Goal: Information Seeking & Learning: Learn about a topic

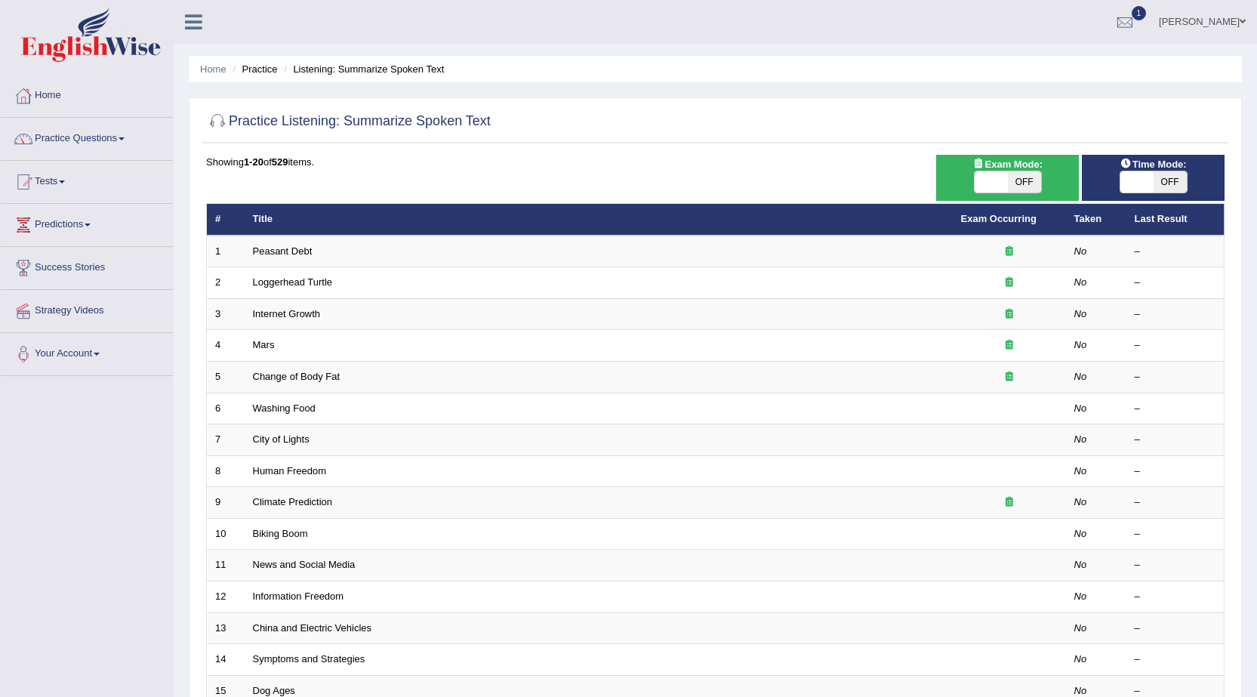
click at [1027, 190] on span "OFF" at bounding box center [1024, 181] width 33 height 21
checkbox input "true"
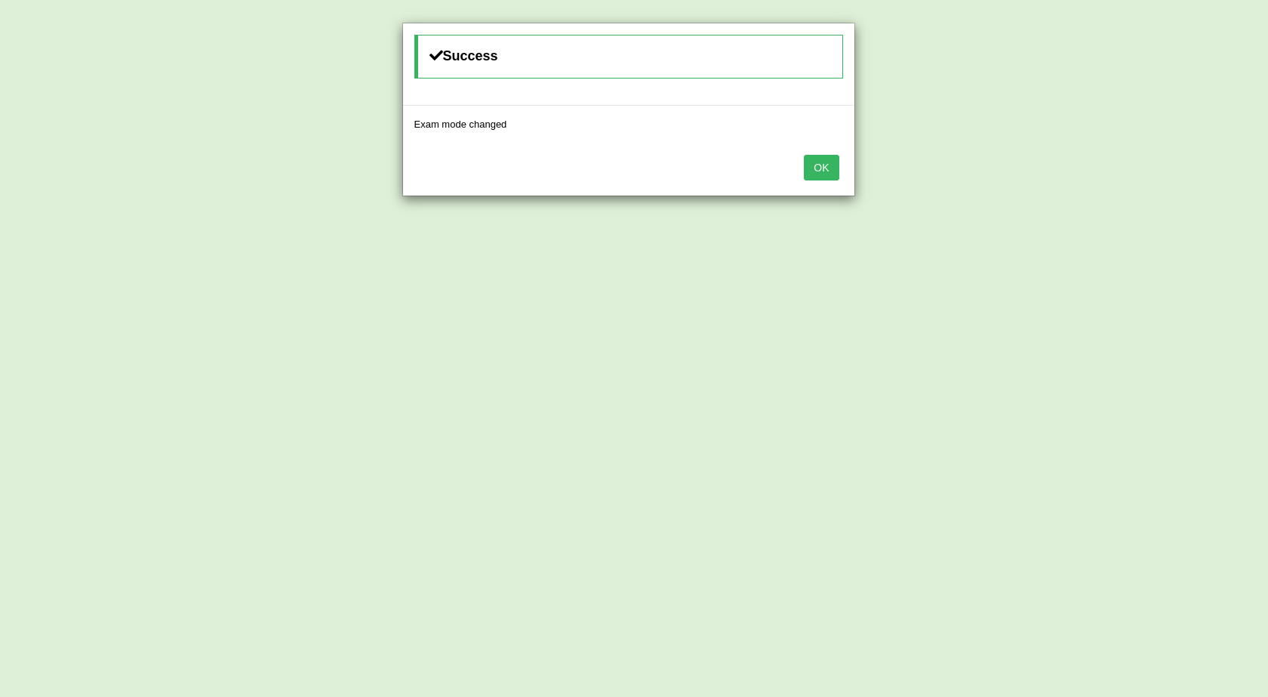
click at [823, 173] on button "OK" at bounding box center [821, 168] width 35 height 26
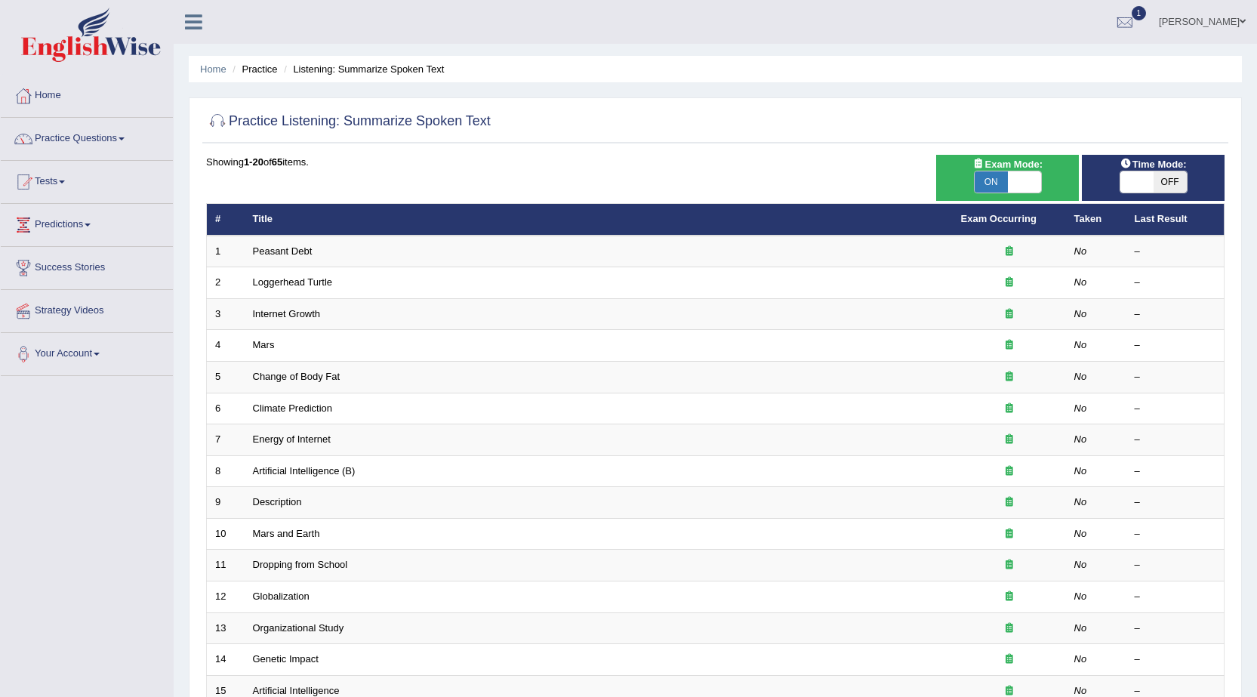
click at [1162, 187] on span "OFF" at bounding box center [1169, 181] width 33 height 21
checkbox input "true"
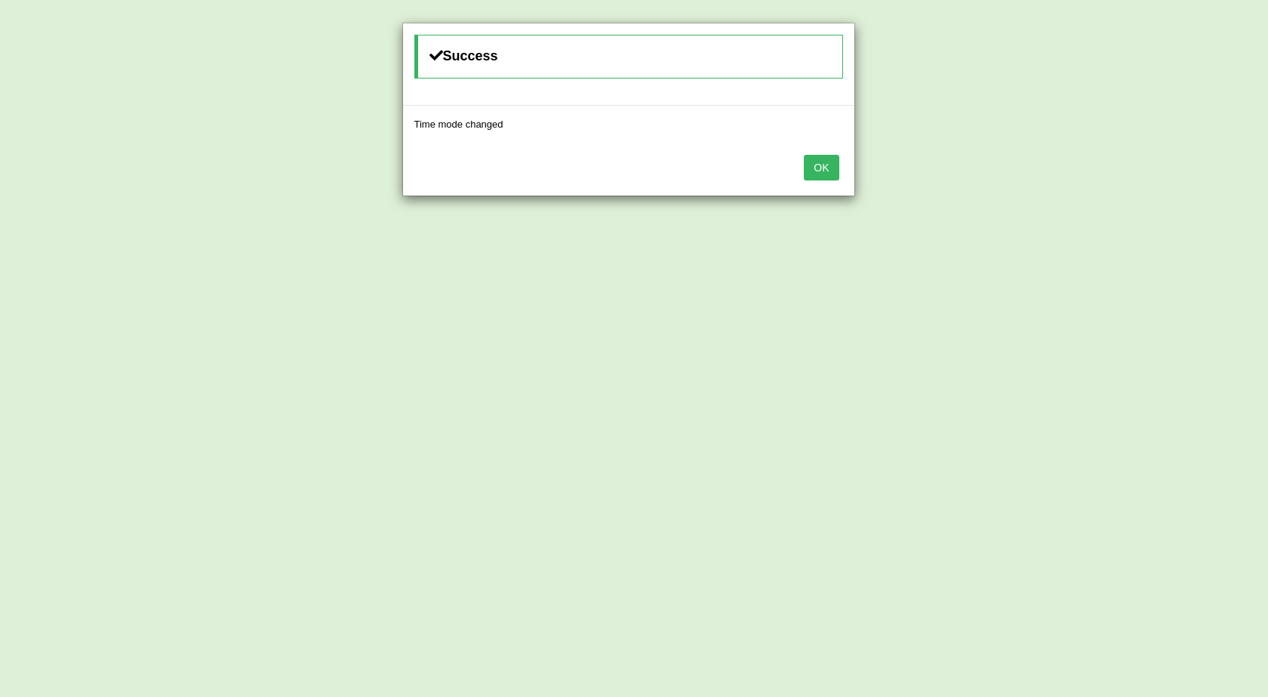
click at [823, 170] on button "OK" at bounding box center [821, 168] width 35 height 26
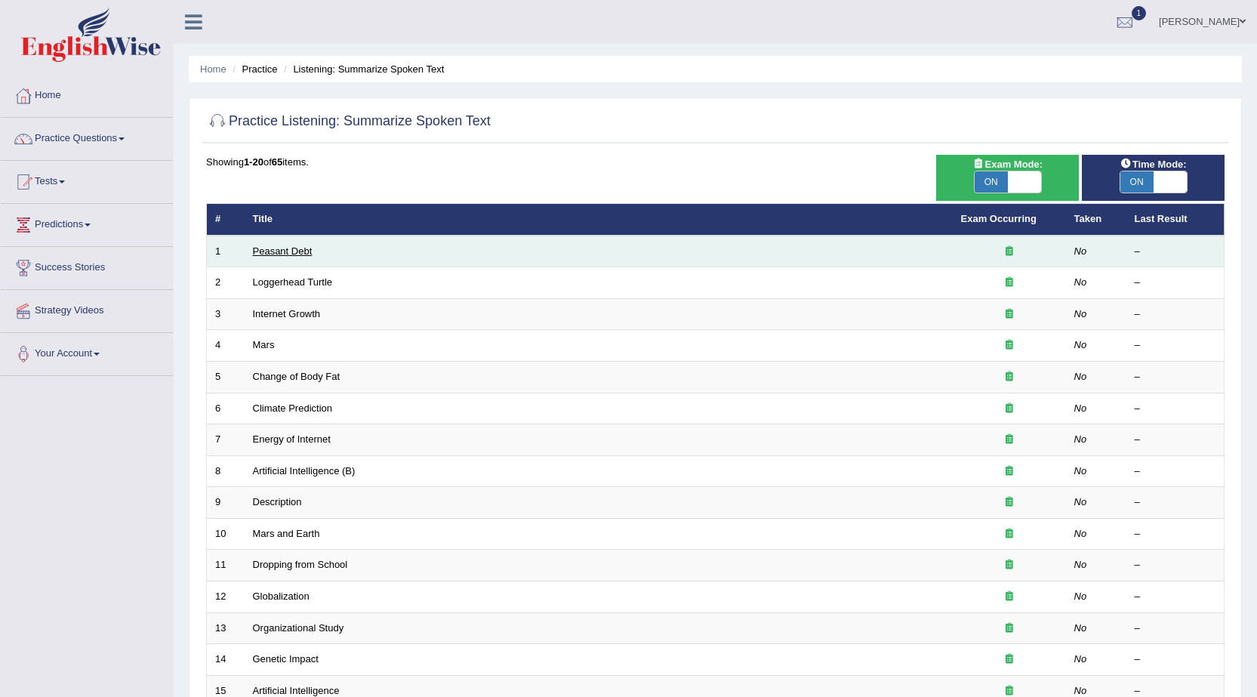
click at [297, 248] on link "Peasant Debt" at bounding box center [283, 250] width 60 height 11
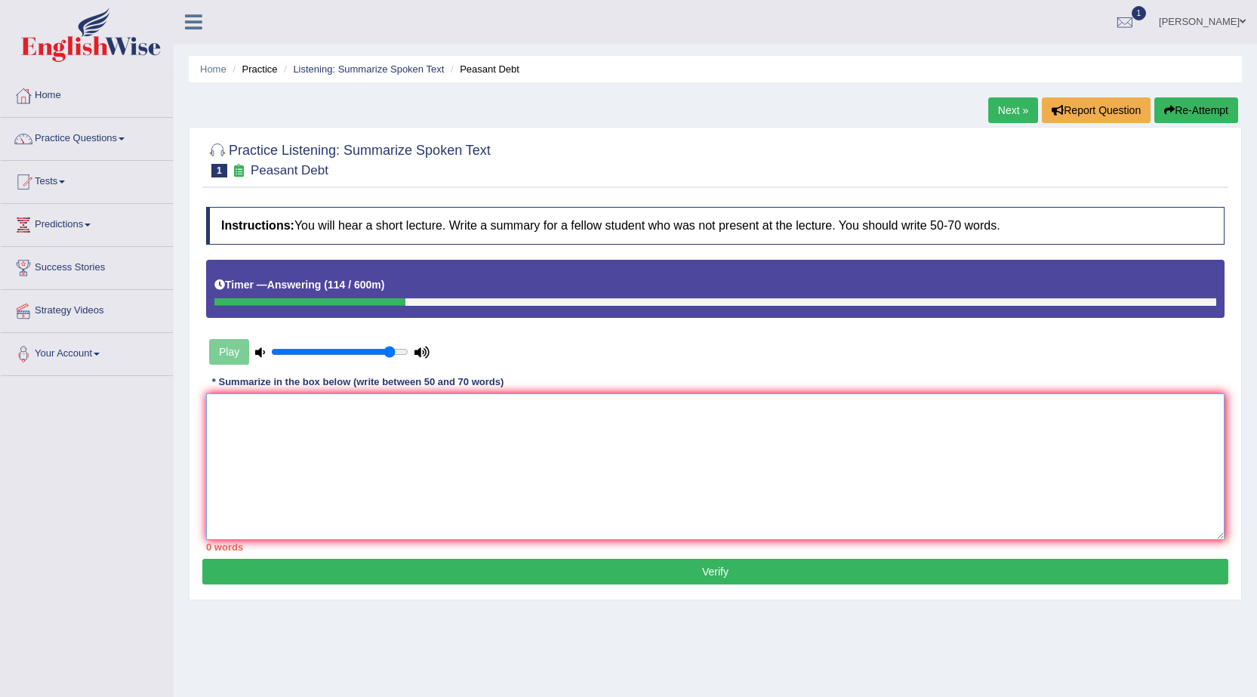
click at [496, 454] on textarea at bounding box center [715, 466] width 1018 height 146
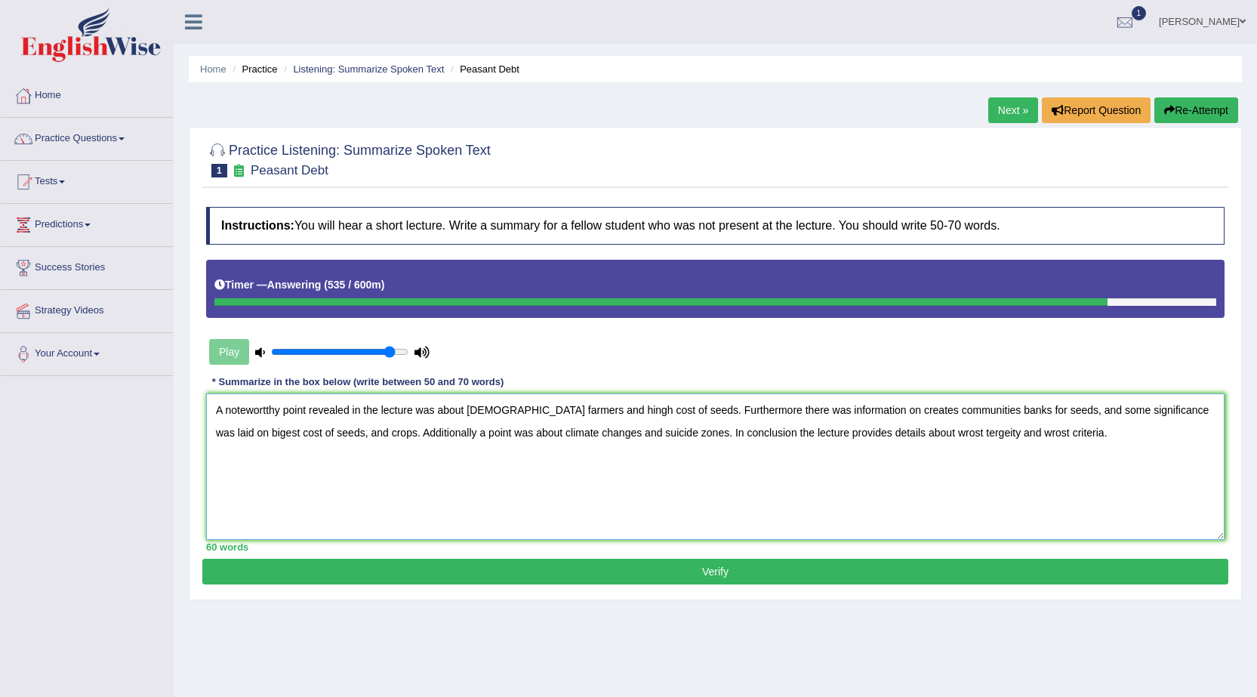
click at [390, 430] on textarea "A notewortthy point revealed in the lecture was about indian farmers and hingh …" at bounding box center [715, 466] width 1018 height 146
click at [715, 429] on textarea "A notewortthy point revealed in the lecture was about indian farmers and hingh …" at bounding box center [715, 466] width 1018 height 146
type textarea "A notewortthy point revealed in the lecture was about indian farmers and hingh …"
click at [719, 566] on button "Verify" at bounding box center [715, 572] width 1026 height 26
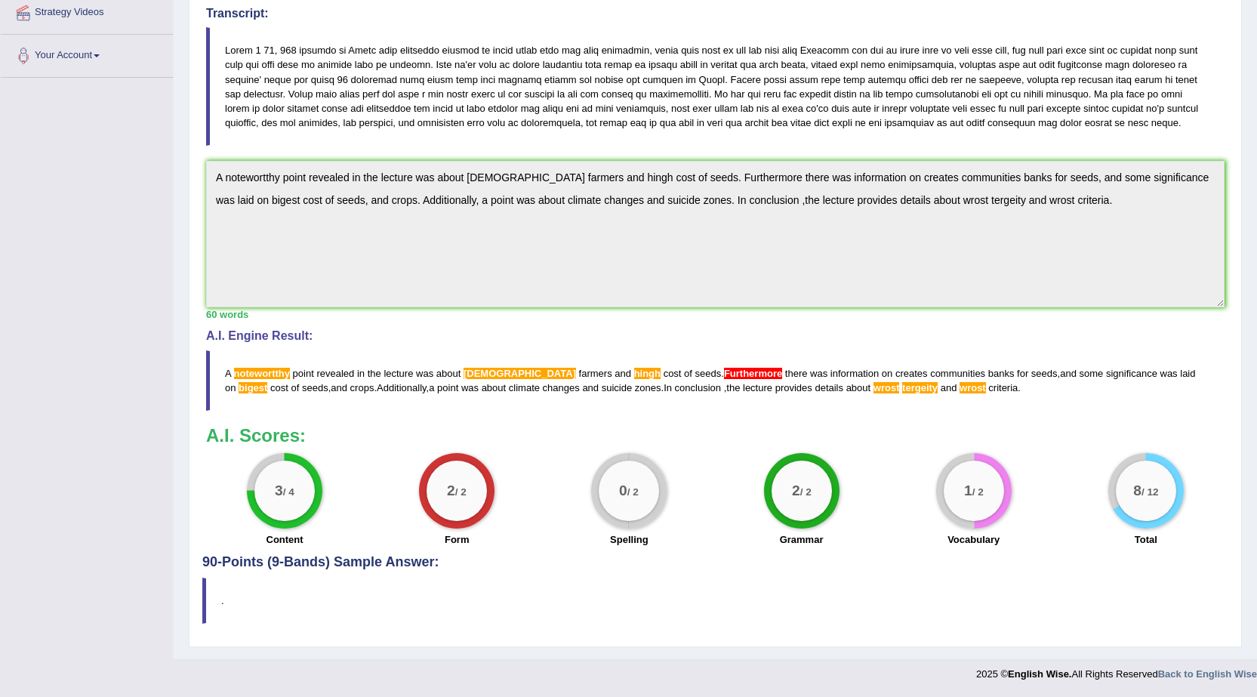
scroll to position [312, 0]
click at [873, 390] on span "wrost" at bounding box center [886, 387] width 26 height 11
click at [873, 385] on span "wrost" at bounding box center [886, 387] width 26 height 11
click at [376, 561] on h4 "90-Points (9-Bands) Sample Answer:" at bounding box center [715, 233] width 1026 height 673
click at [377, 661] on div at bounding box center [628, 670] width 1257 height 22
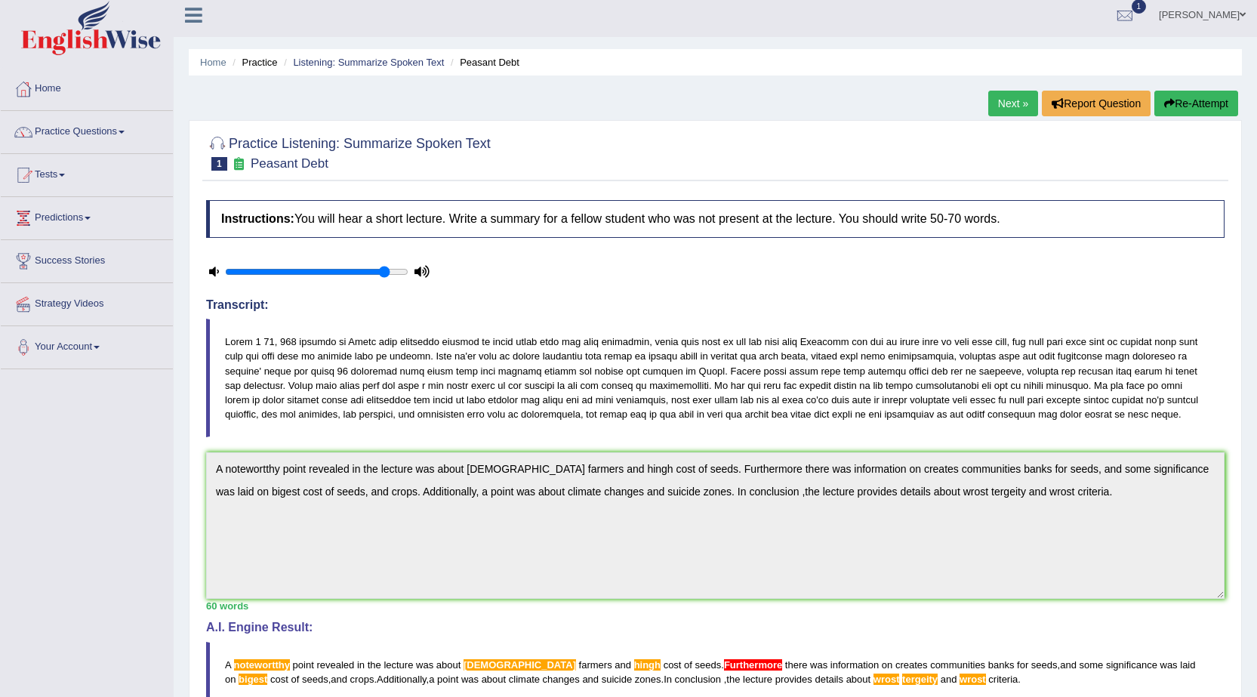
scroll to position [0, 0]
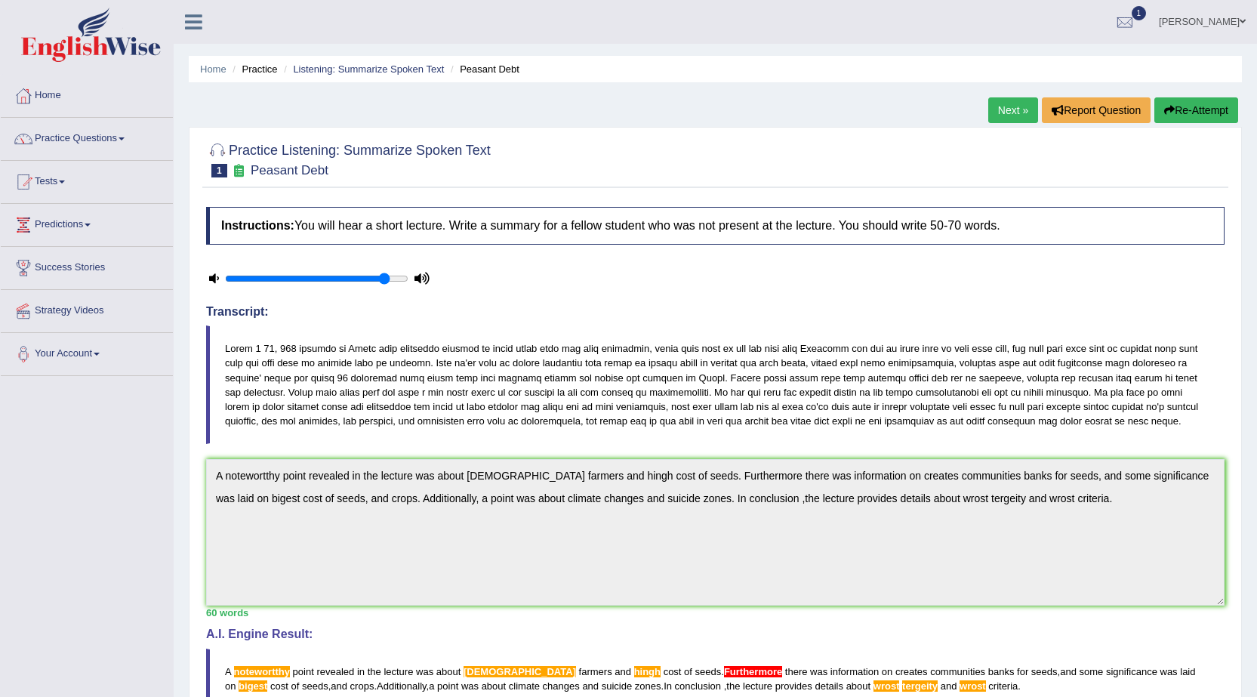
click at [1005, 108] on link "Next »" at bounding box center [1013, 110] width 50 height 26
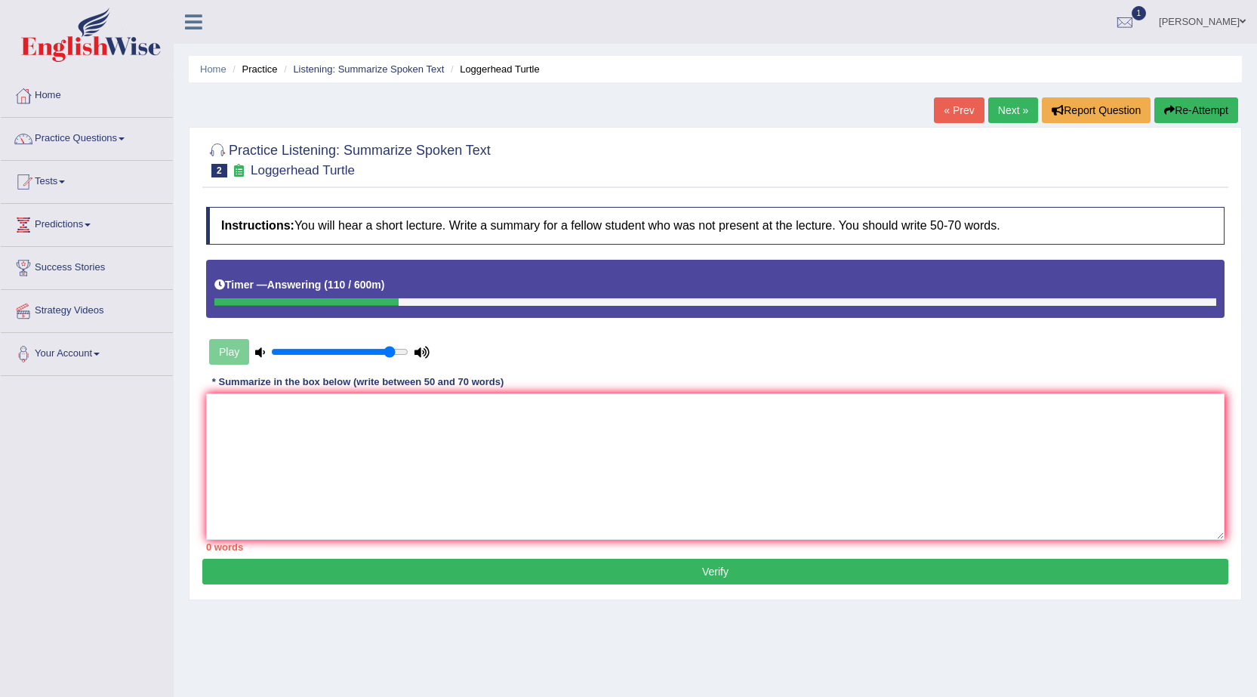
click at [1005, 108] on link "Next »" at bounding box center [1013, 110] width 50 height 26
click at [1196, 113] on button "Re-Attempt" at bounding box center [1196, 110] width 84 height 26
click at [283, 461] on textarea at bounding box center [715, 466] width 1018 height 146
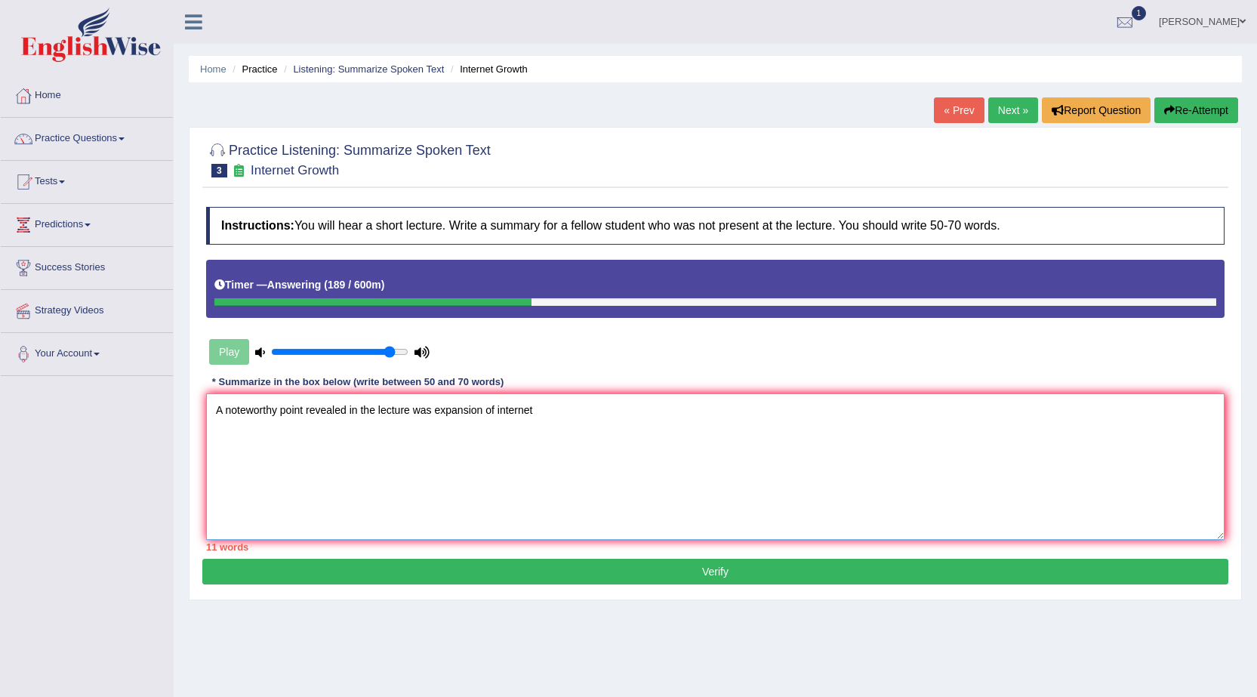
click at [435, 407] on textarea "A noteworthy point revealed in the lecture was expansion of internet" at bounding box center [715, 466] width 1018 height 146
click at [566, 399] on textarea "A noteworthy point revealed in the lecture was about expansion of internet" at bounding box center [715, 466] width 1018 height 146
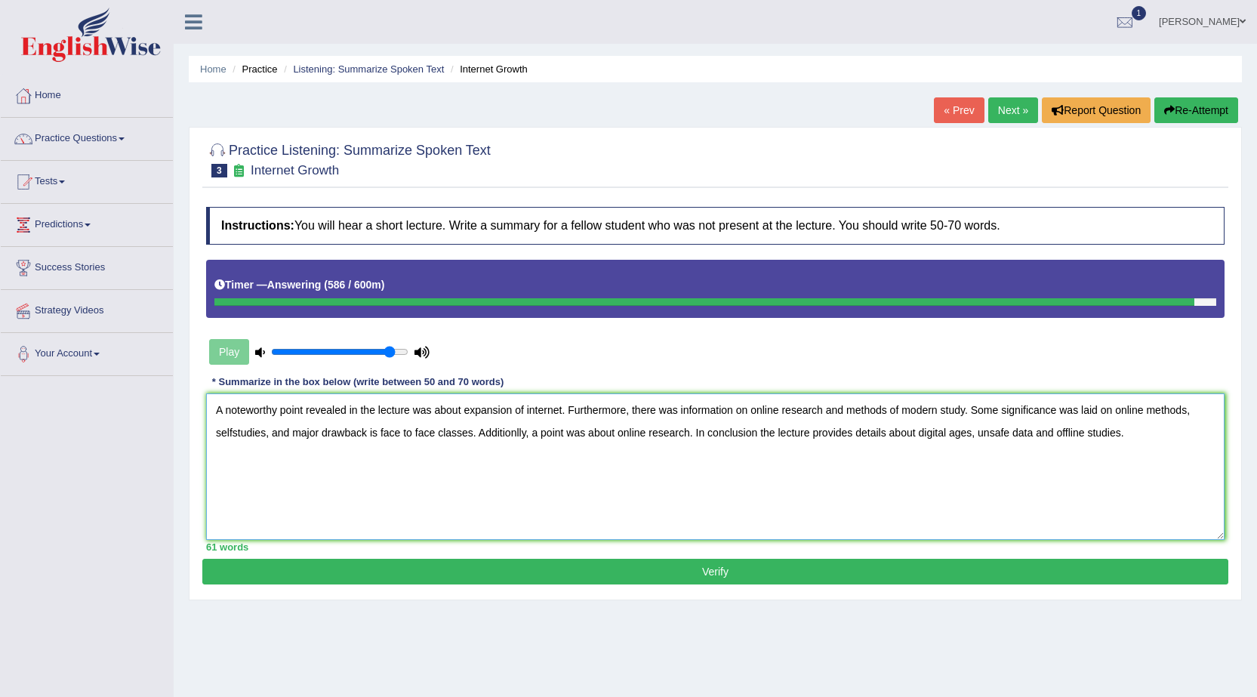
type textarea "A noteworthy point revealed in the lecture was about expansion of internet. Fur…"
click at [525, 574] on button "Verify" at bounding box center [715, 572] width 1026 height 26
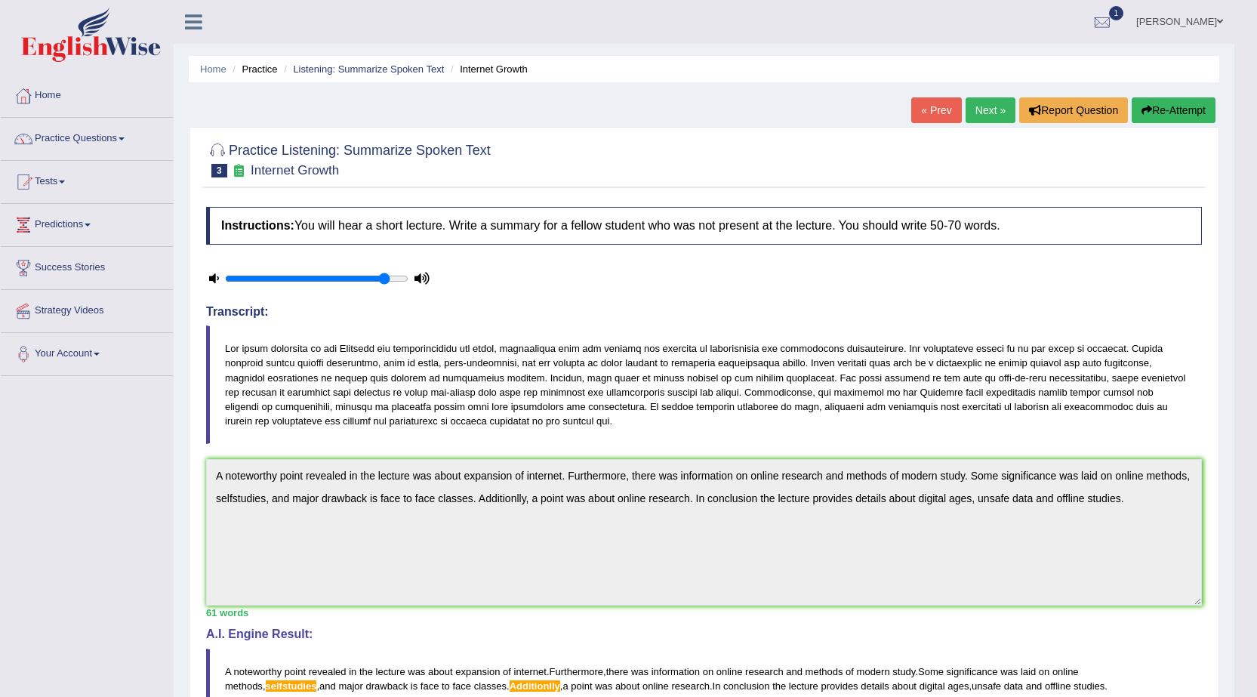
click at [987, 115] on link "Next »" at bounding box center [990, 110] width 50 height 26
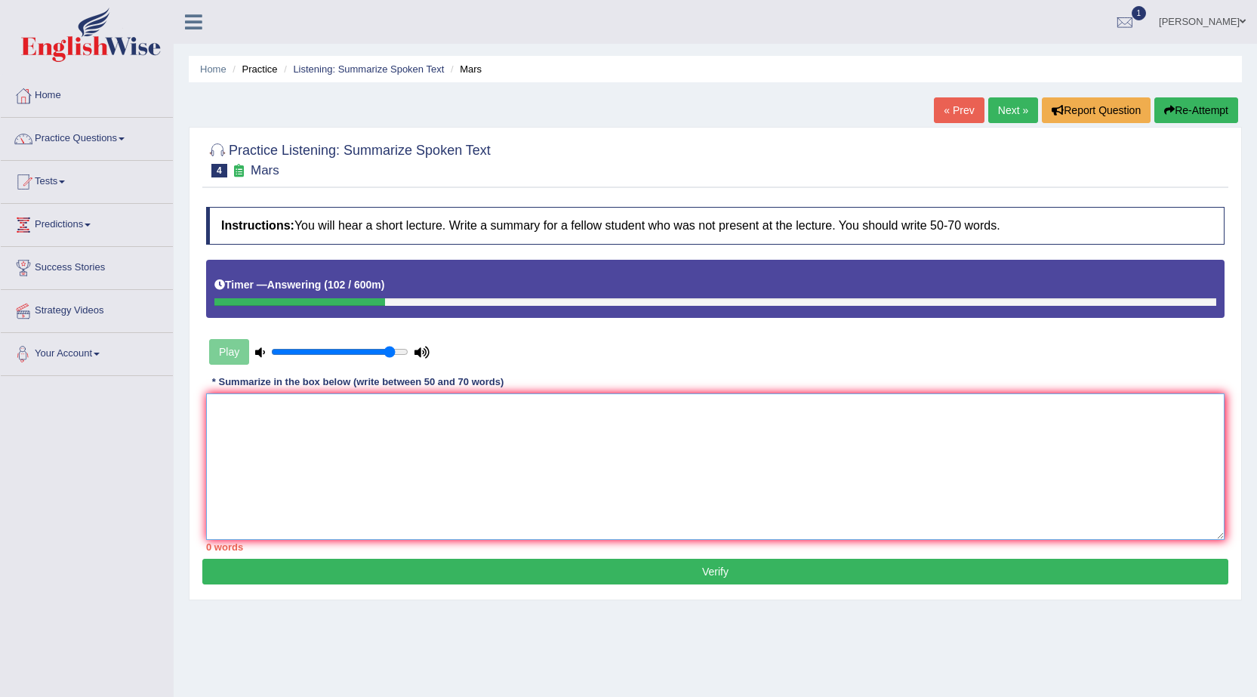
click at [426, 418] on textarea at bounding box center [715, 466] width 1018 height 146
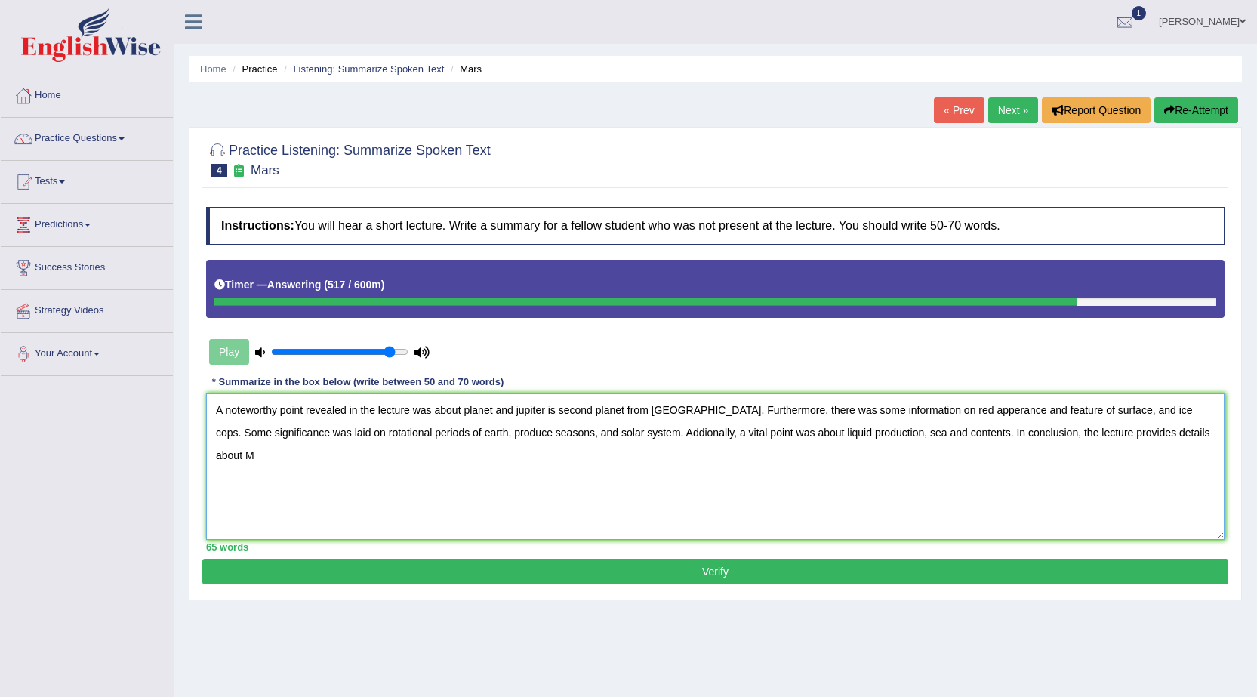
click at [521, 410] on textarea "A noteworthy point revealed in the lecture was about planet and jupiter is seco…" at bounding box center [715, 466] width 1018 height 146
click at [876, 528] on textarea "A noteworthy point revealed in the lecture was about planet and Jupiter is seco…" at bounding box center [715, 466] width 1018 height 146
click at [1205, 427] on textarea "A noteworthy point revealed in the lecture was about planet and Jupiter is seco…" at bounding box center [715, 466] width 1018 height 146
click at [676, 436] on textarea "A noteworthy point revealed in the lecture was about planet and Jupiter is seco…" at bounding box center [715, 466] width 1018 height 146
type textarea "A noteworthy point revealed in the lecture was about planet and Jupiter is seco…"
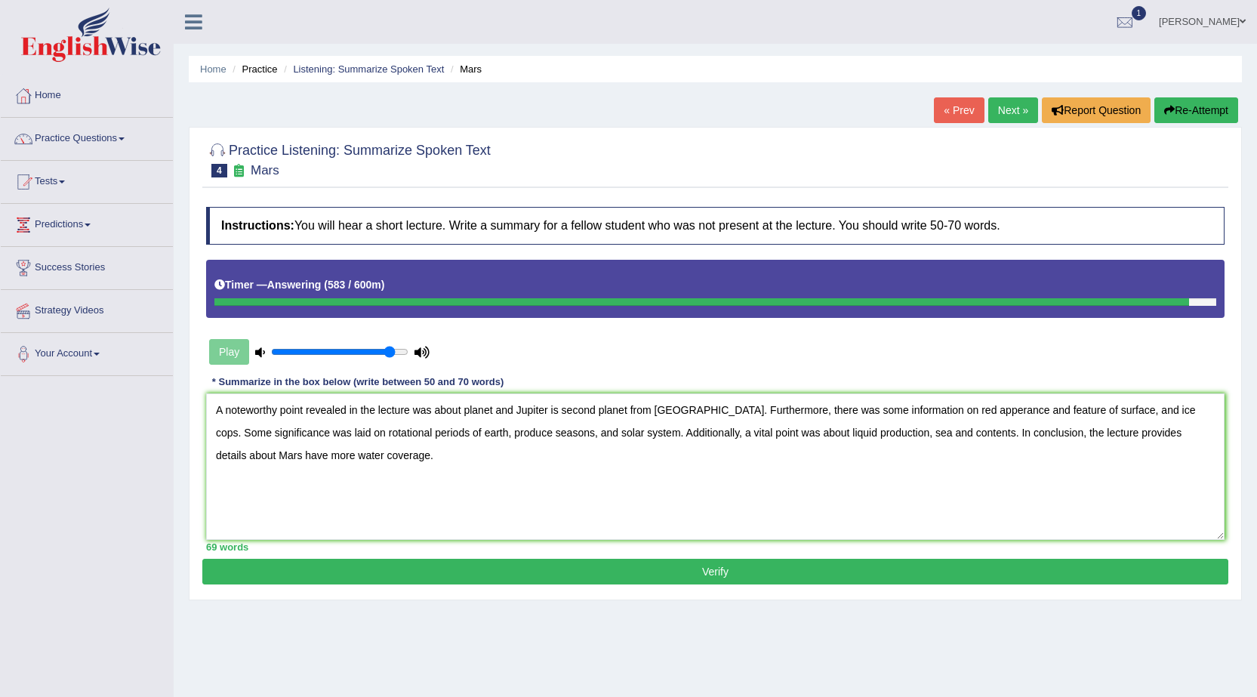
click at [651, 567] on button "Verify" at bounding box center [715, 572] width 1026 height 26
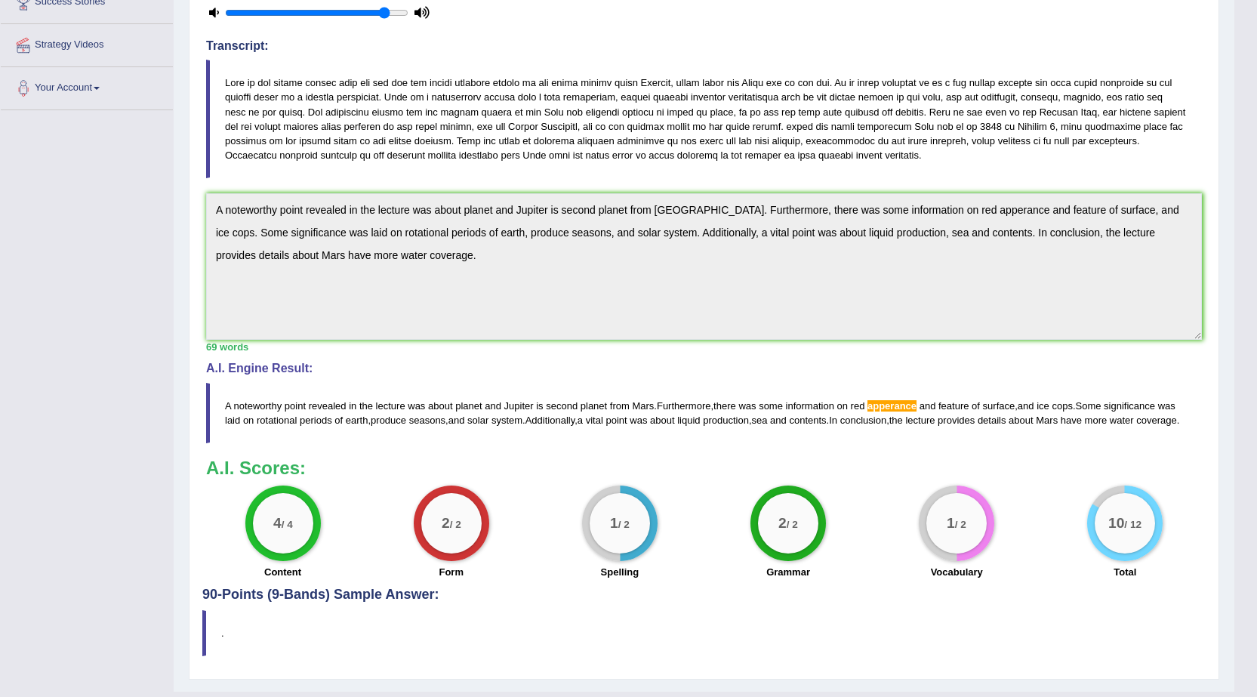
scroll to position [11, 0]
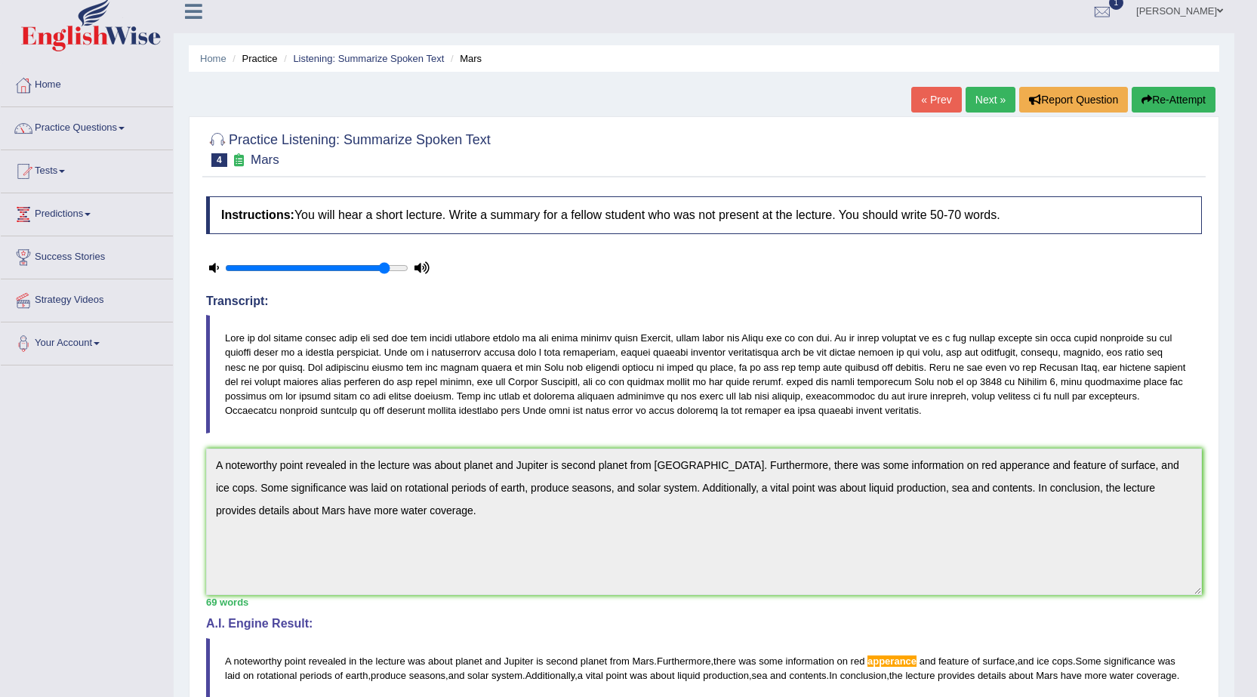
click at [993, 95] on link "Next »" at bounding box center [990, 100] width 50 height 26
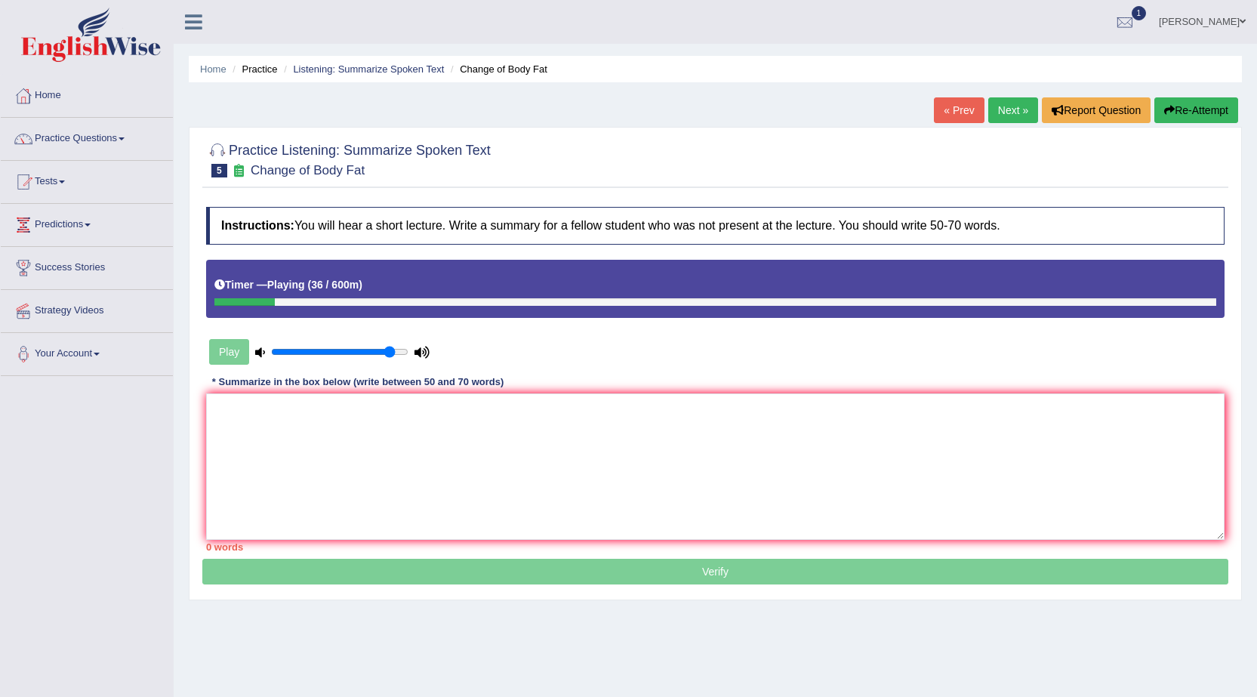
click at [1197, 119] on button "Re-Attempt" at bounding box center [1196, 110] width 84 height 26
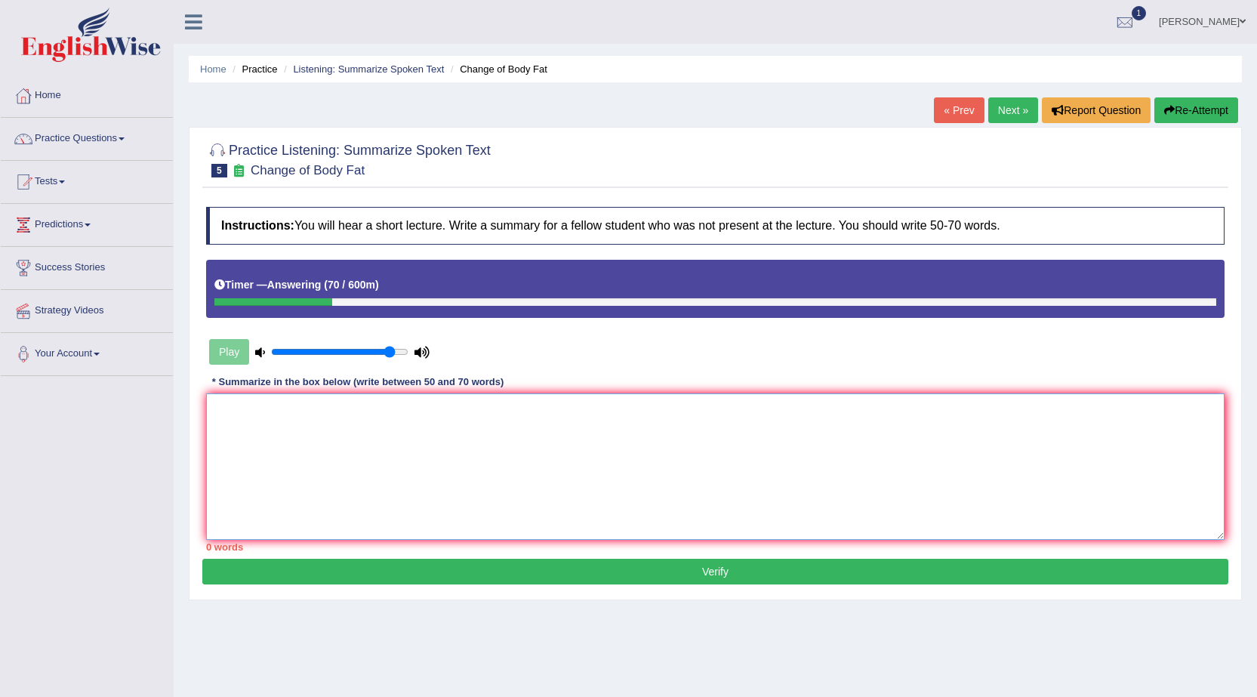
drag, startPoint x: 614, startPoint y: 414, endPoint x: 603, endPoint y: 412, distance: 11.4
click at [603, 412] on textarea at bounding box center [715, 466] width 1018 height 146
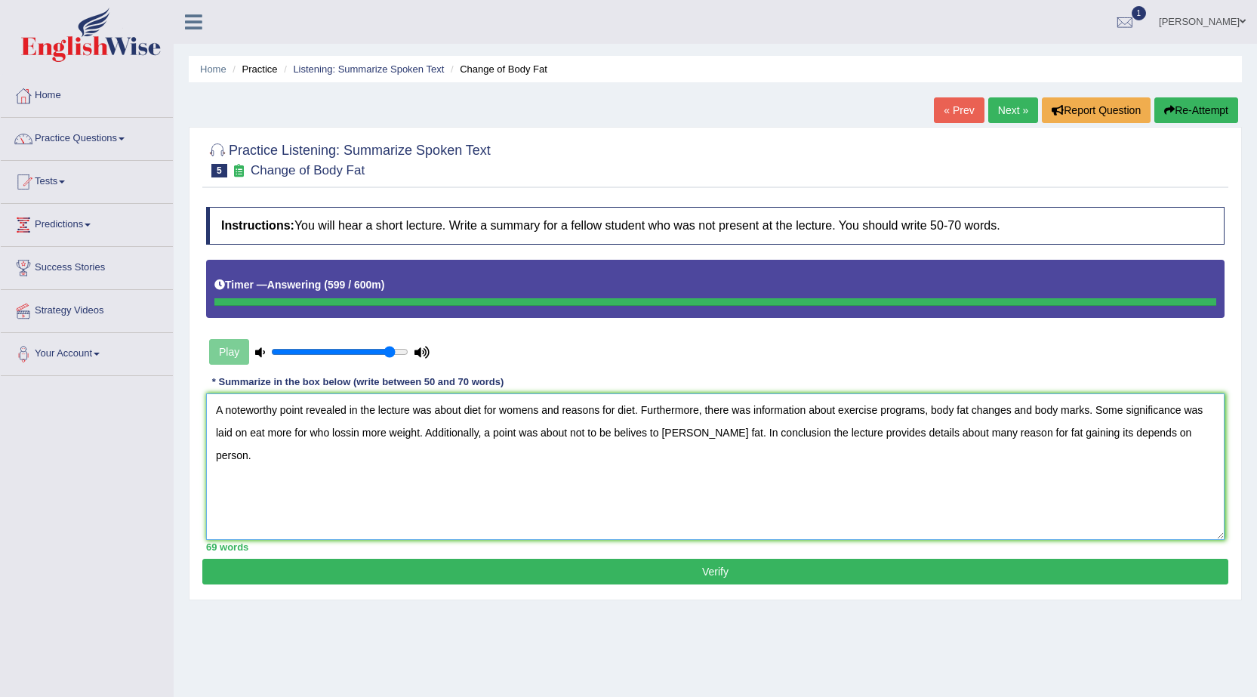
click at [779, 432] on textarea "A noteworthy point revealed in the lecture was about diet for womens and reason…" at bounding box center [715, 466] width 1018 height 146
type textarea "A noteworthy point revealed in the lecture was about diet for womens and reason…"
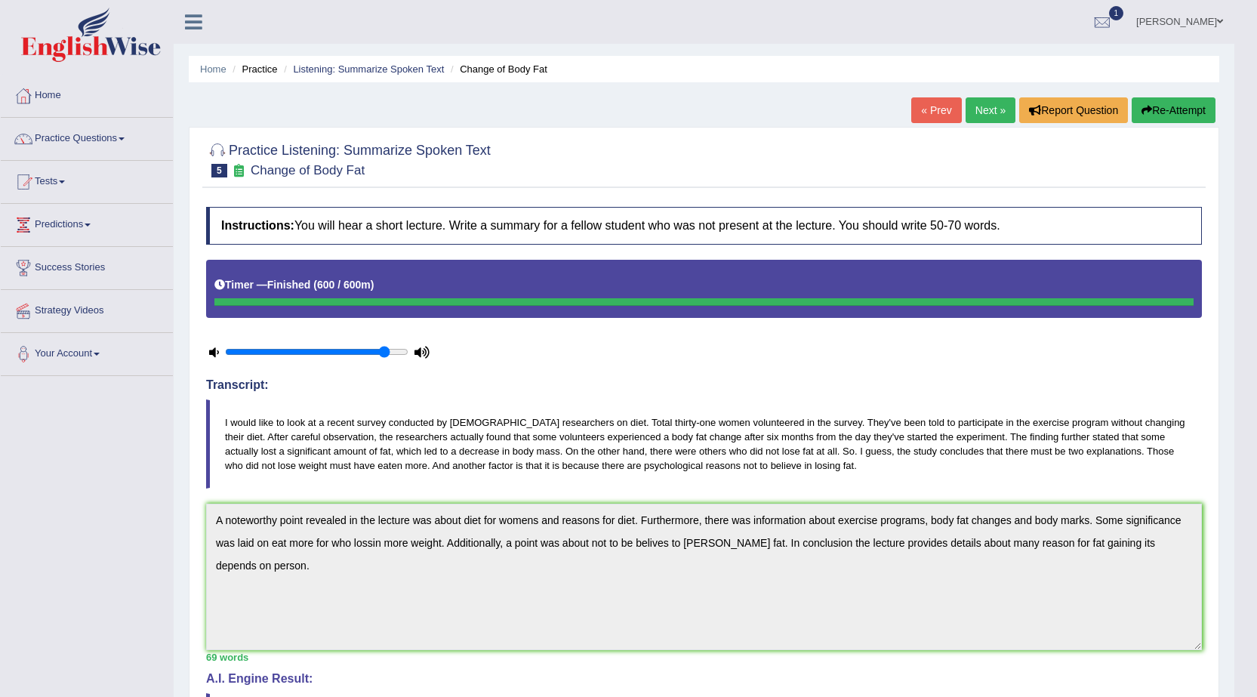
click at [980, 103] on link "Next »" at bounding box center [990, 110] width 50 height 26
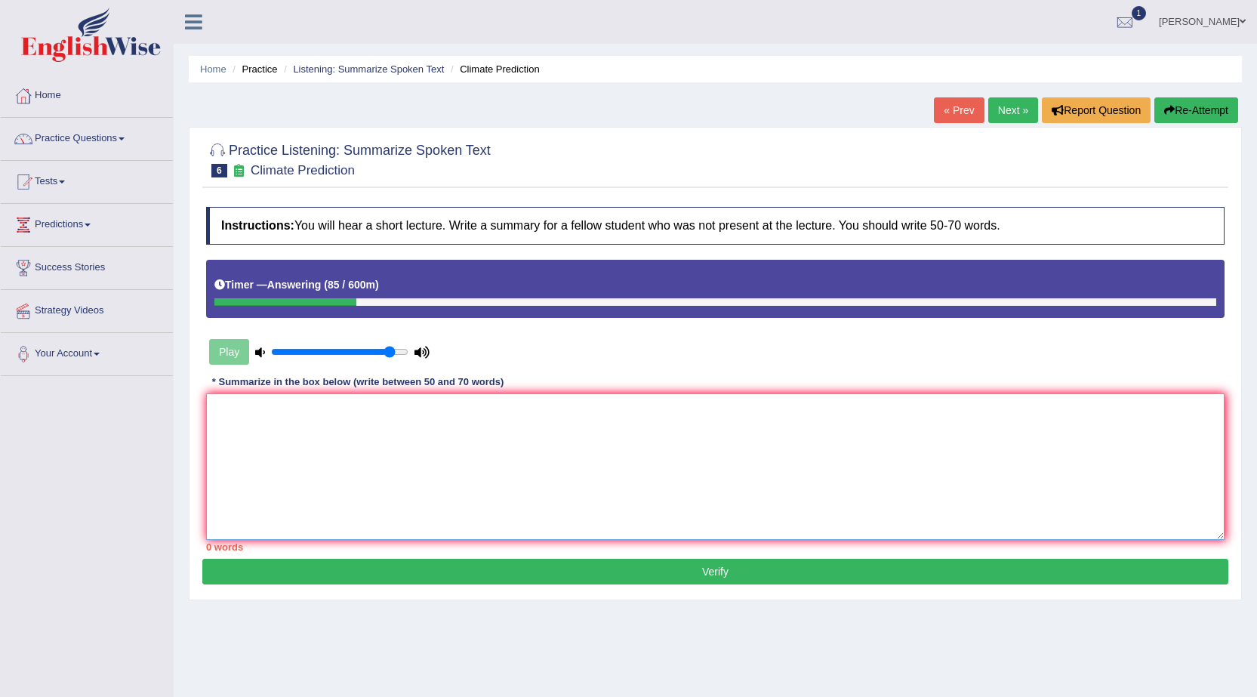
click at [473, 479] on textarea at bounding box center [715, 466] width 1018 height 146
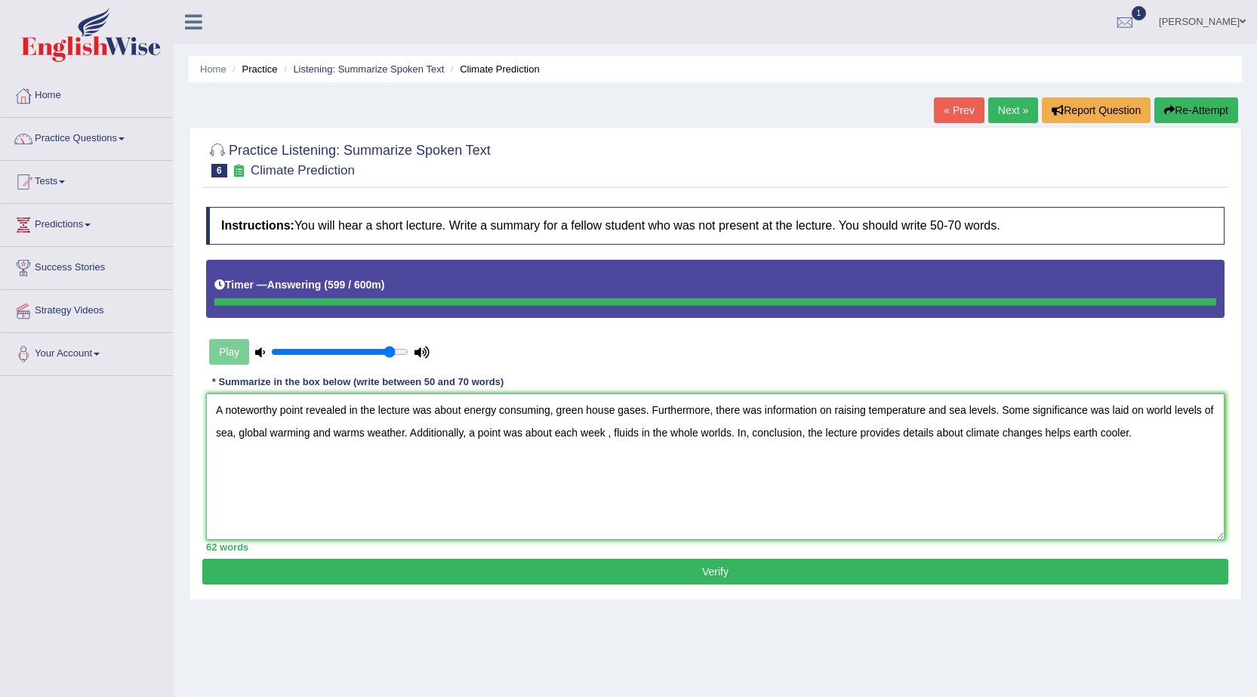
type textarea "A noteworthy point revealed in the lecture was about energy consuming, green ho…"
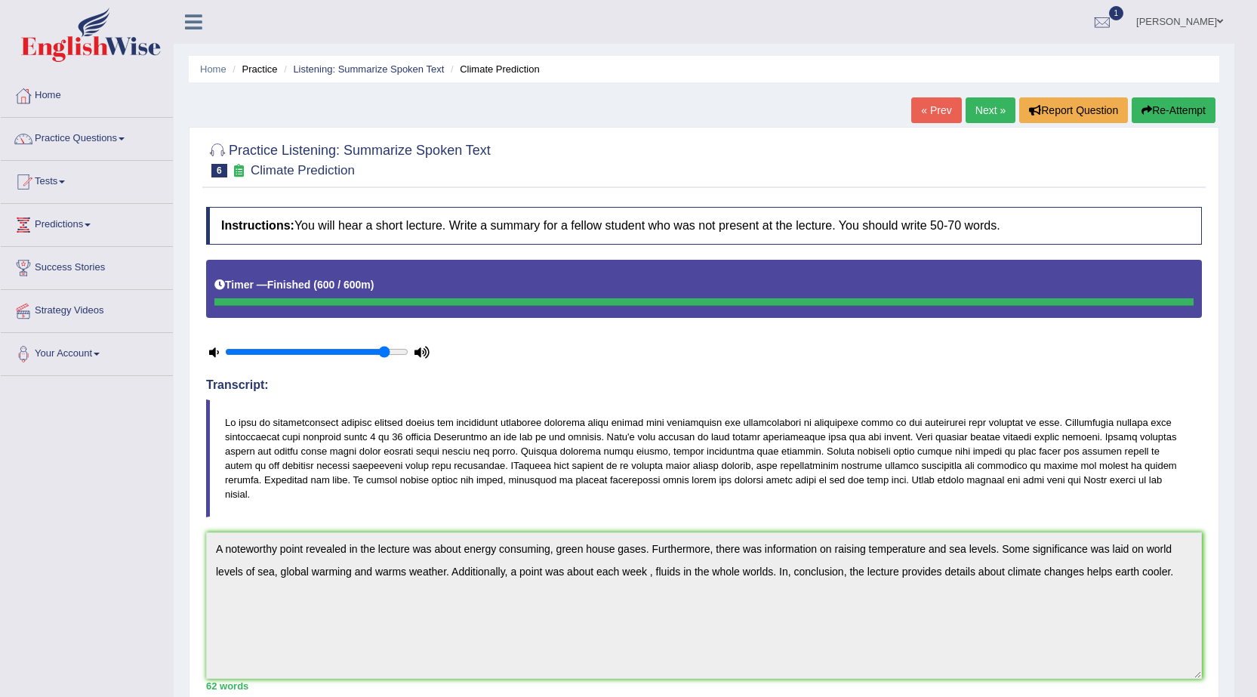
click at [983, 104] on link "Next »" at bounding box center [990, 110] width 50 height 26
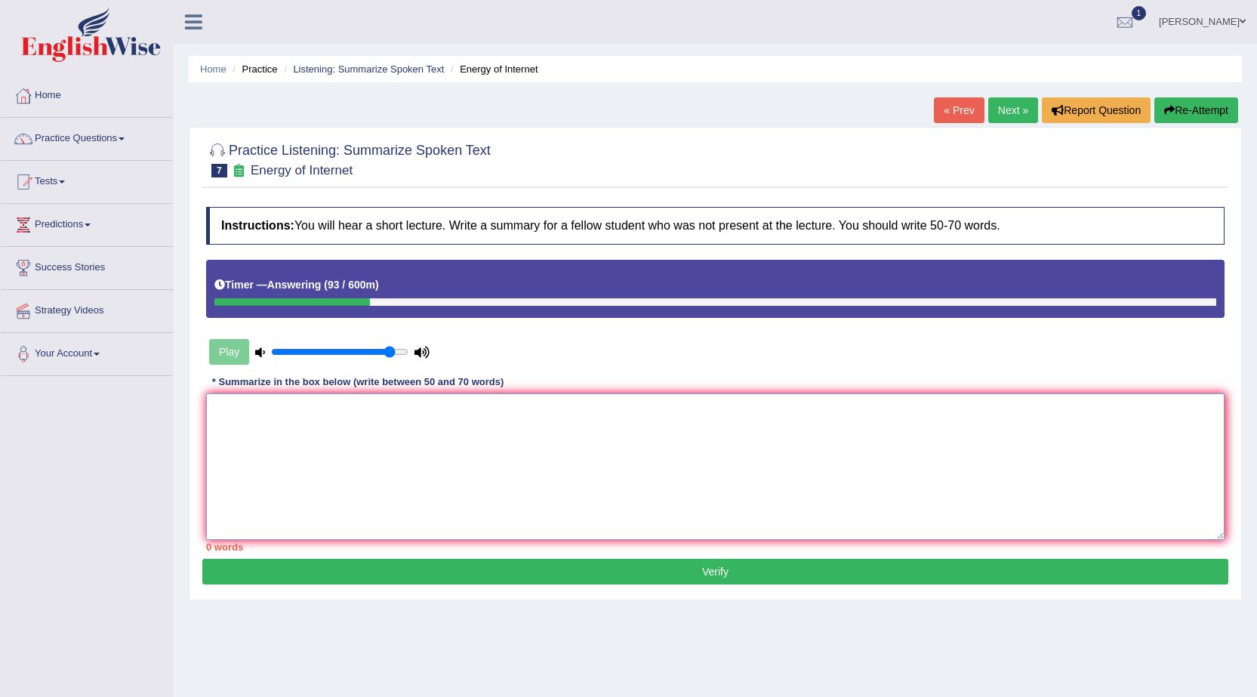
click at [412, 451] on textarea at bounding box center [715, 466] width 1018 height 146
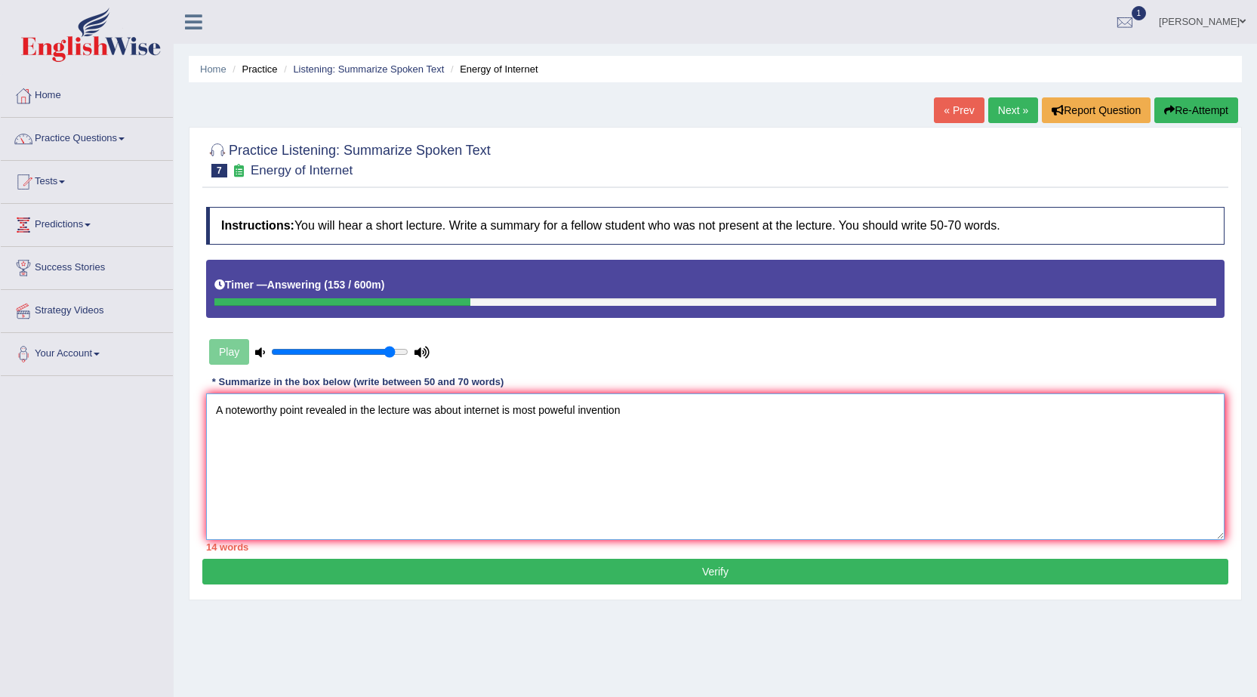
click at [565, 408] on textarea "A noteworthy point revealed in the lecture was about internet is most poweful i…" at bounding box center [715, 466] width 1018 height 146
click at [634, 414] on textarea "A noteworthy point revealed in the lecture was about internet is most powerful …" at bounding box center [715, 466] width 1018 height 146
click at [686, 411] on textarea "A noteworthy point revealed in the lecture was about internet is most powerful …" at bounding box center [715, 466] width 1018 height 146
click at [812, 405] on textarea "A noteworthy point revealed in the lecture was about internet is most powerful …" at bounding box center [715, 466] width 1018 height 146
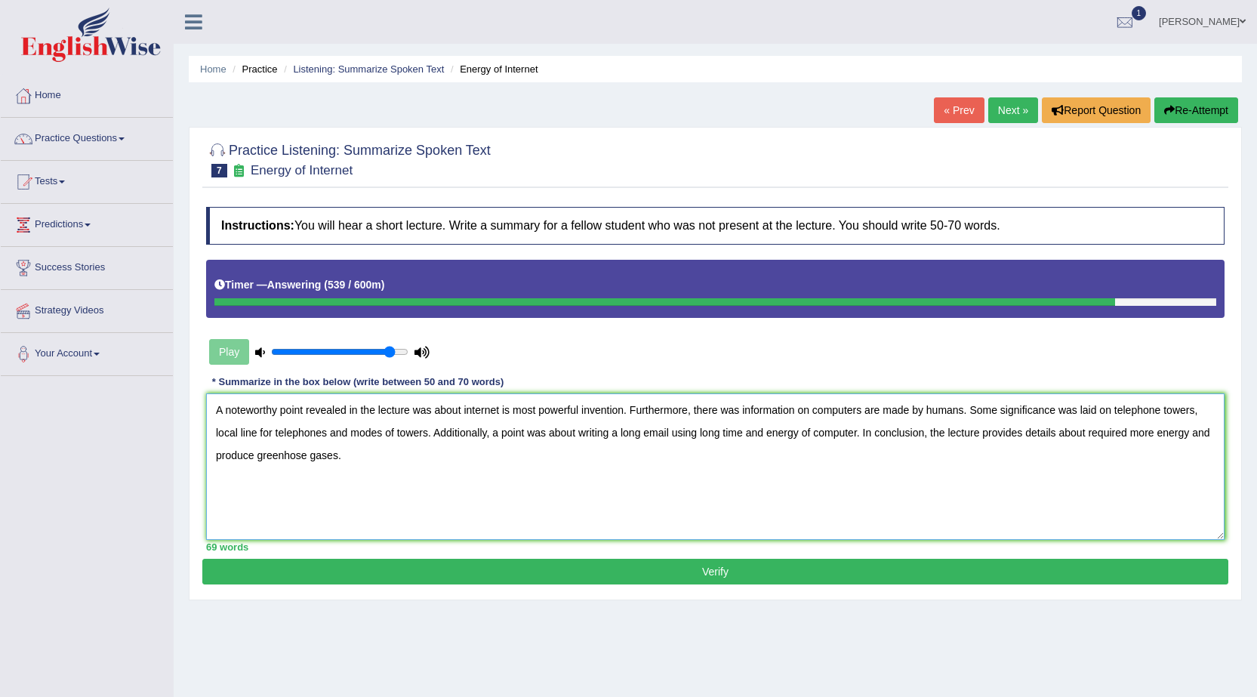
type textarea "A noteworthy point revealed in the lecture was about internet is most powerful …"
click at [536, 569] on button "Verify" at bounding box center [715, 572] width 1026 height 26
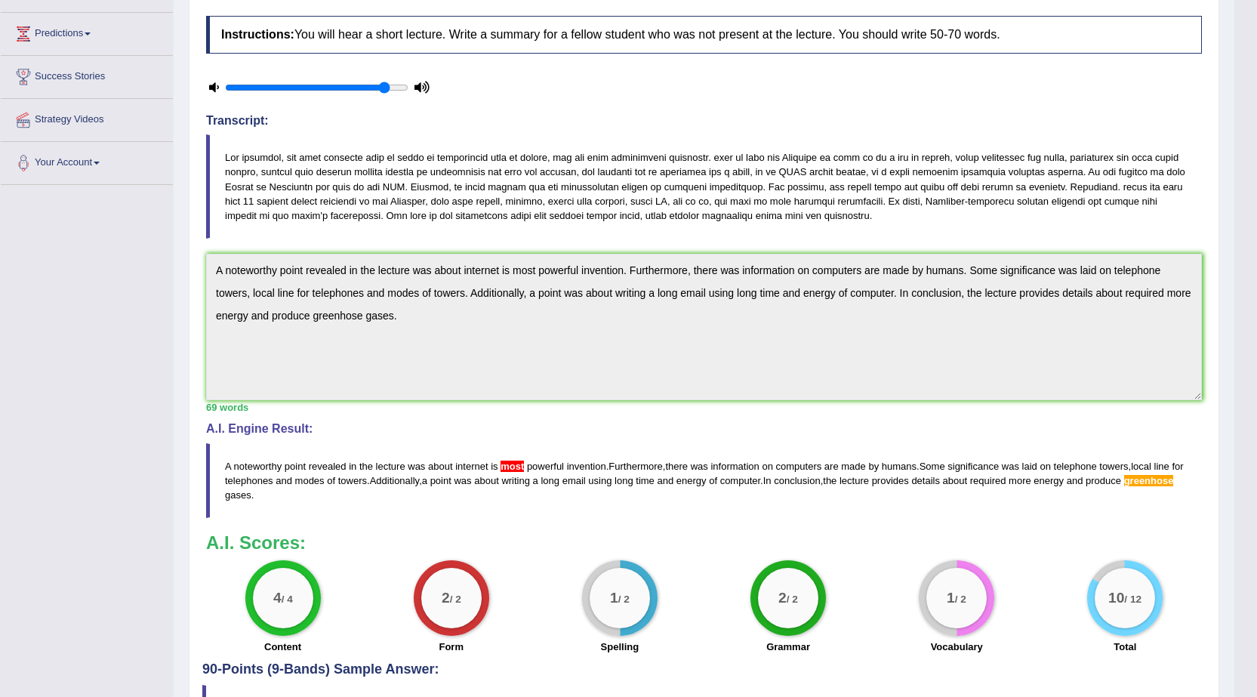
scroll to position [226, 0]
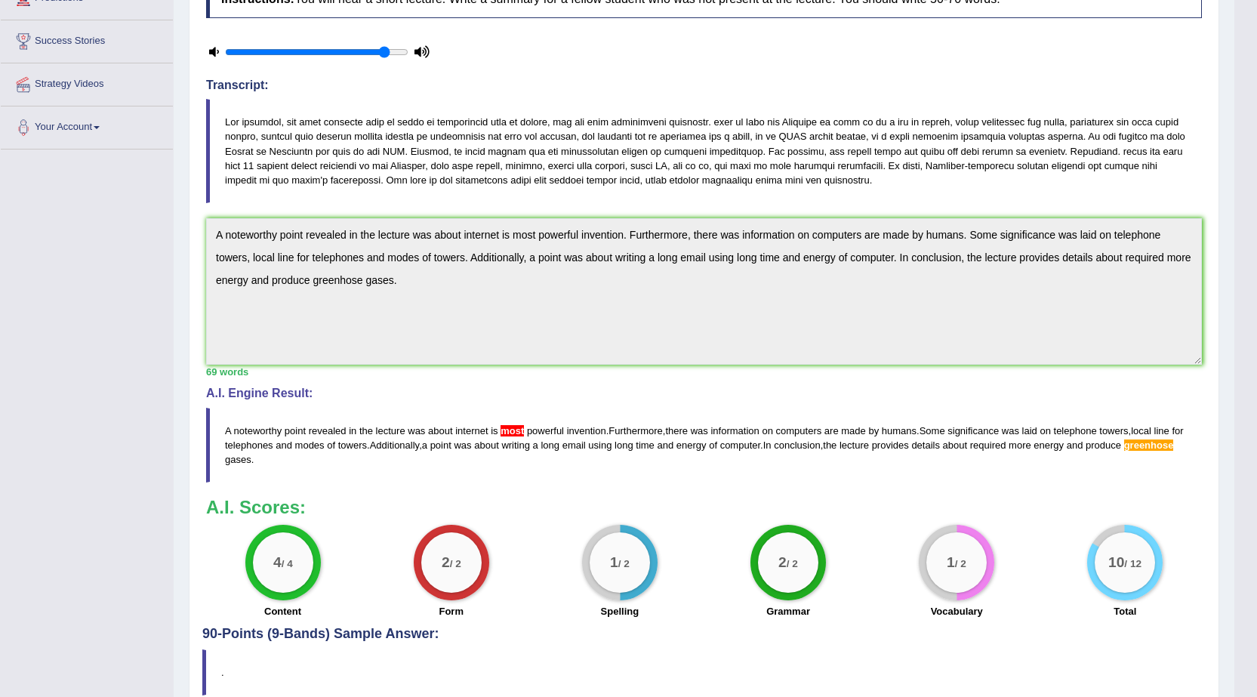
click at [514, 432] on span "most" at bounding box center [511, 430] width 23 height 11
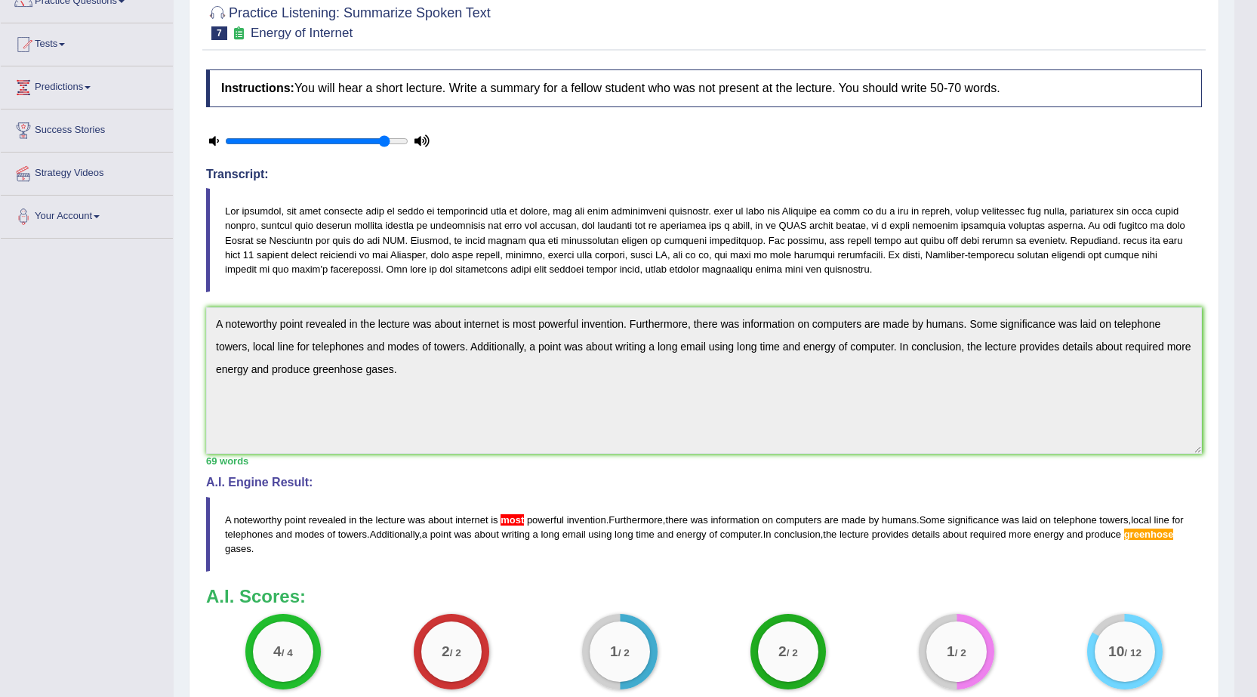
scroll to position [0, 0]
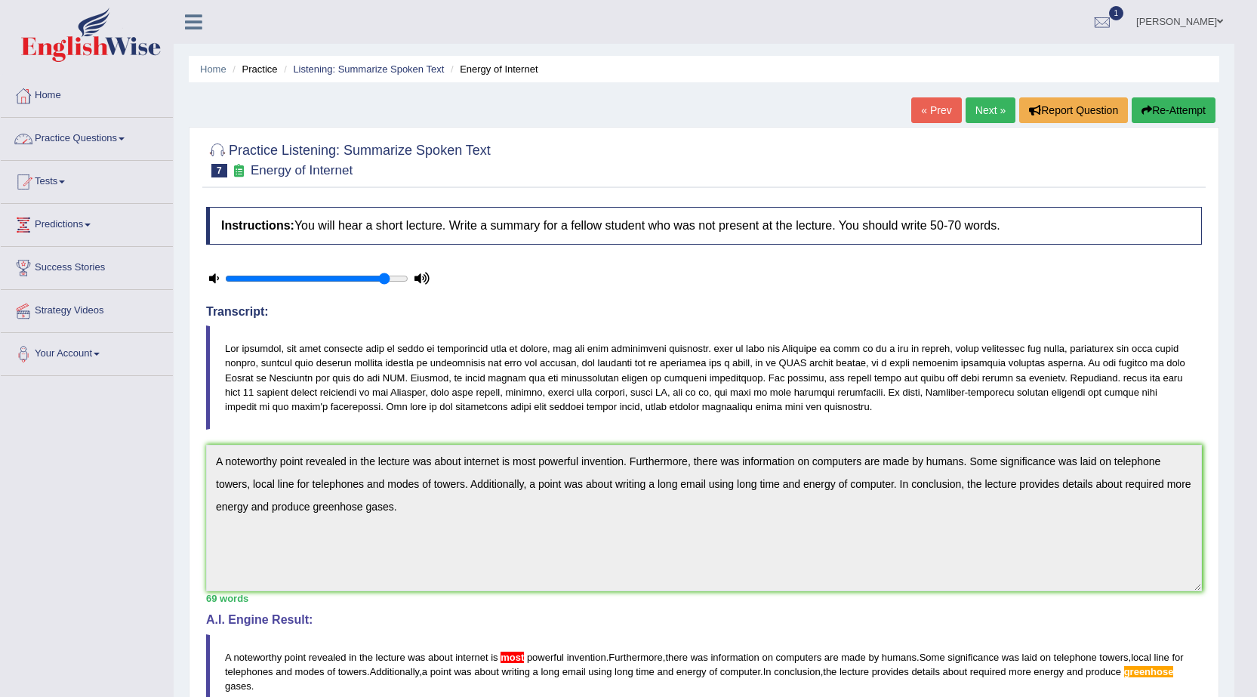
click at [57, 89] on link "Home" at bounding box center [87, 94] width 172 height 38
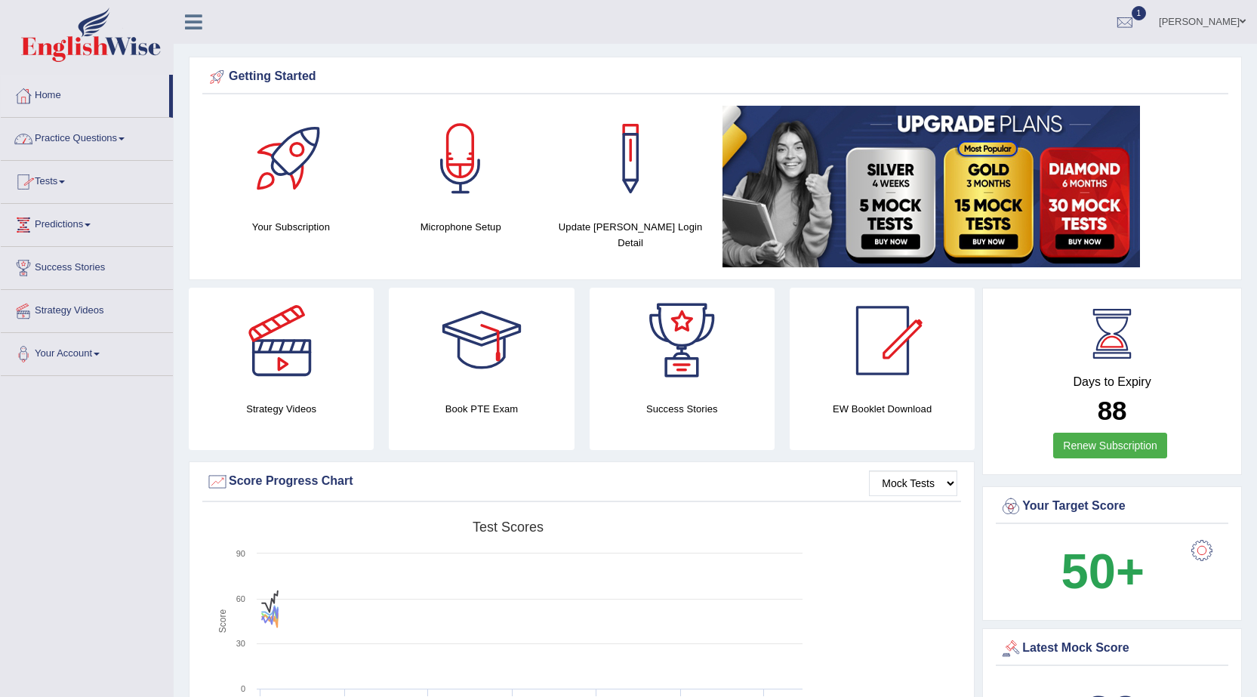
click at [94, 140] on link "Practice Questions" at bounding box center [87, 137] width 172 height 38
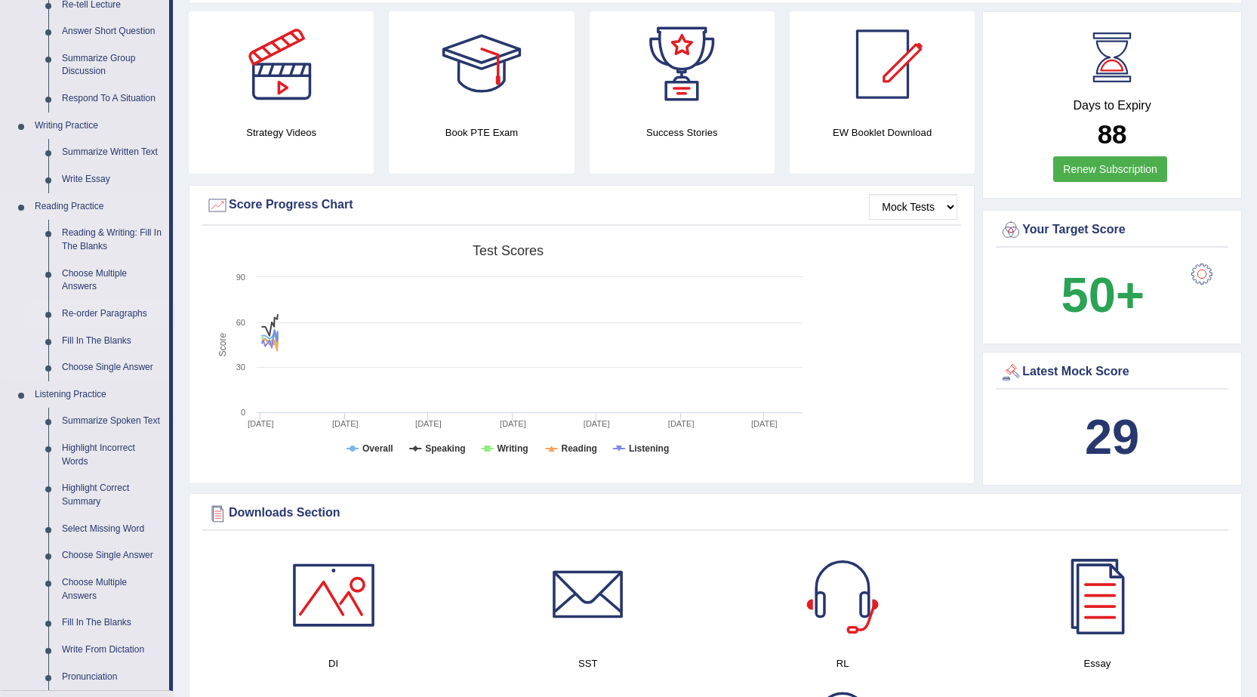
scroll to position [302, 0]
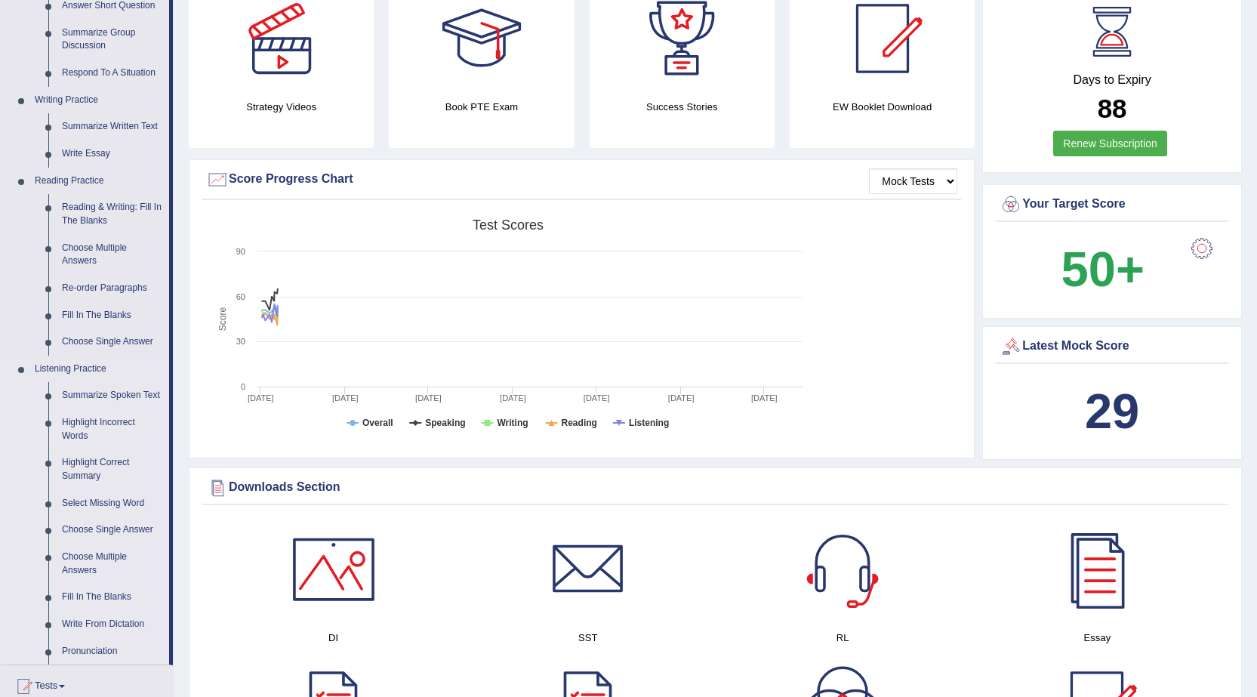
click at [106, 415] on link "Highlight Incorrect Words" at bounding box center [112, 429] width 114 height 40
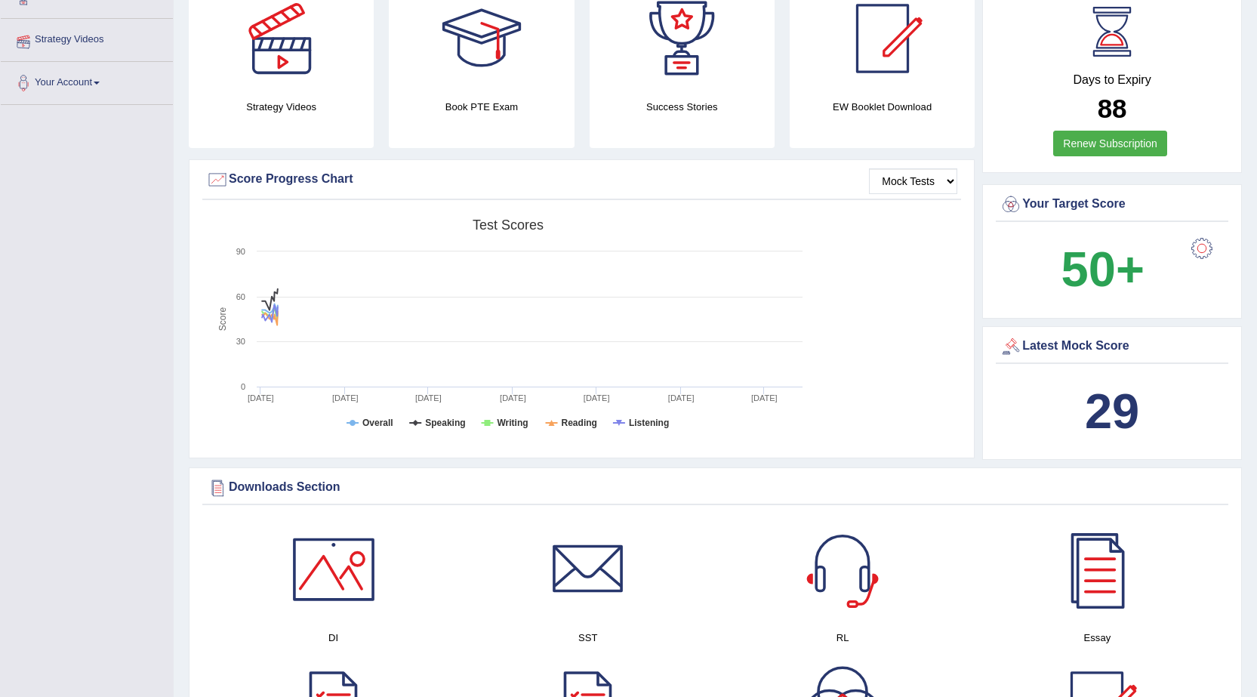
scroll to position [301, 0]
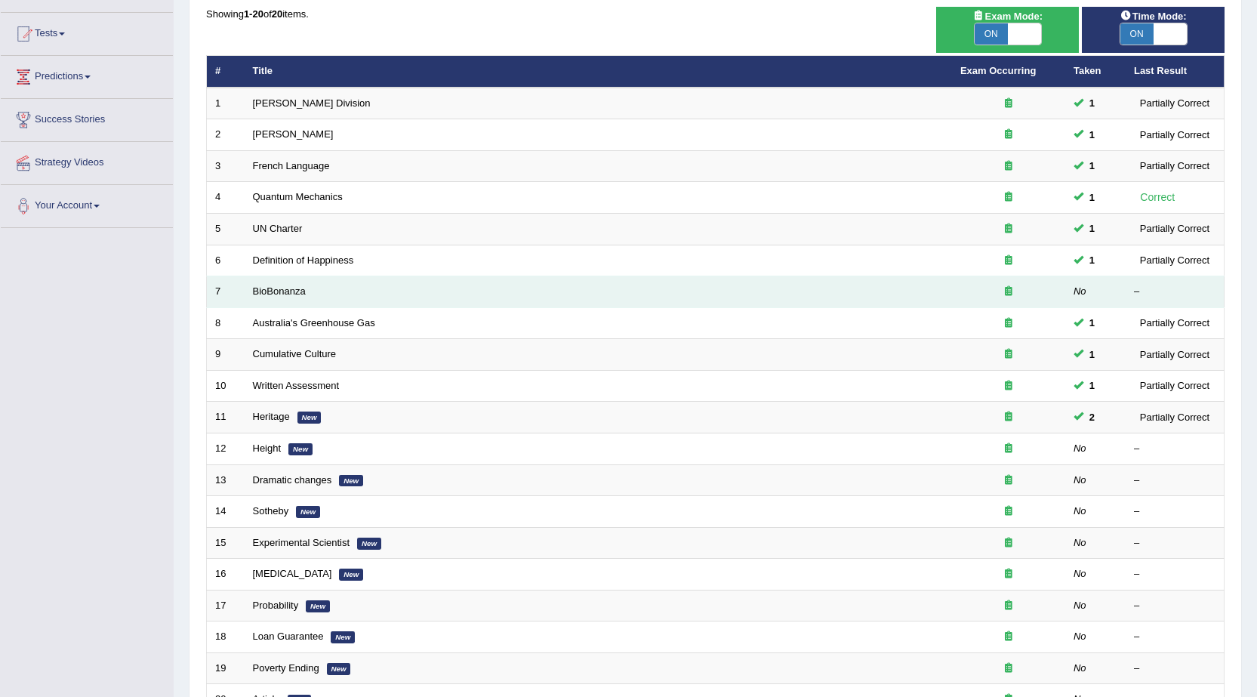
scroll to position [244, 0]
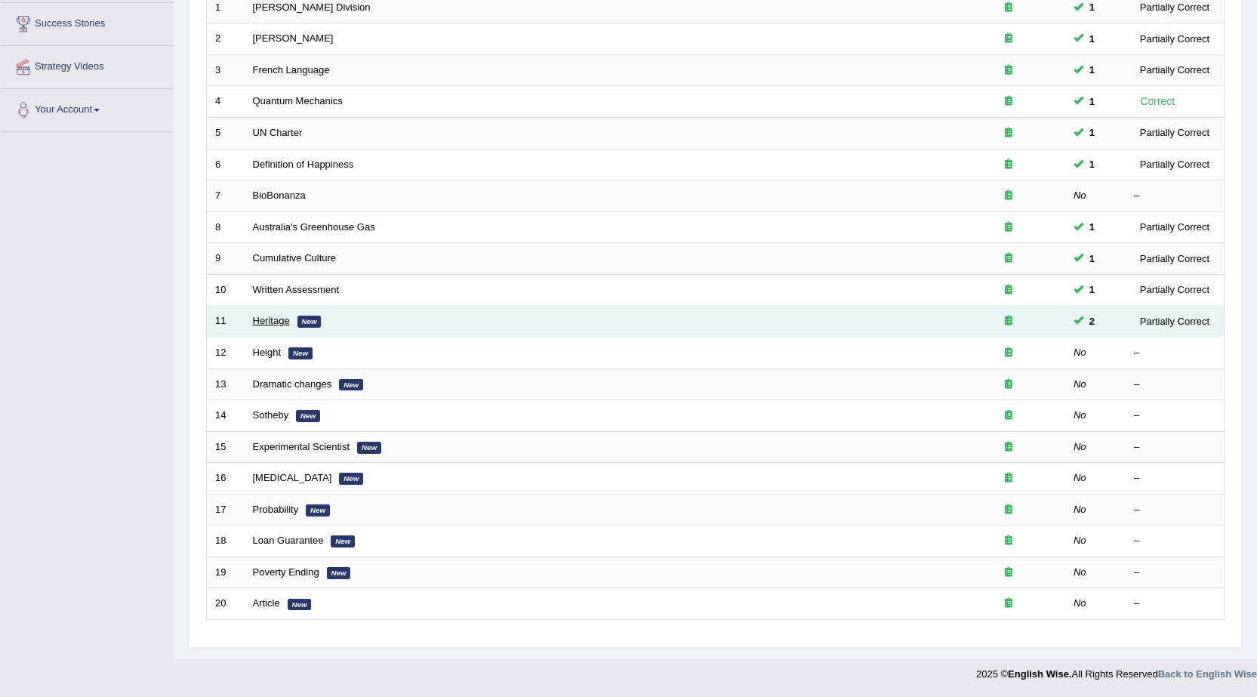
click at [263, 323] on link "Heritage" at bounding box center [271, 320] width 37 height 11
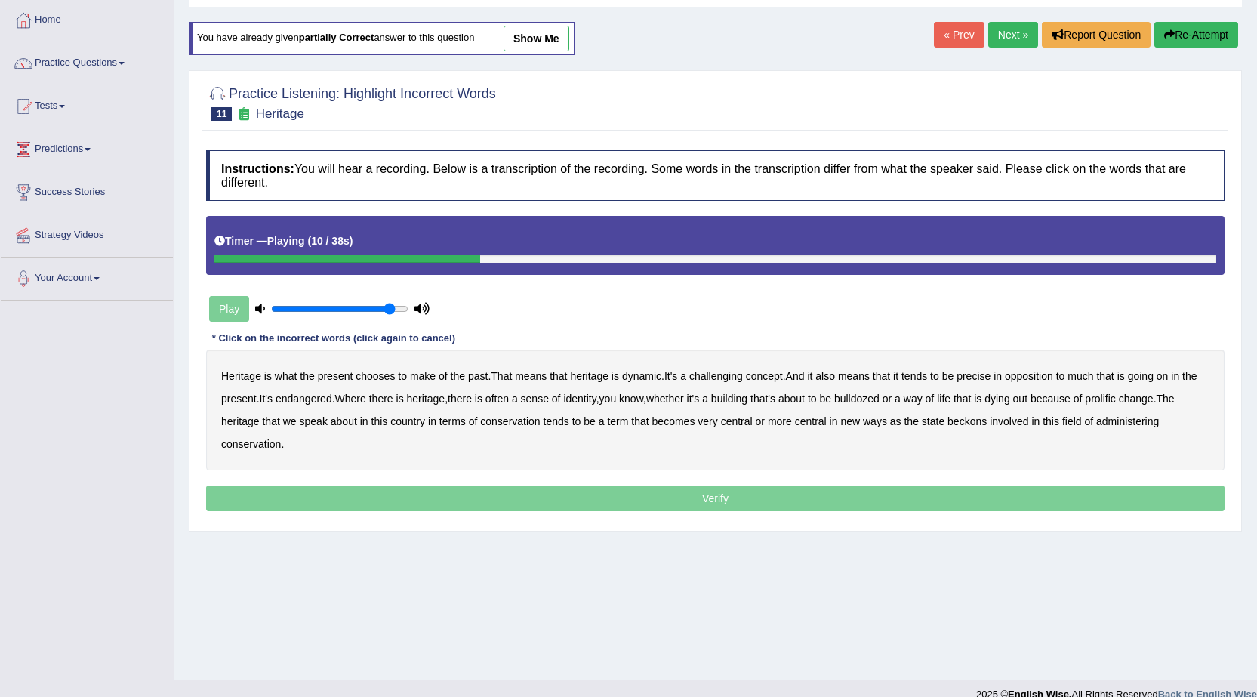
click at [722, 377] on b "challenging" at bounding box center [716, 376] width 54 height 12
click at [309, 392] on div "Heritage is what the present chooses to make of the past . That means that heri…" at bounding box center [715, 409] width 1018 height 121
click at [309, 398] on b "endangered" at bounding box center [304, 398] width 57 height 12
click at [593, 398] on b "identity" at bounding box center [579, 398] width 32 height 12
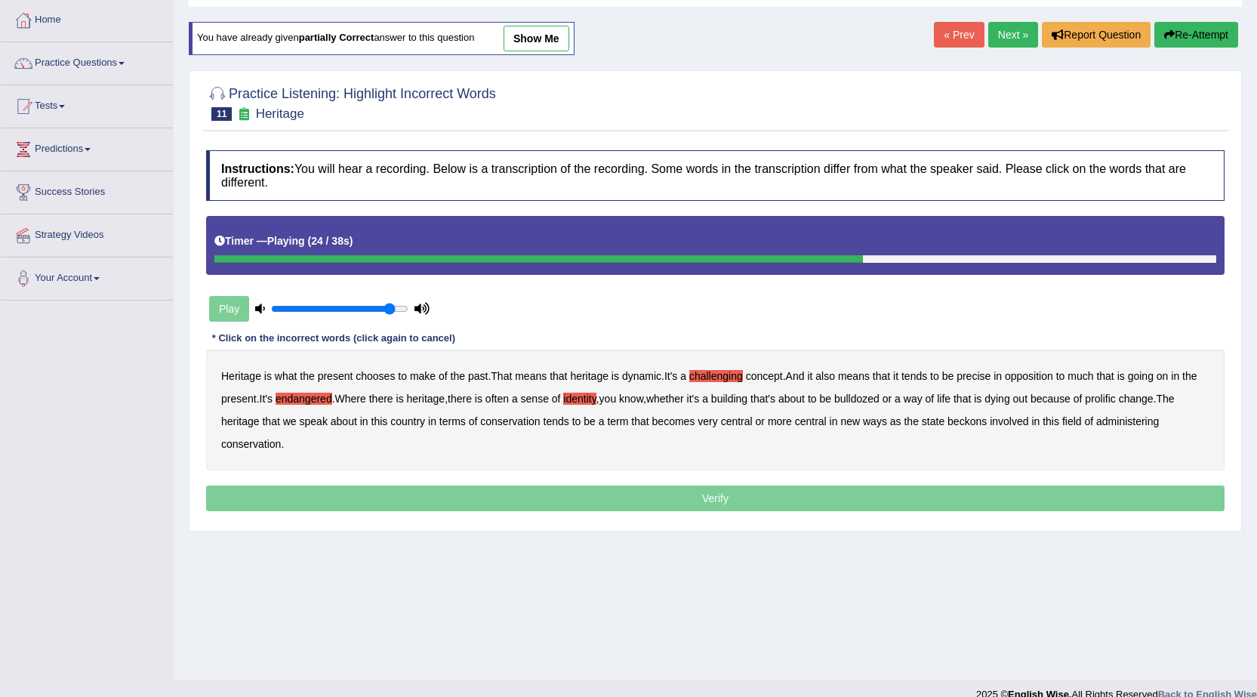
click at [1115, 403] on b "prolific" at bounding box center [1100, 398] width 30 height 12
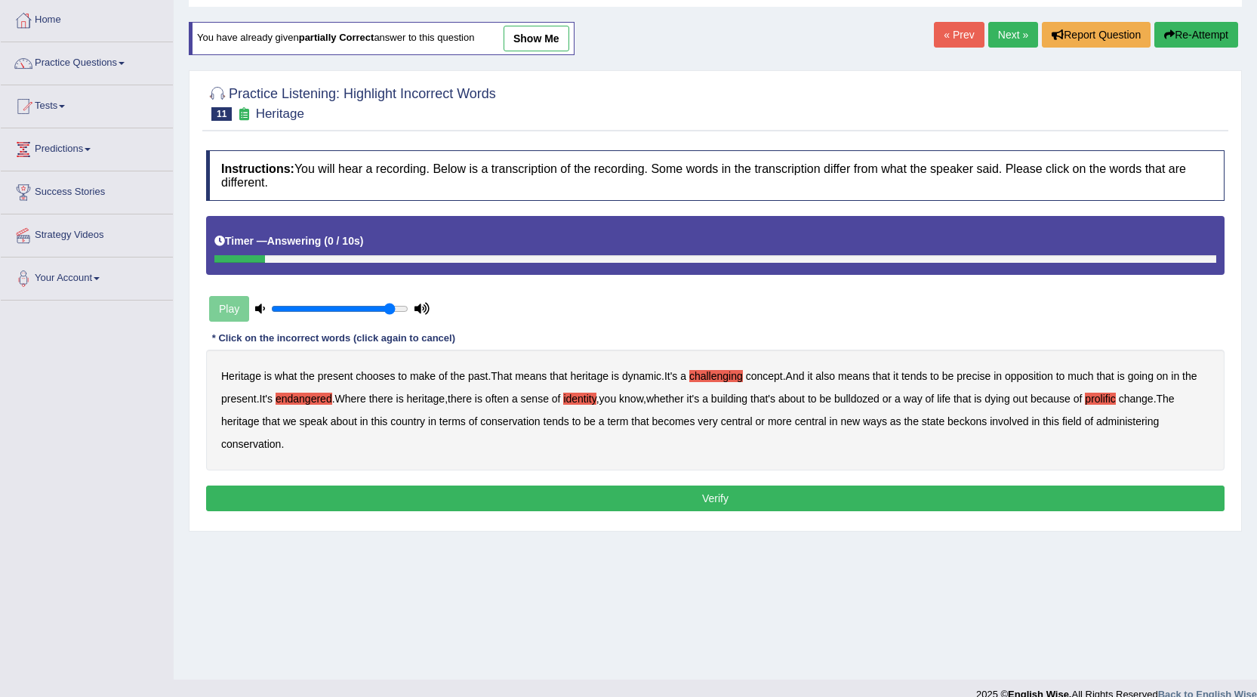
click at [648, 501] on button "Verify" at bounding box center [715, 498] width 1018 height 26
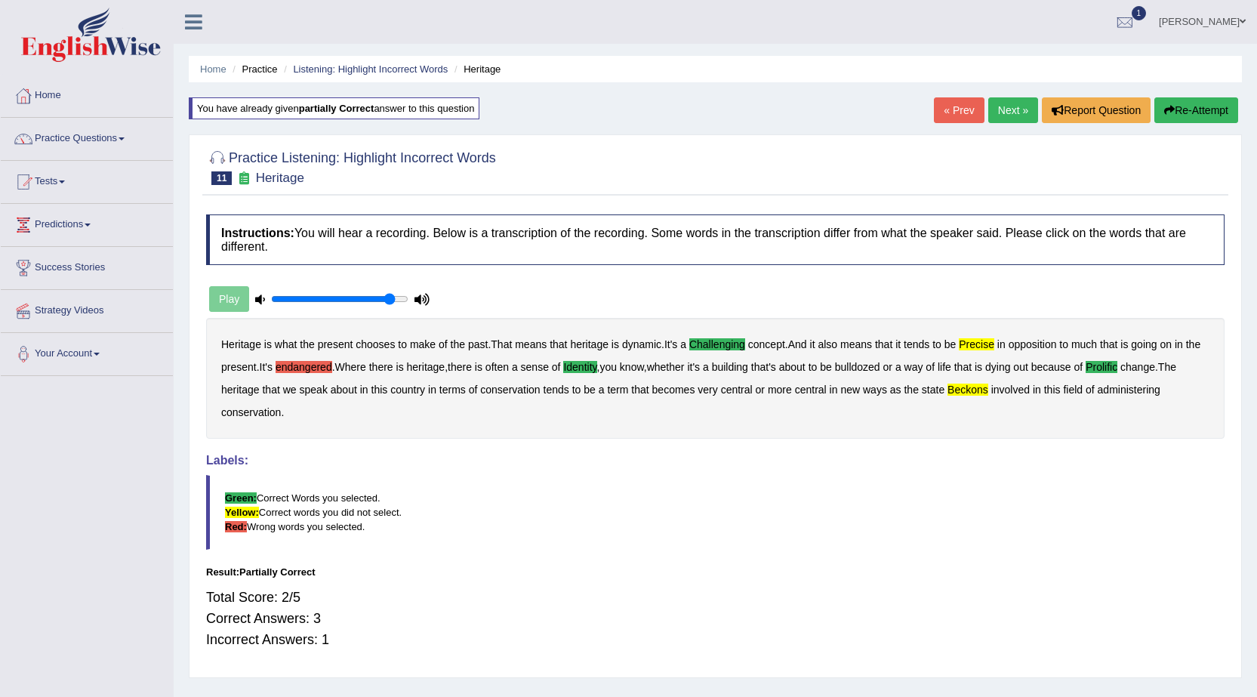
click at [1006, 107] on link "Next »" at bounding box center [1013, 110] width 50 height 26
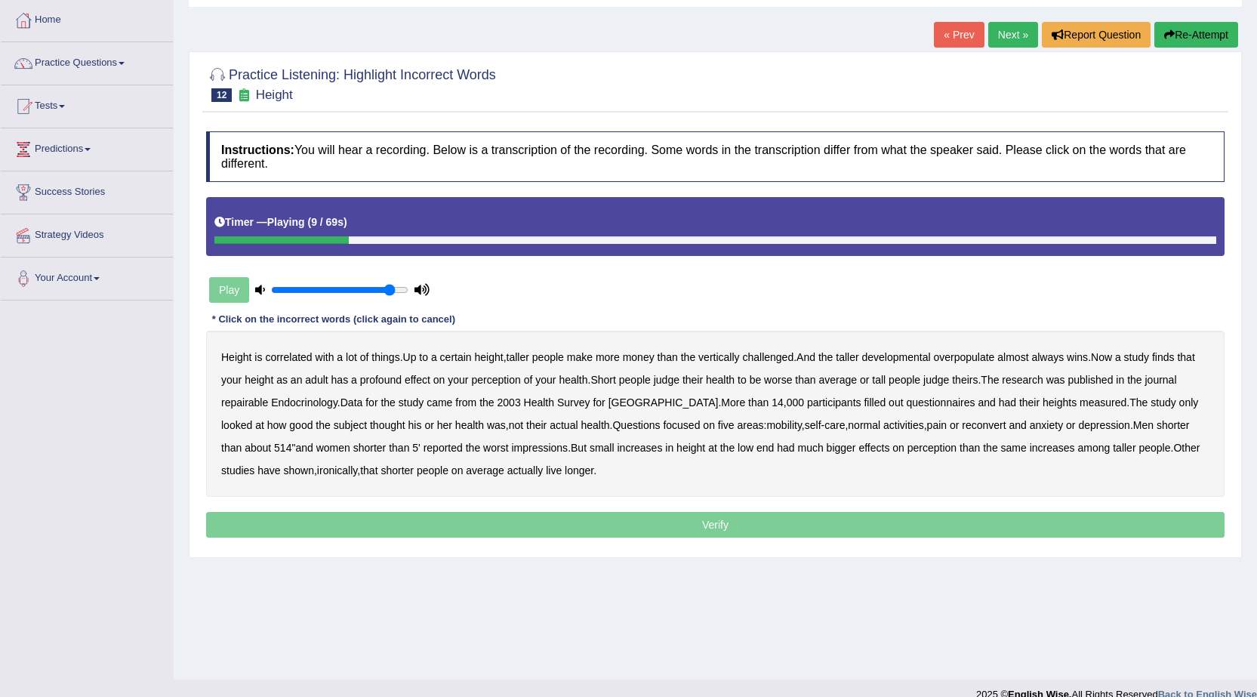
click at [898, 361] on b "developmental" at bounding box center [896, 357] width 69 height 12
click at [1174, 43] on button "Re-Attempt" at bounding box center [1196, 35] width 84 height 26
click at [957, 355] on b "overpopulate" at bounding box center [963, 357] width 61 height 12
click at [234, 402] on b "repairable" at bounding box center [244, 402] width 47 height 12
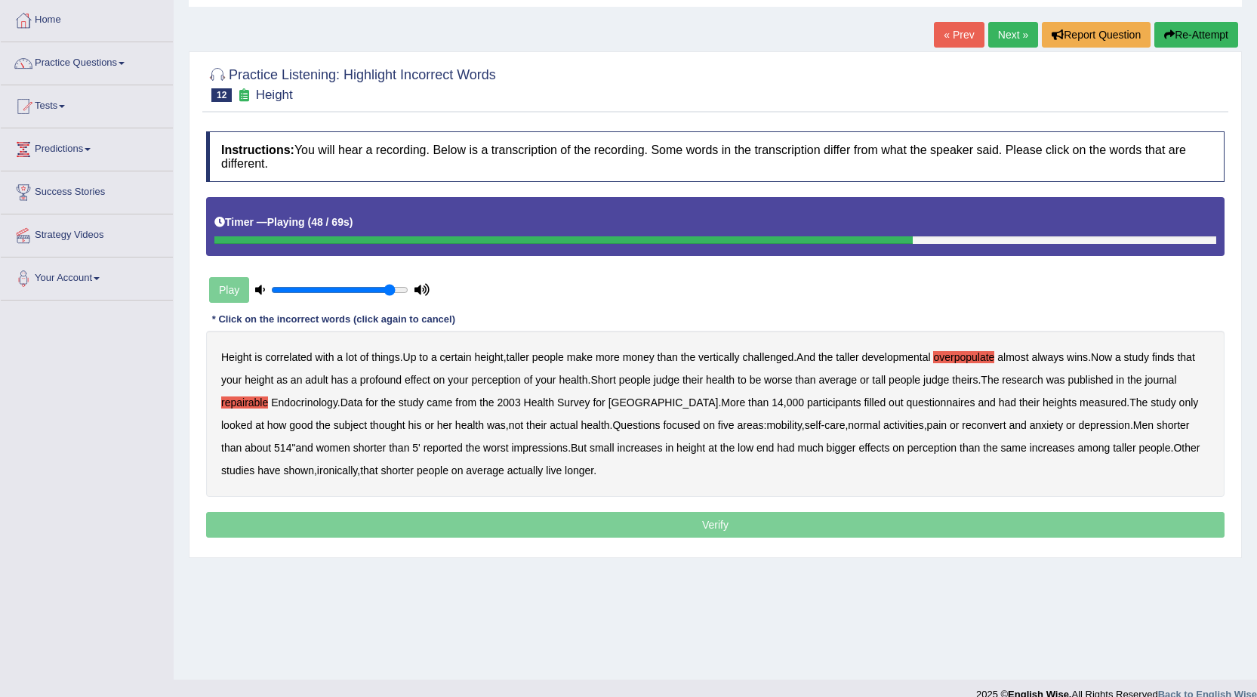
click at [962, 429] on b "reconvert" at bounding box center [984, 425] width 44 height 12
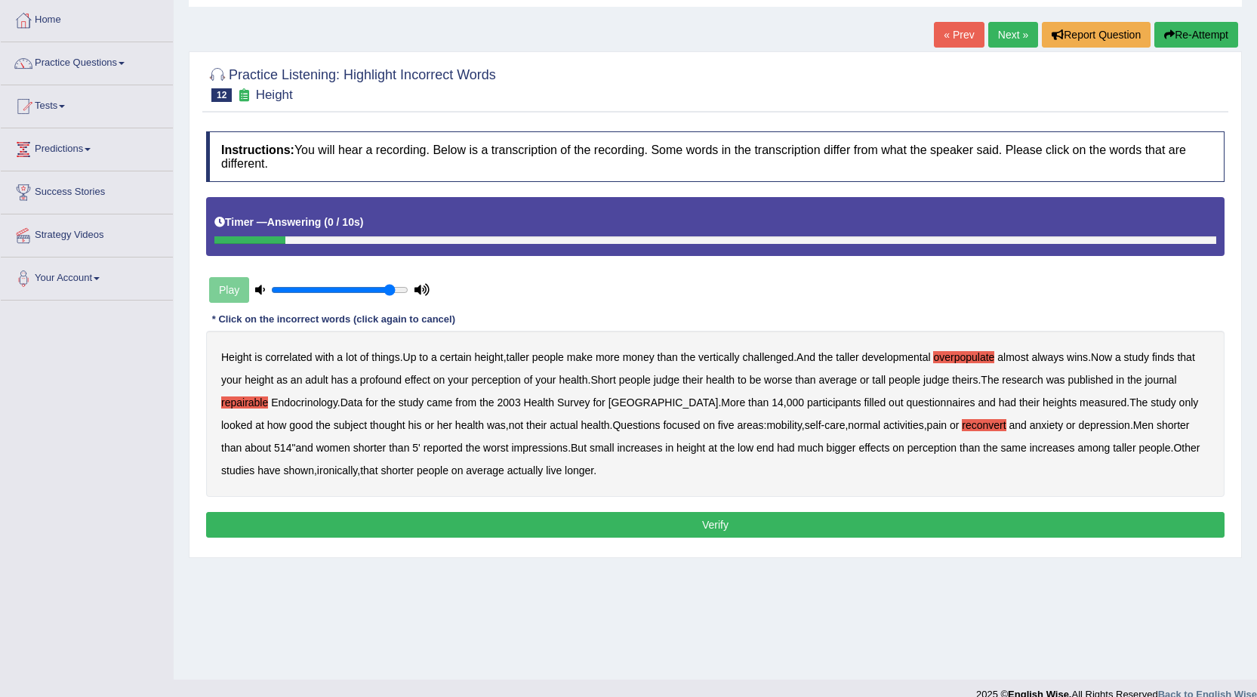
click at [646, 525] on button "Verify" at bounding box center [715, 525] width 1018 height 26
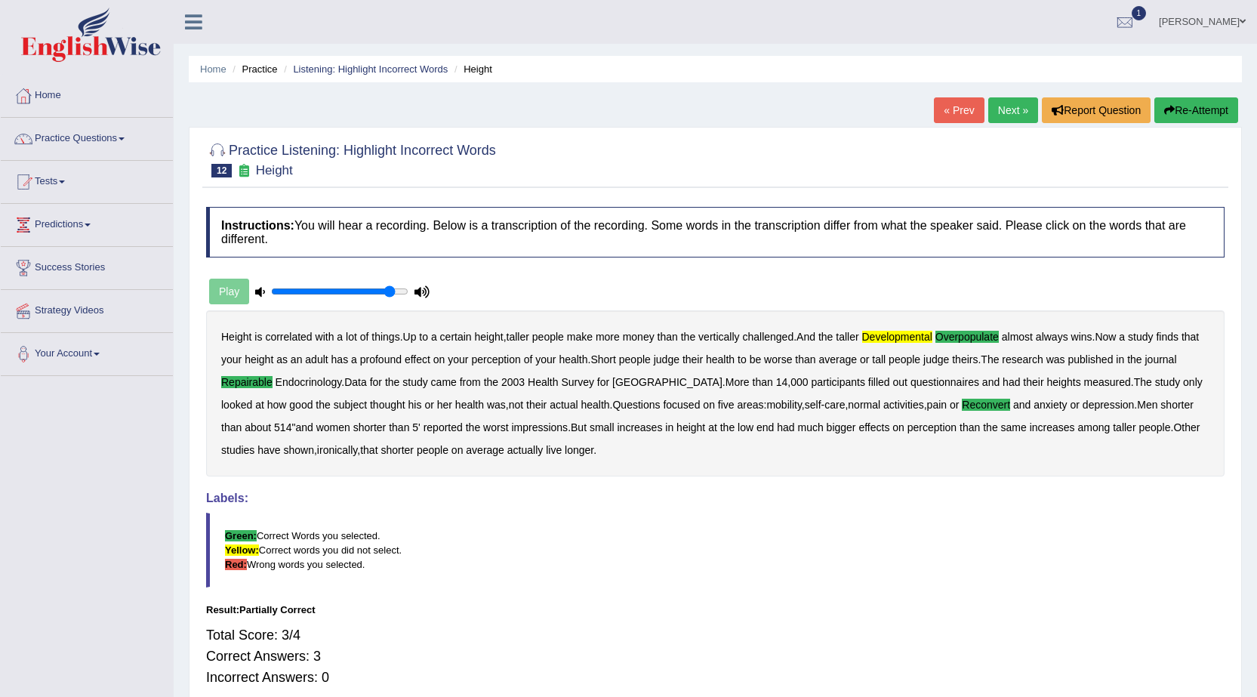
click at [1007, 109] on link "Next »" at bounding box center [1013, 110] width 50 height 26
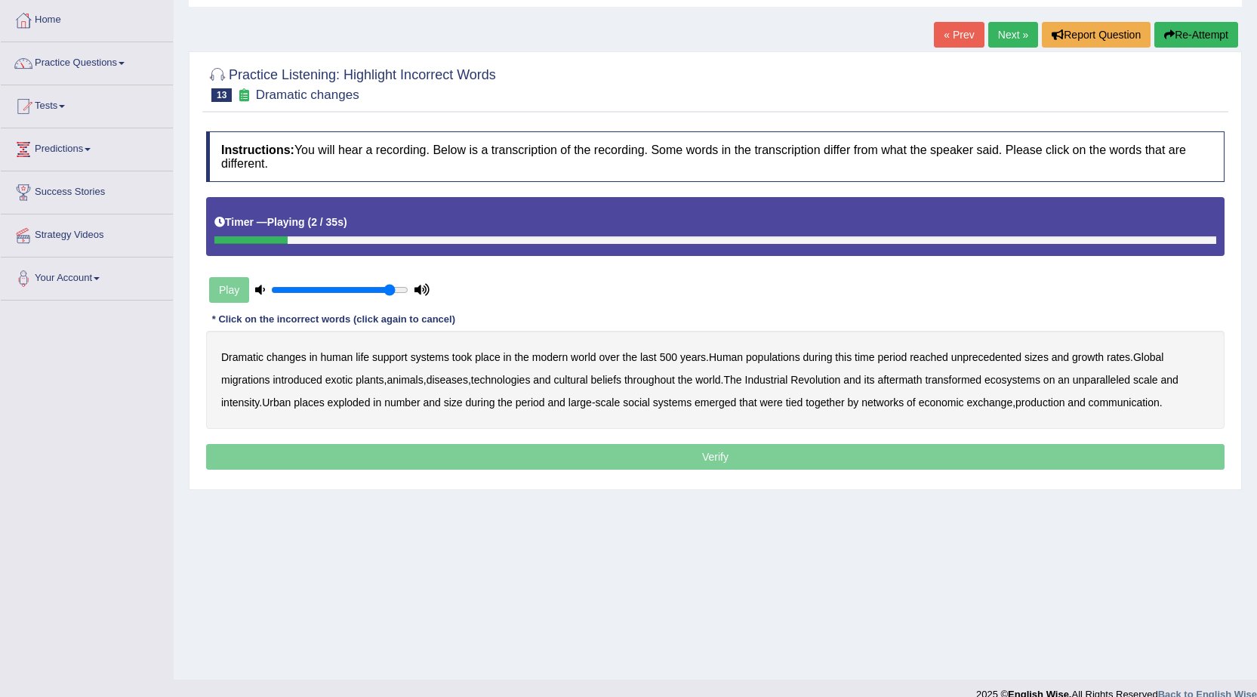
click at [417, 355] on b "systems" at bounding box center [430, 357] width 38 height 12
click at [418, 355] on b "systems" at bounding box center [430, 357] width 38 height 12
click at [790, 358] on b "populations" at bounding box center [773, 357] width 54 height 12
click at [465, 379] on b "diseases" at bounding box center [447, 380] width 42 height 12
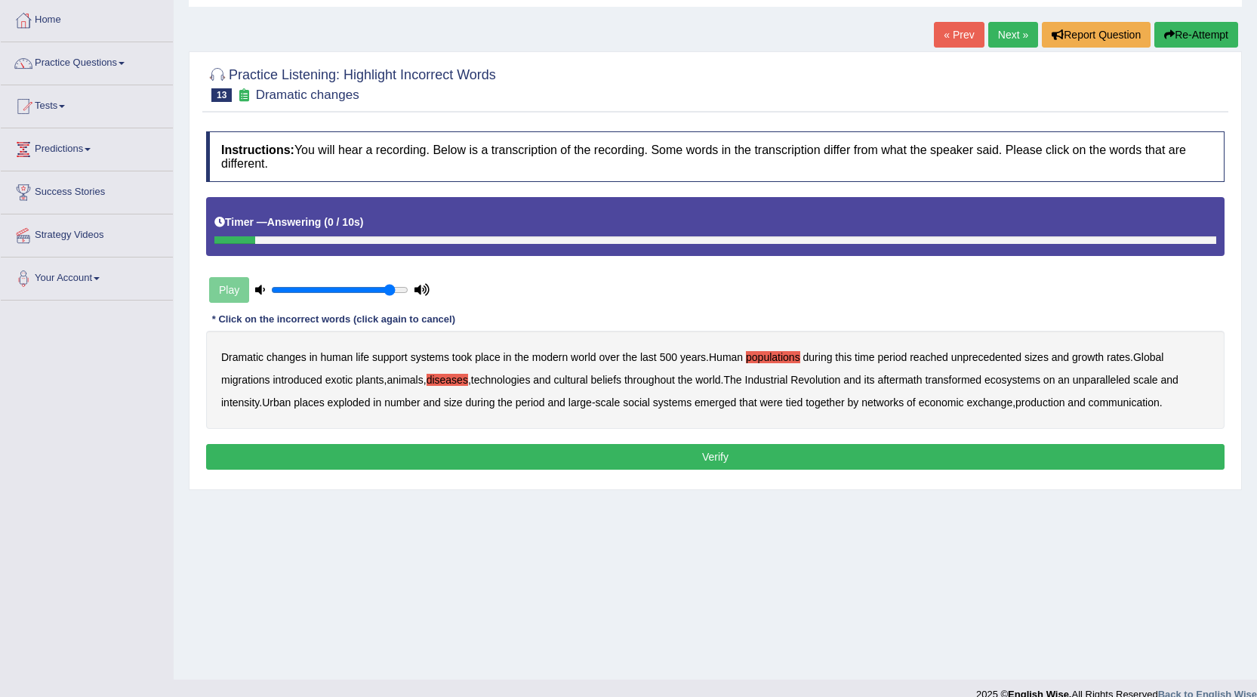
click at [1040, 405] on b "production" at bounding box center [1039, 402] width 49 height 12
click at [878, 445] on button "Verify" at bounding box center [715, 457] width 1018 height 26
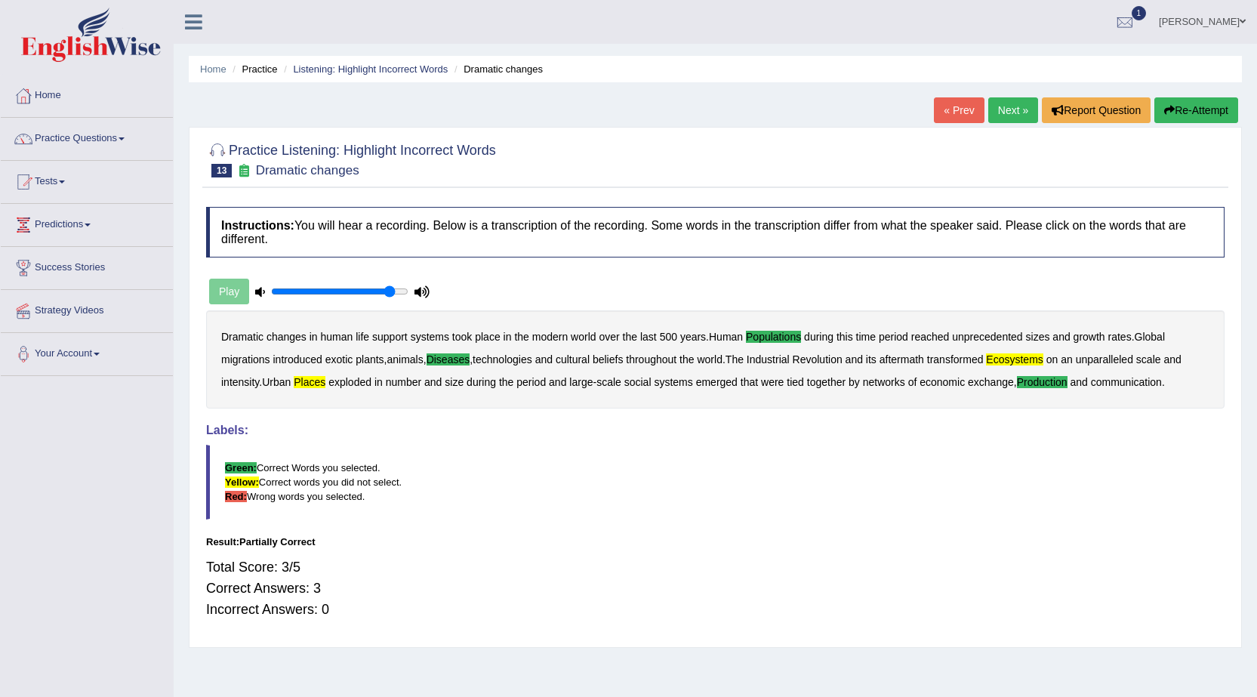
click at [998, 113] on link "Next »" at bounding box center [1013, 110] width 50 height 26
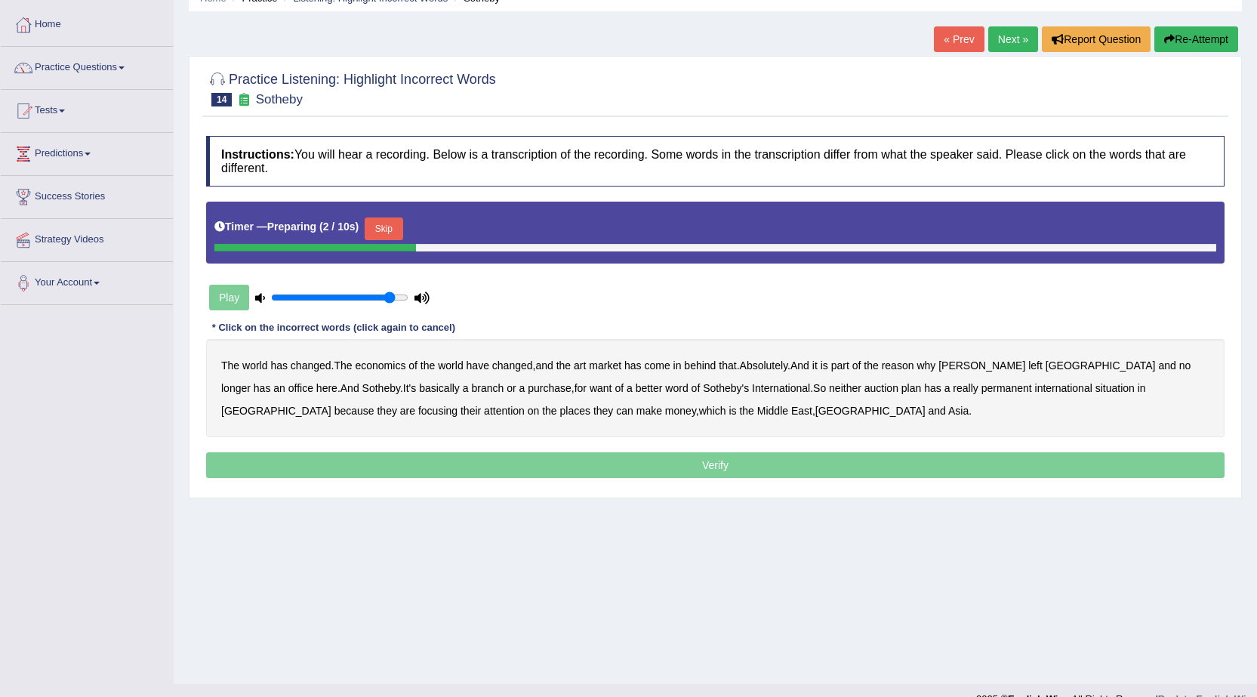
scroll to position [75, 0]
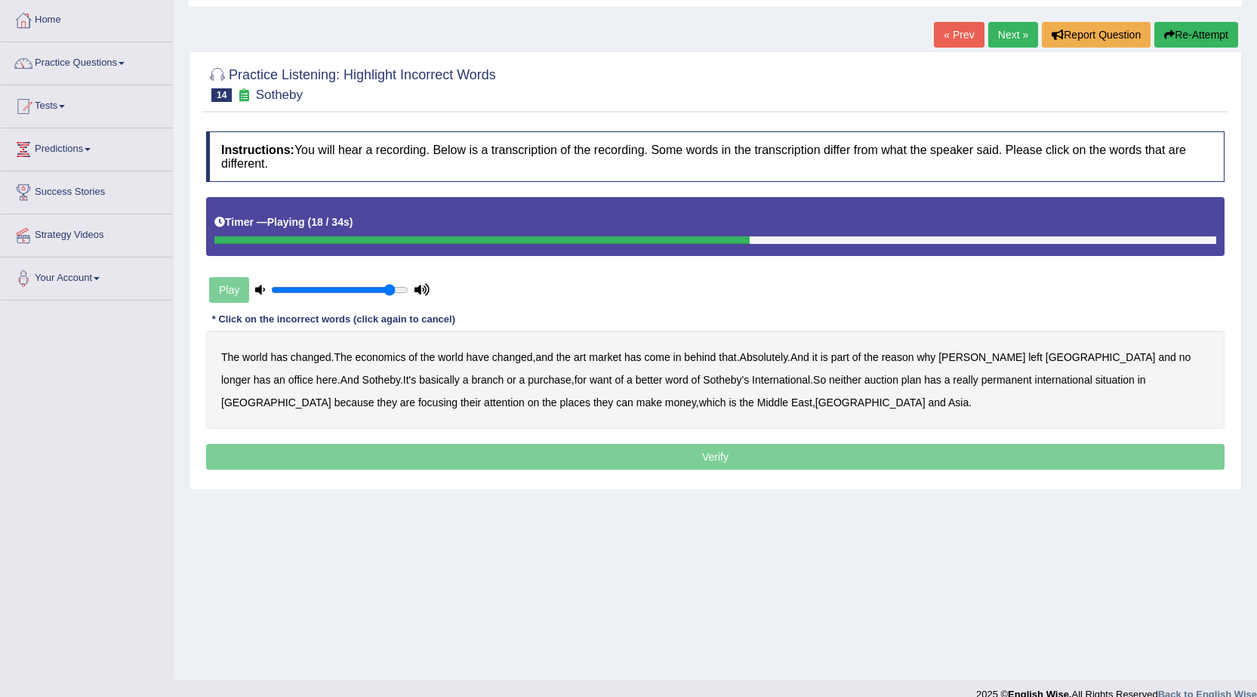
click at [528, 383] on b "purchase" at bounding box center [550, 380] width 44 height 12
click at [901, 380] on b "plan" at bounding box center [911, 380] width 20 height 12
click at [1095, 377] on b "situation" at bounding box center [1114, 380] width 39 height 12
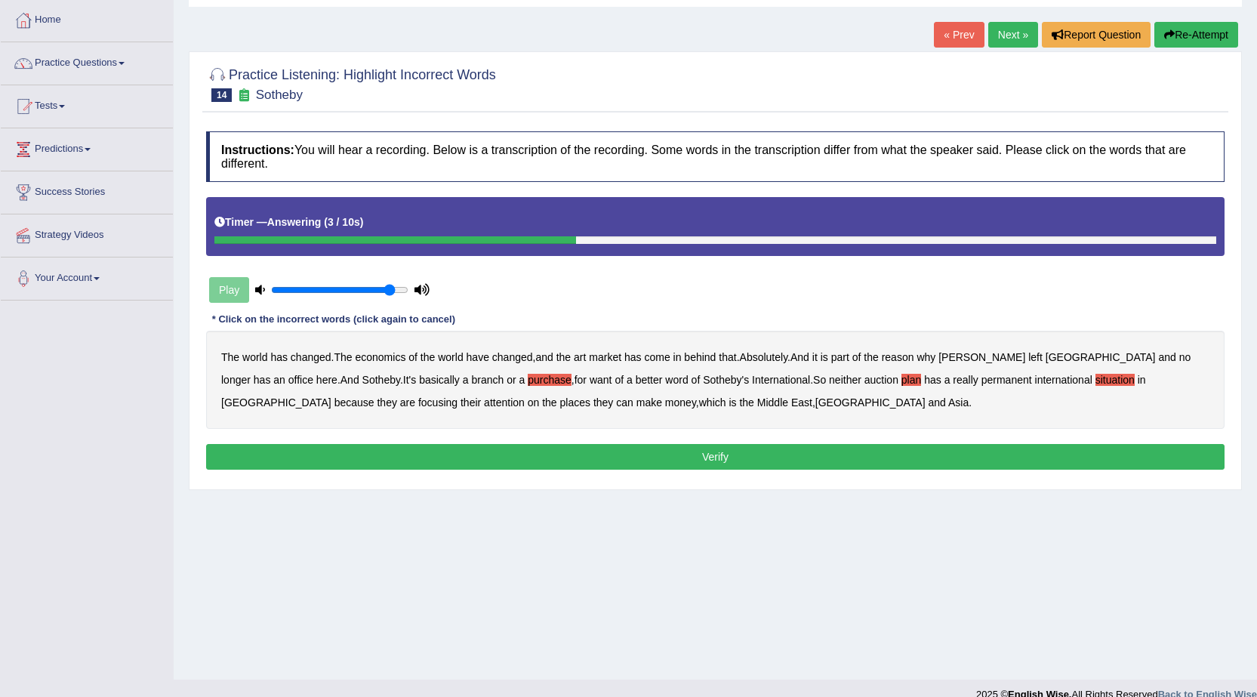
click at [506, 456] on button "Verify" at bounding box center [715, 457] width 1018 height 26
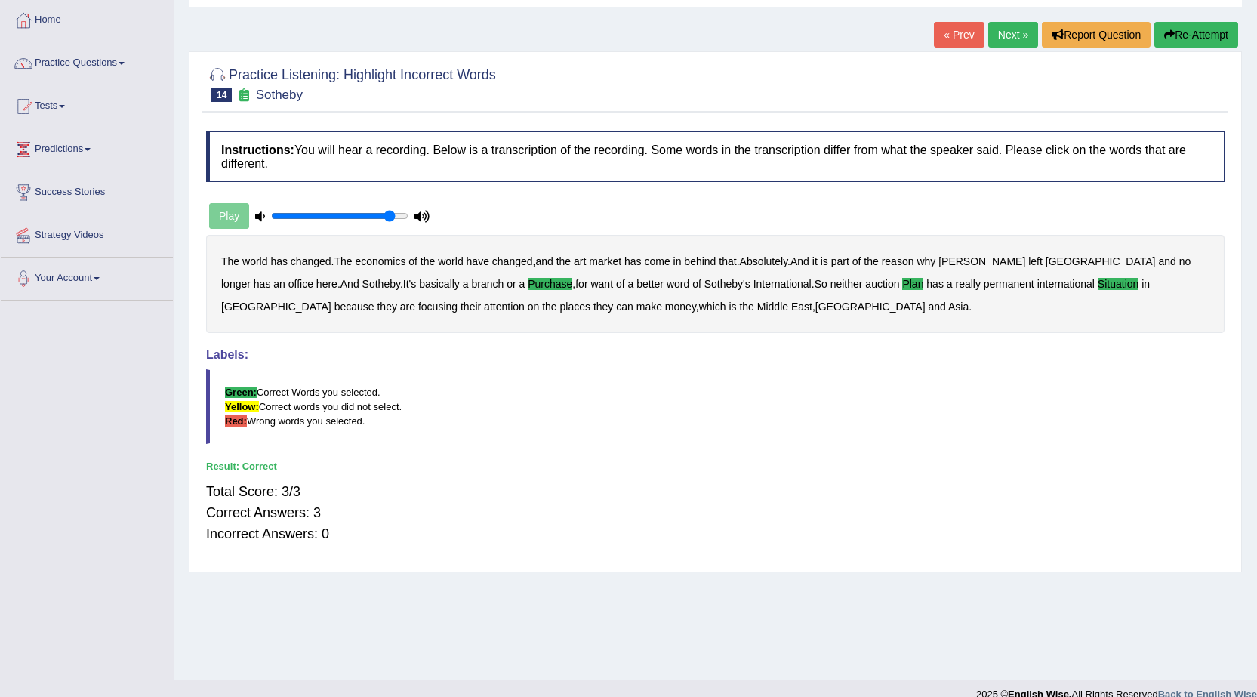
click at [1011, 26] on link "Next »" at bounding box center [1013, 35] width 50 height 26
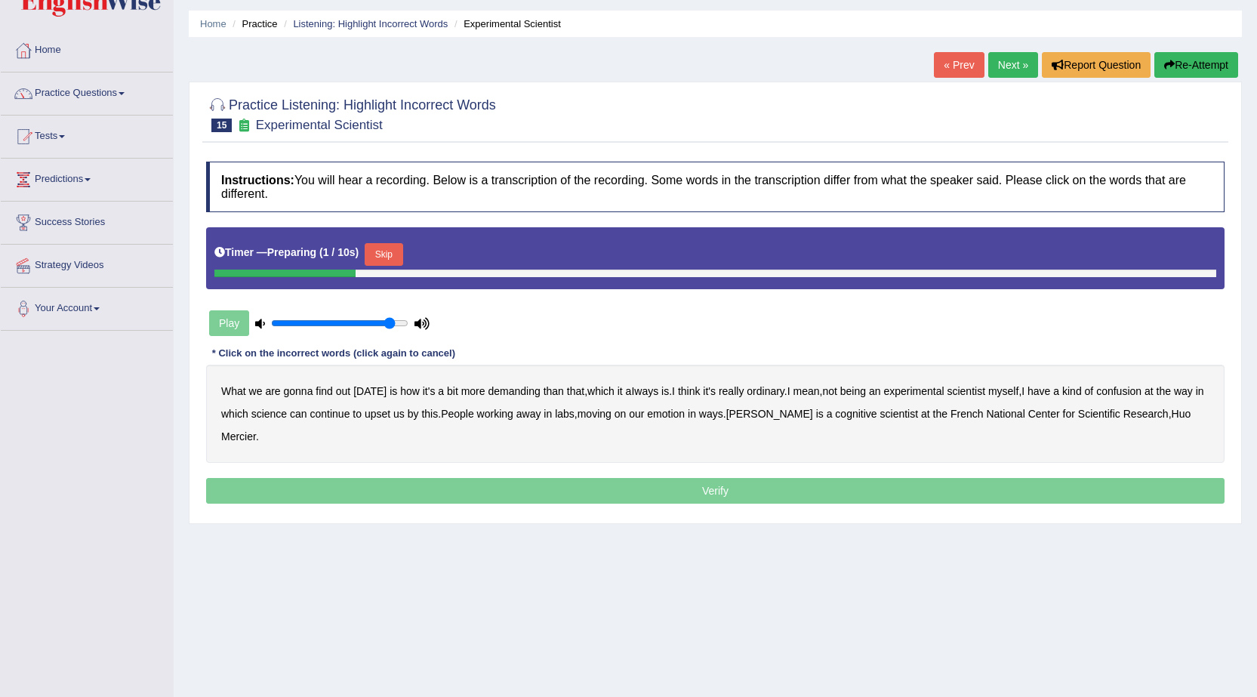
scroll to position [96, 0]
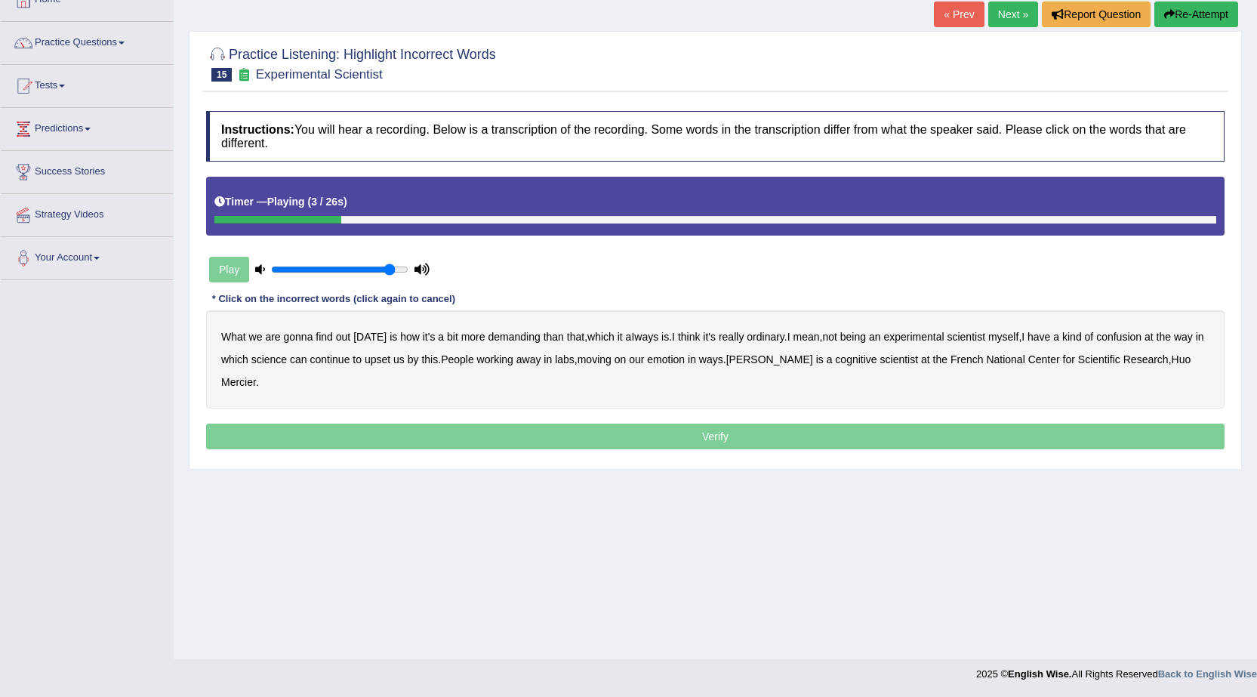
click at [526, 337] on b "demanding" at bounding box center [514, 337] width 52 height 12
click at [772, 340] on b "ordinary" at bounding box center [765, 337] width 38 height 12
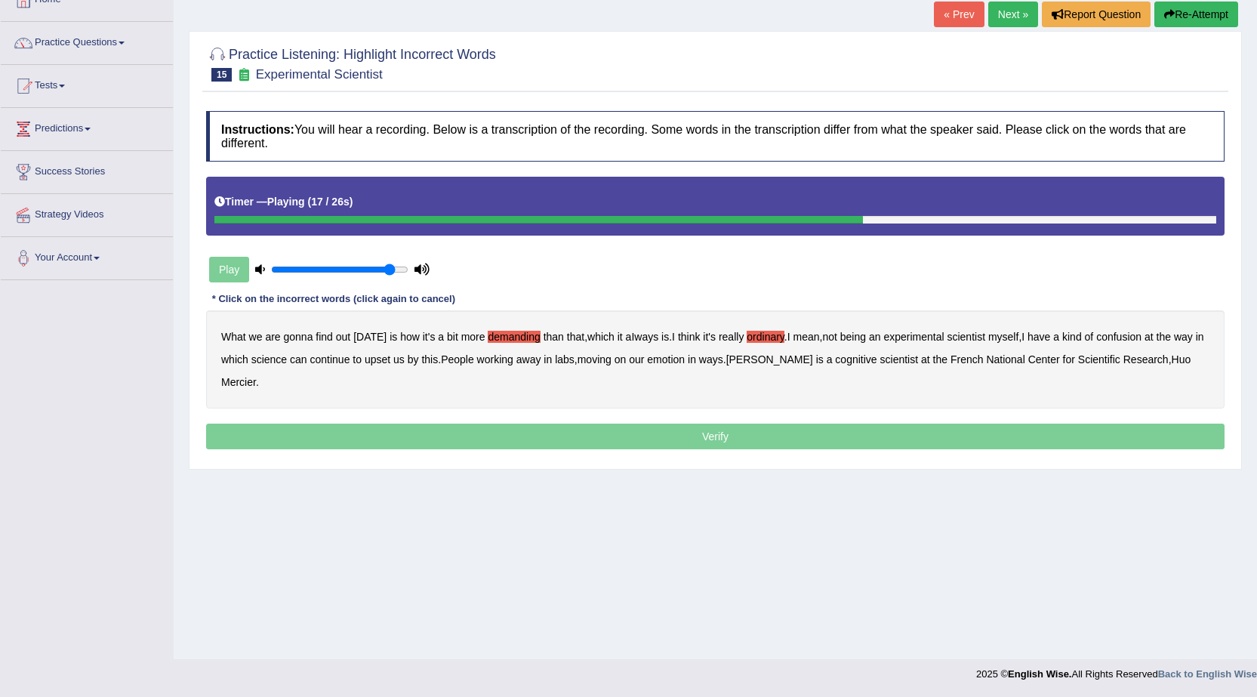
click at [389, 357] on b "upset" at bounding box center [378, 359] width 26 height 12
click at [835, 362] on b "cognitive" at bounding box center [856, 359] width 42 height 12
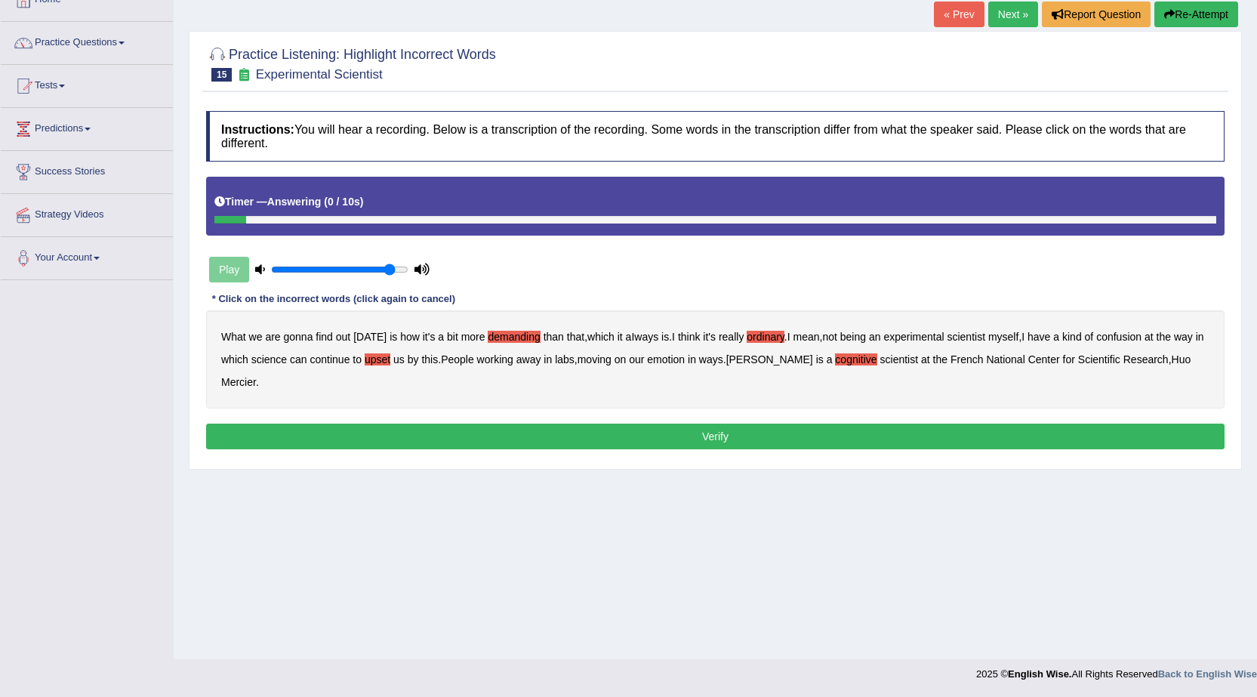
click at [836, 362] on div "What we are gonna find out [DATE] is how it's a bit more demanding than that , …" at bounding box center [715, 359] width 1018 height 98
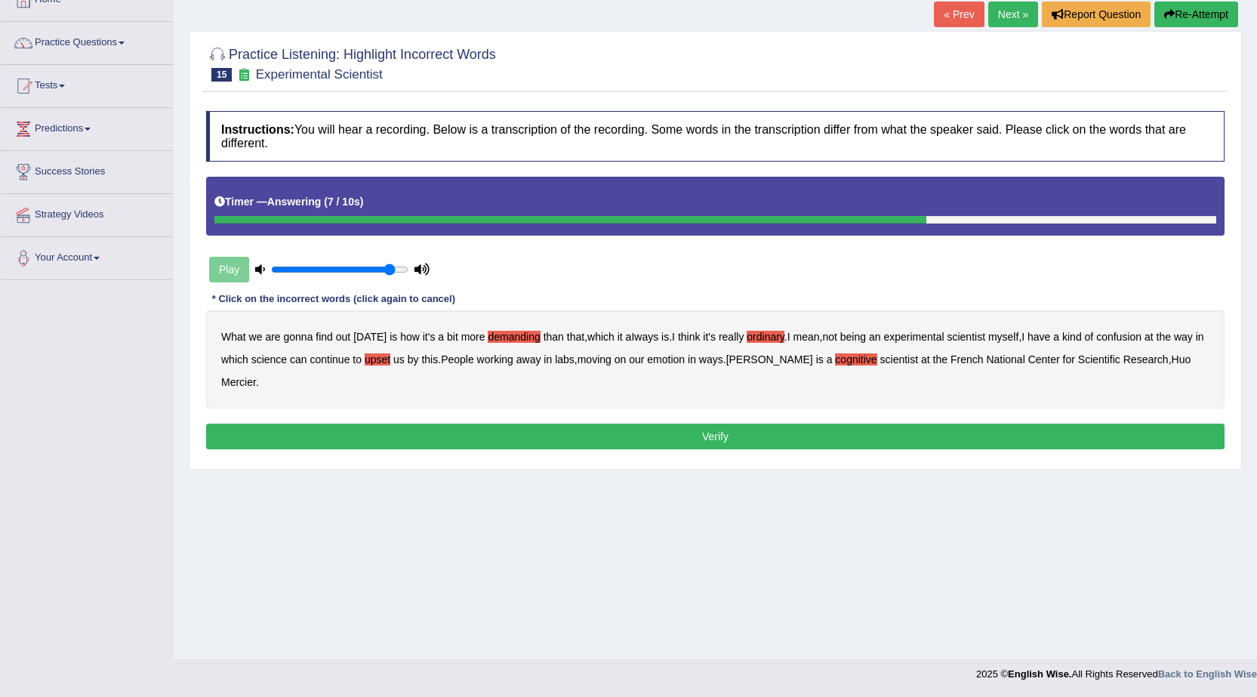
click at [835, 356] on b "cognitive" at bounding box center [856, 359] width 42 height 12
click at [754, 423] on button "Verify" at bounding box center [715, 436] width 1018 height 26
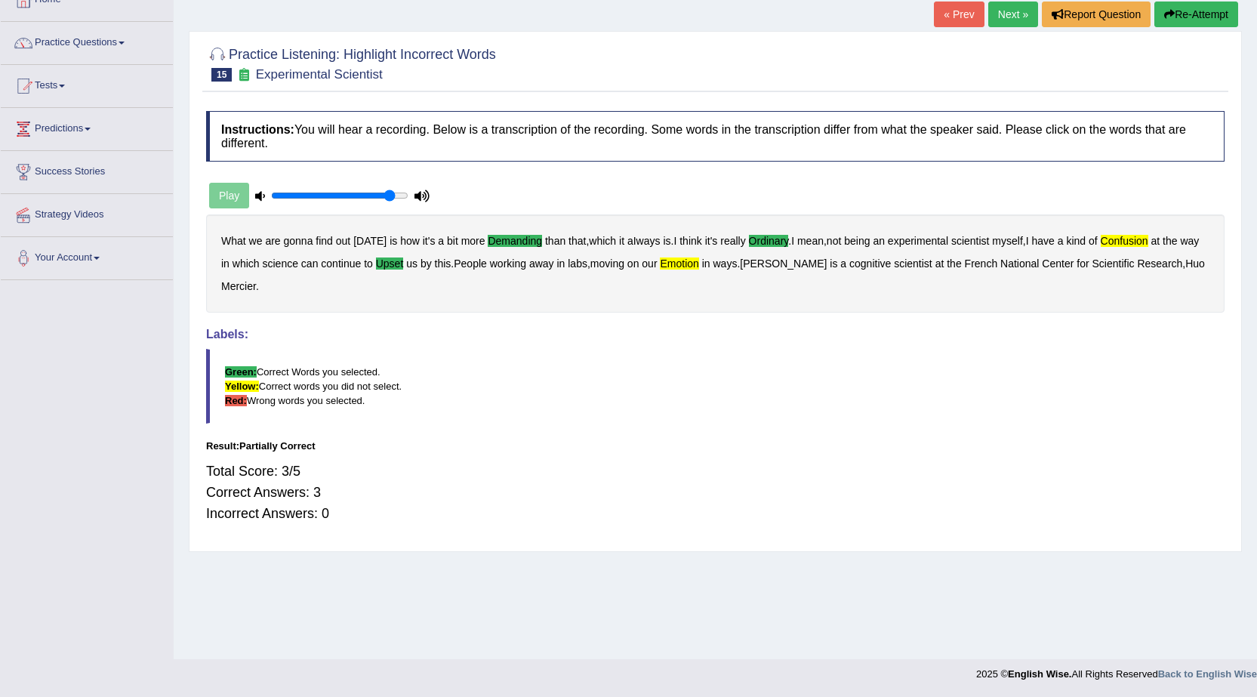
click at [1012, 16] on link "Next »" at bounding box center [1013, 15] width 50 height 26
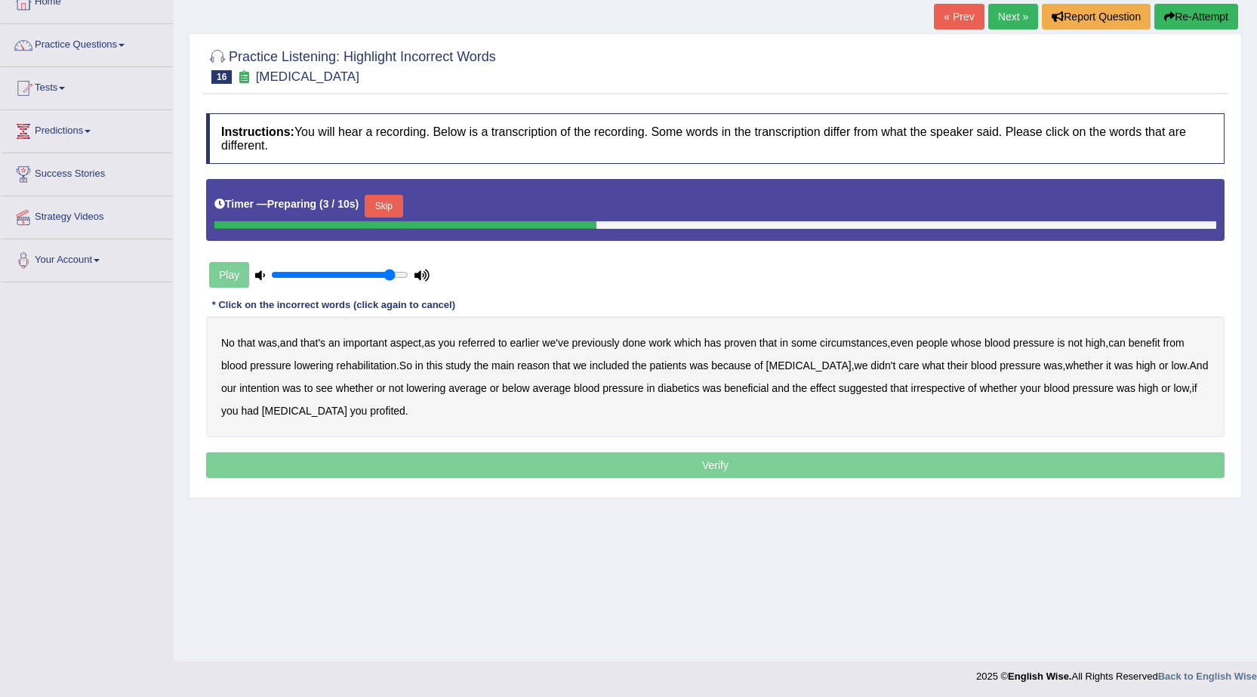
scroll to position [96, 0]
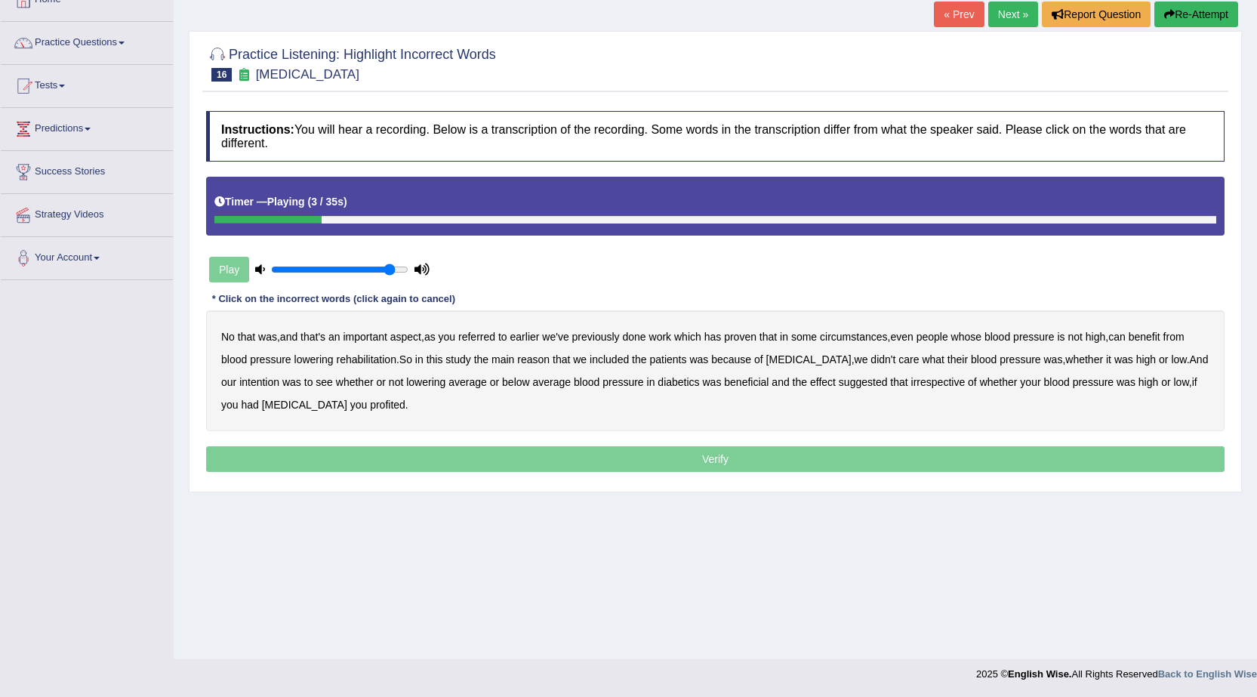
click at [495, 339] on b "referred" at bounding box center [476, 337] width 37 height 12
click at [858, 336] on b "circumstances" at bounding box center [853, 337] width 67 height 12
click at [370, 361] on b "rehabilitation" at bounding box center [367, 359] width 60 height 12
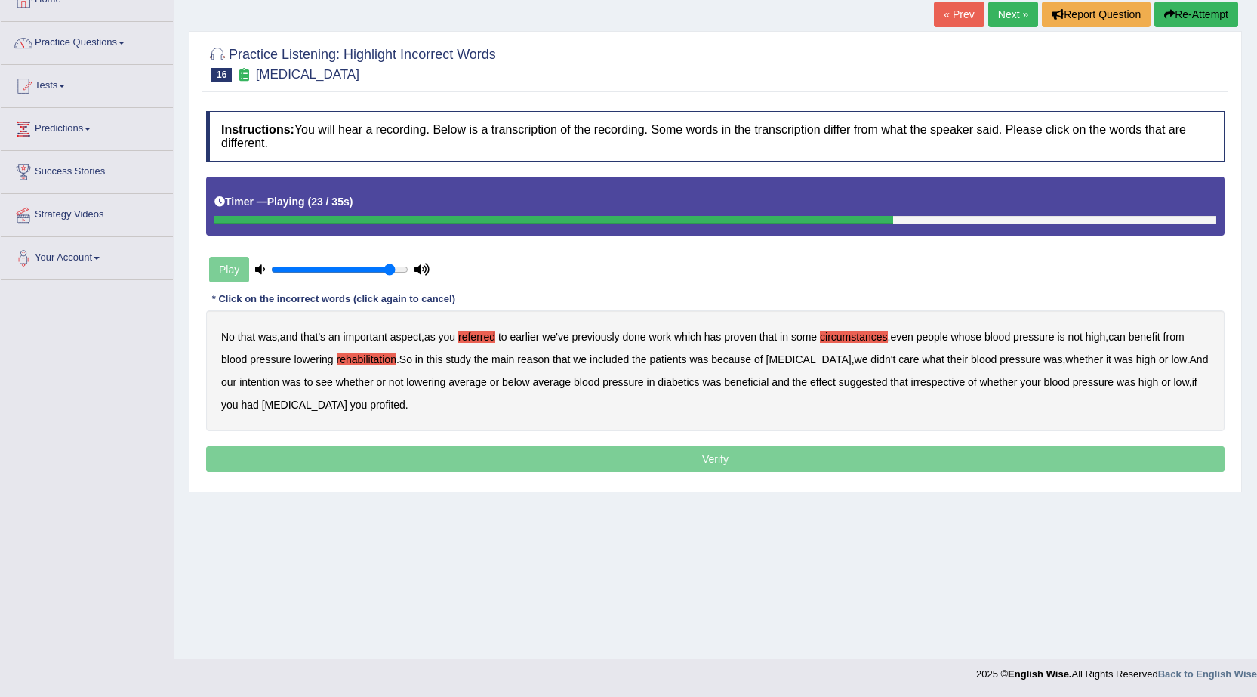
click at [239, 382] on b "intention" at bounding box center [259, 382] width 40 height 12
click at [811, 383] on b "effect" at bounding box center [823, 382] width 26 height 12
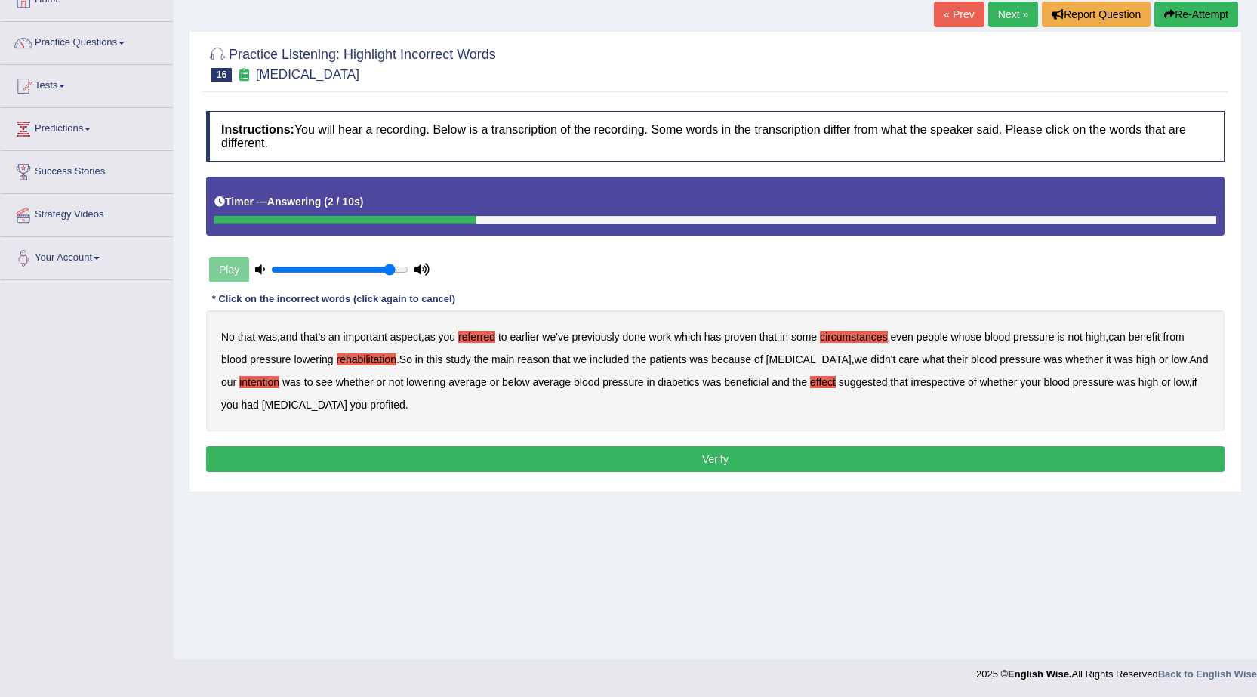
click at [370, 405] on b "profited" at bounding box center [387, 405] width 35 height 12
click at [374, 453] on button "Verify" at bounding box center [715, 459] width 1018 height 26
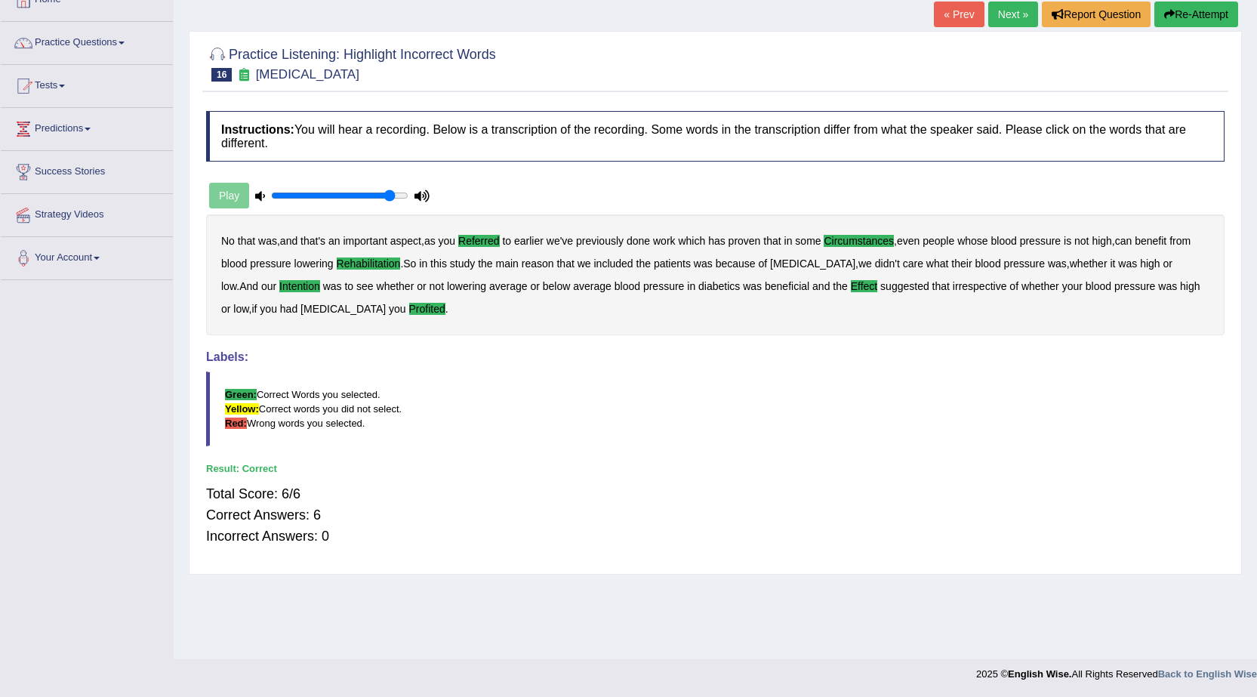
click at [1011, 14] on link "Next »" at bounding box center [1013, 15] width 50 height 26
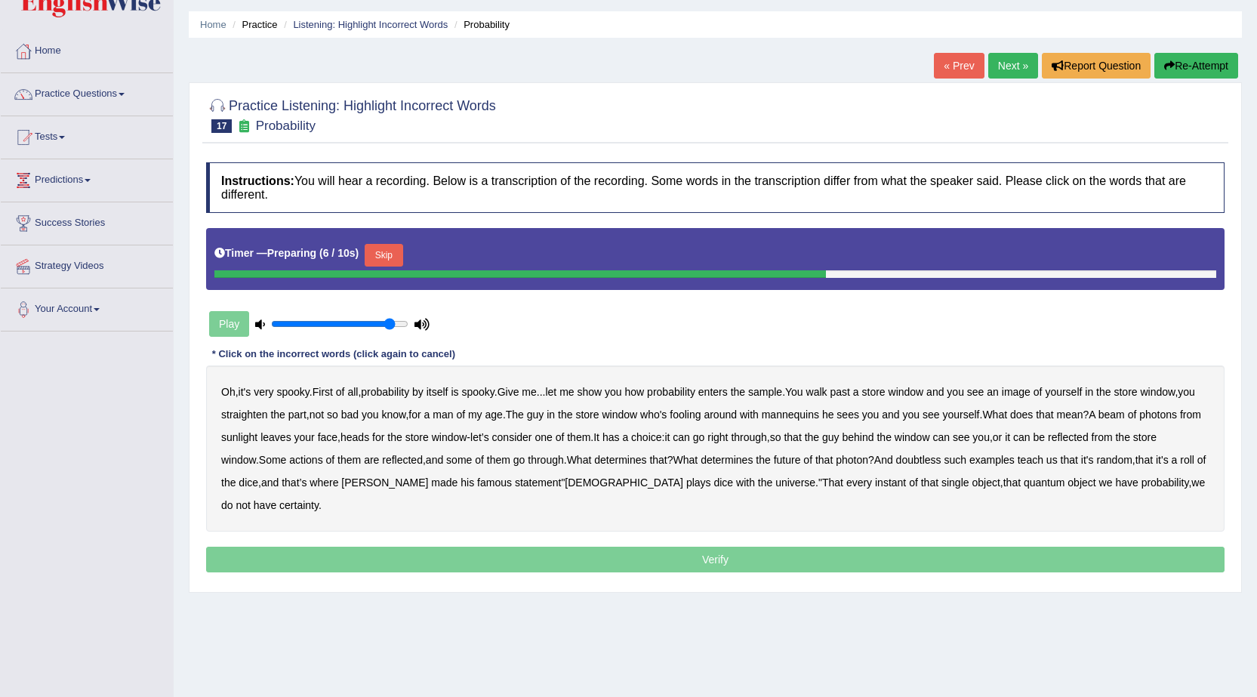
scroll to position [96, 0]
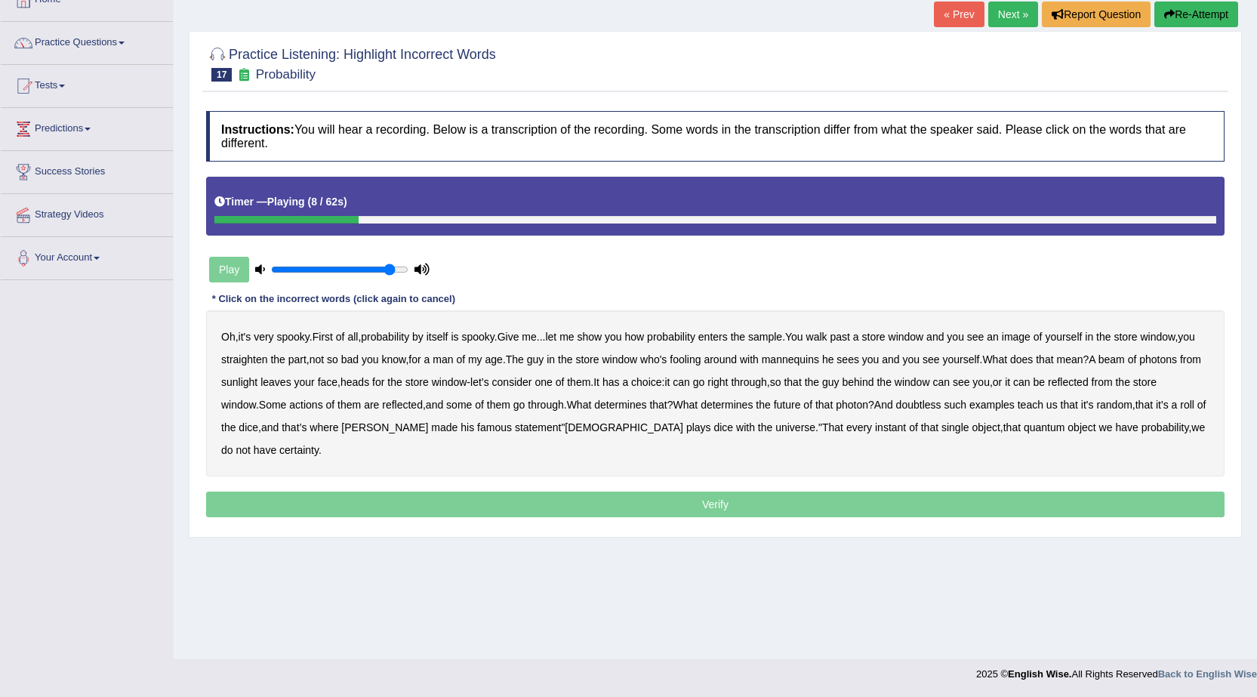
click at [773, 333] on div "Oh , it's very spooky . First of all , probability by itself is spooky . Give m…" at bounding box center [715, 393] width 1018 height 166
click at [773, 334] on b "sample" at bounding box center [765, 337] width 34 height 12
click at [1139, 365] on b "photons" at bounding box center [1158, 359] width 38 height 12
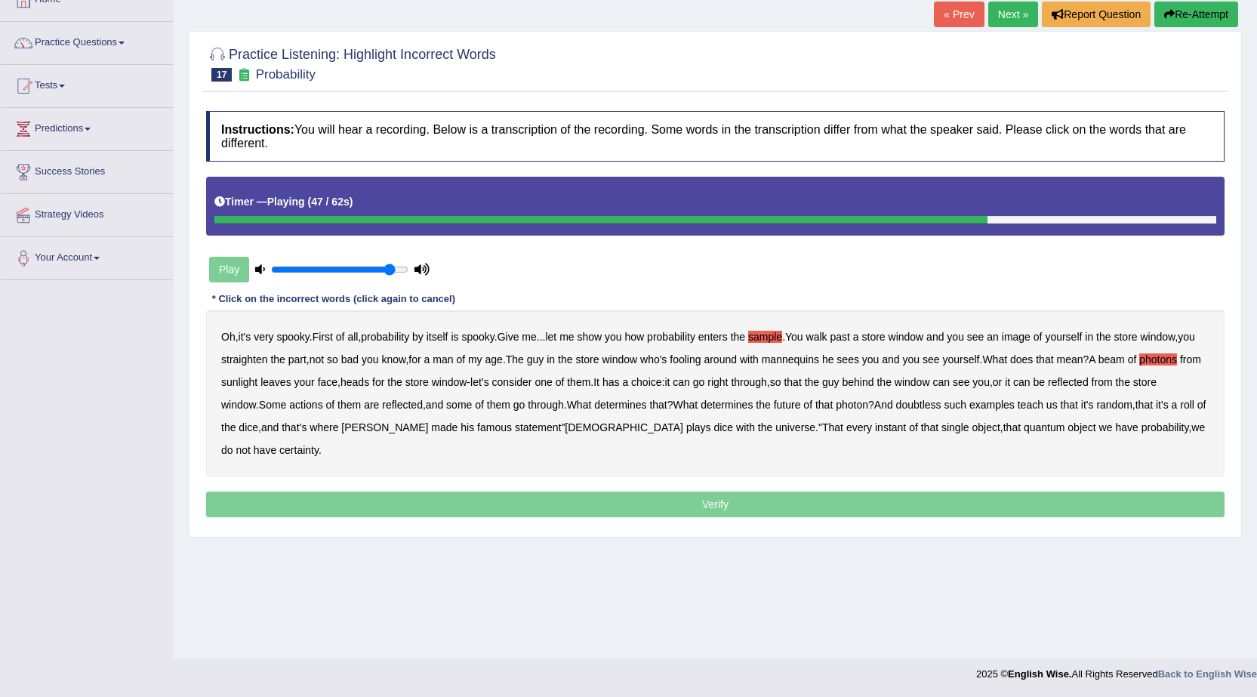
click at [941, 409] on b "doubtless" at bounding box center [918, 405] width 45 height 12
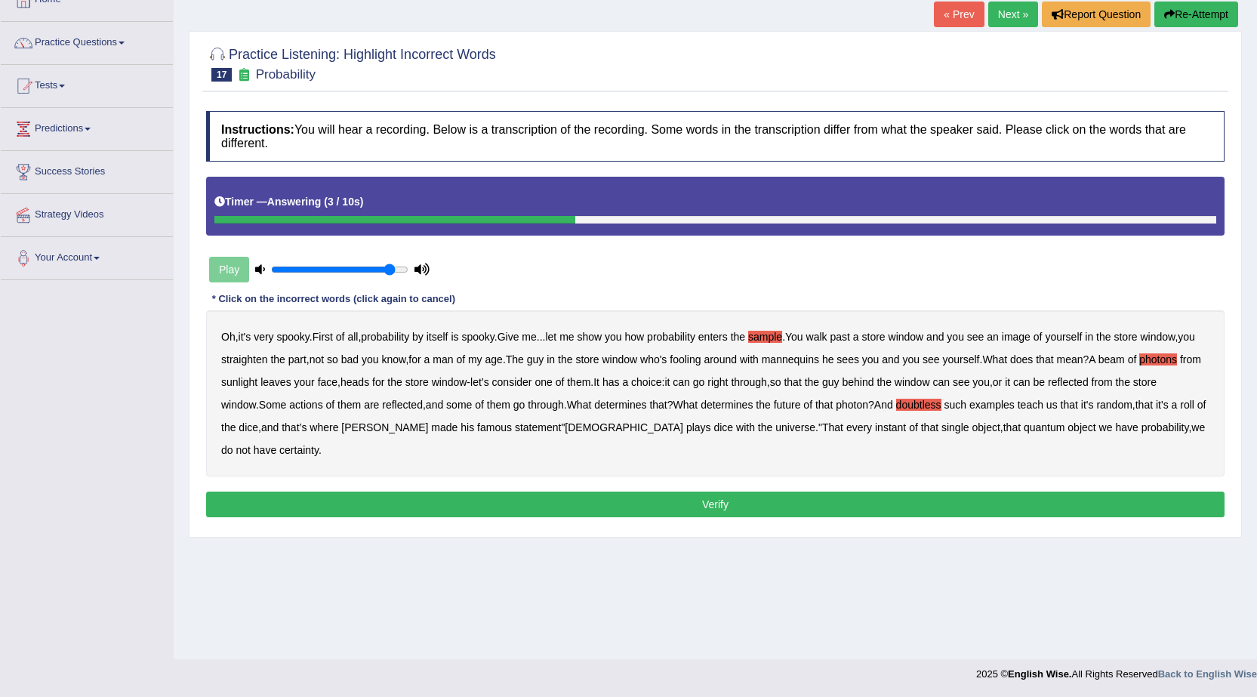
click at [683, 515] on button "Verify" at bounding box center [715, 504] width 1018 height 26
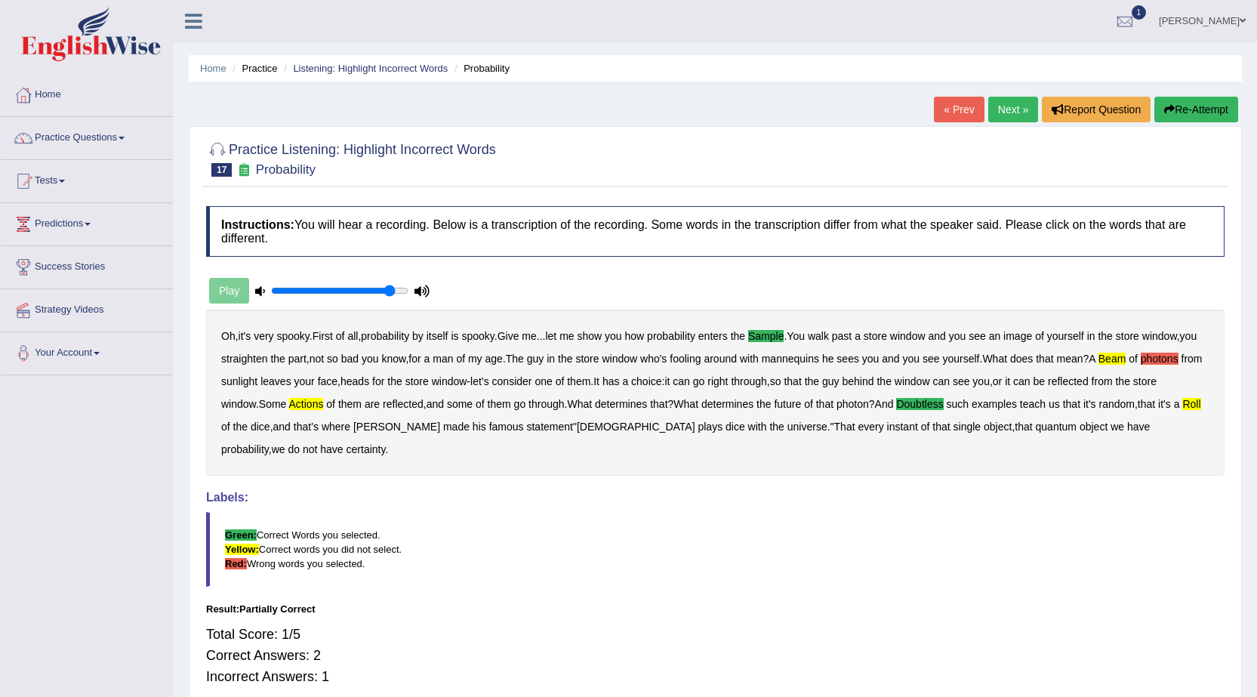
scroll to position [0, 0]
click at [998, 101] on link "Next »" at bounding box center [1013, 110] width 50 height 26
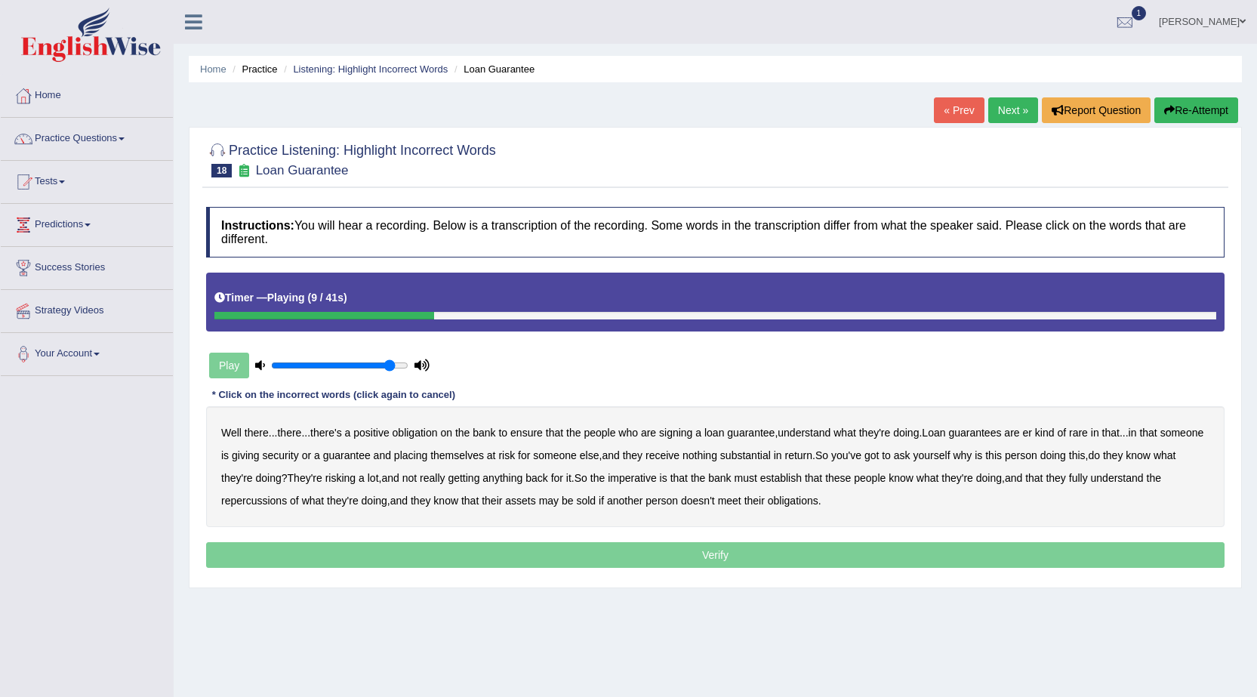
click at [814, 433] on b "understand" at bounding box center [803, 432] width 53 height 12
click at [771, 457] on b "substantial" at bounding box center [745, 455] width 51 height 12
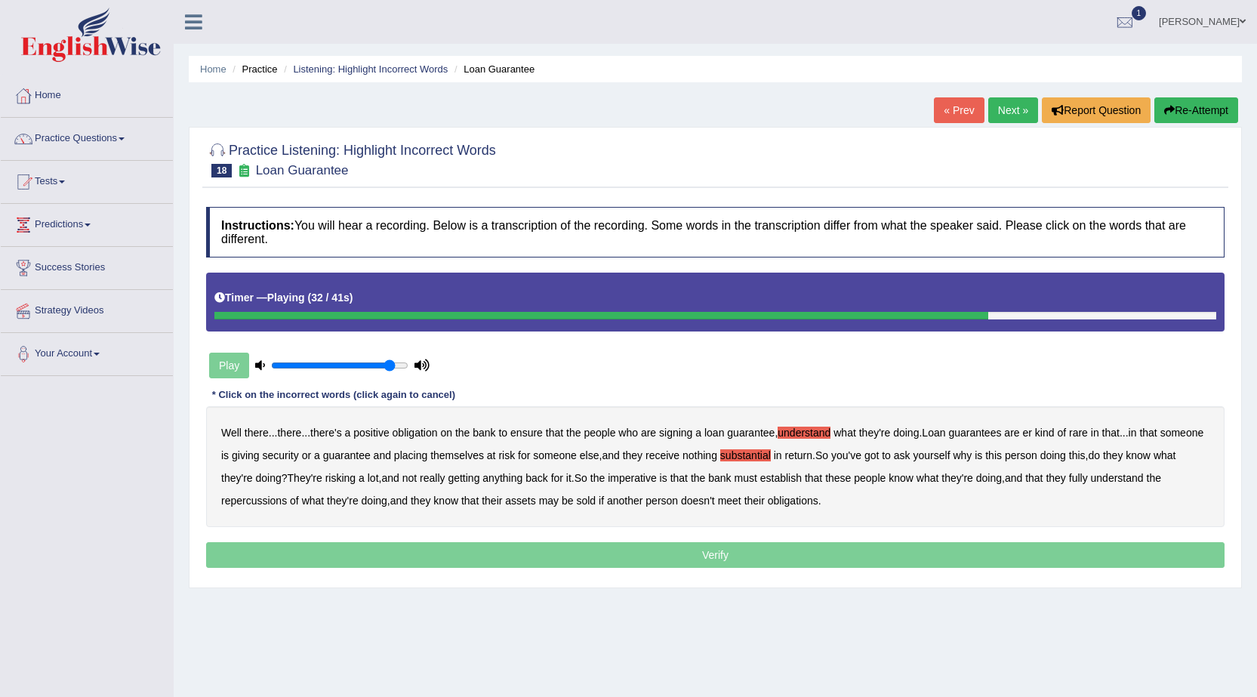
click at [802, 479] on b "establish" at bounding box center [781, 478] width 42 height 12
click at [254, 503] on b "repercussions" at bounding box center [254, 500] width 66 height 12
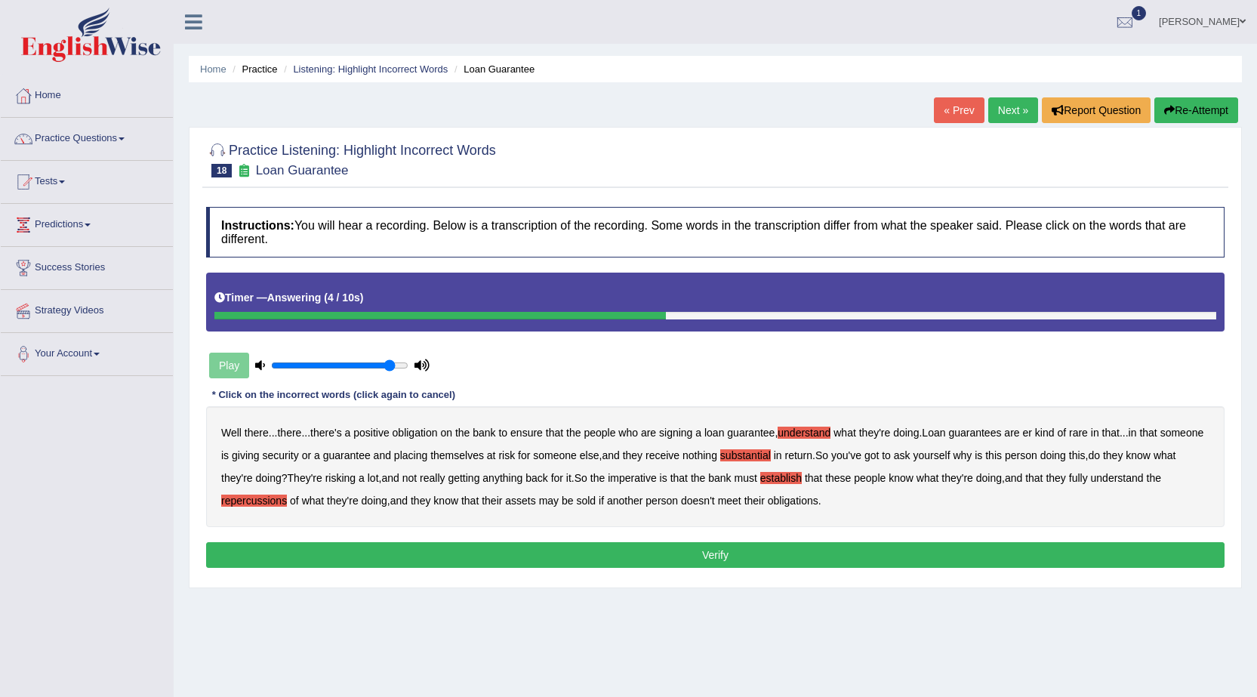
click at [530, 497] on b "assets" at bounding box center [520, 500] width 30 height 12
click at [660, 497] on b "person" at bounding box center [661, 500] width 32 height 12
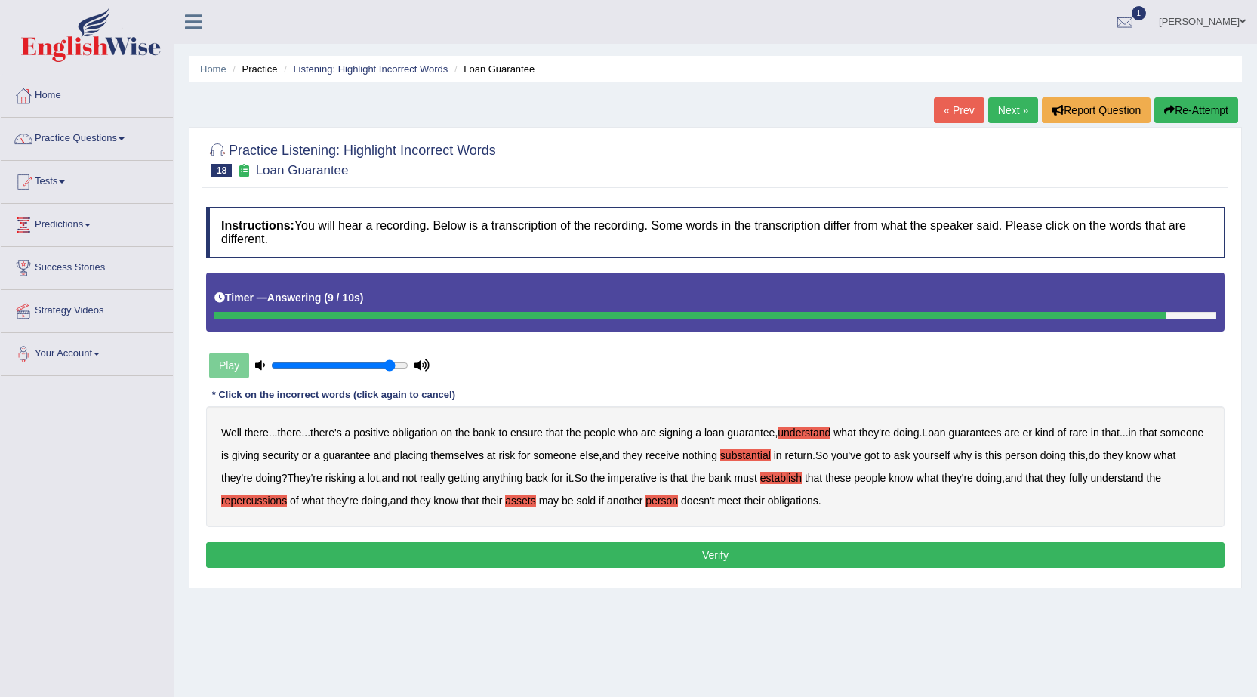
click at [513, 503] on b "assets" at bounding box center [520, 500] width 30 height 12
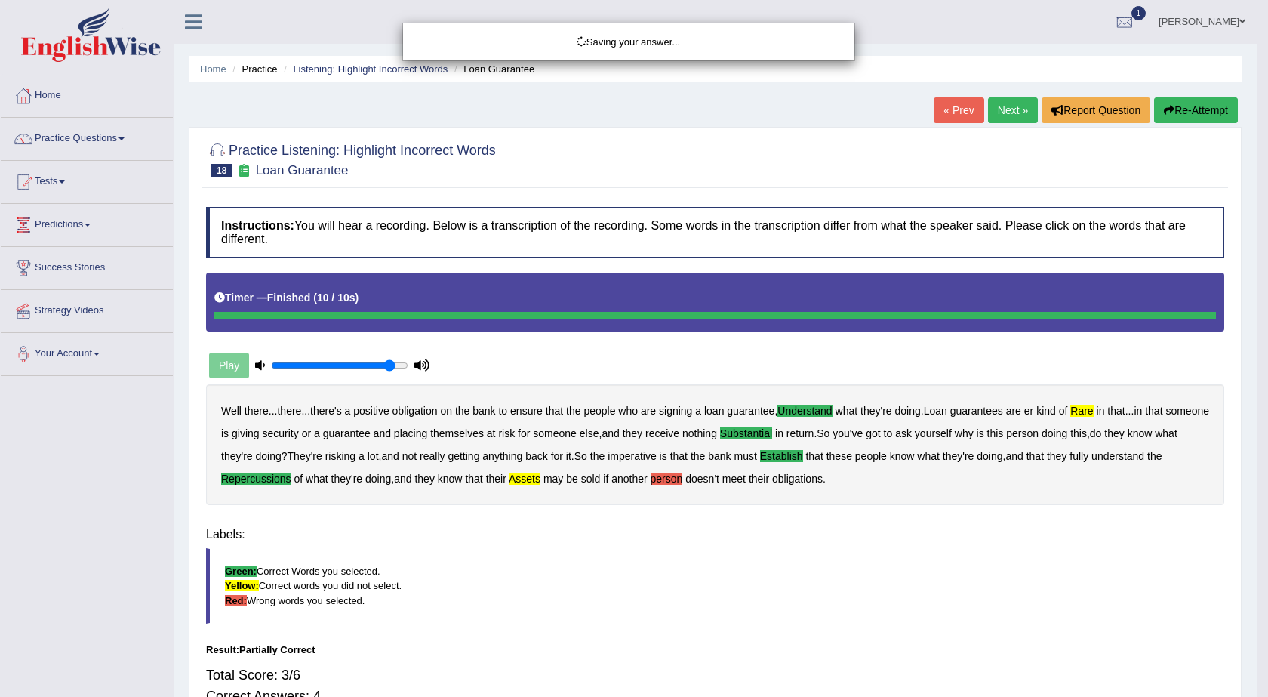
click at [563, 562] on body "Toggle navigation Home Practice Questions Speaking Practice Read Aloud Repeat S…" at bounding box center [634, 348] width 1268 height 697
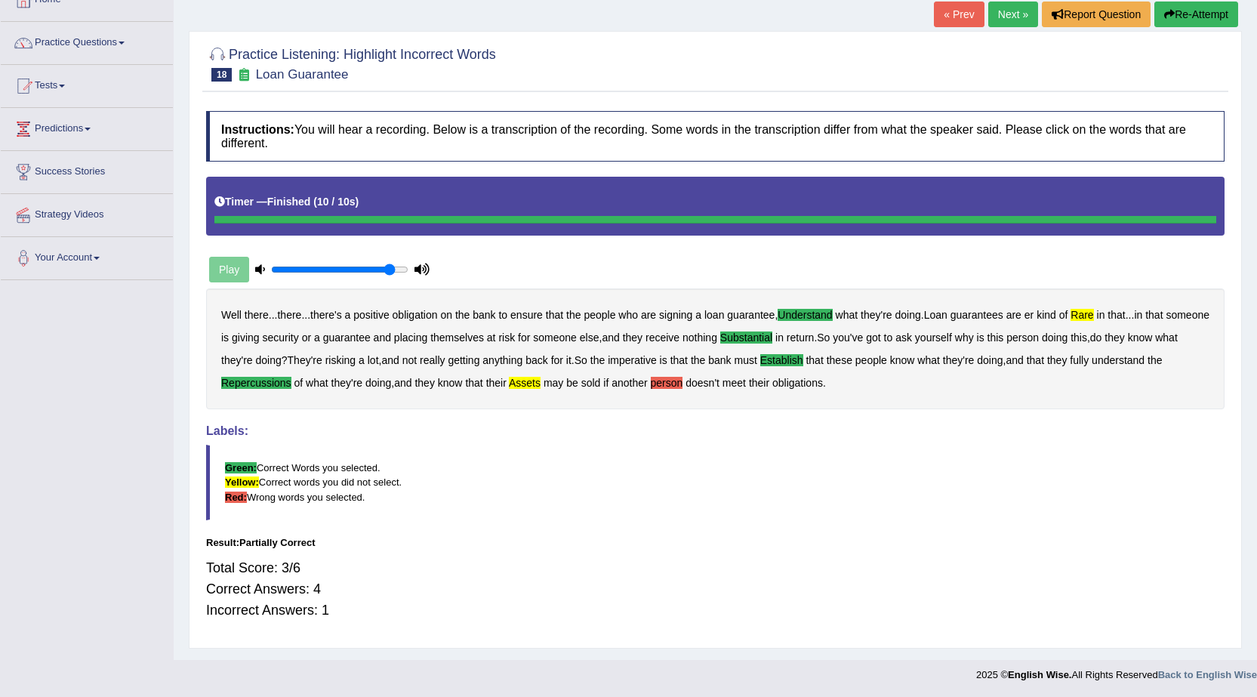
scroll to position [97, 0]
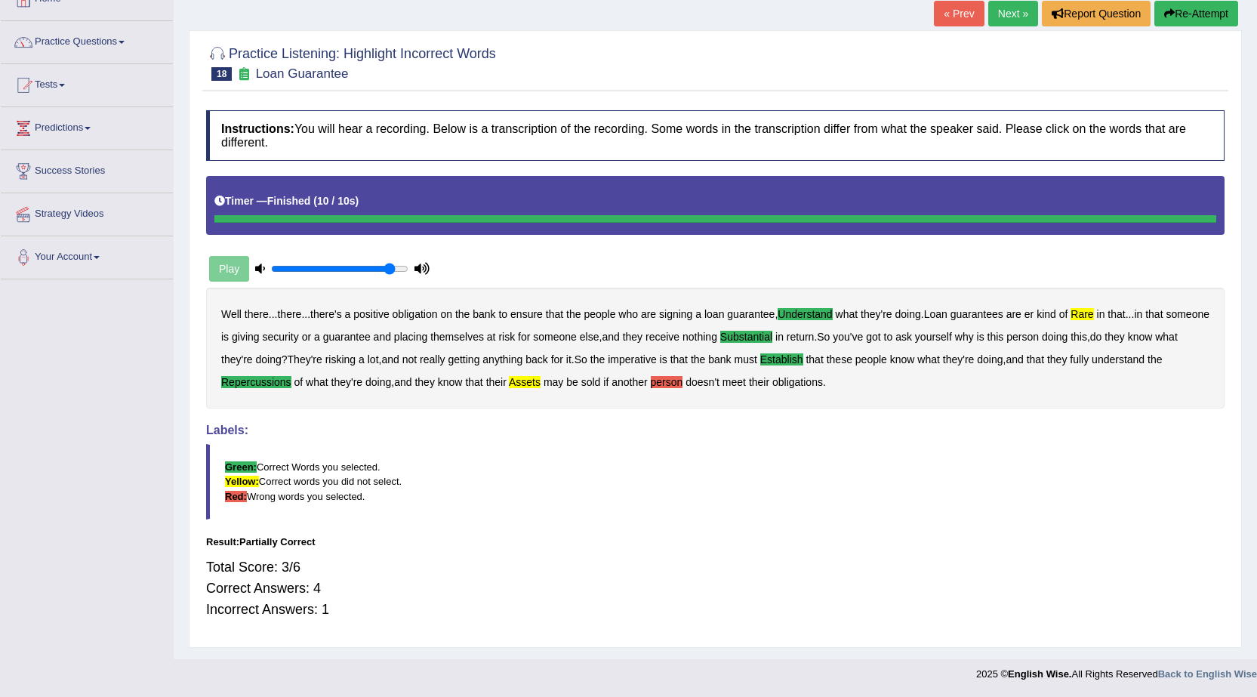
click at [1017, 17] on link "Next »" at bounding box center [1013, 14] width 50 height 26
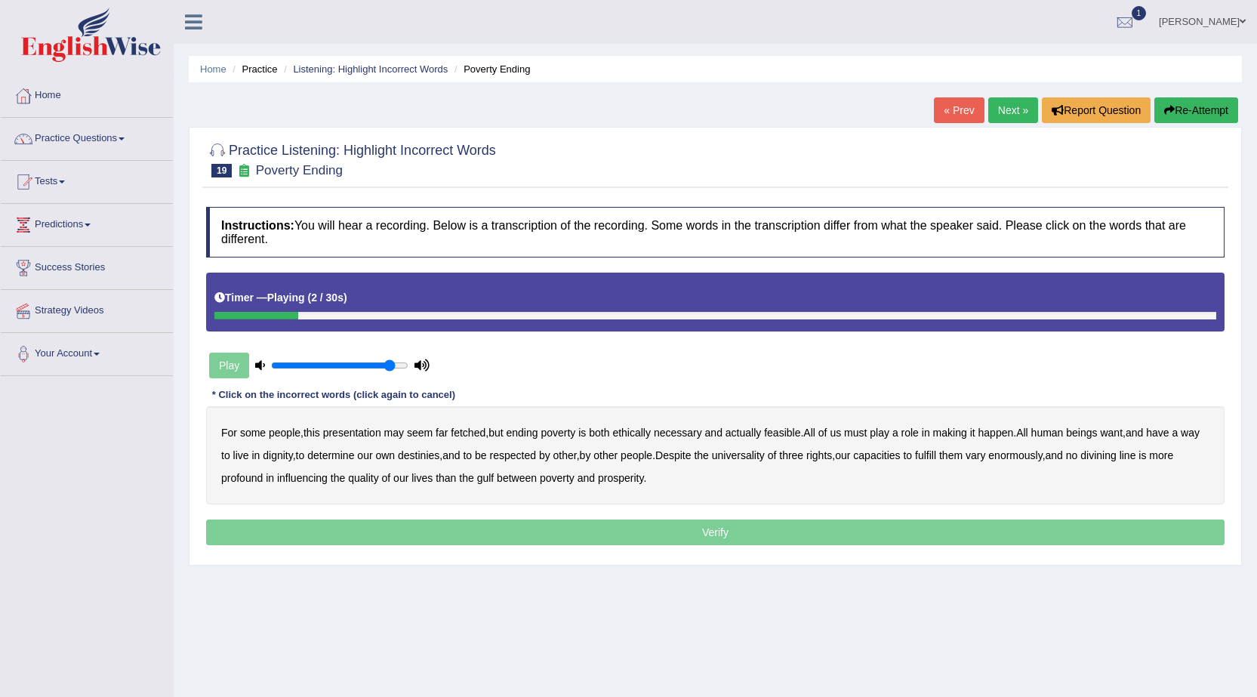
click at [354, 438] on b "presentation" at bounding box center [352, 432] width 58 height 12
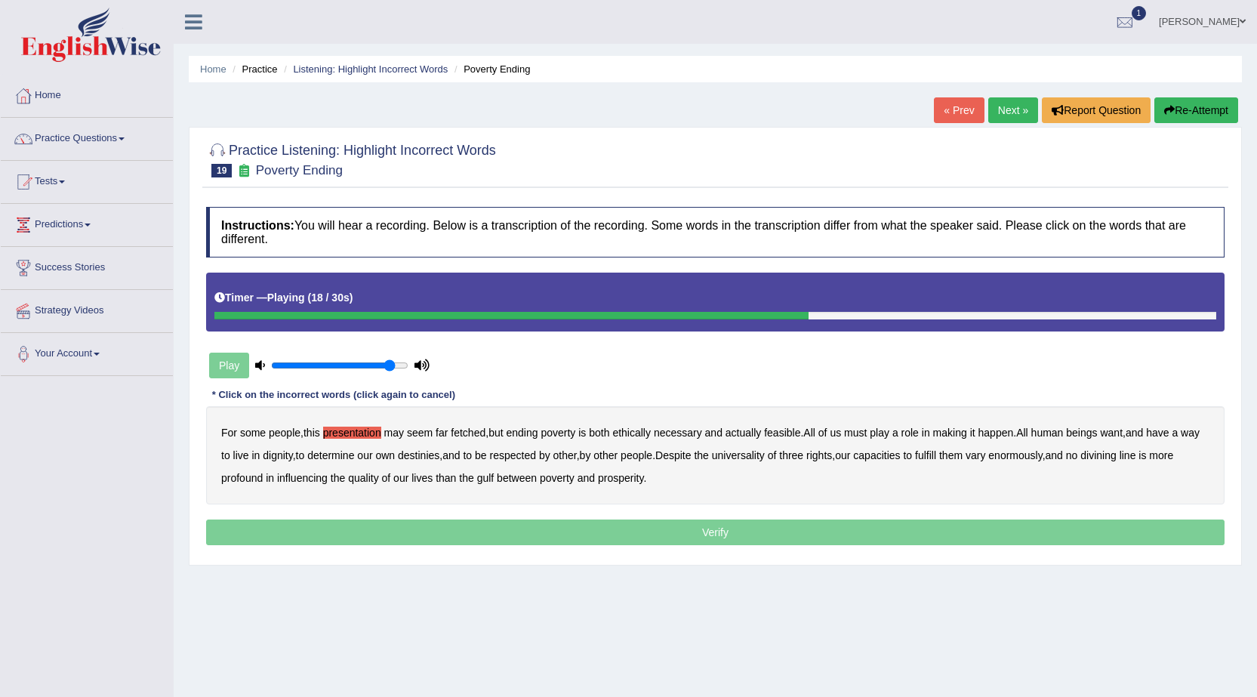
click at [1206, 101] on button "Re-Attempt" at bounding box center [1196, 110] width 84 height 26
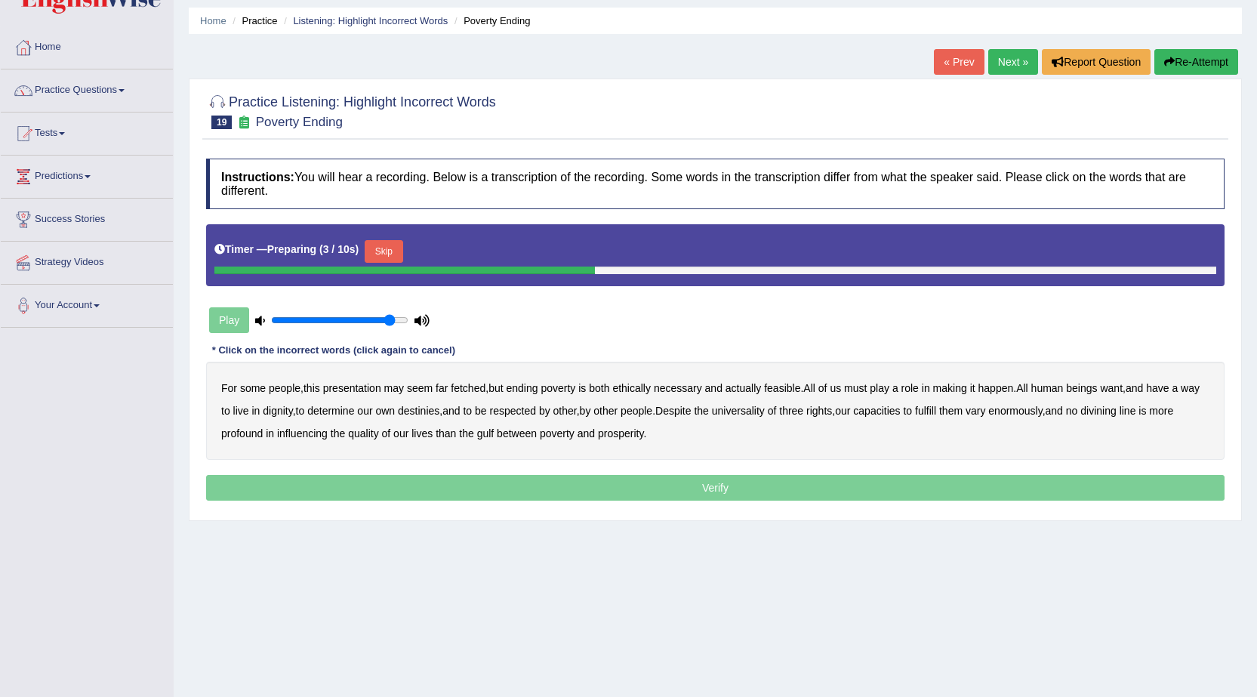
scroll to position [75, 0]
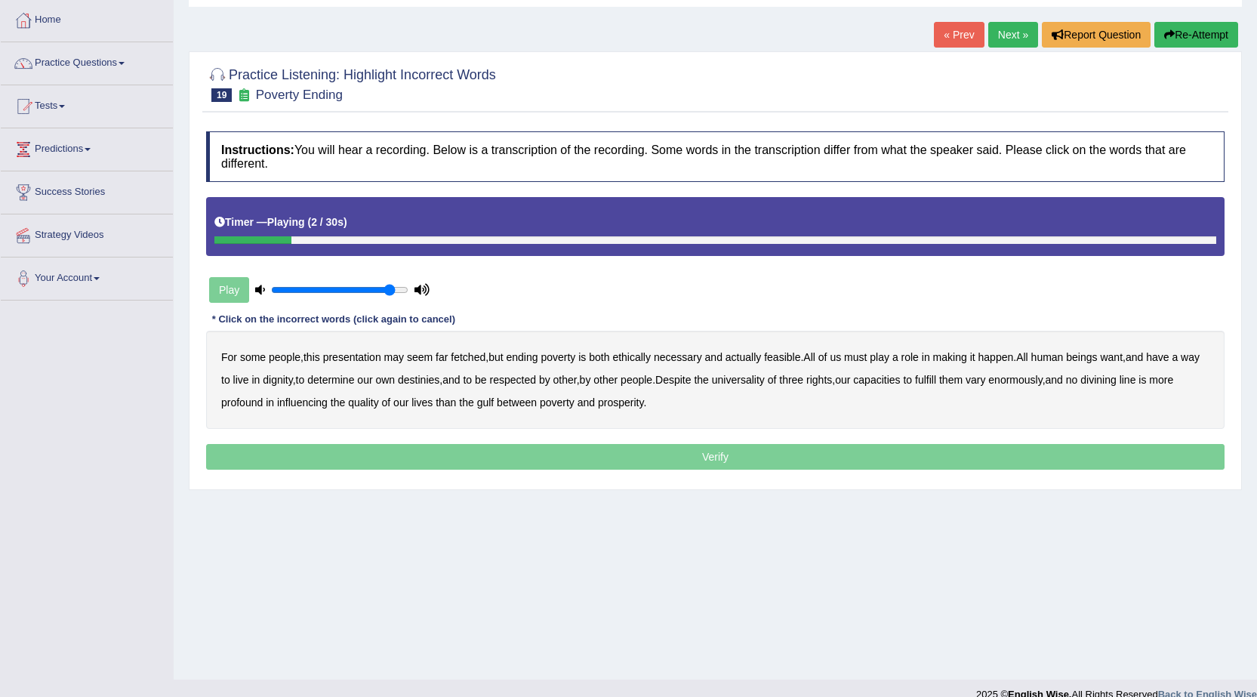
click at [370, 362] on b "presentation" at bounding box center [352, 357] width 58 height 12
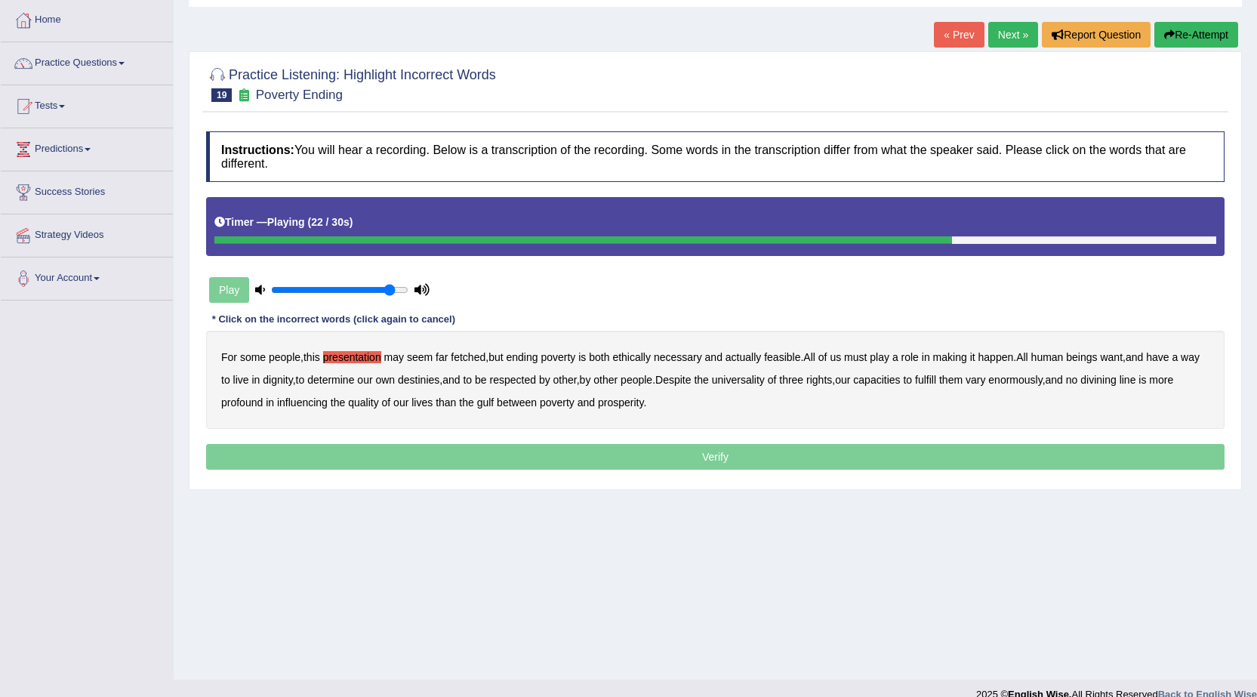
click at [900, 377] on b "capacities" at bounding box center [876, 380] width 47 height 12
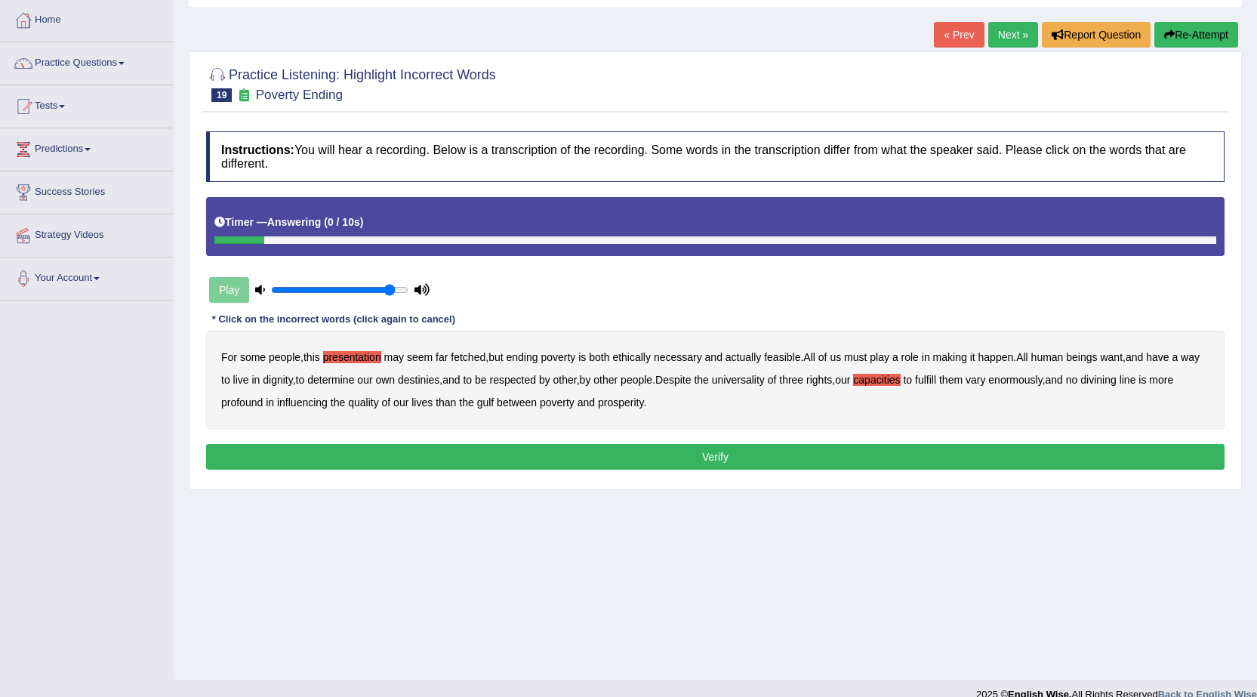
click at [624, 453] on button "Verify" at bounding box center [715, 457] width 1018 height 26
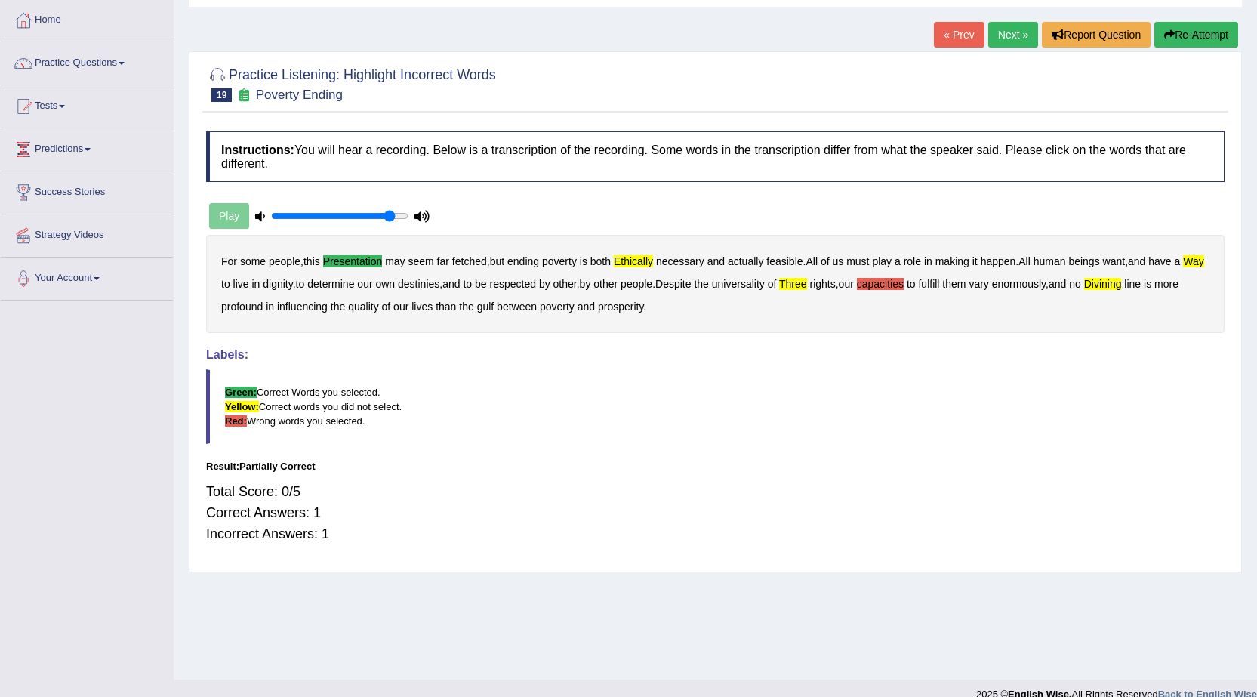
click at [1018, 29] on link "Next »" at bounding box center [1013, 35] width 50 height 26
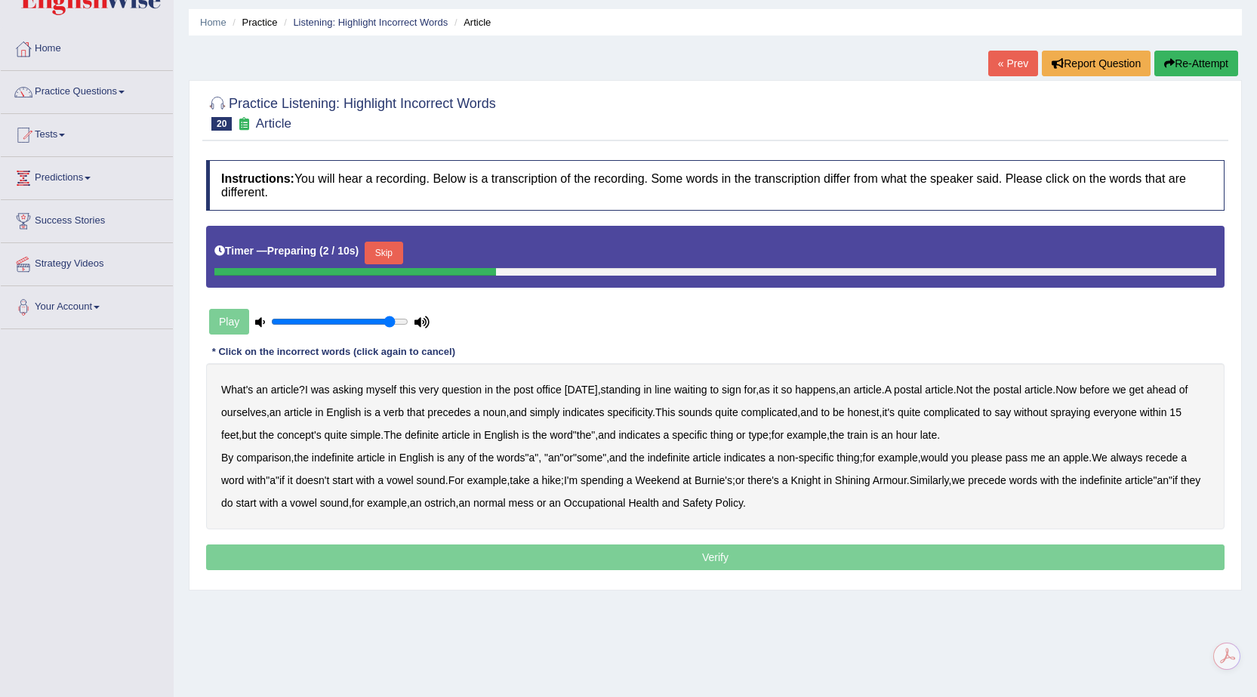
scroll to position [96, 0]
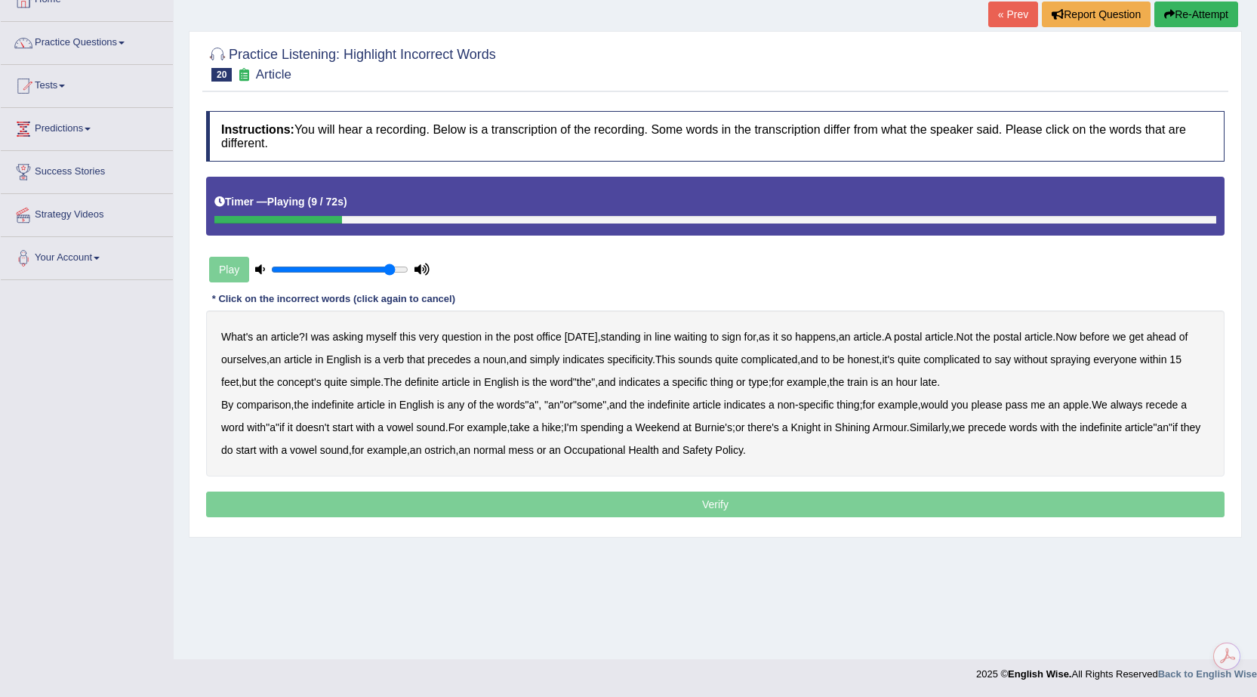
click at [836, 334] on b "happens" at bounding box center [815, 337] width 41 height 12
click at [1183, 9] on button "Re-Attempt" at bounding box center [1196, 15] width 84 height 26
click at [257, 405] on b "comparison" at bounding box center [263, 405] width 54 height 12
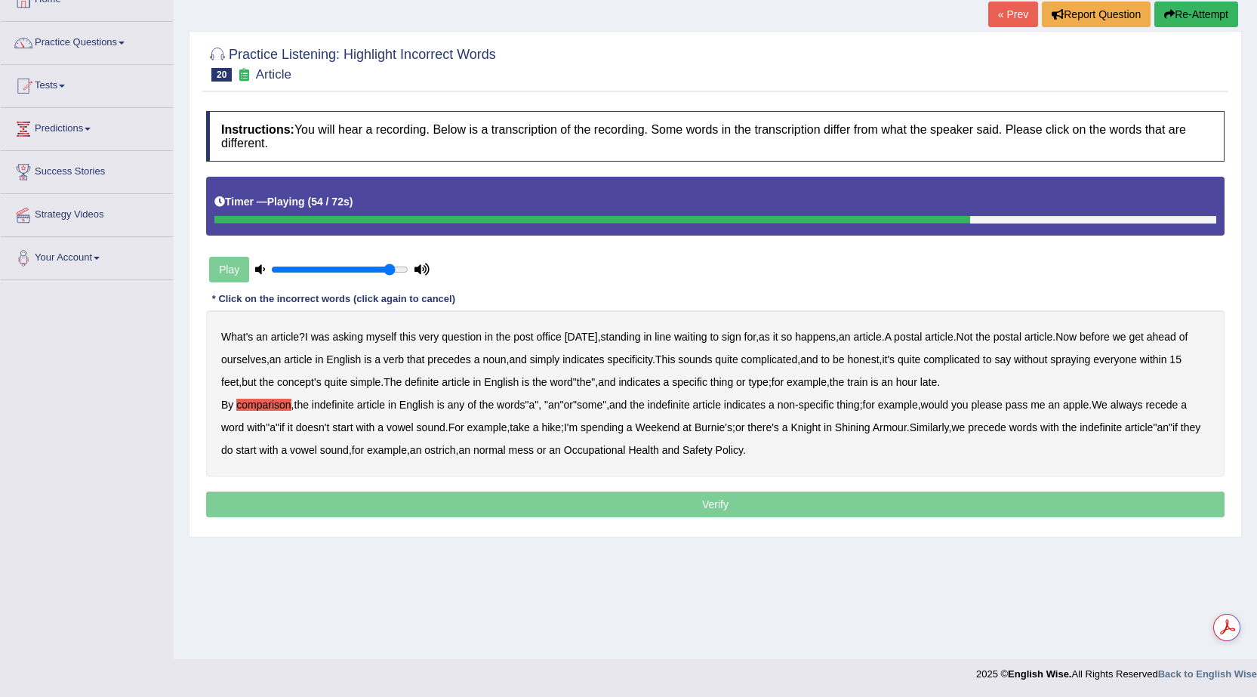
click at [1177, 408] on b "recede" at bounding box center [1161, 405] width 32 height 12
click at [820, 432] on b "Knight" at bounding box center [805, 427] width 30 height 12
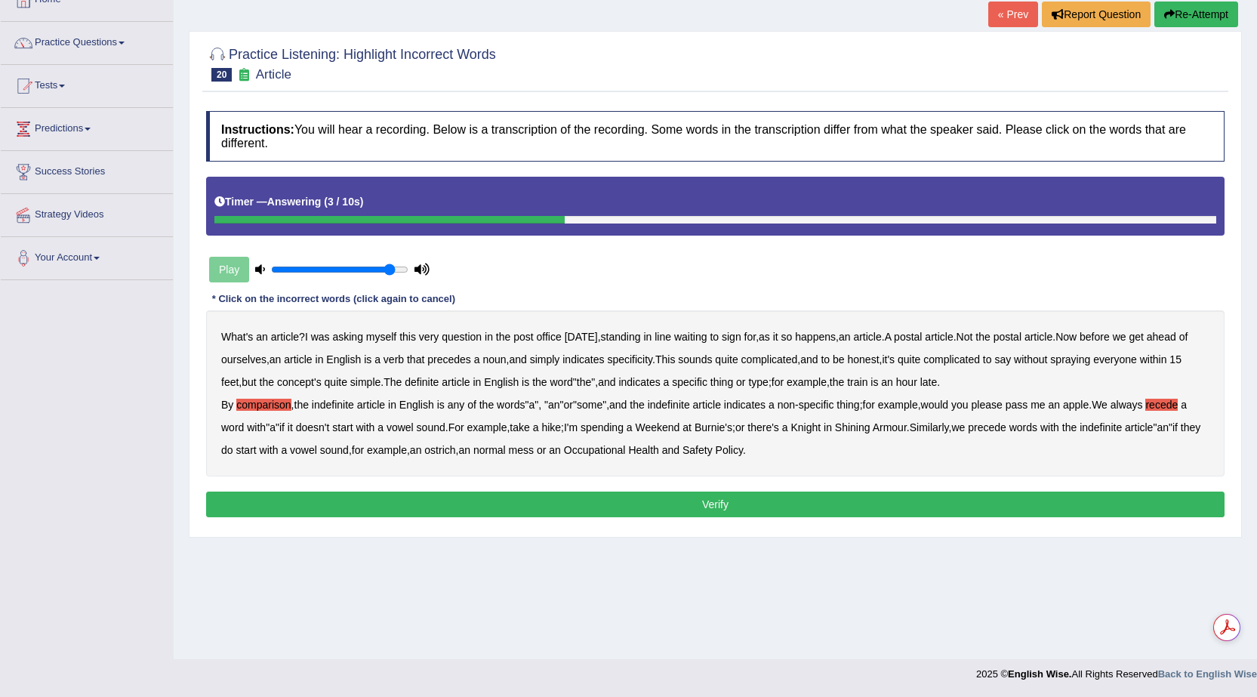
click at [1016, 419] on div "What's an article ? I was asking myself this very question in the post office y…" at bounding box center [715, 393] width 1018 height 166
click at [802, 500] on button "Verify" at bounding box center [715, 504] width 1018 height 26
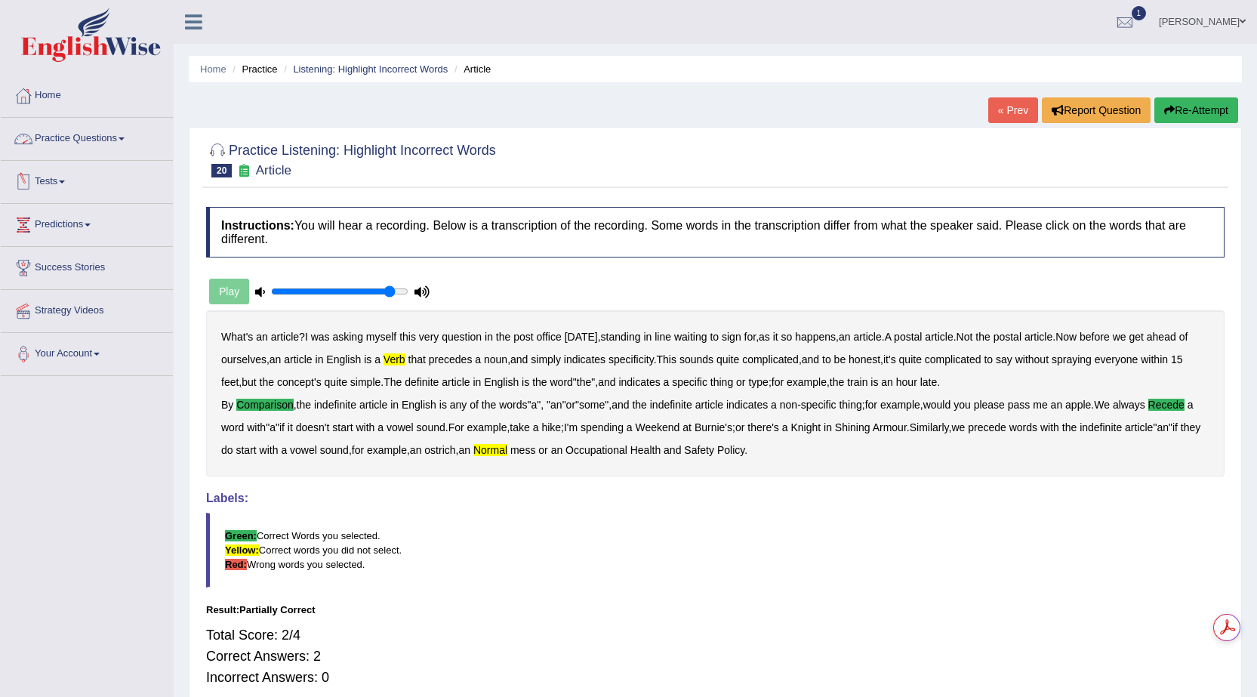
click at [137, 140] on link "Practice Questions" at bounding box center [87, 137] width 172 height 38
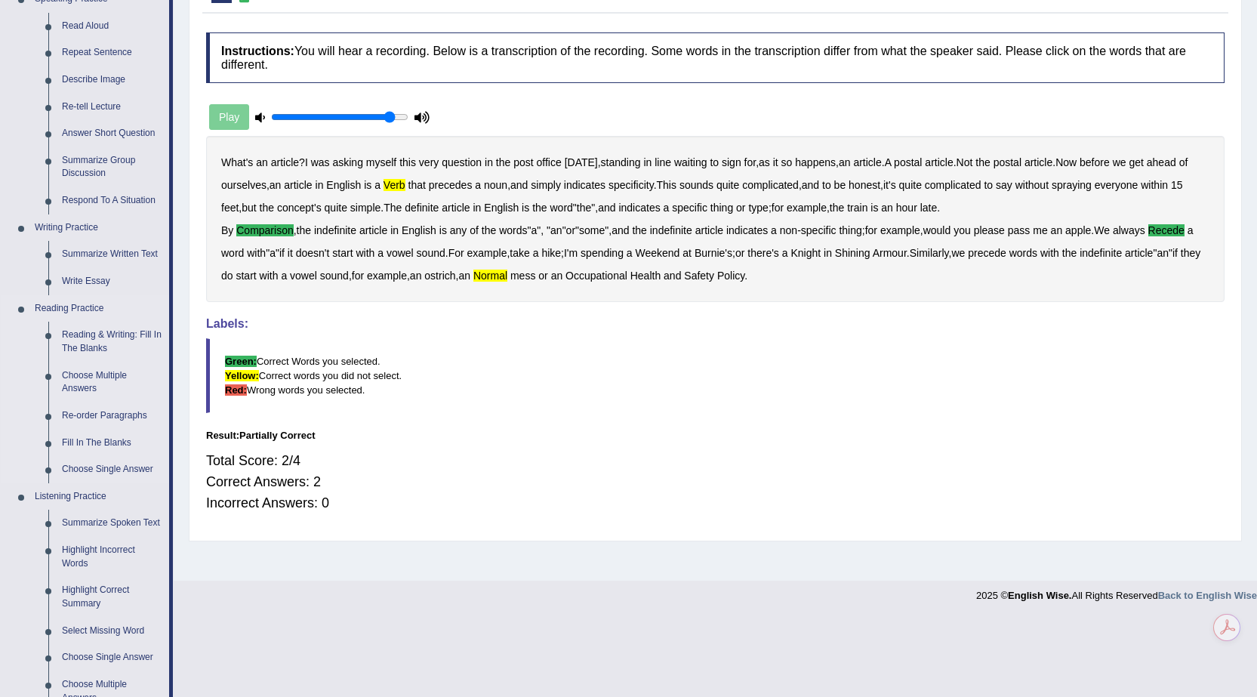
scroll to position [226, 0]
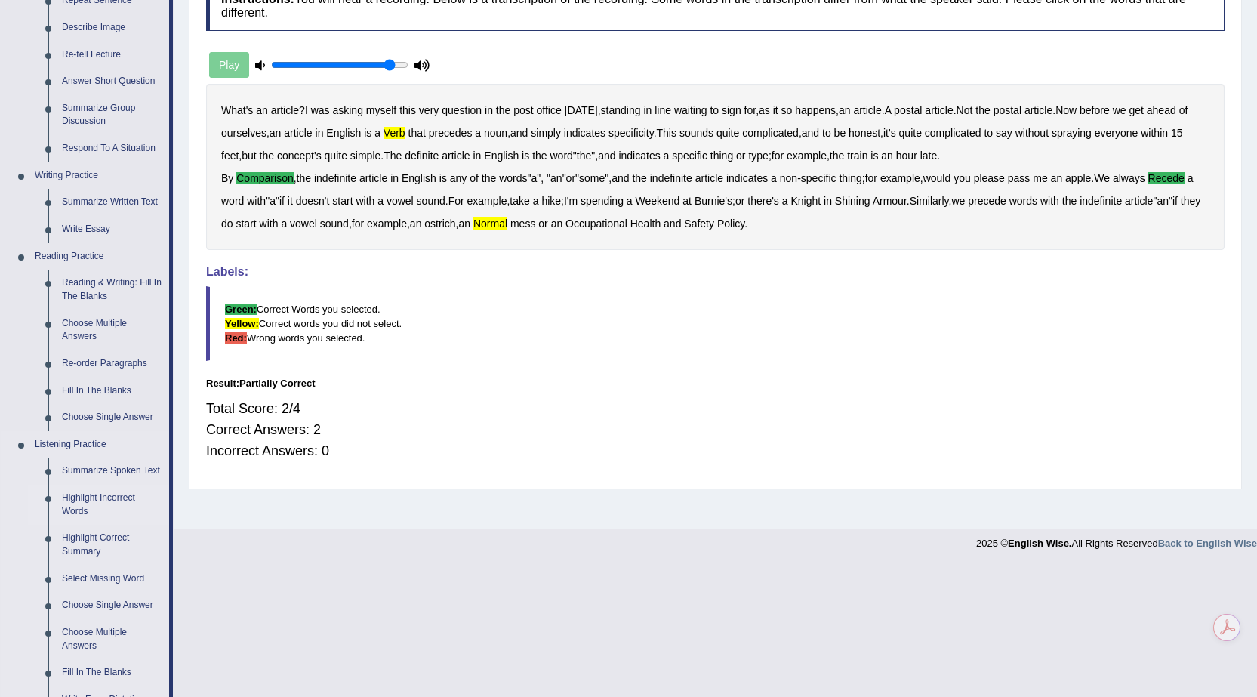
click at [92, 494] on link "Highlight Incorrect Words" at bounding box center [112, 505] width 114 height 40
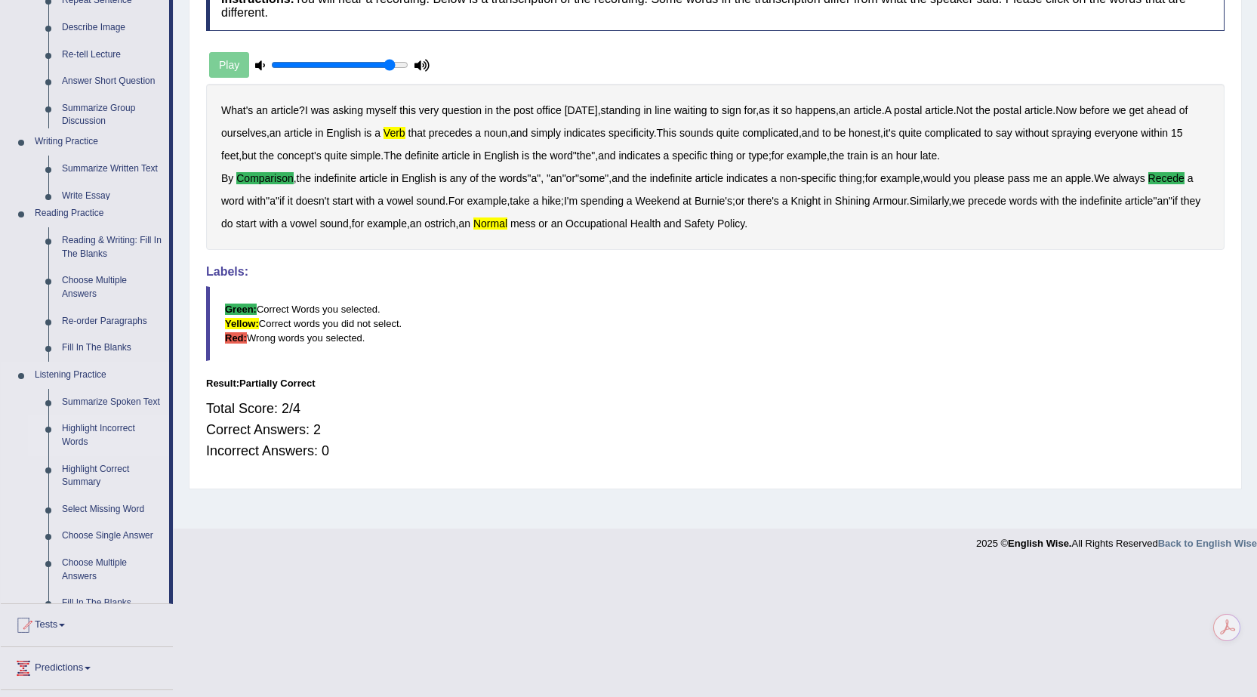
scroll to position [96, 0]
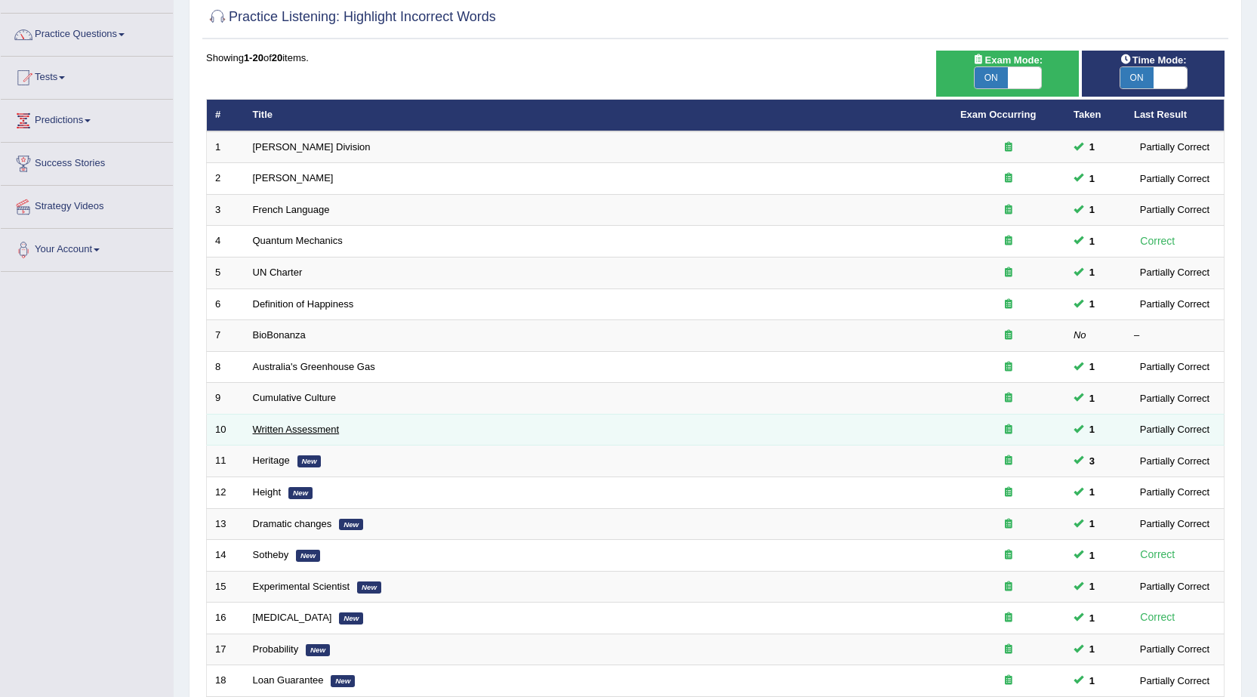
scroll to position [93, 0]
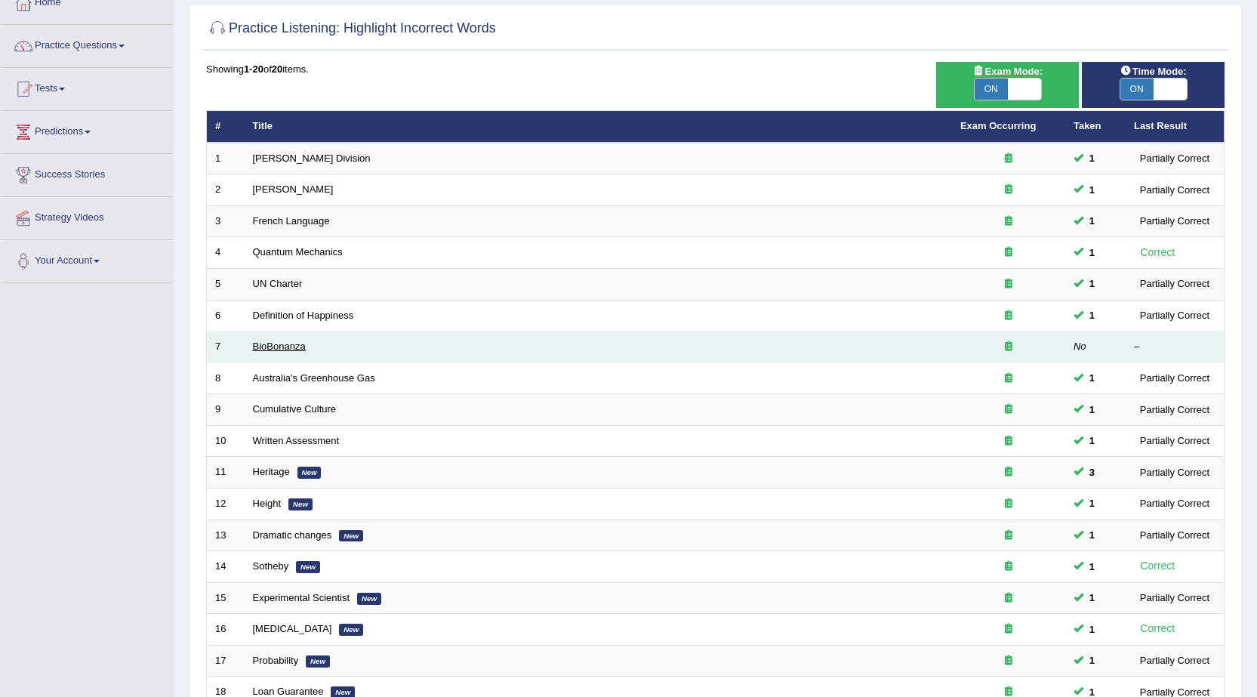
click at [289, 349] on link "BioBonanza" at bounding box center [279, 345] width 53 height 11
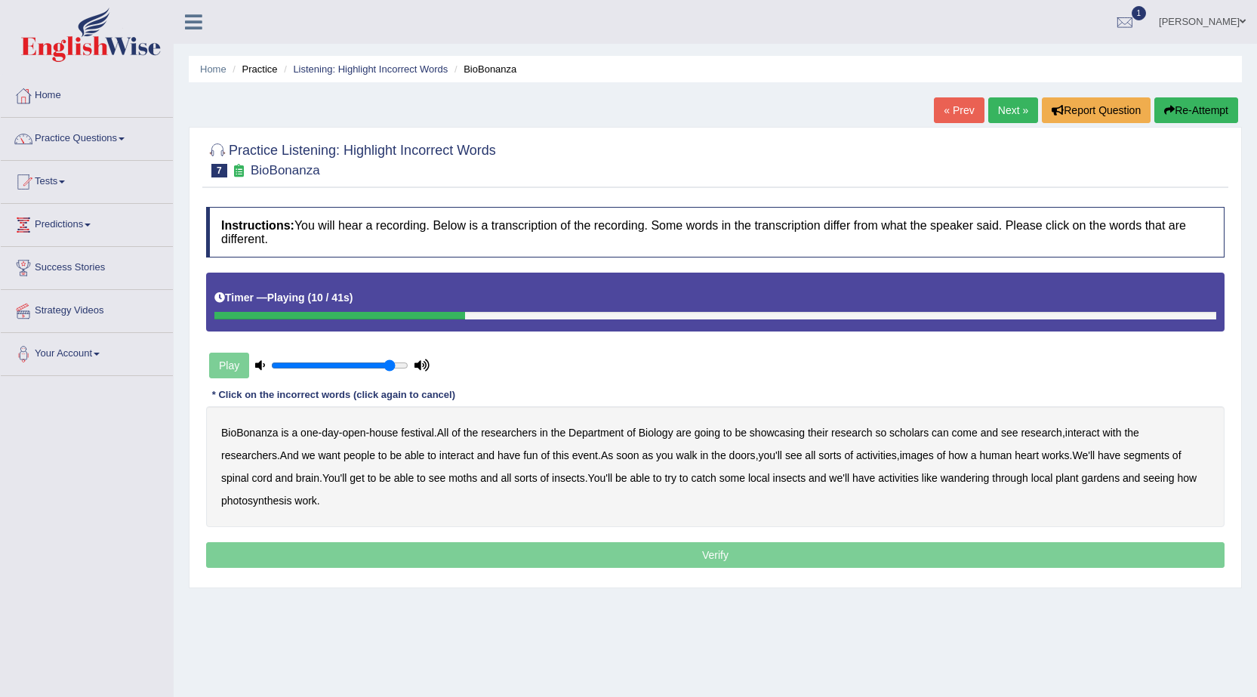
click at [912, 432] on b "scholars" at bounding box center [908, 432] width 39 height 12
click at [900, 451] on b "images" at bounding box center [917, 455] width 34 height 12
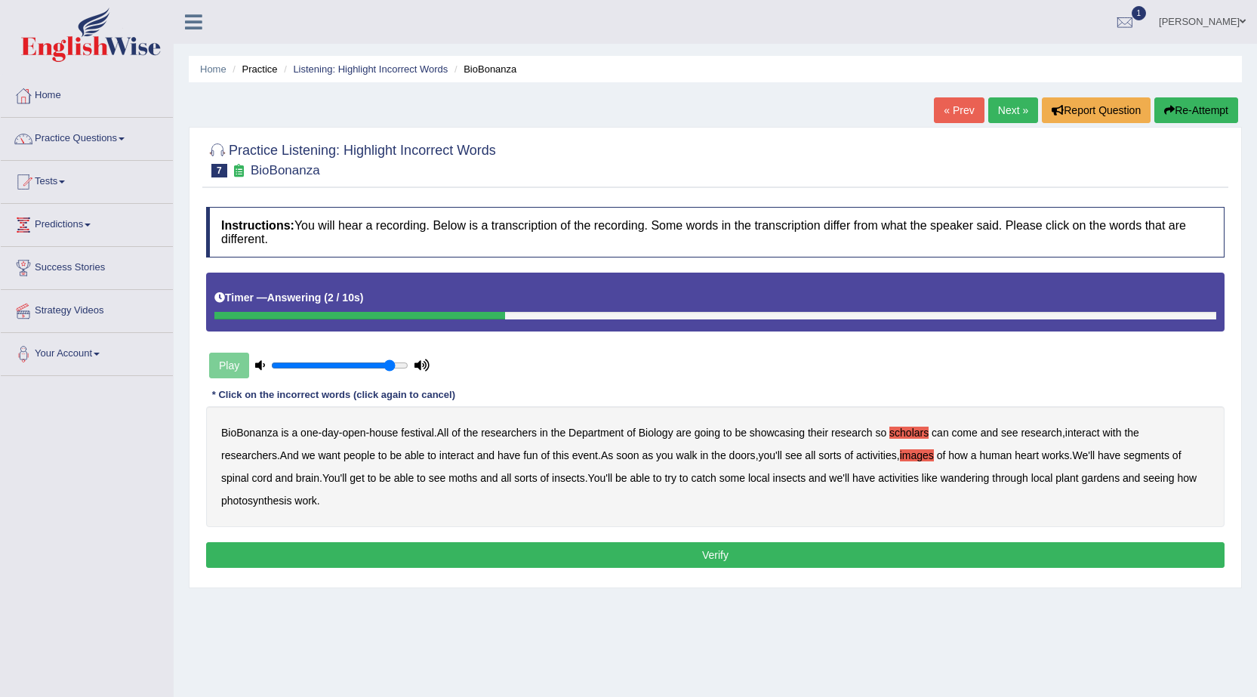
click at [480, 477] on b "and" at bounding box center [488, 478] width 17 height 12
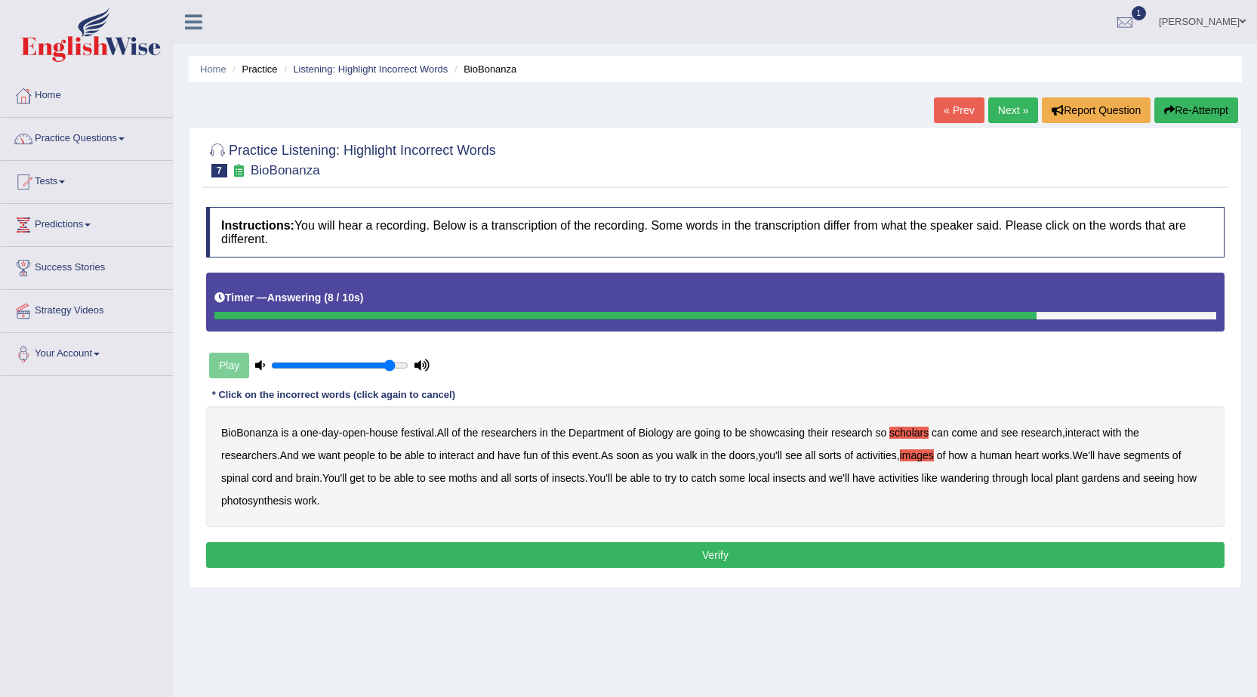
click at [1168, 115] on icon "button" at bounding box center [1169, 110] width 11 height 11
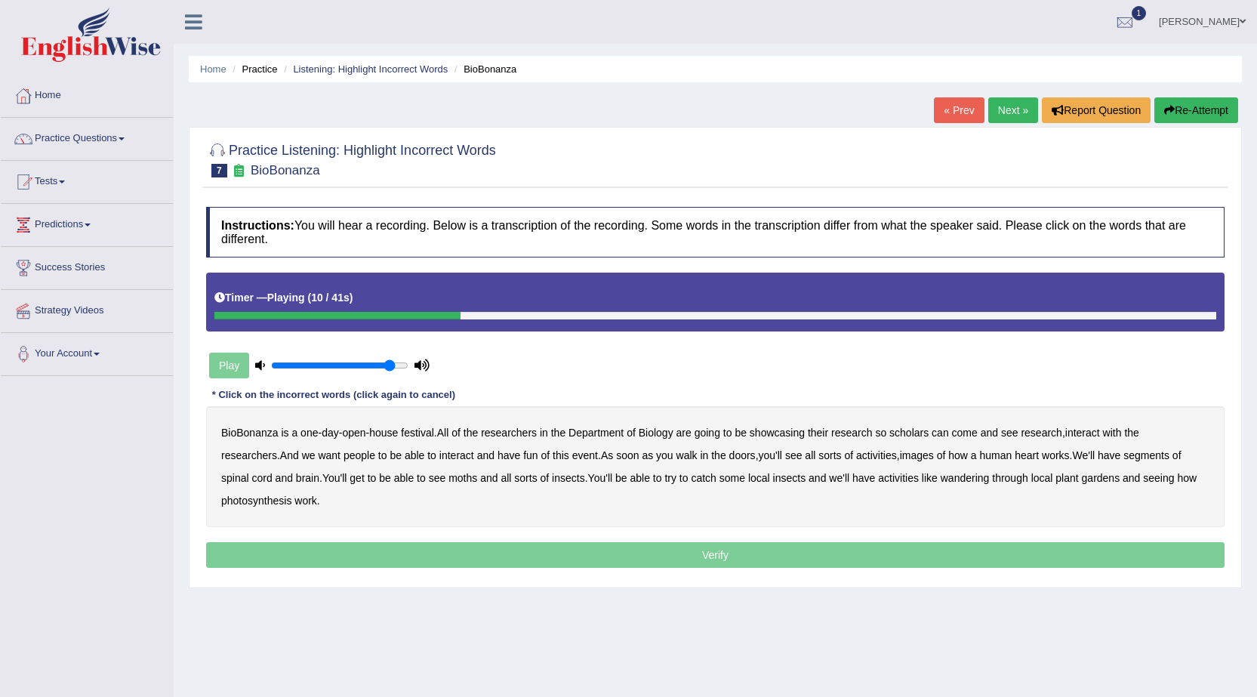
click at [907, 437] on b "scholars" at bounding box center [908, 432] width 39 height 12
click at [900, 455] on b "images" at bounding box center [917, 455] width 34 height 12
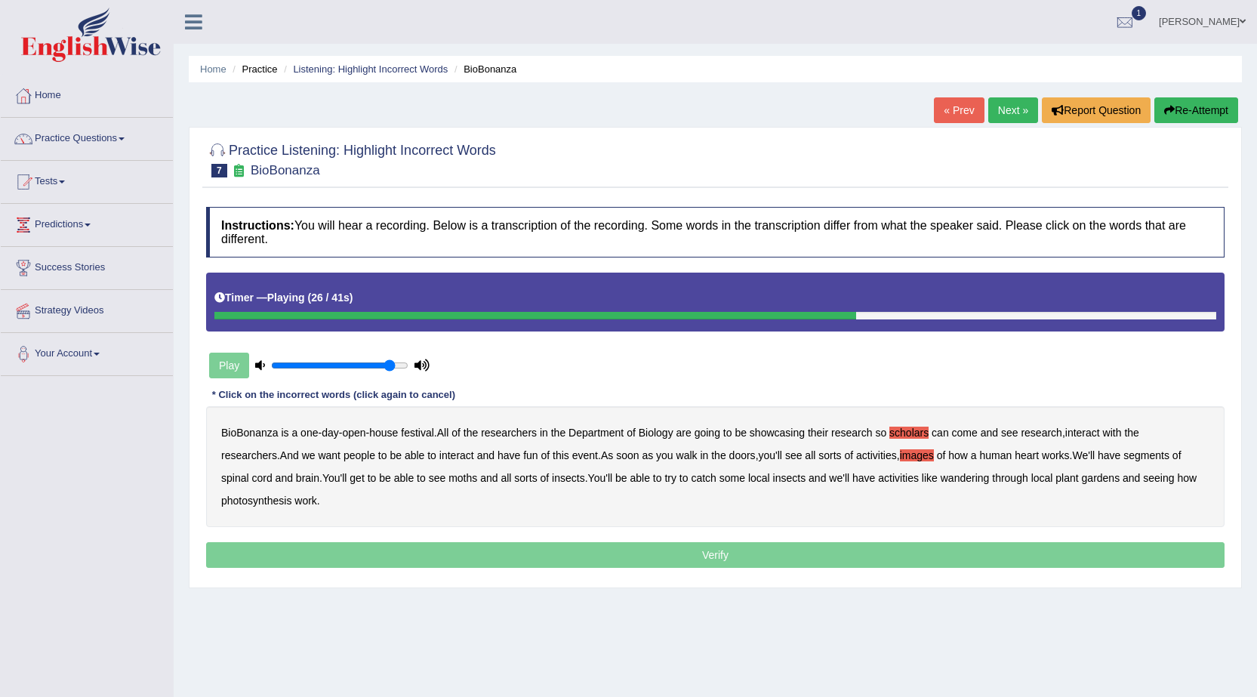
click at [1123, 456] on b "segments" at bounding box center [1146, 455] width 46 height 12
click at [448, 473] on b "moths" at bounding box center [462, 478] width 29 height 12
click at [552, 482] on b "insects" at bounding box center [568, 478] width 33 height 12
click at [940, 473] on b "wandering" at bounding box center [964, 478] width 49 height 12
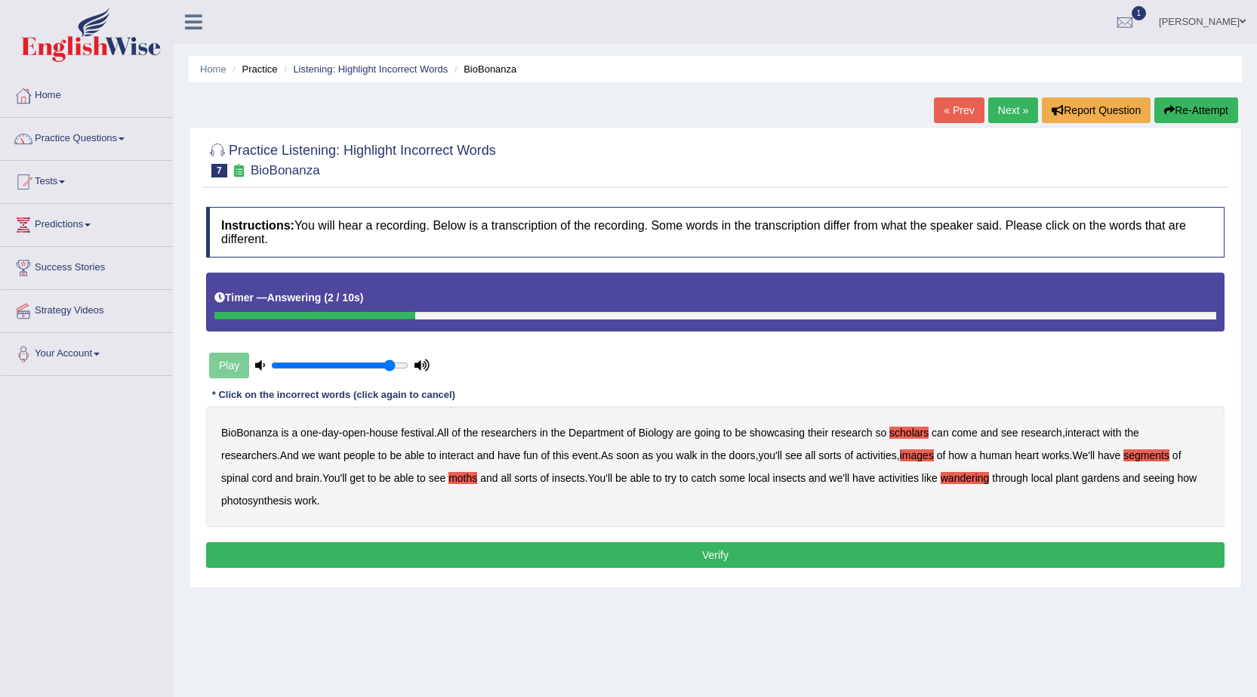
click at [749, 556] on button "Verify" at bounding box center [715, 555] width 1018 height 26
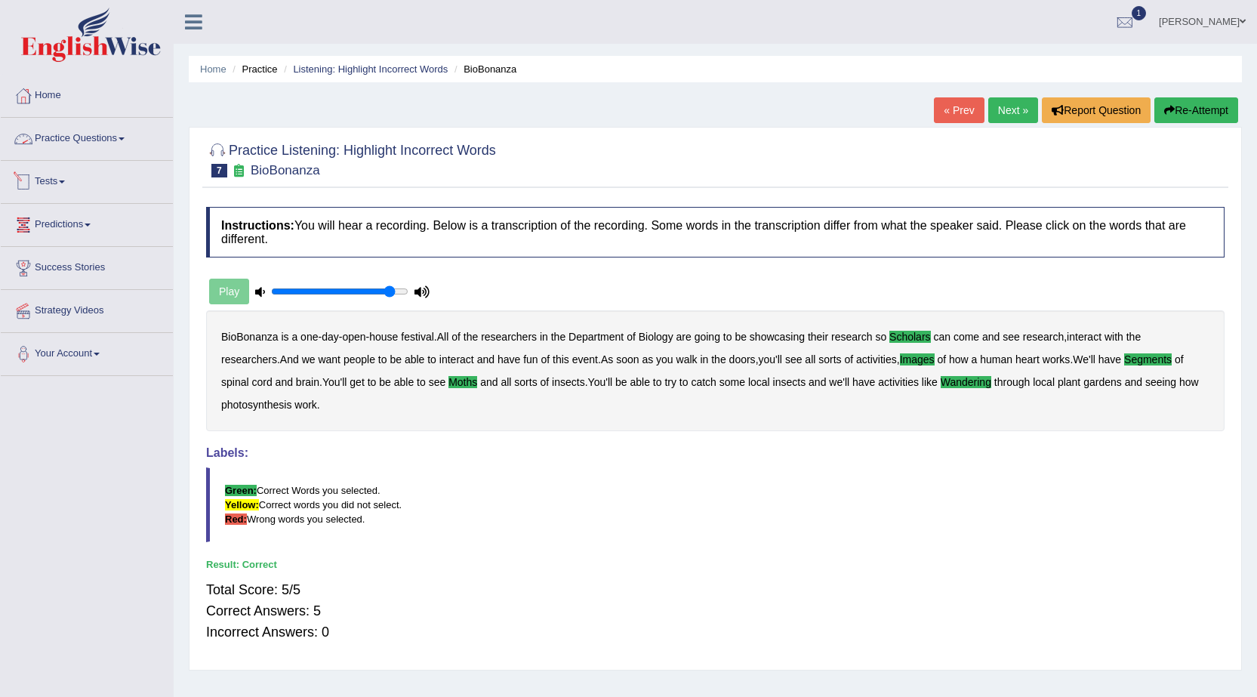
click at [88, 141] on link "Practice Questions" at bounding box center [87, 137] width 172 height 38
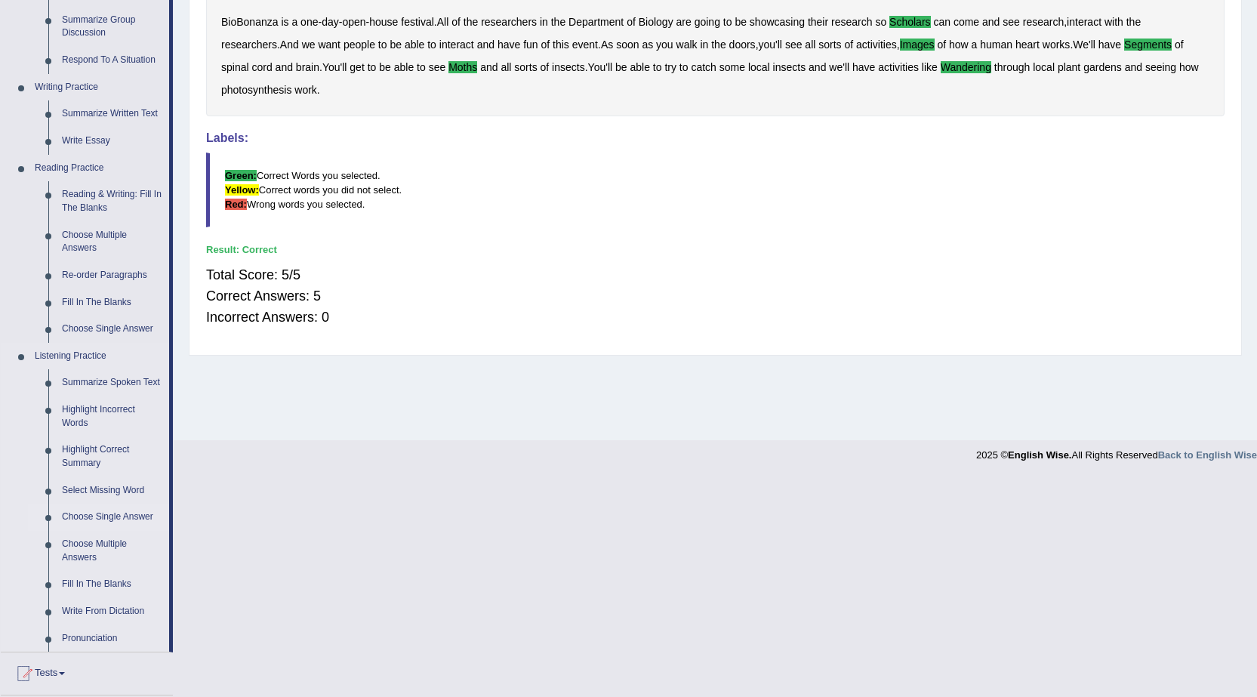
scroll to position [453, 0]
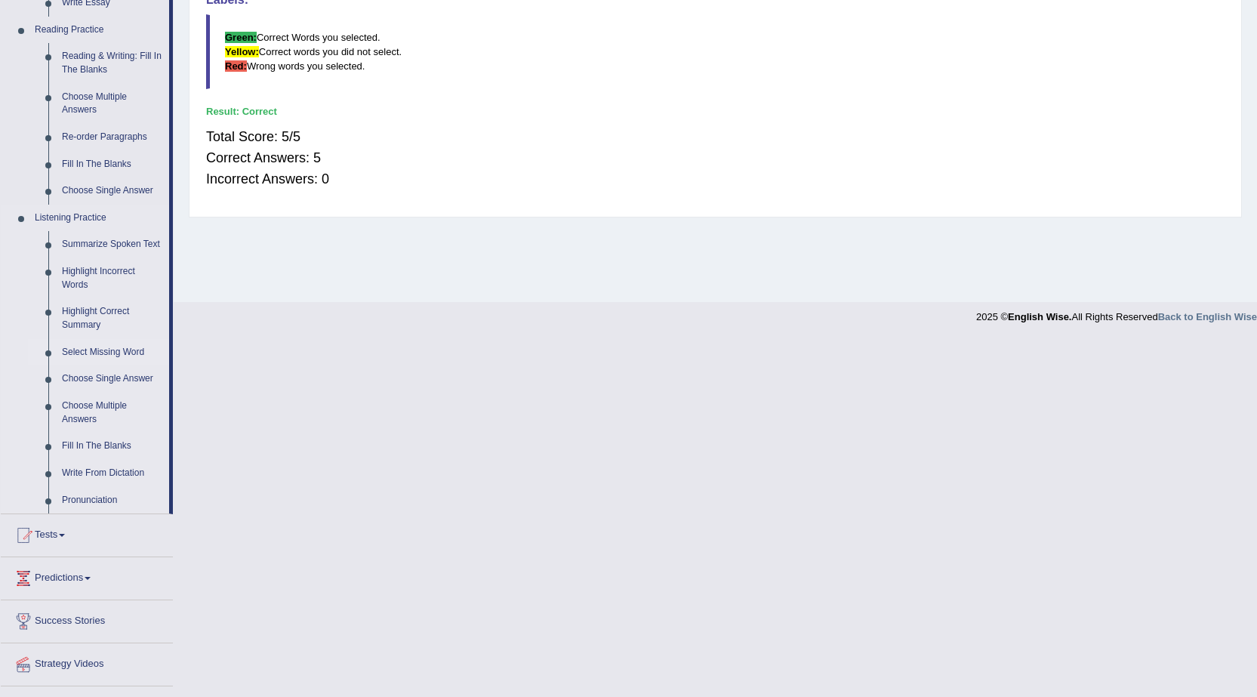
click at [101, 352] on link "Select Missing Word" at bounding box center [112, 352] width 114 height 27
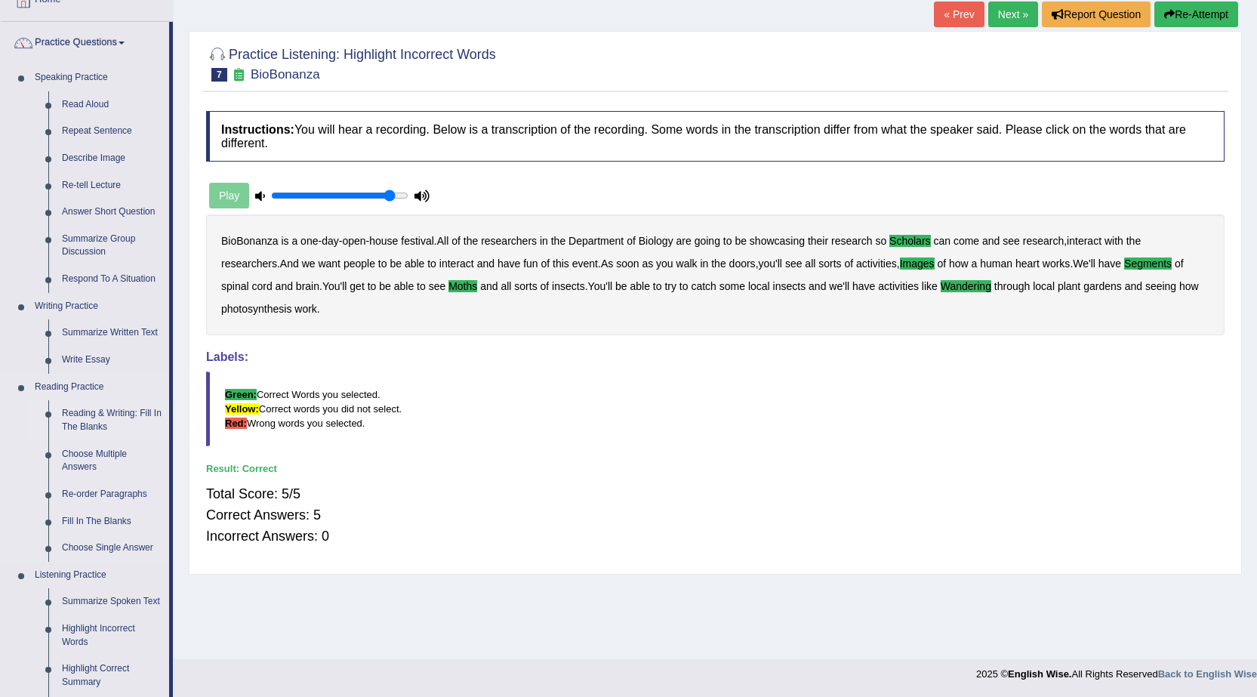
scroll to position [146, 0]
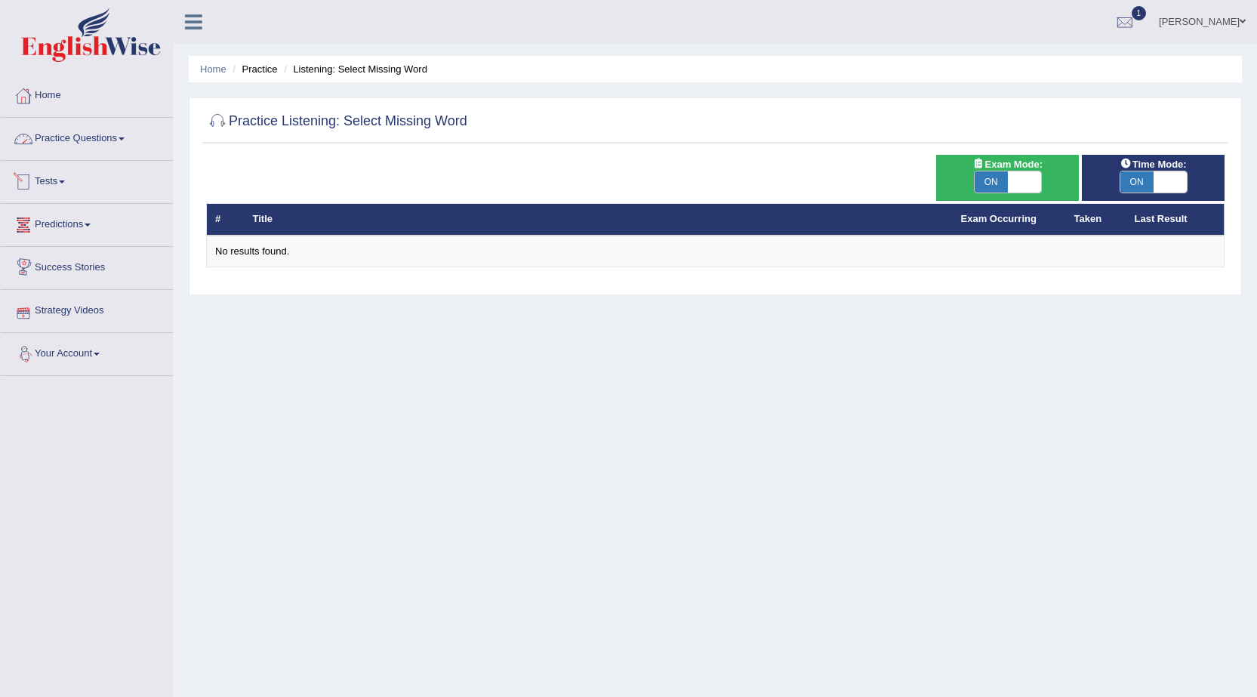
click at [81, 140] on link "Practice Questions" at bounding box center [87, 137] width 172 height 38
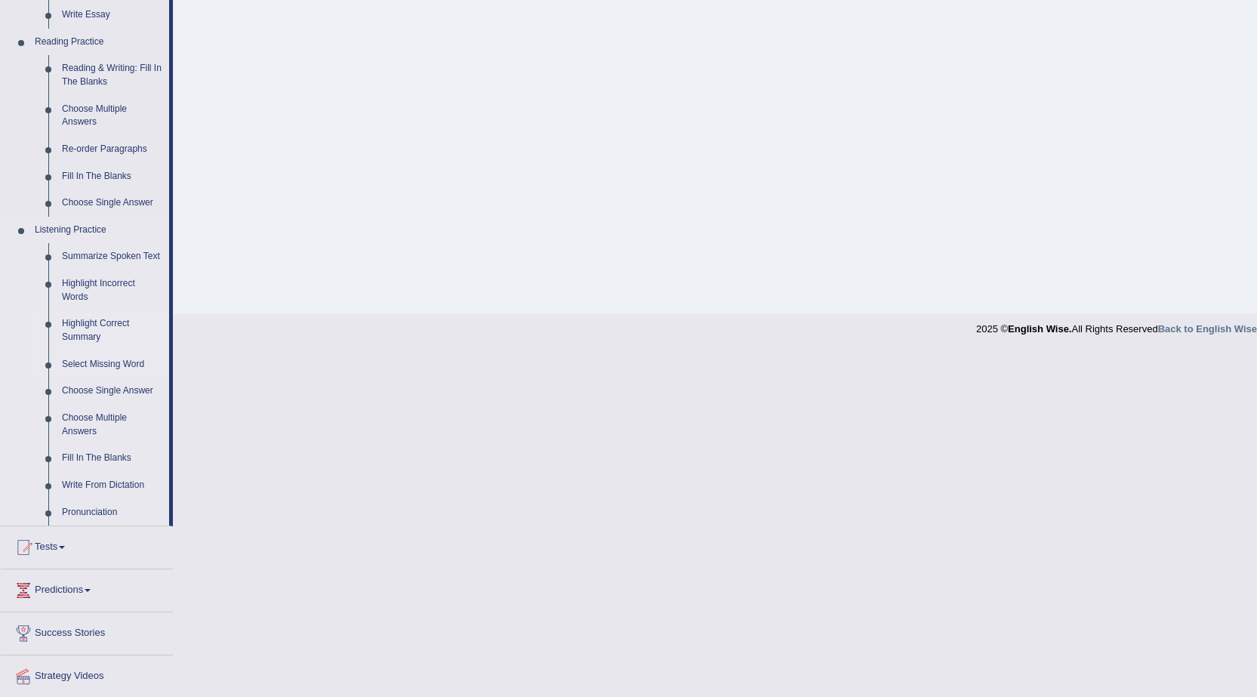
scroll to position [453, 0]
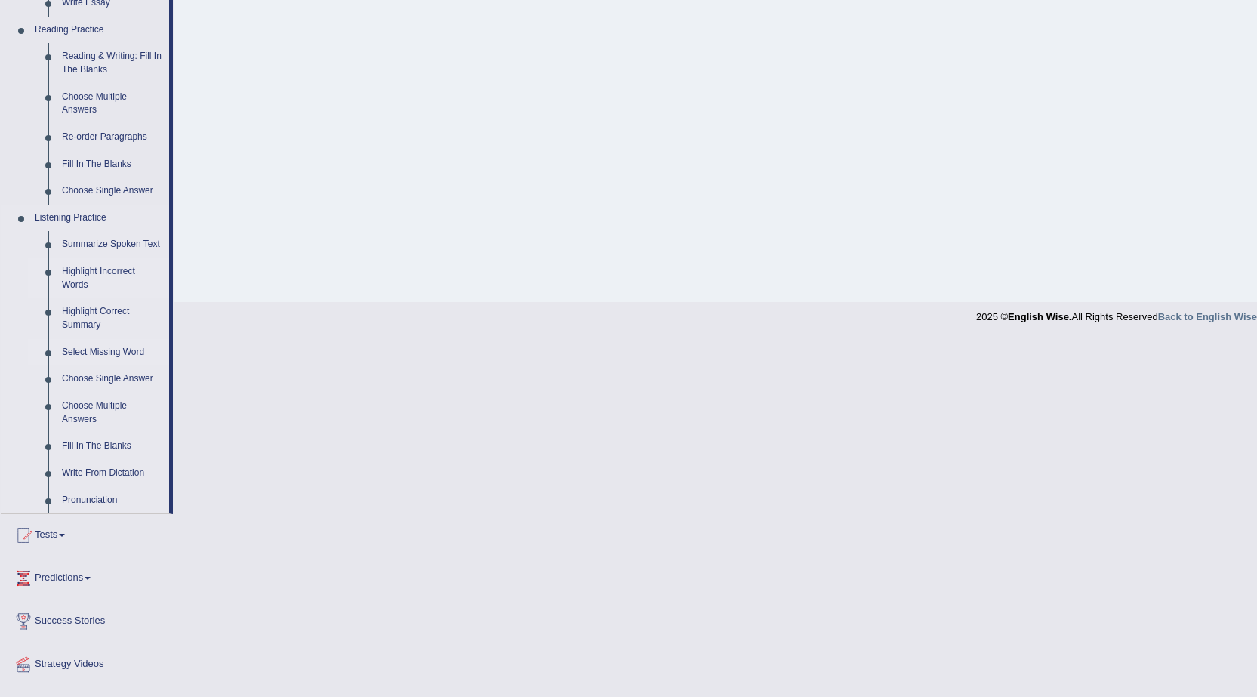
click at [109, 267] on link "Highlight Incorrect Words" at bounding box center [112, 278] width 114 height 40
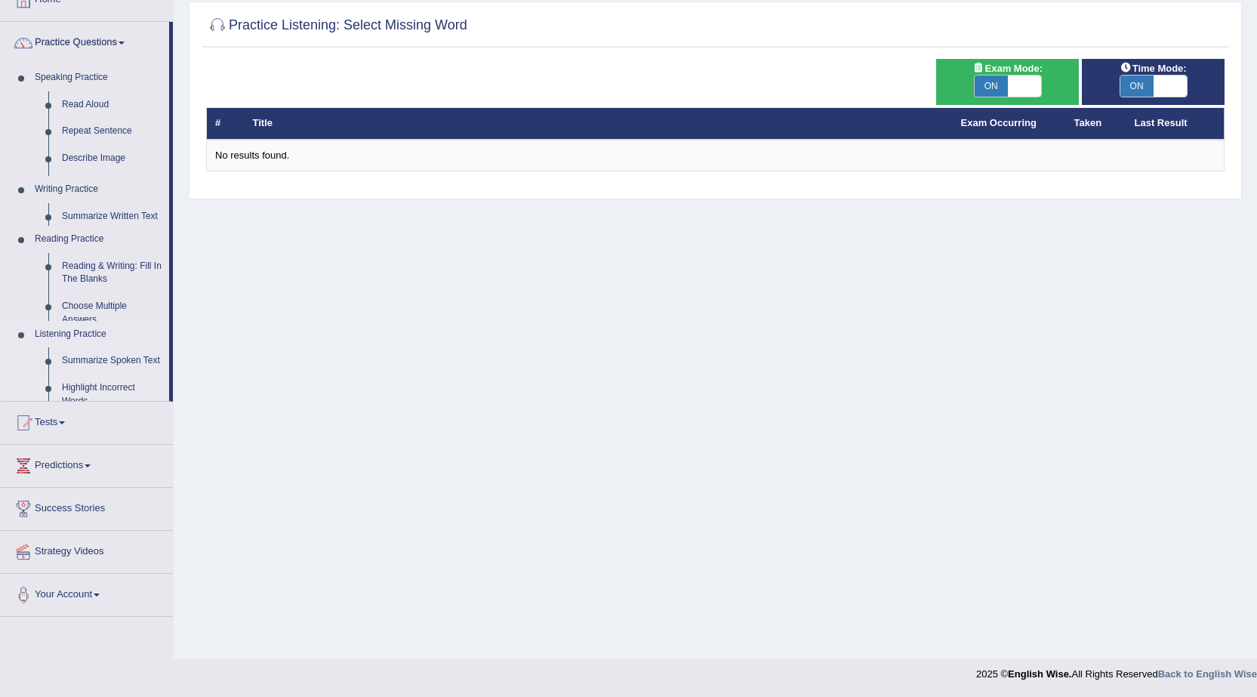
scroll to position [96, 0]
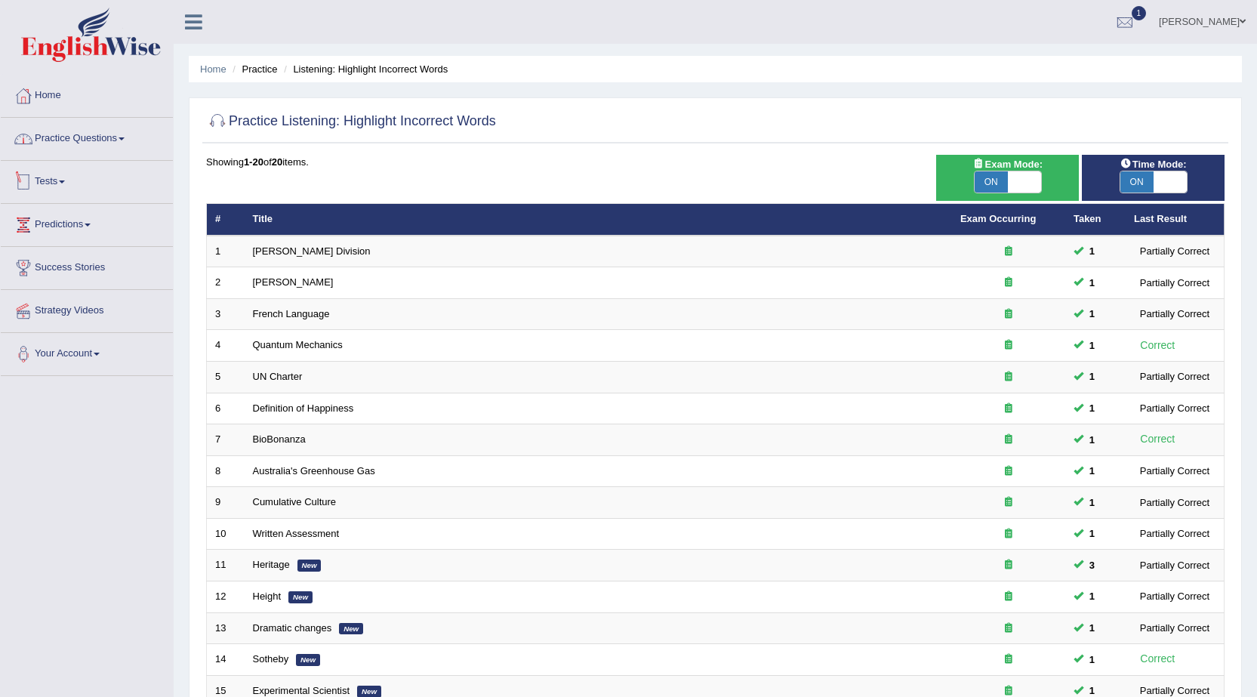
click at [86, 135] on link "Practice Questions" at bounding box center [87, 137] width 172 height 38
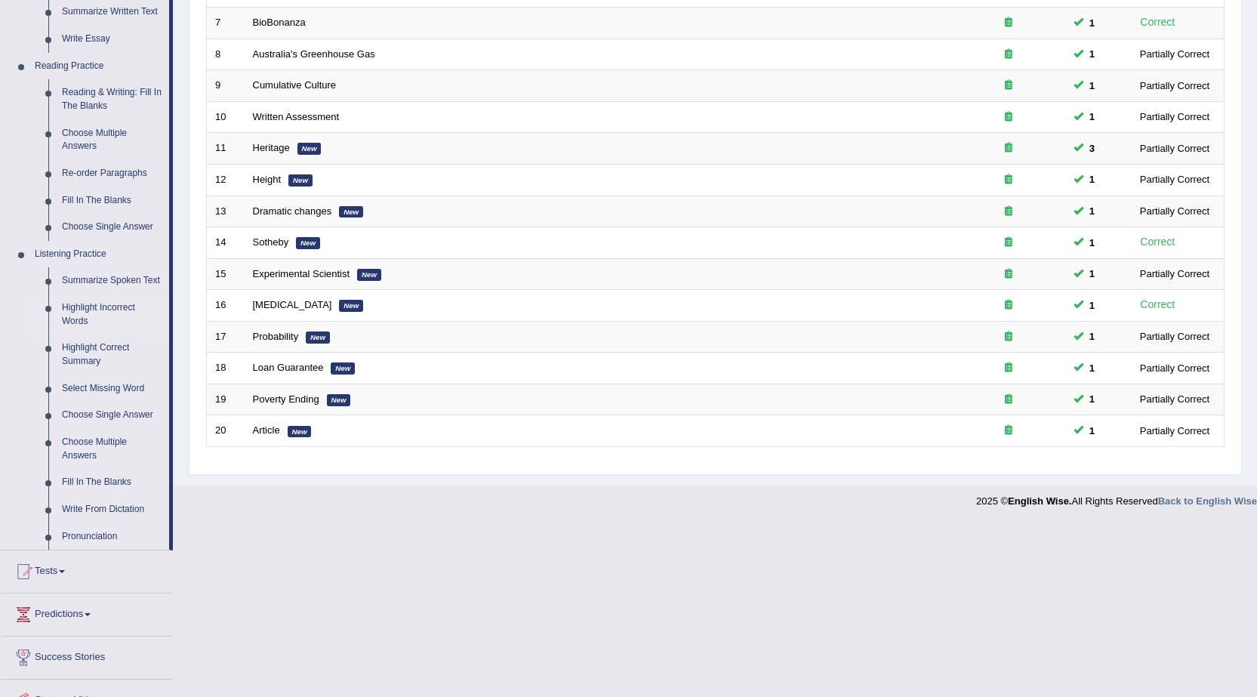
scroll to position [453, 0]
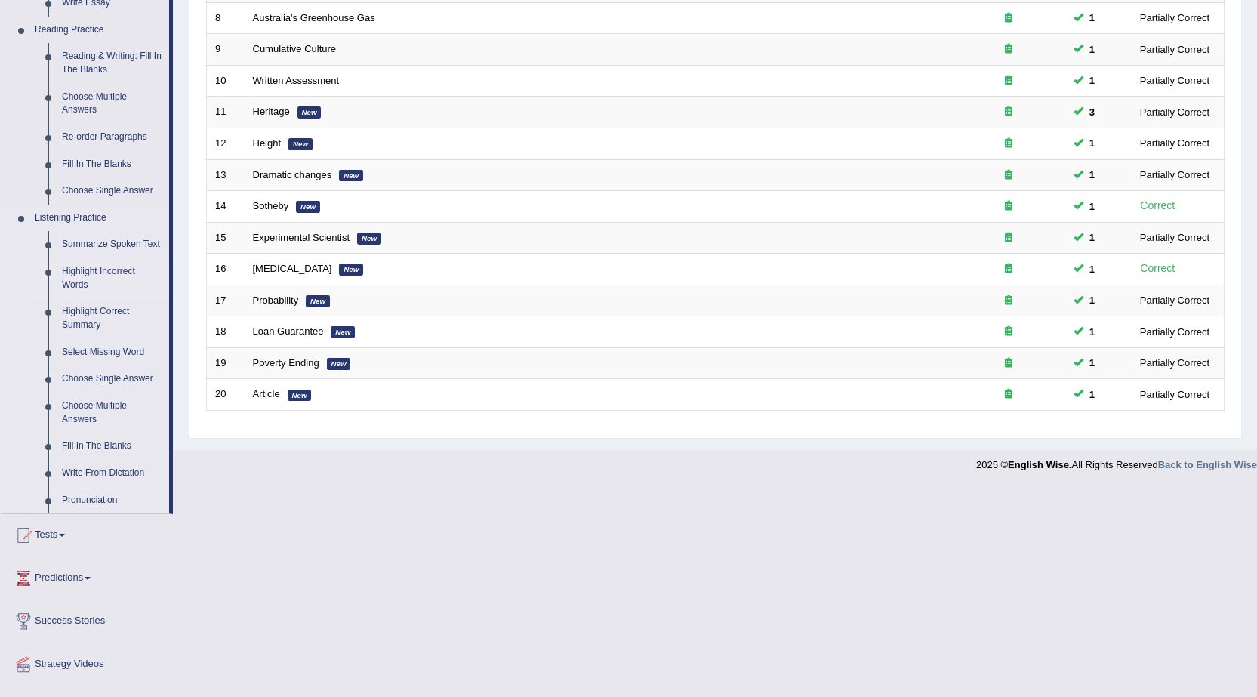
click at [109, 501] on link "Pronunciation" at bounding box center [112, 500] width 114 height 27
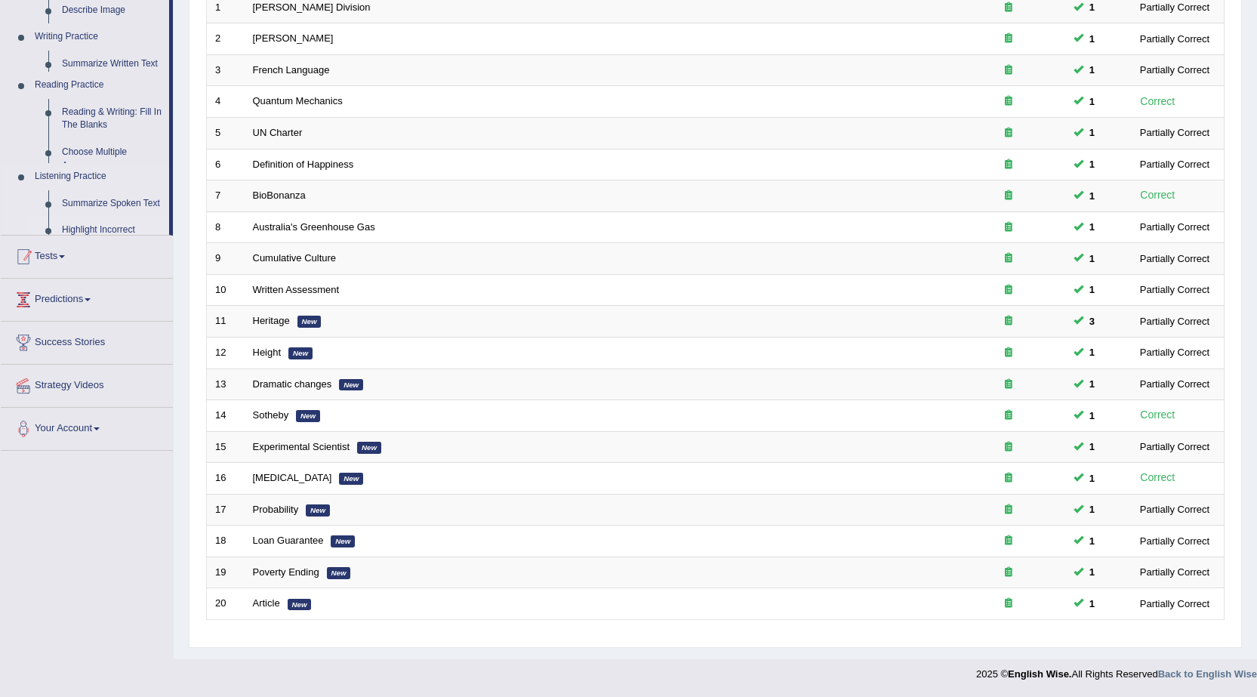
scroll to position [244, 0]
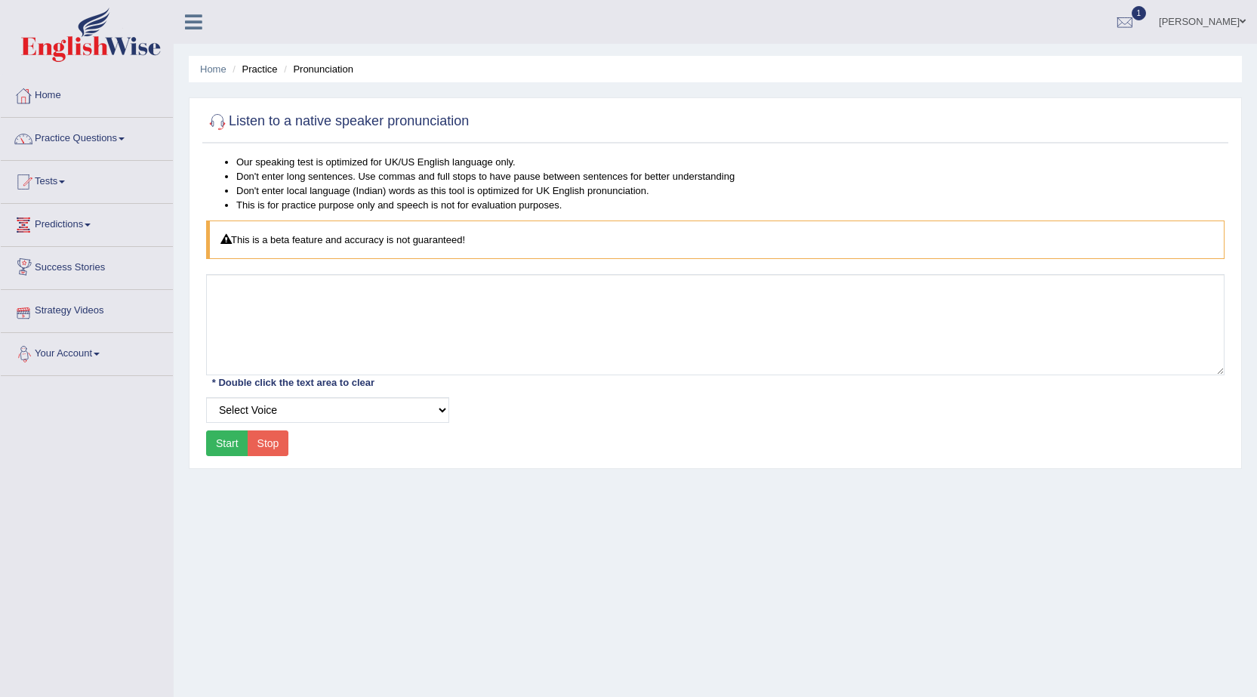
click at [75, 217] on link "Predictions" at bounding box center [87, 223] width 172 height 38
click at [77, 229] on link "Predictions" at bounding box center [85, 223] width 168 height 38
click at [106, 131] on link "Practice Questions" at bounding box center [87, 137] width 172 height 38
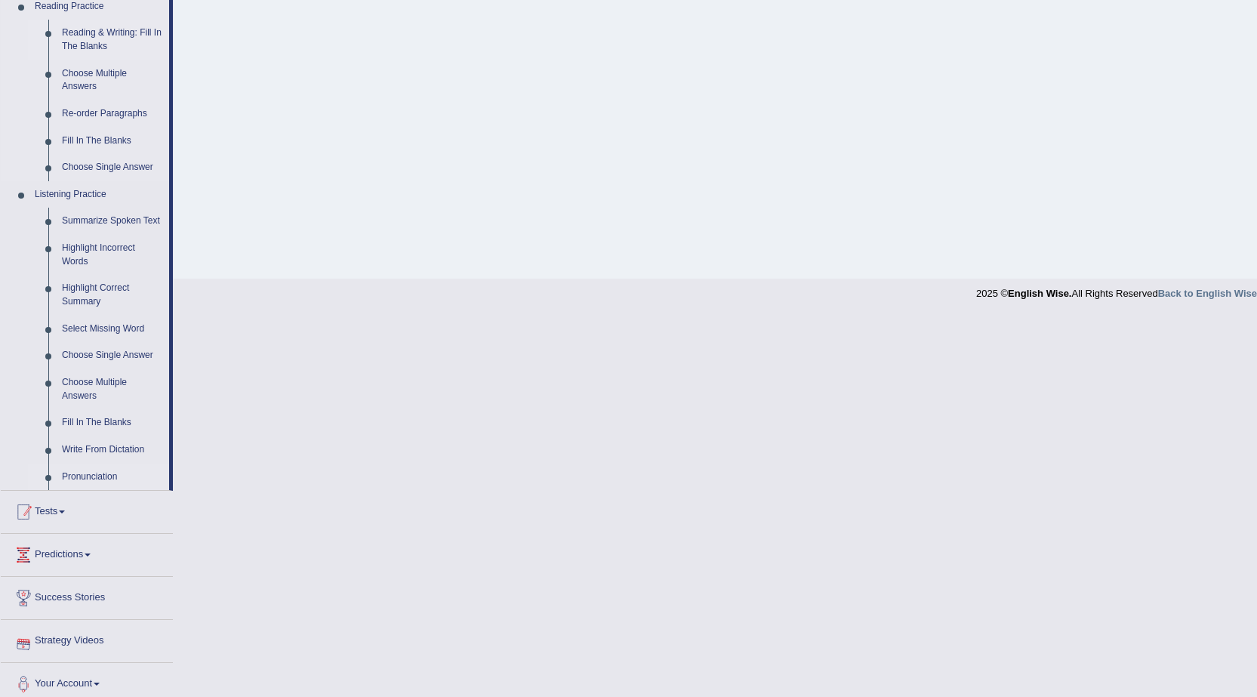
scroll to position [486, 0]
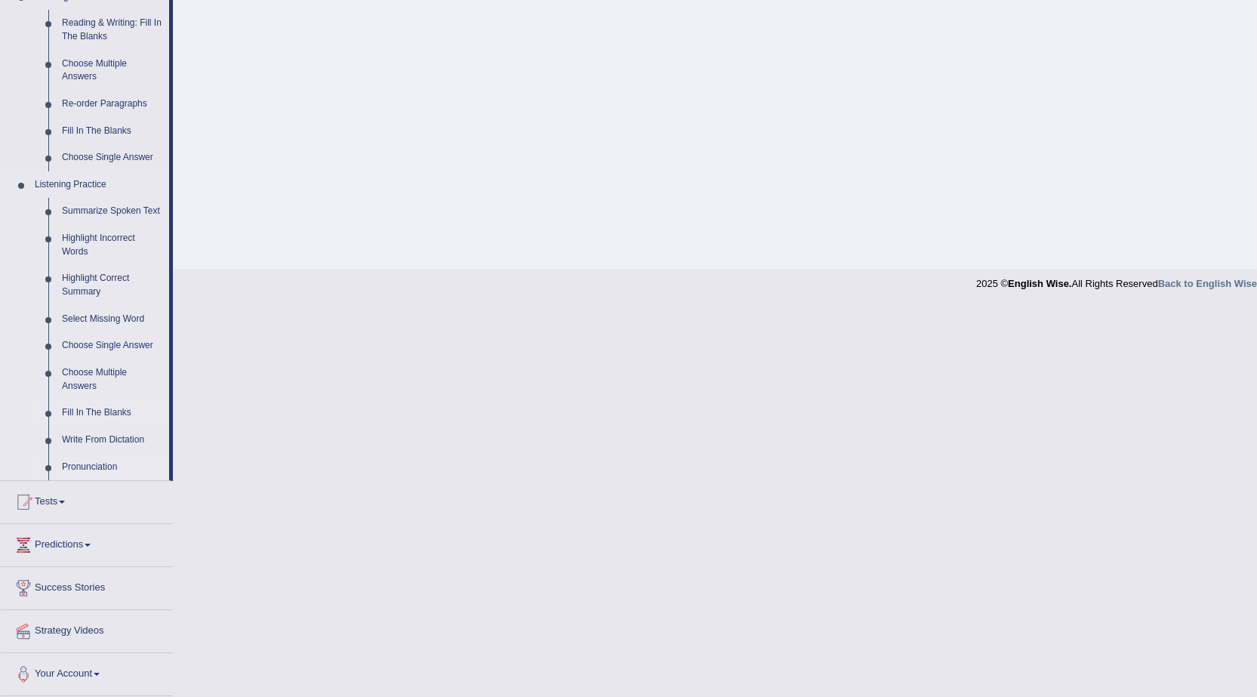
click at [104, 414] on link "Fill In The Blanks" at bounding box center [112, 412] width 114 height 27
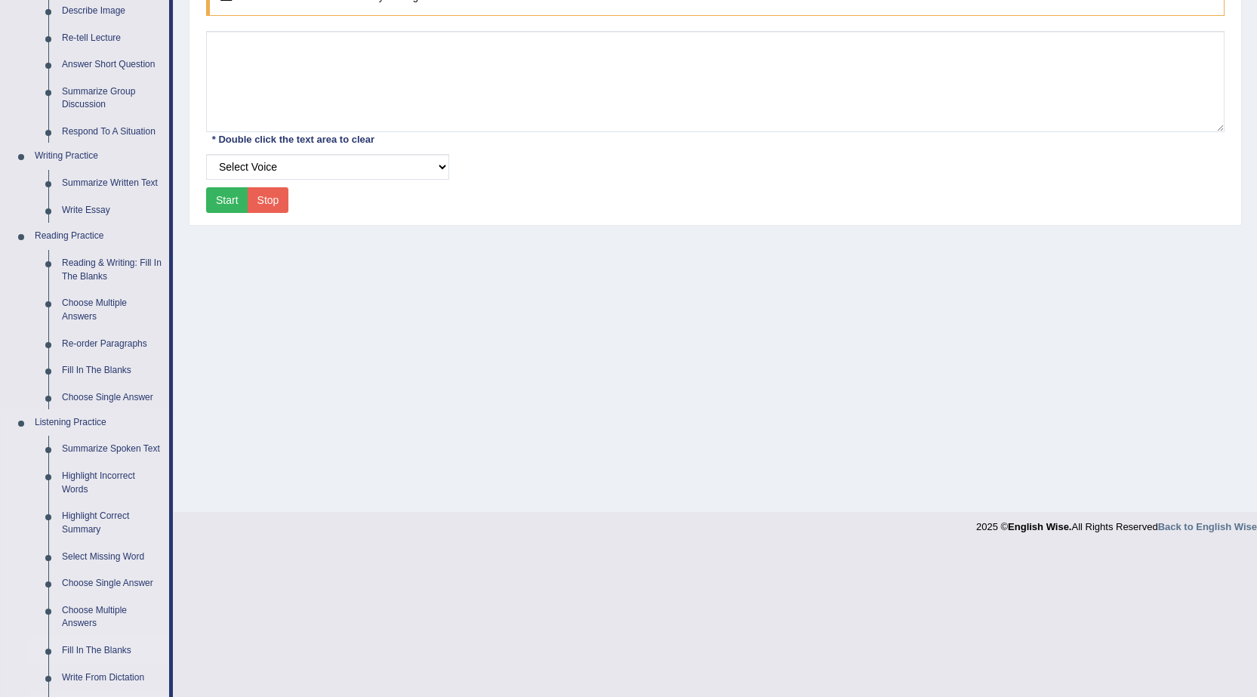
scroll to position [96, 0]
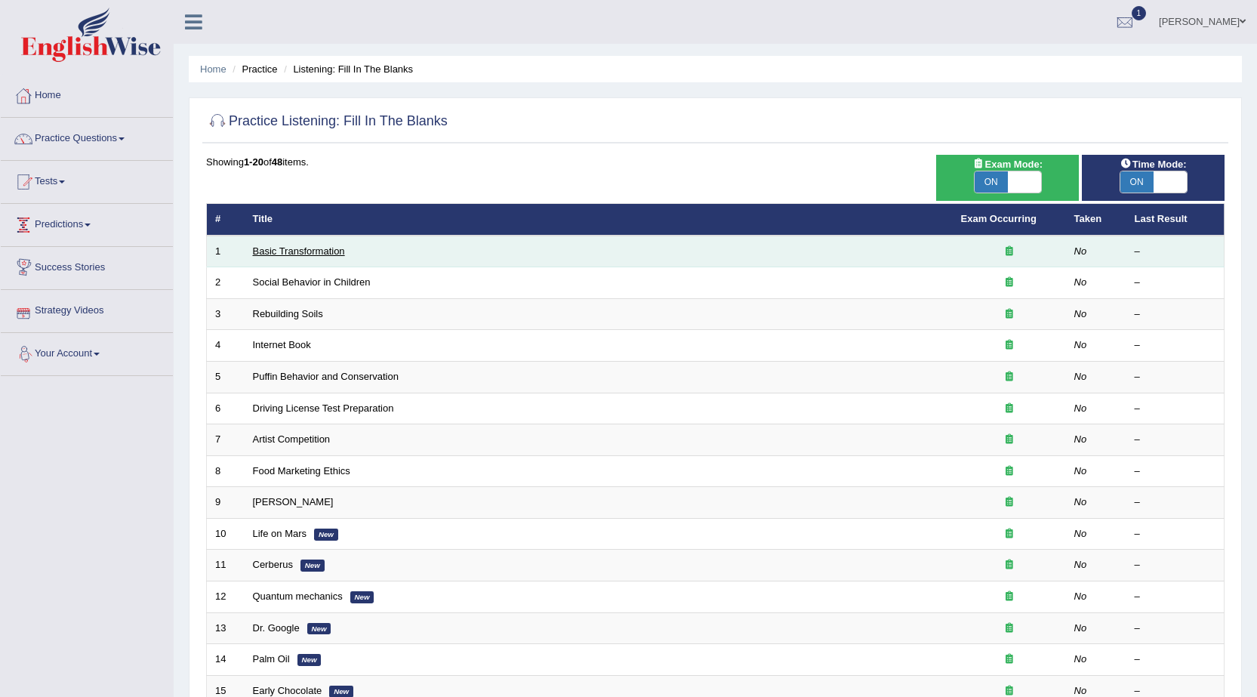
click at [294, 256] on link "Basic Transformation" at bounding box center [299, 250] width 92 height 11
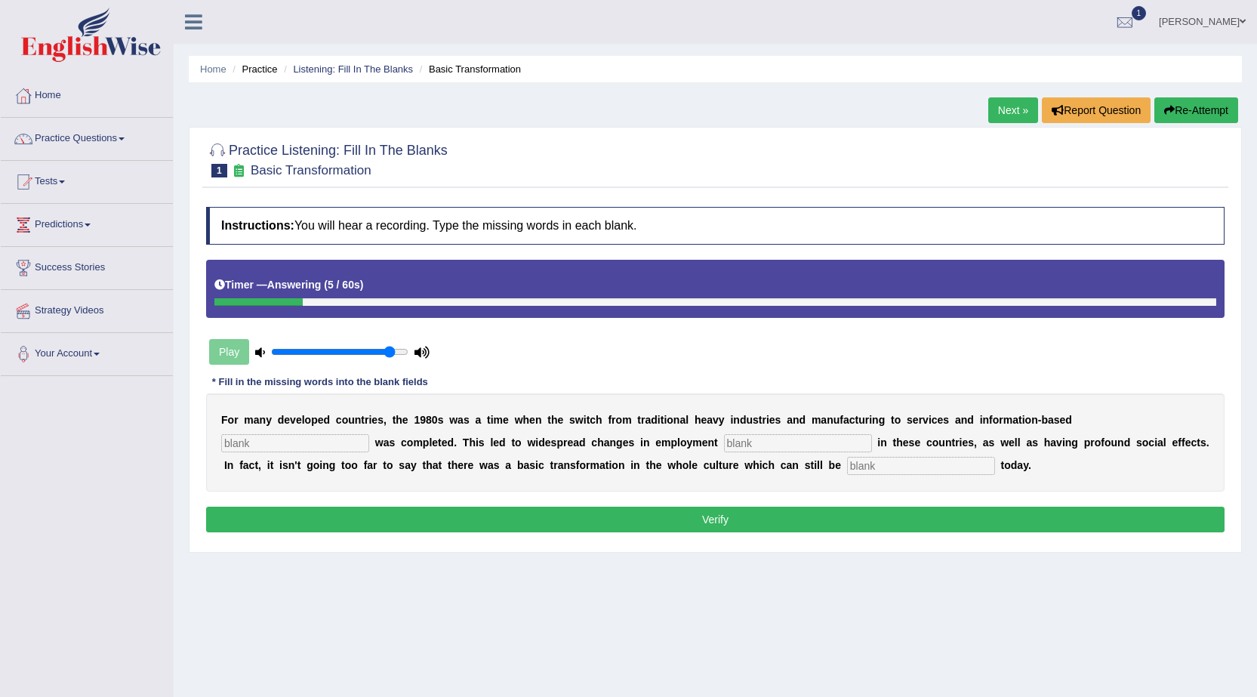
click at [836, 448] on input "text" at bounding box center [798, 443] width 148 height 18
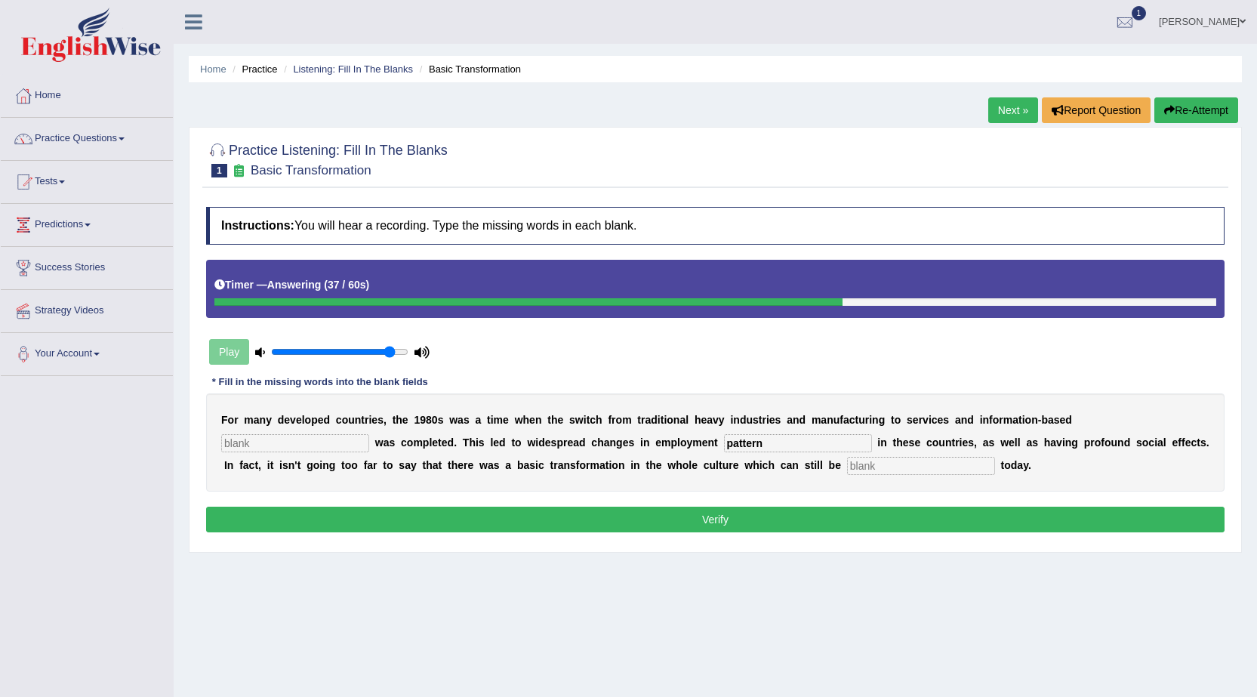
type input "pattern"
click at [995, 463] on input "text" at bounding box center [921, 466] width 148 height 18
type input "over"
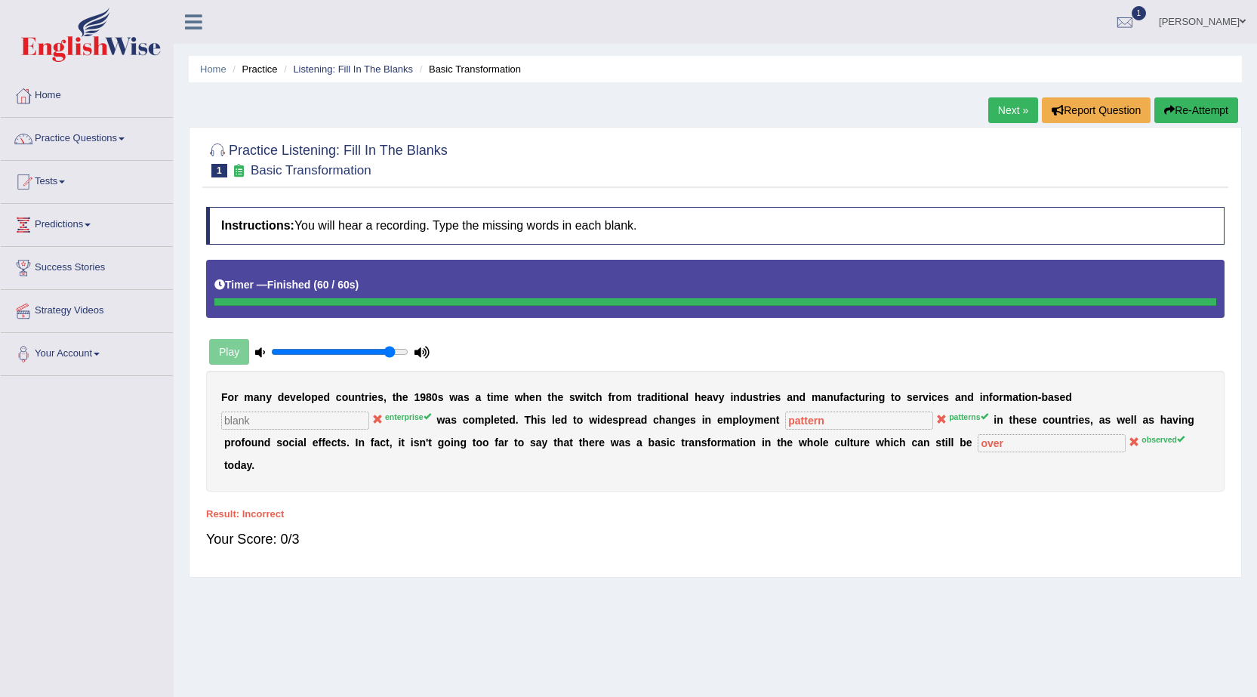
click at [1008, 112] on link "Next »" at bounding box center [1013, 110] width 50 height 26
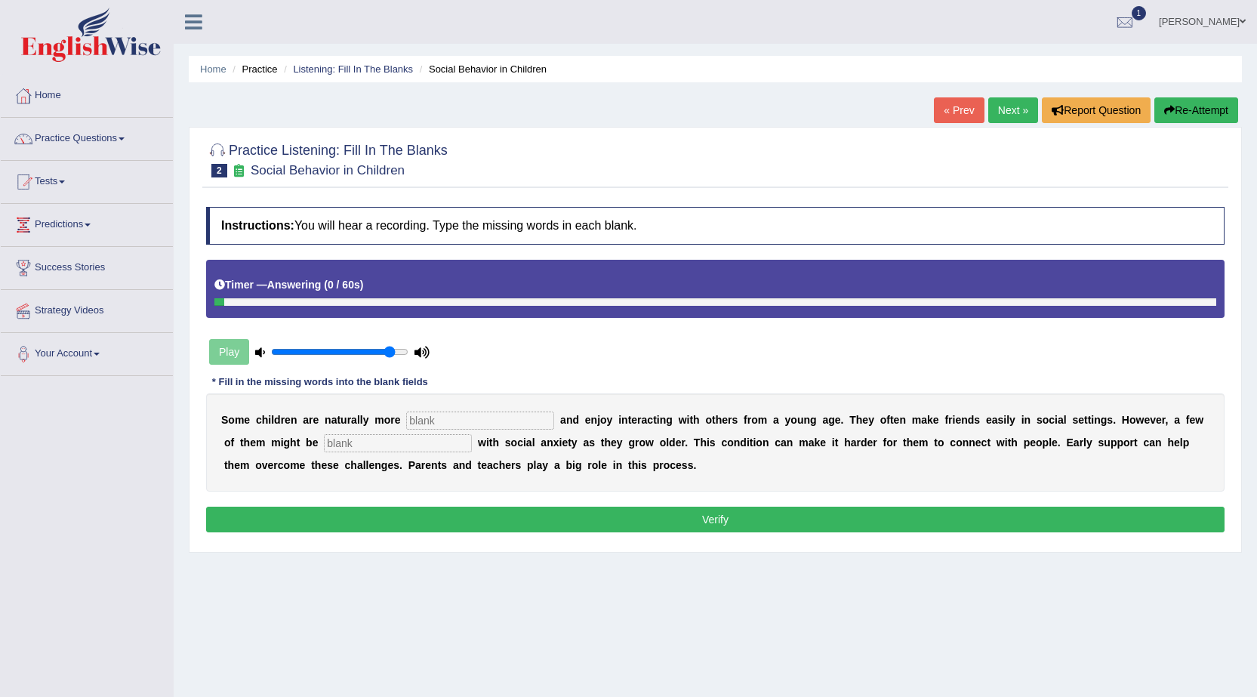
click at [468, 414] on input "text" at bounding box center [480, 420] width 148 height 18
type input "socialble"
click at [440, 448] on input "text" at bounding box center [398, 443] width 148 height 18
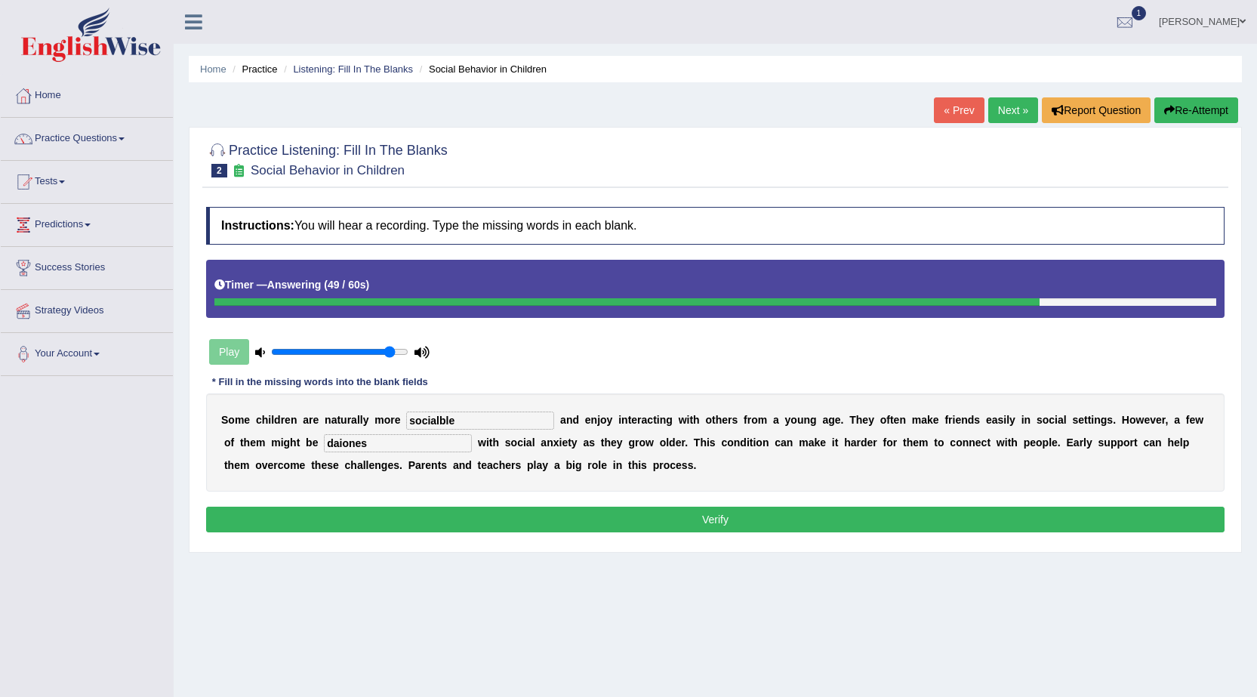
type input "daiones"
click at [491, 525] on button "Verify" at bounding box center [715, 519] width 1018 height 26
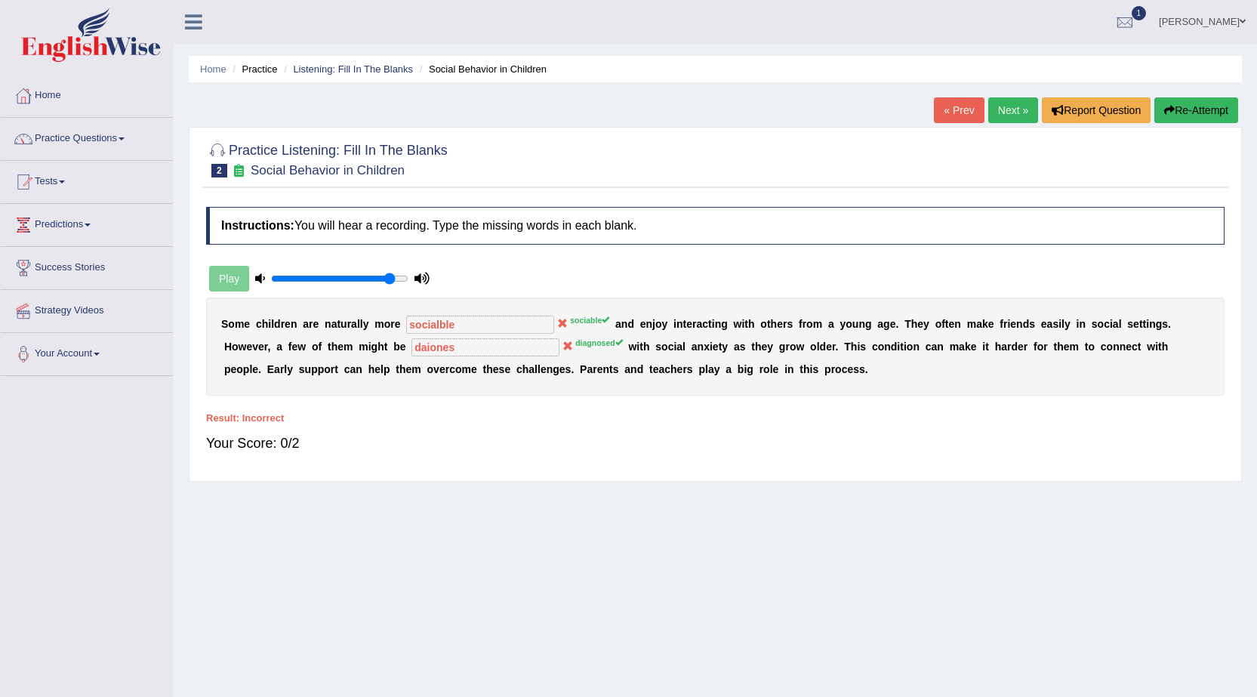
click at [1014, 104] on link "Next »" at bounding box center [1013, 110] width 50 height 26
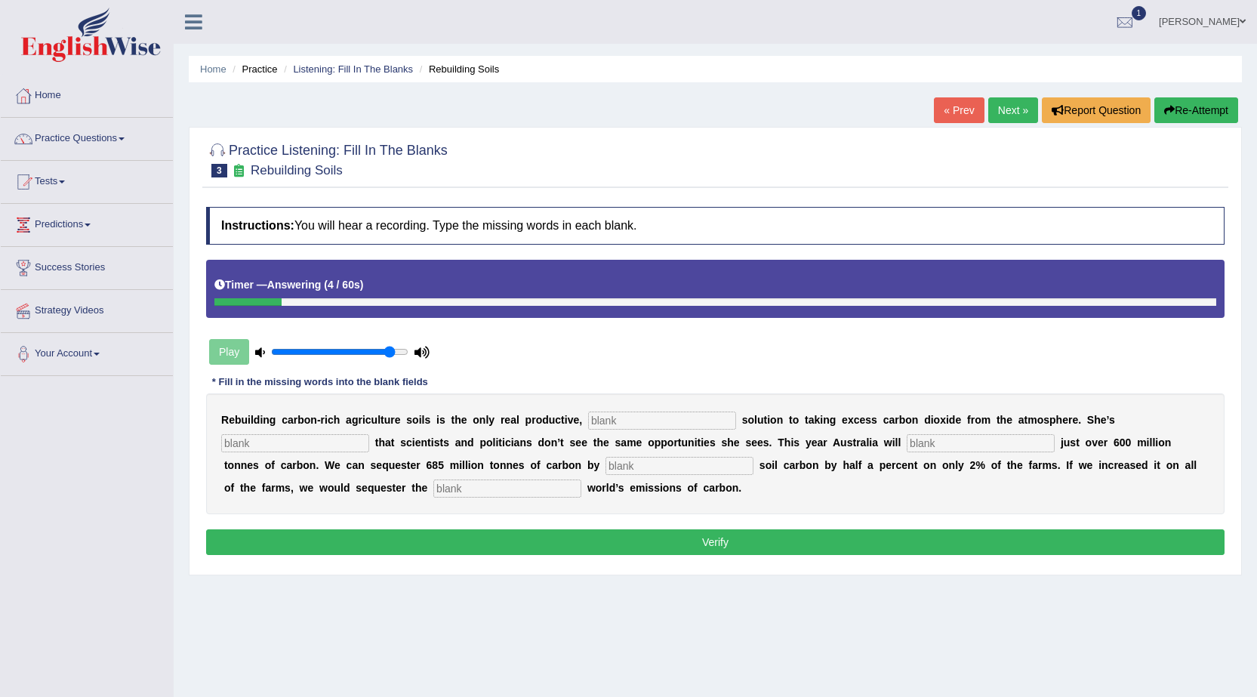
click at [468, 489] on input "text" at bounding box center [507, 488] width 148 height 18
type input "whole"
click at [642, 466] on input "text" at bounding box center [679, 466] width 148 height 18
type input "incresing"
click at [959, 445] on input "text" at bounding box center [981, 443] width 148 height 18
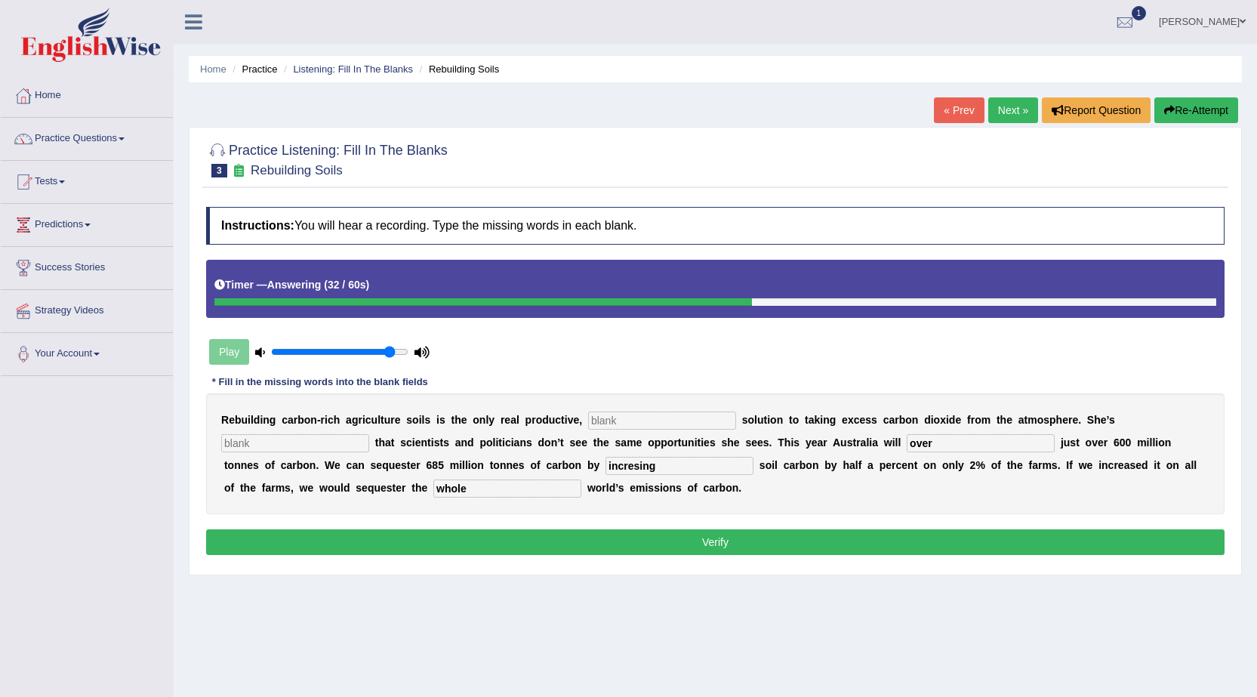
type input "over"
click at [341, 448] on input "text" at bounding box center [295, 443] width 148 height 18
click at [598, 429] on div "R e b u i l d i n g c a r b o n - r i c h a g r i c u l t u r e s o i l s i s t…" at bounding box center [715, 453] width 1018 height 121
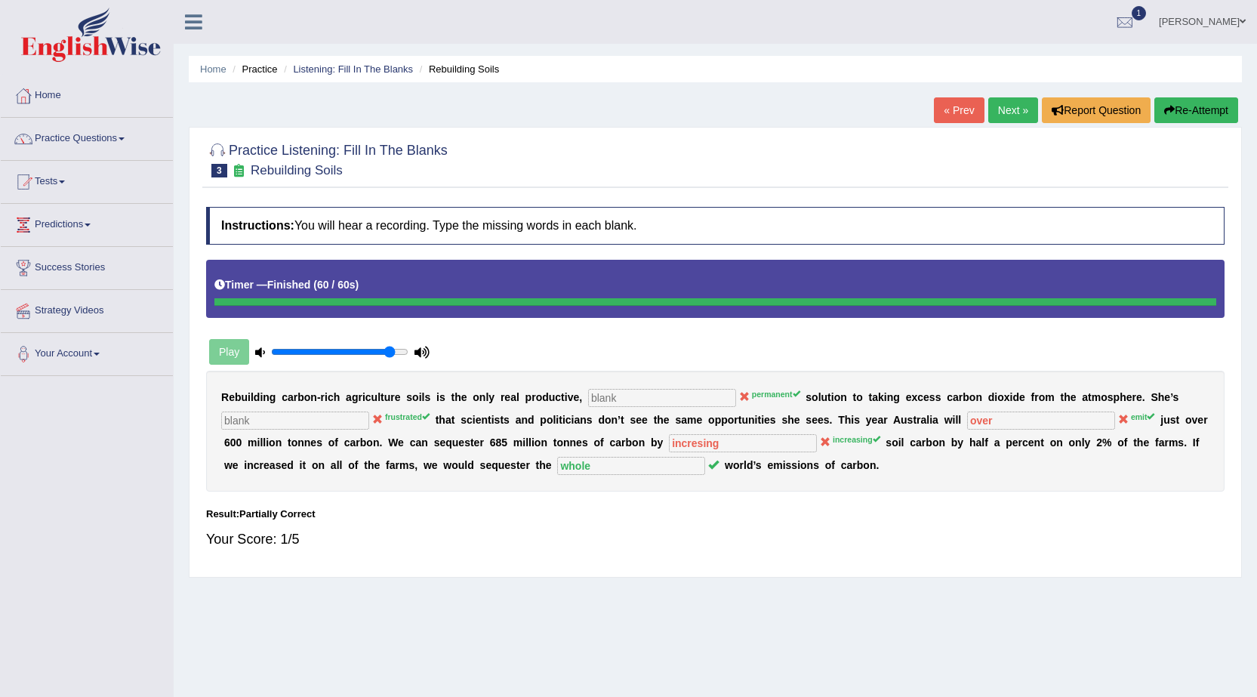
click at [1182, 107] on button "Re-Attempt" at bounding box center [1196, 110] width 84 height 26
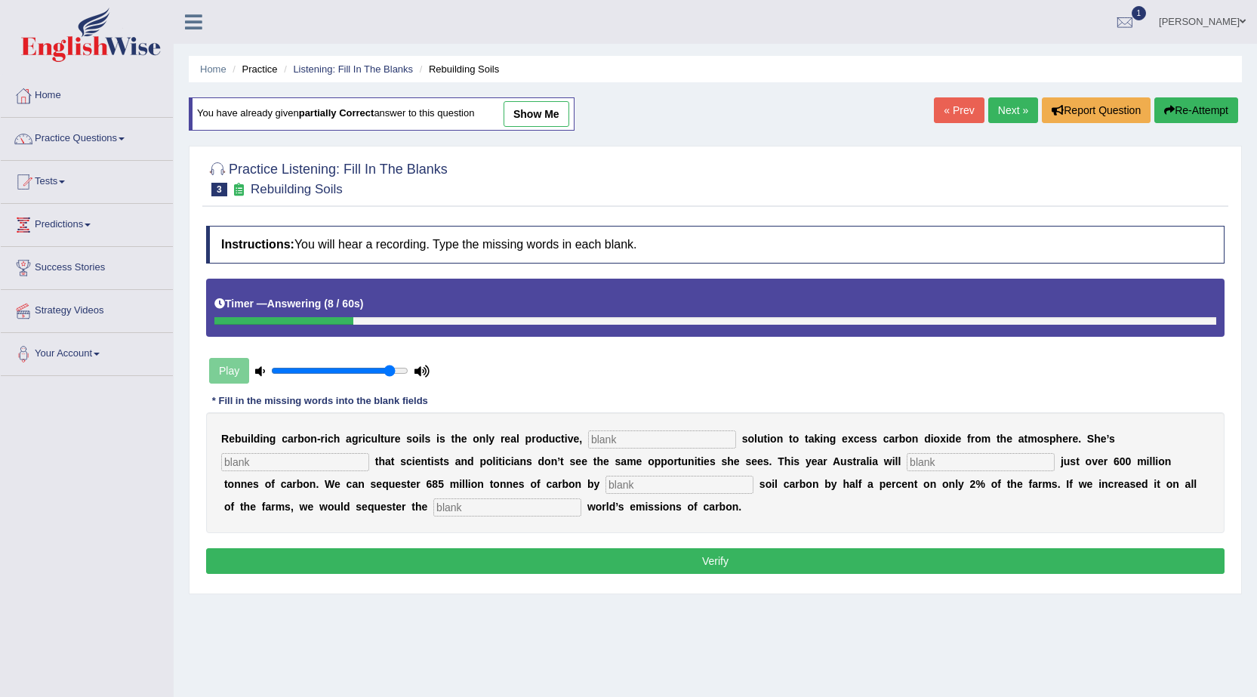
click at [514, 503] on input "text" at bounding box center [507, 507] width 148 height 18
type input "whole"
click at [638, 491] on input "text" at bounding box center [679, 485] width 148 height 18
type input "increasing"
click at [982, 468] on input "text" at bounding box center [981, 462] width 148 height 18
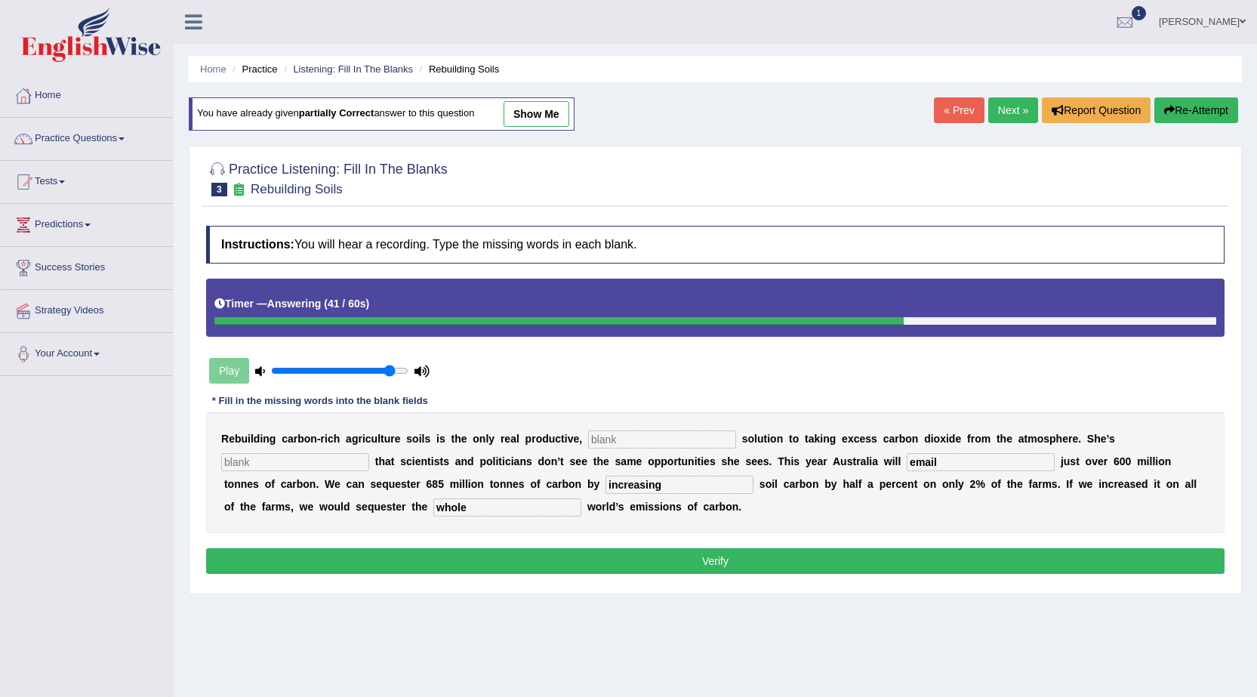
type input "email"
click at [623, 443] on input "text" at bounding box center [662, 439] width 148 height 18
type input "permanent"
click at [340, 462] on input "text" at bounding box center [295, 462] width 148 height 18
type input "frustrated"
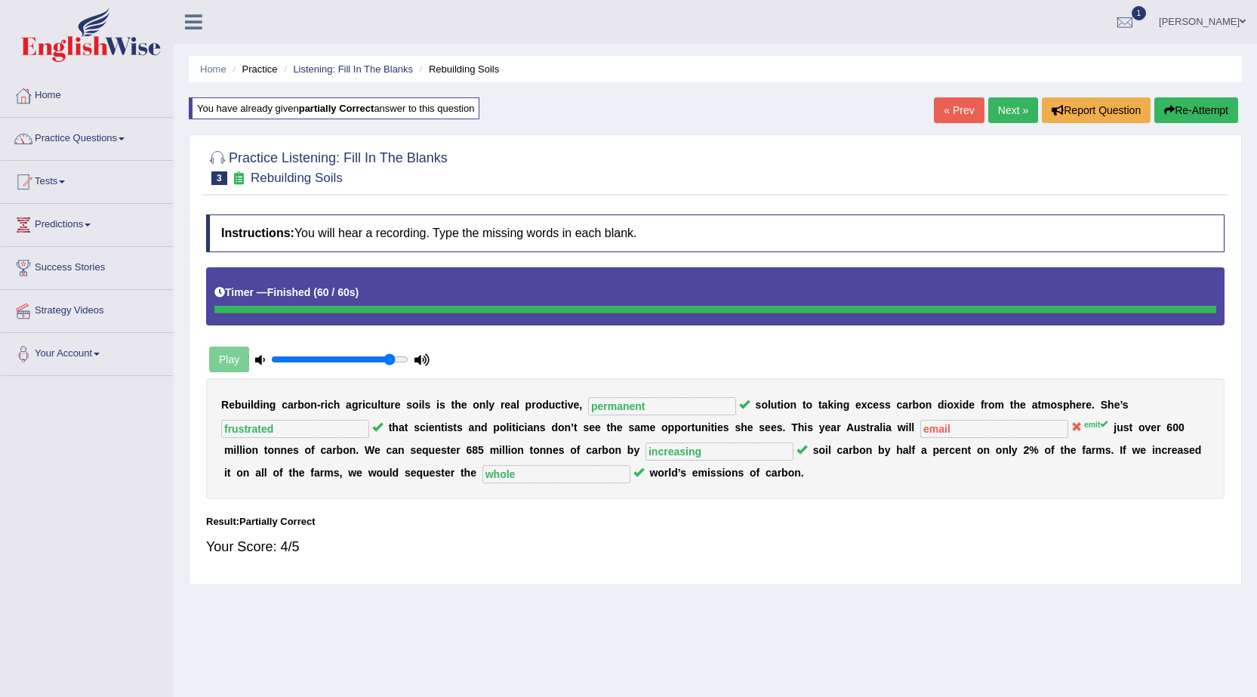
click at [995, 109] on link "Next »" at bounding box center [1013, 110] width 50 height 26
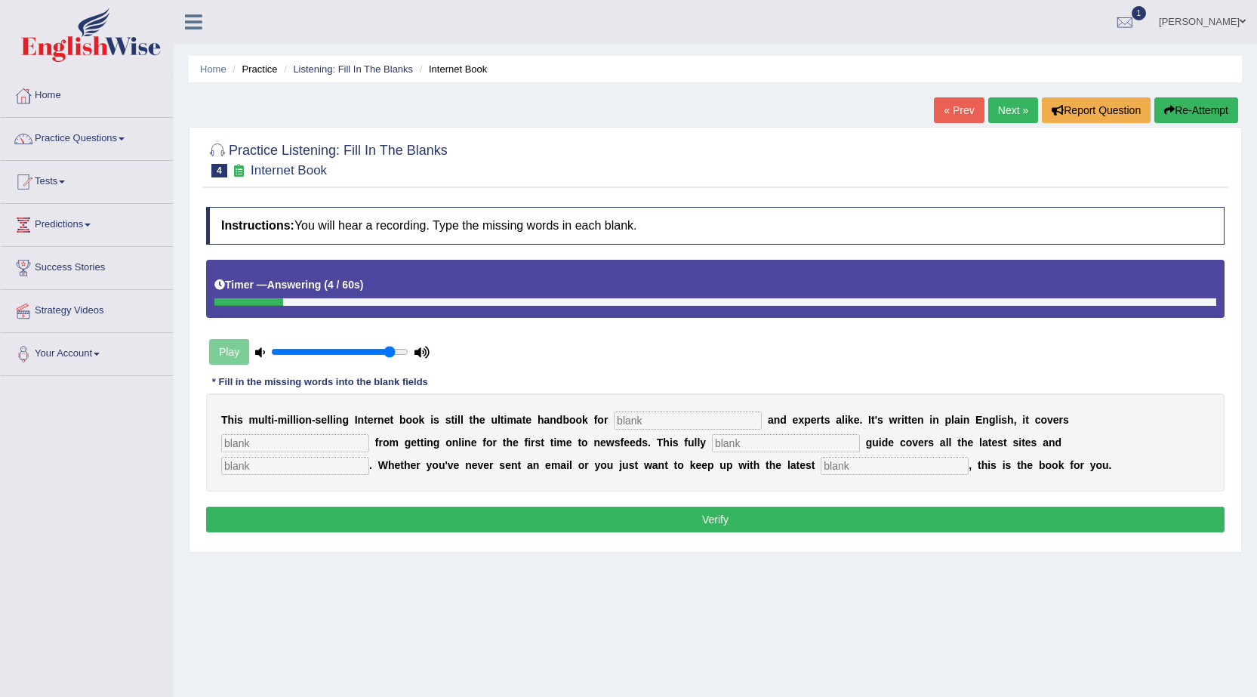
click at [692, 417] on input "text" at bounding box center [688, 420] width 148 height 18
type input "novels"
click at [289, 438] on input "text" at bounding box center [295, 443] width 148 height 18
type input "everything"
click at [726, 439] on input "text" at bounding box center [786, 443] width 148 height 18
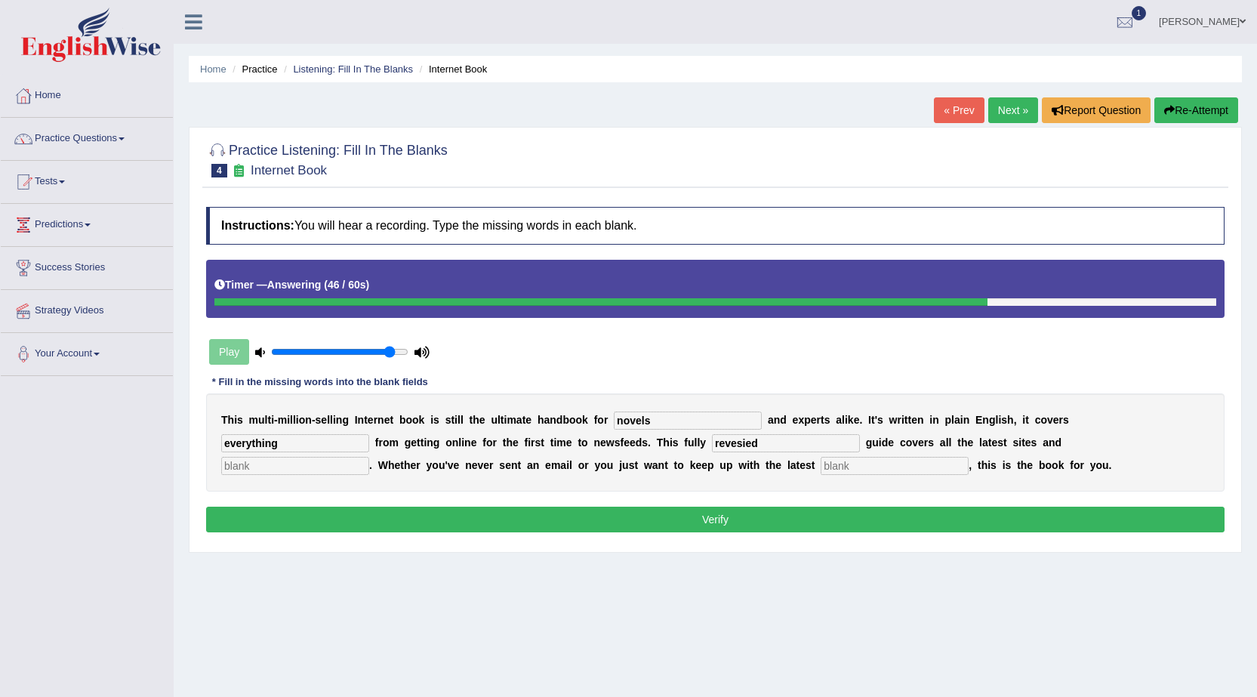
type input "revesied"
click at [908, 466] on input "text" at bounding box center [894, 466] width 148 height 18
type input "development"
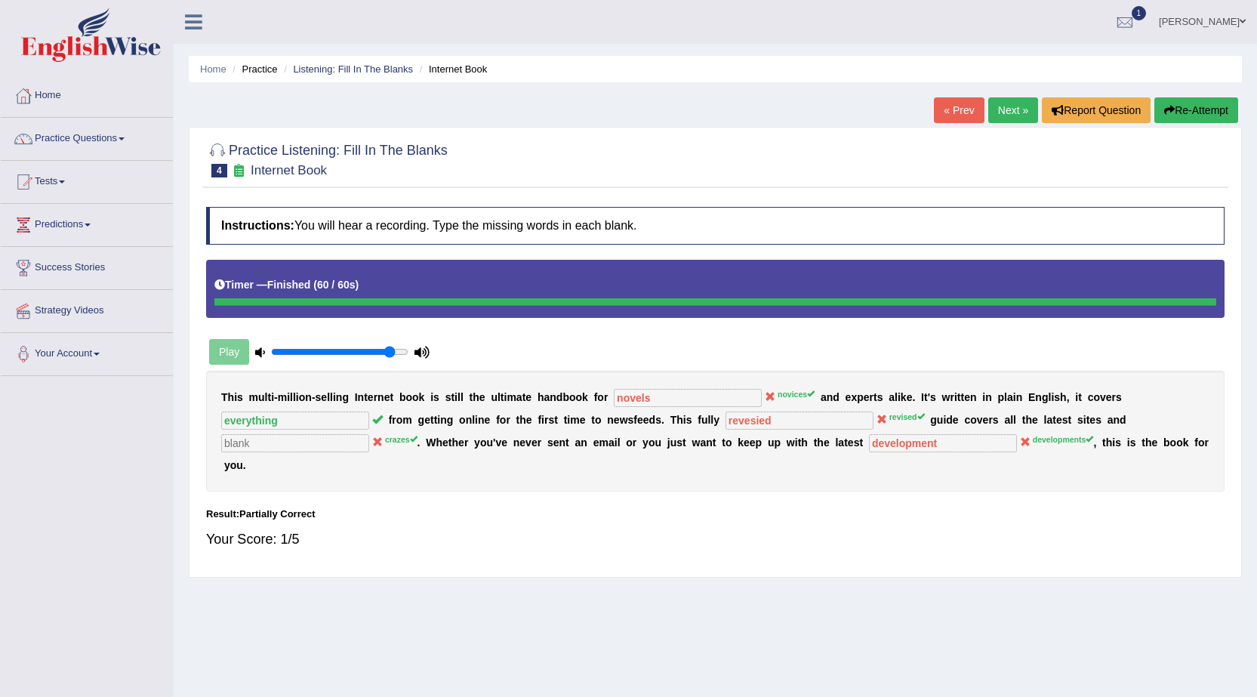
click at [1012, 109] on link "Next »" at bounding box center [1013, 110] width 50 height 26
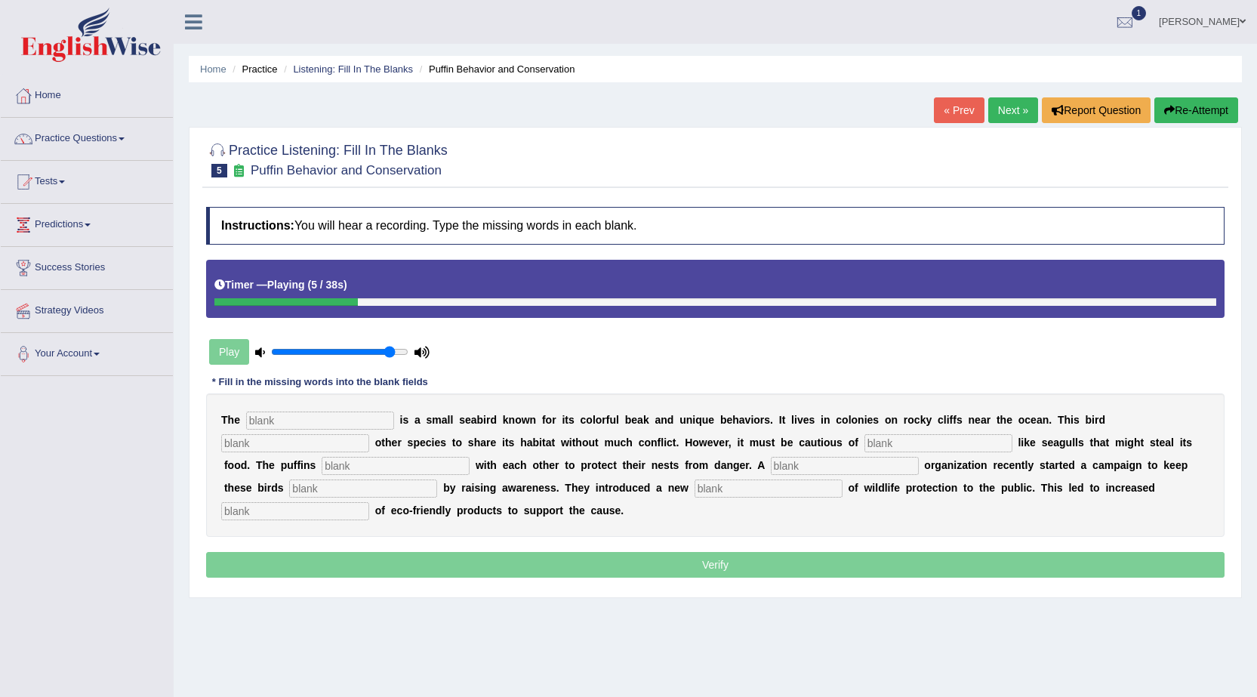
click at [947, 110] on link "« Prev" at bounding box center [959, 110] width 50 height 26
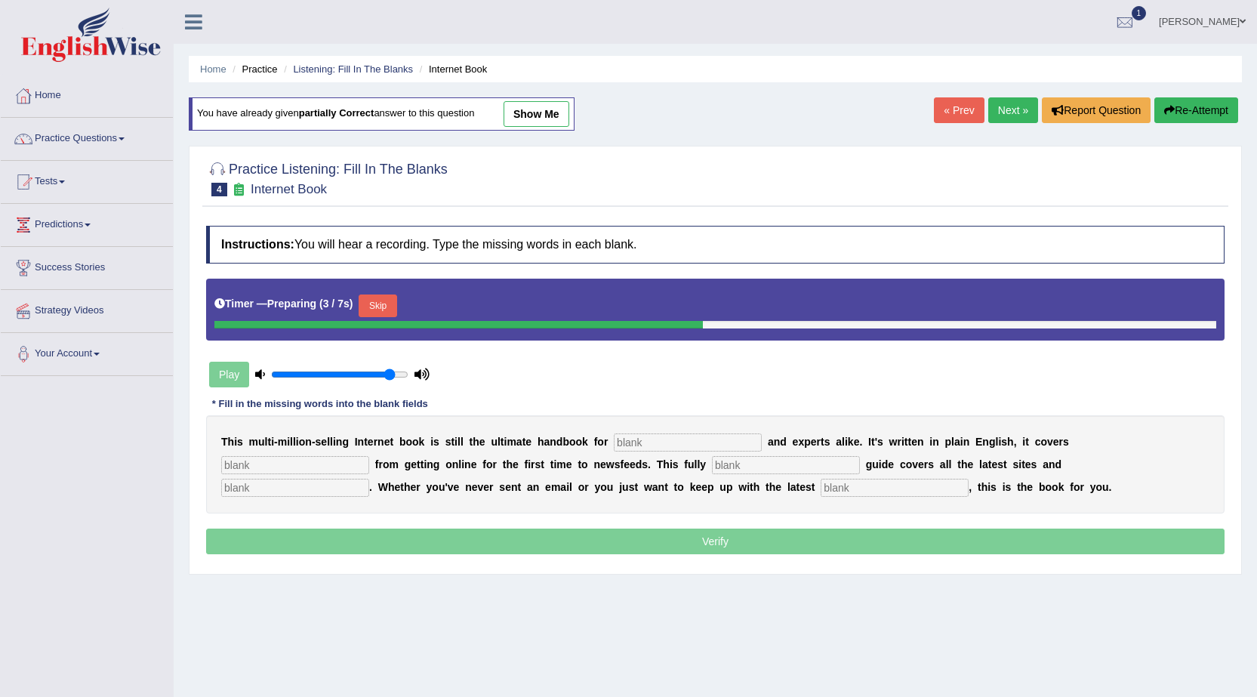
click at [1008, 104] on link "Next »" at bounding box center [1013, 110] width 50 height 26
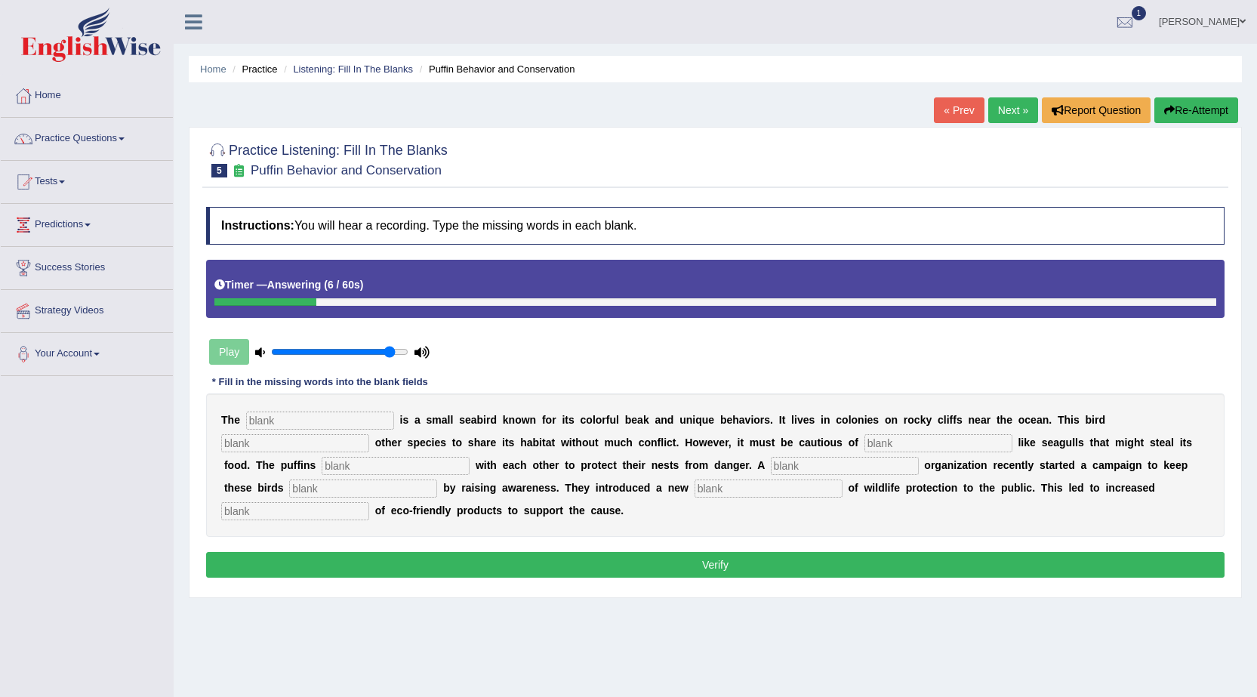
click at [338, 513] on input "text" at bounding box center [295, 511] width 148 height 18
type input "legal"
click at [759, 490] on input "text" at bounding box center [768, 488] width 148 height 18
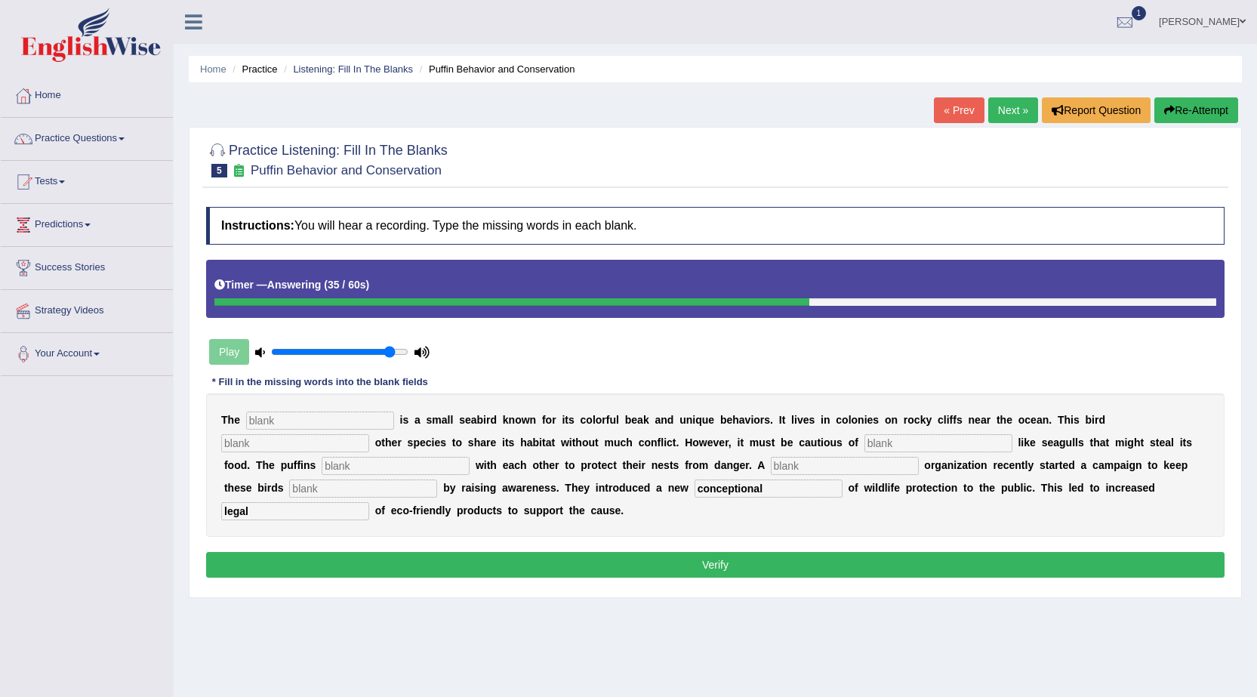
type input "conceptional"
click at [312, 421] on input "text" at bounding box center [320, 420] width 148 height 18
type input "puffan"
click at [285, 440] on input "text" at bounding box center [295, 443] width 148 height 18
type input "allows"
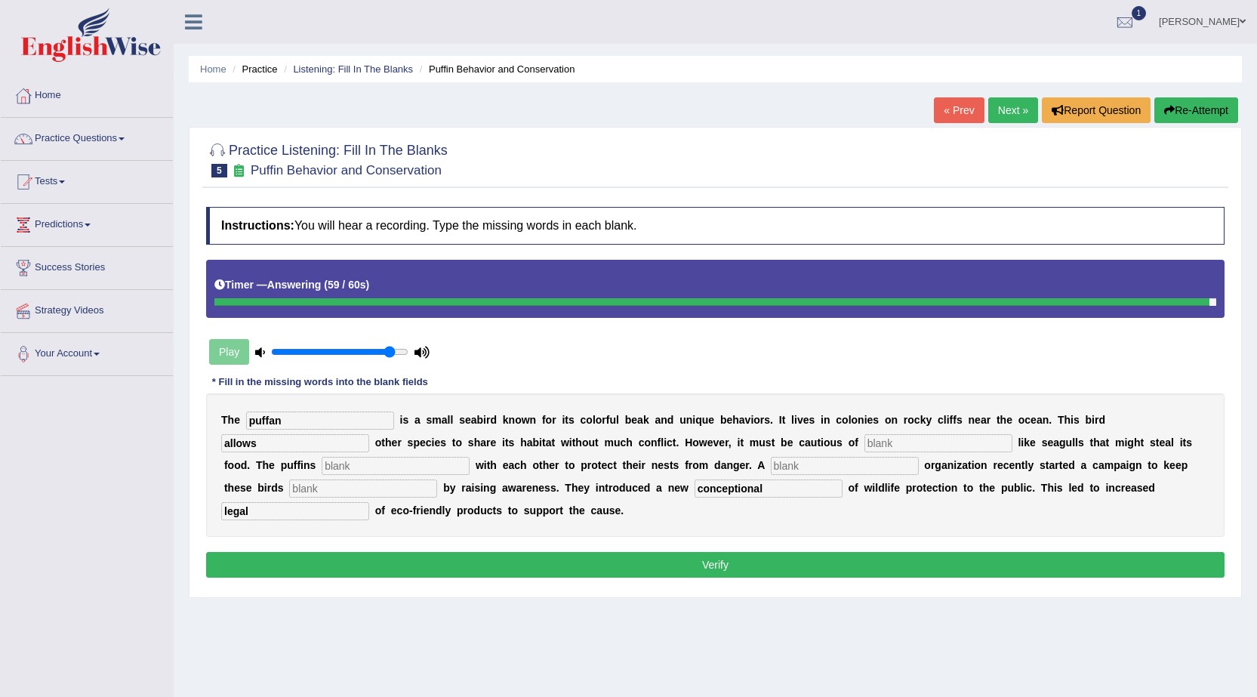
click at [938, 439] on input "text" at bounding box center [938, 443] width 148 height 18
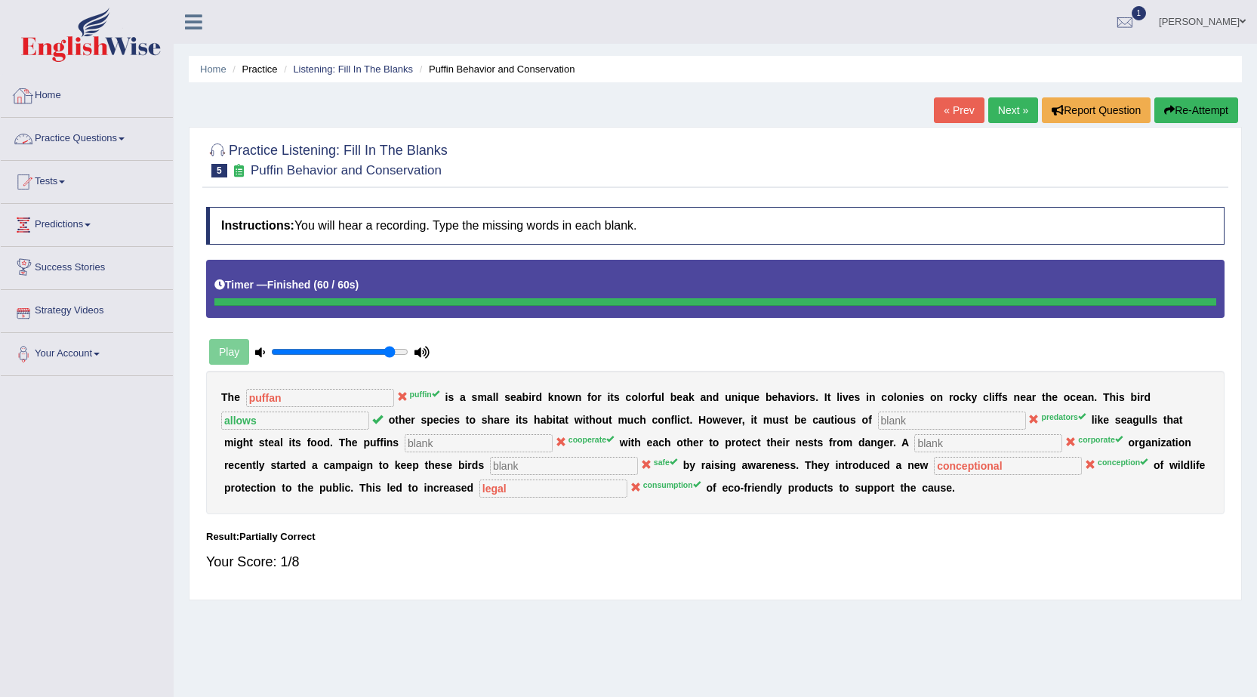
click at [39, 86] on link "Home" at bounding box center [87, 94] width 172 height 38
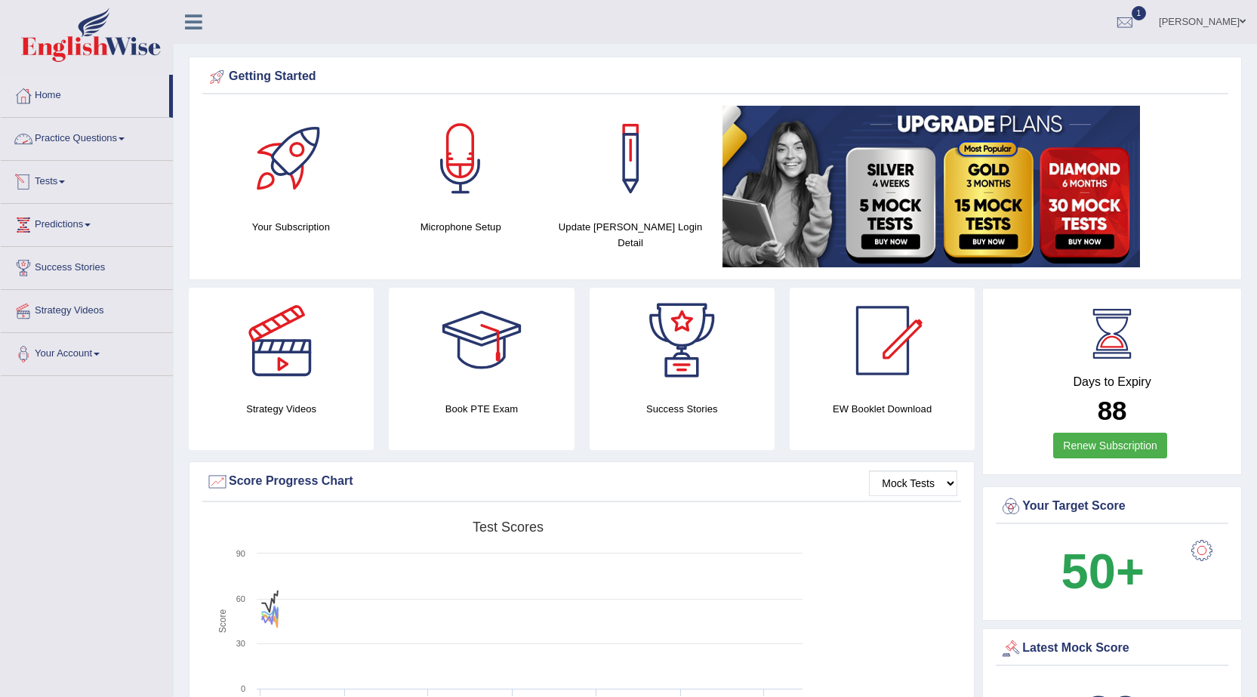
click at [89, 146] on link "Practice Questions" at bounding box center [87, 137] width 172 height 38
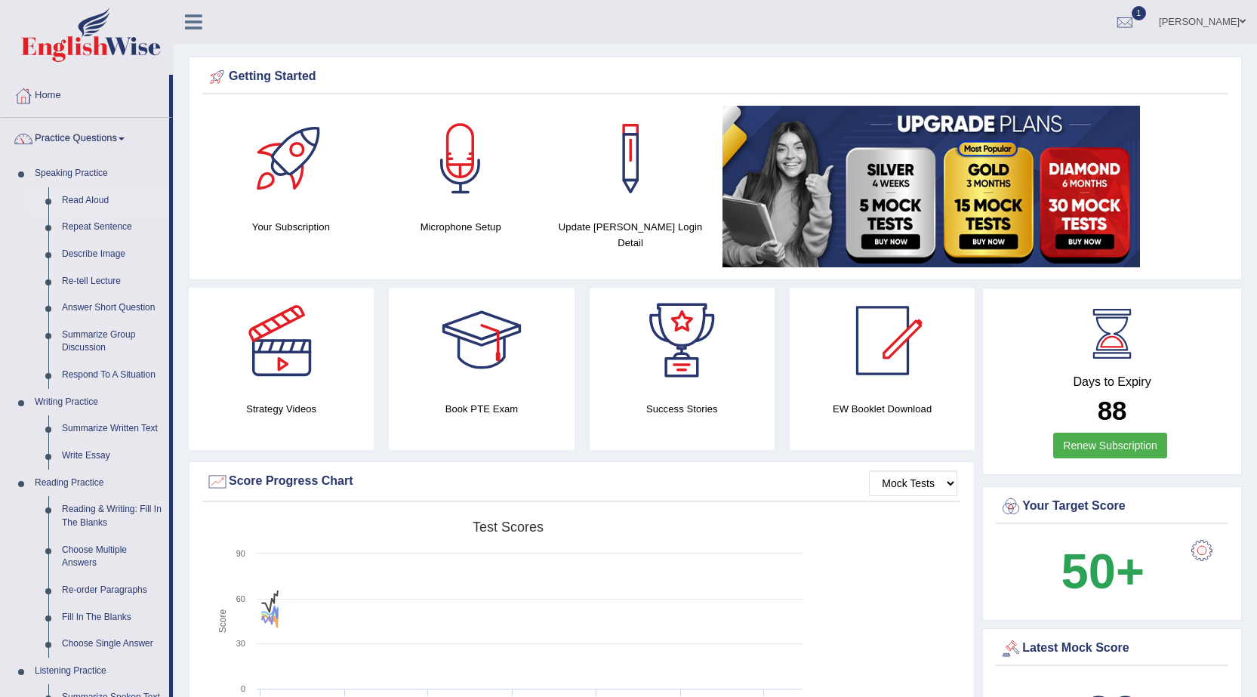
click at [88, 202] on link "Read Aloud" at bounding box center [112, 200] width 114 height 27
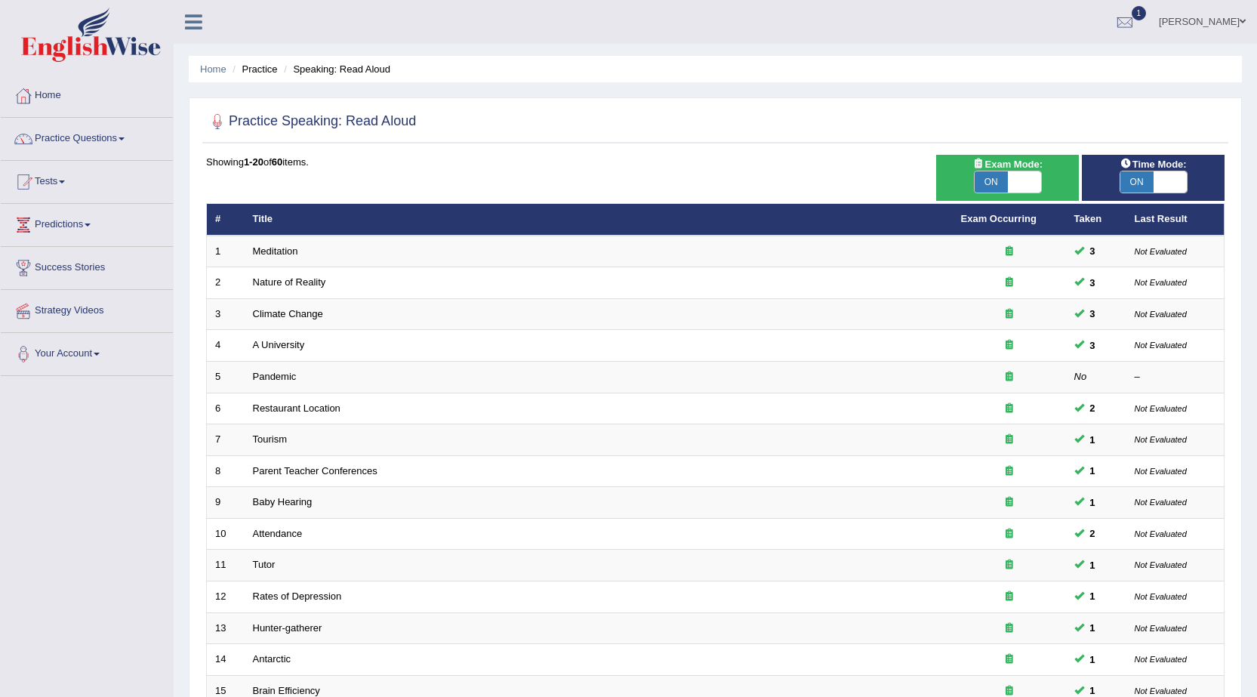
scroll to position [303, 0]
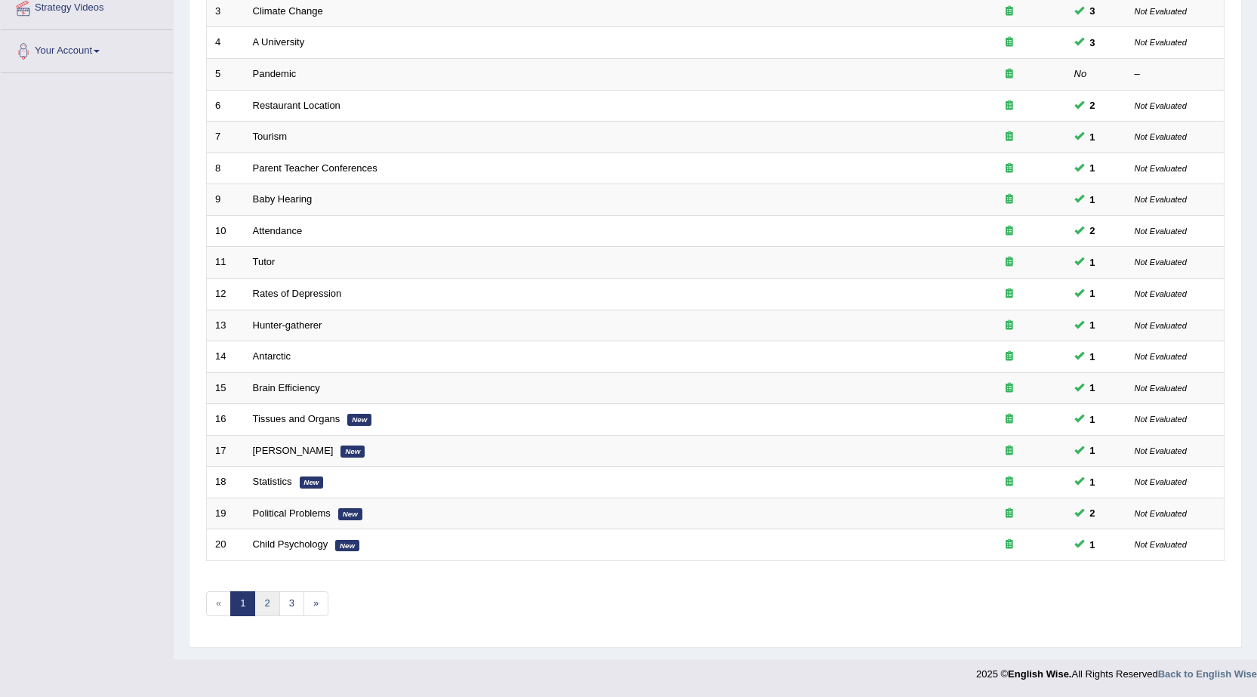
click at [263, 603] on link "2" at bounding box center [266, 603] width 25 height 25
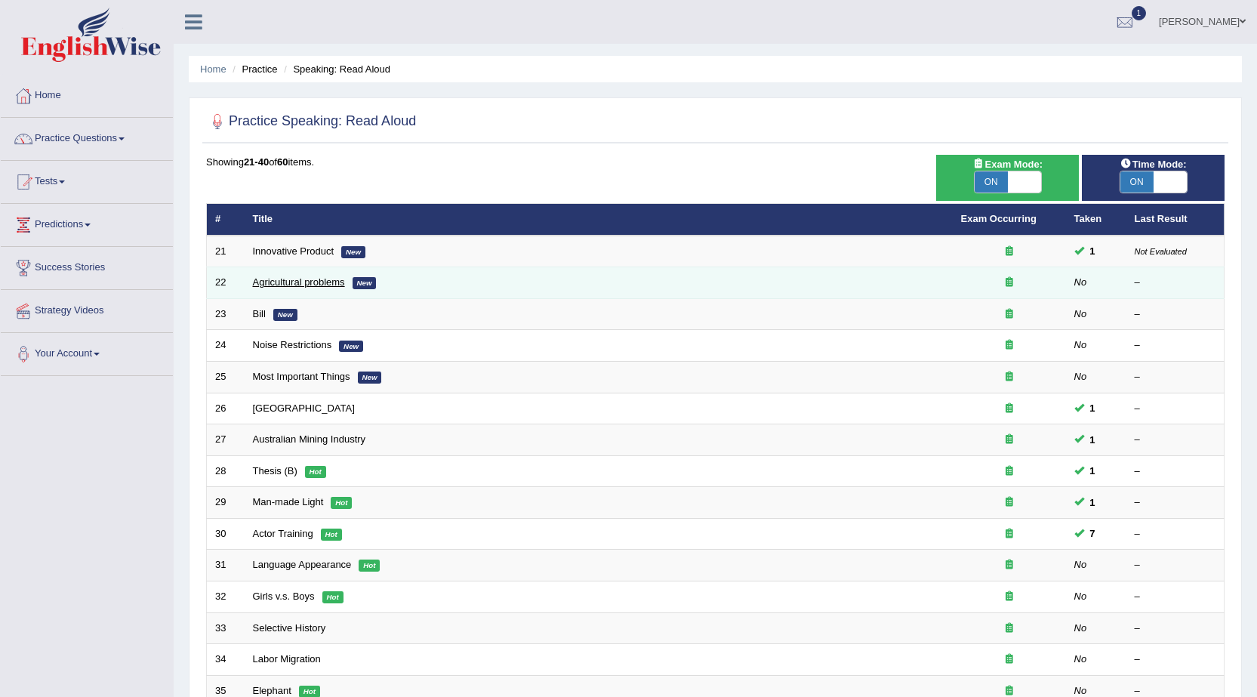
click at [320, 281] on link "Agricultural problems" at bounding box center [299, 281] width 92 height 11
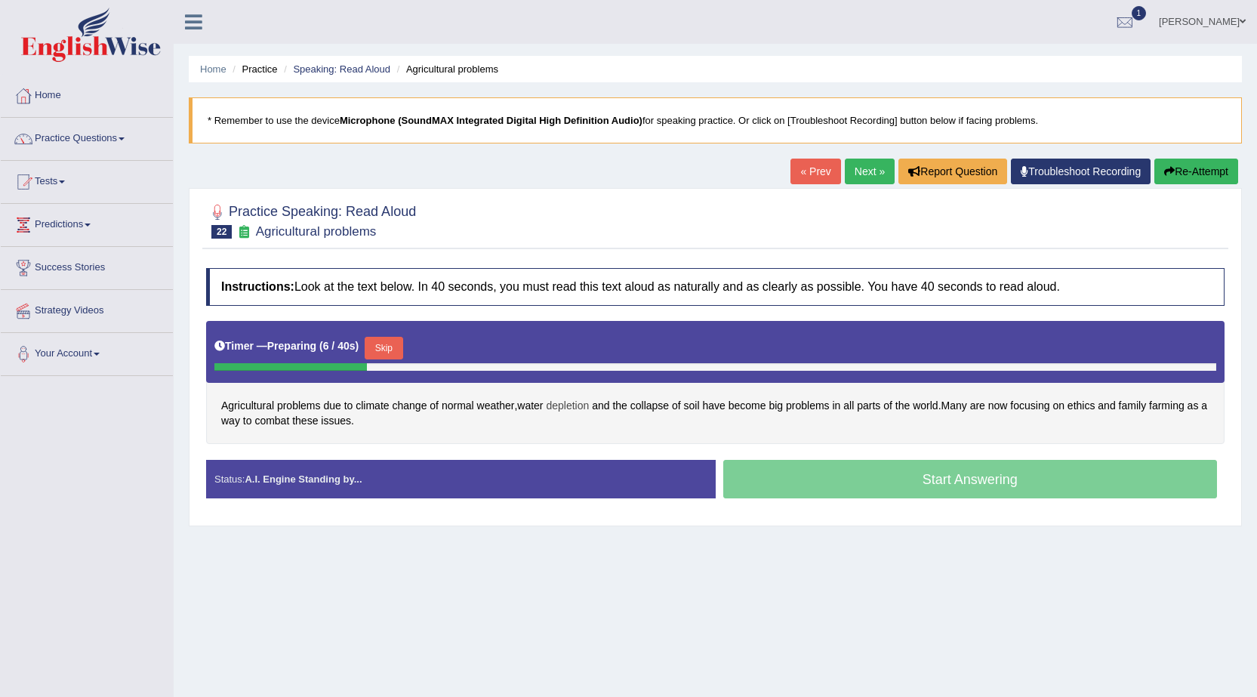
click at [565, 402] on span "depletion" at bounding box center [567, 406] width 43 height 16
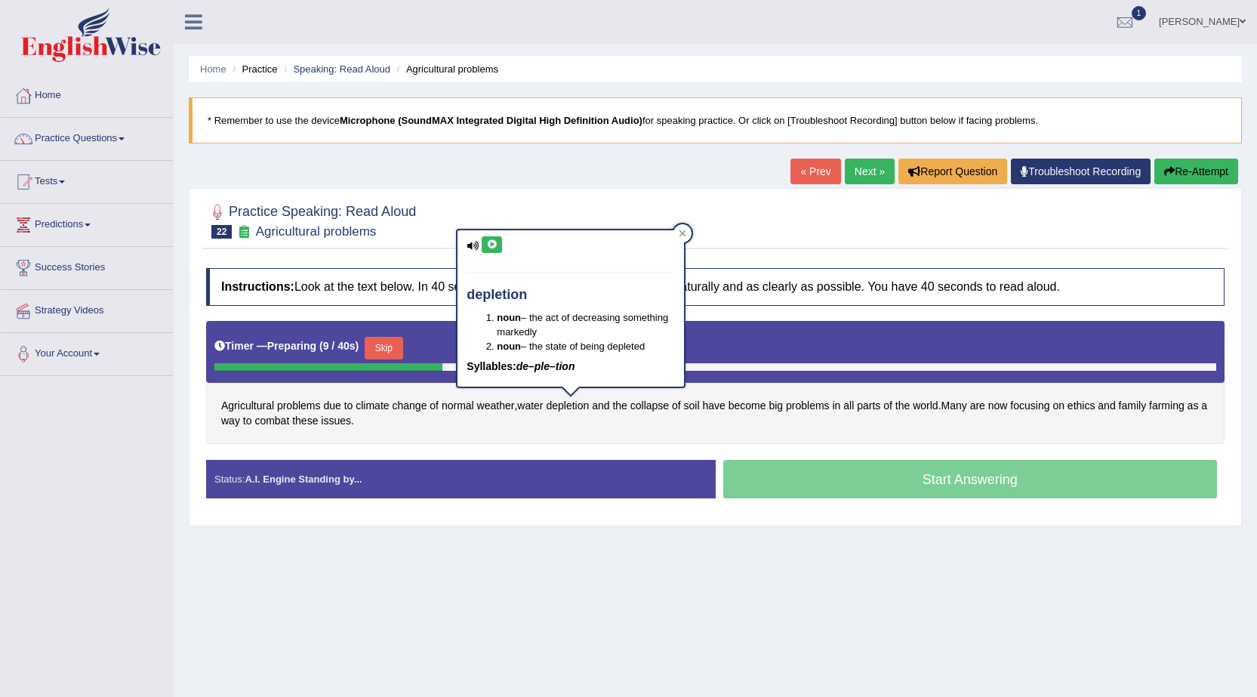
click at [565, 430] on div "Agricultural problems due to climate change of normal weather , water depletion…" at bounding box center [715, 382] width 1018 height 123
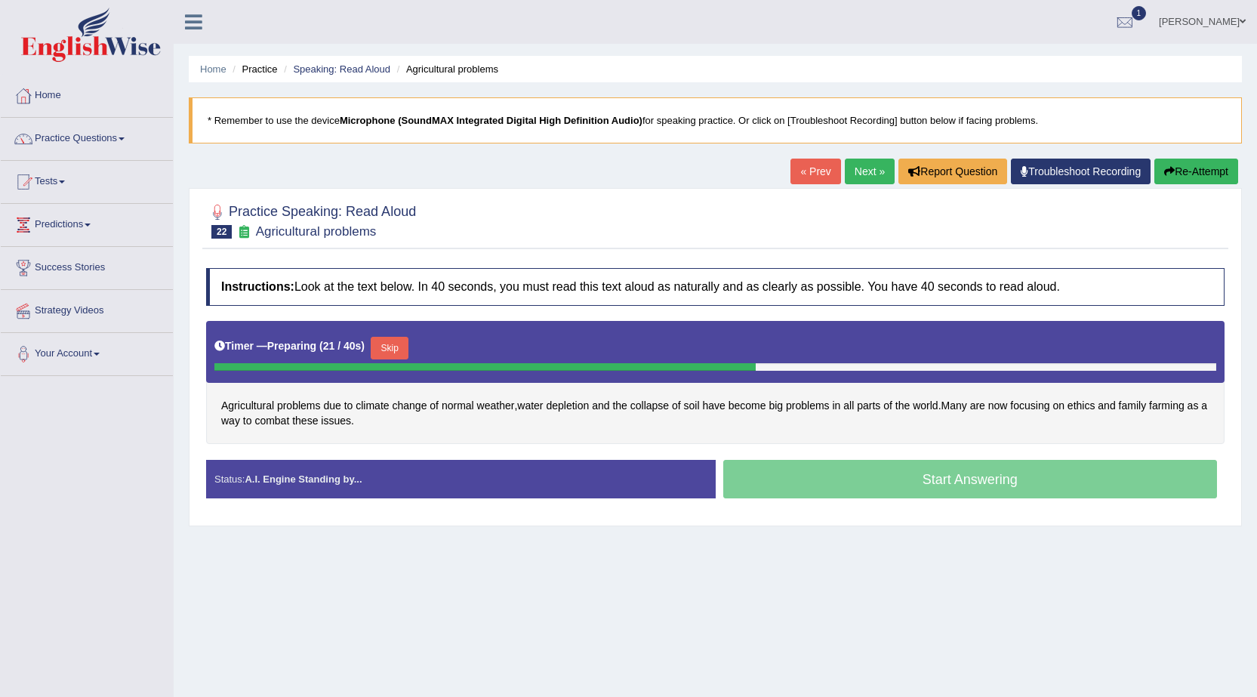
click at [396, 352] on button "Skip" at bounding box center [390, 348] width 38 height 23
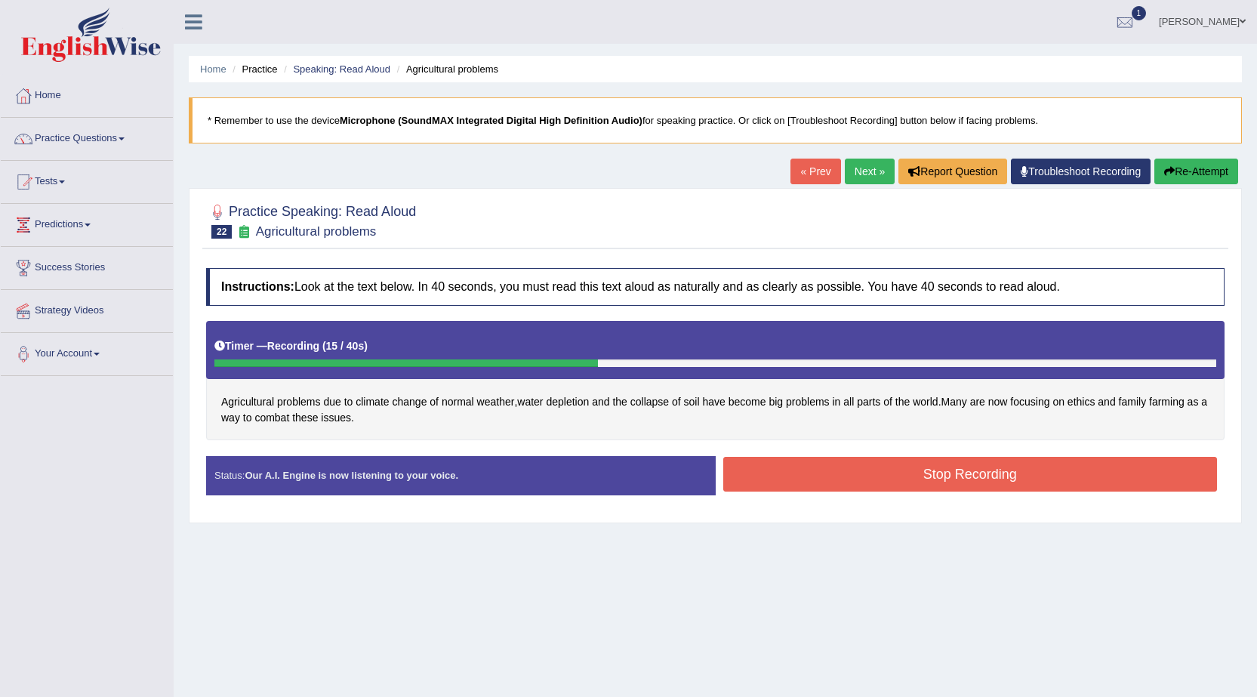
click at [793, 470] on button "Stop Recording" at bounding box center [970, 474] width 494 height 35
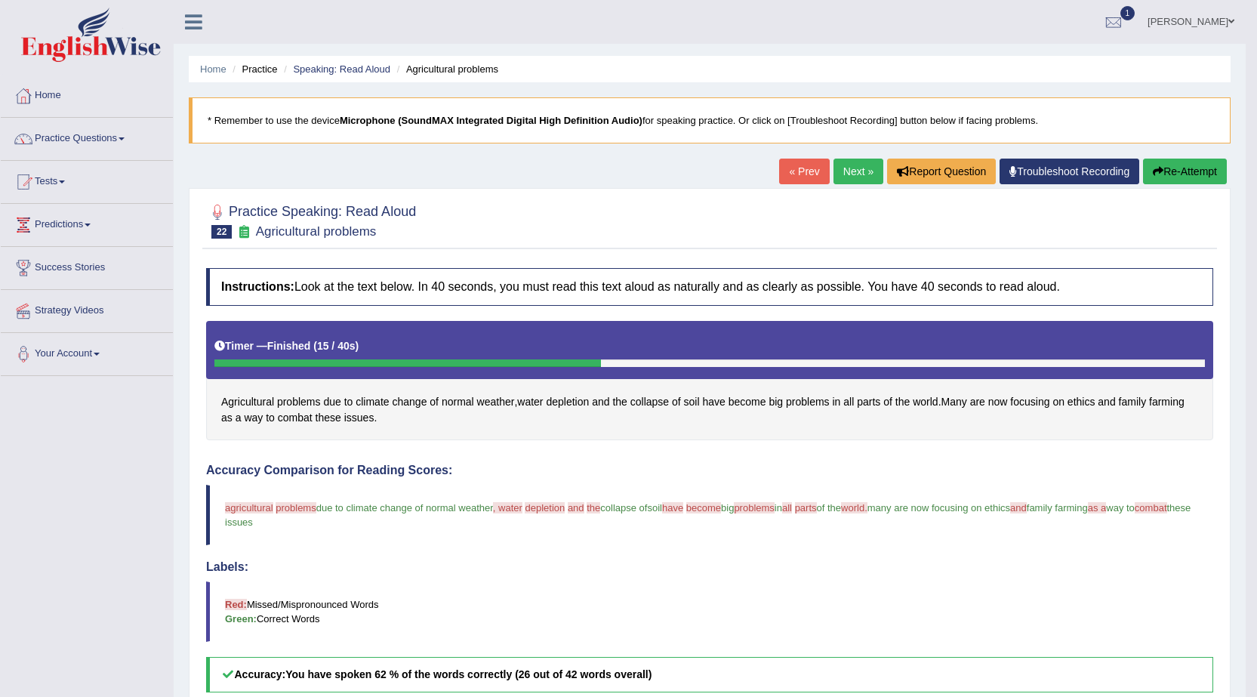
click at [833, 163] on link "Next »" at bounding box center [858, 172] width 50 height 26
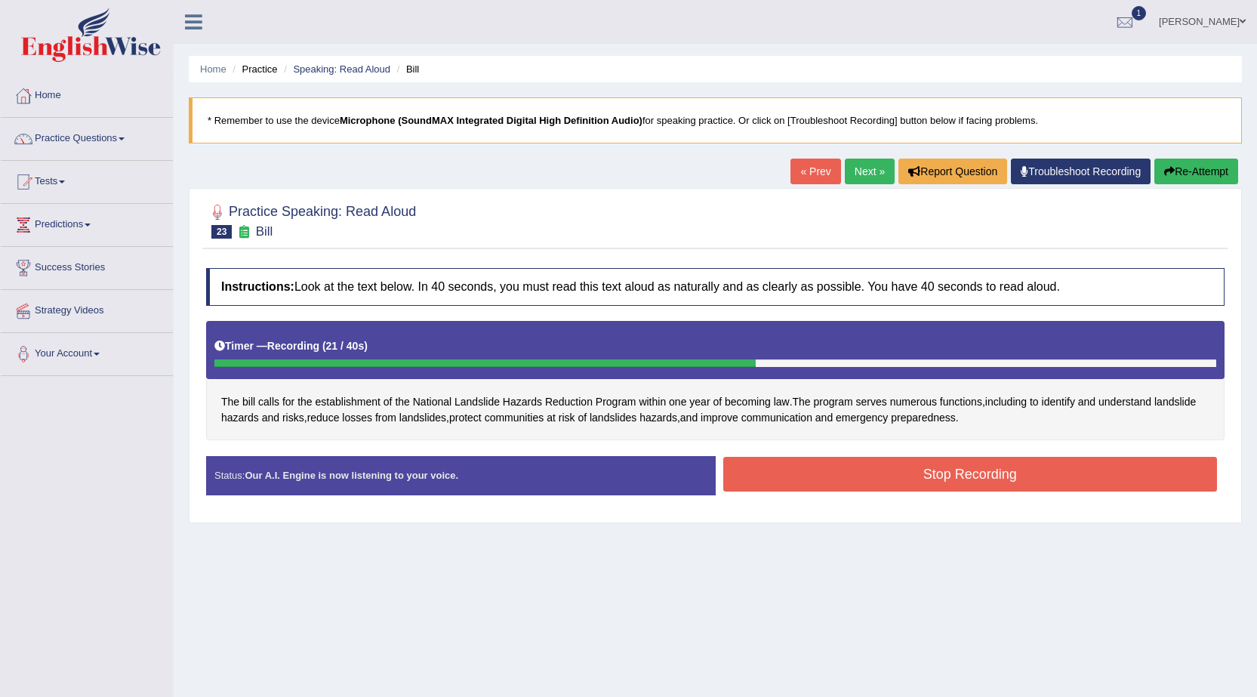
click at [792, 471] on button "Stop Recording" at bounding box center [970, 474] width 494 height 35
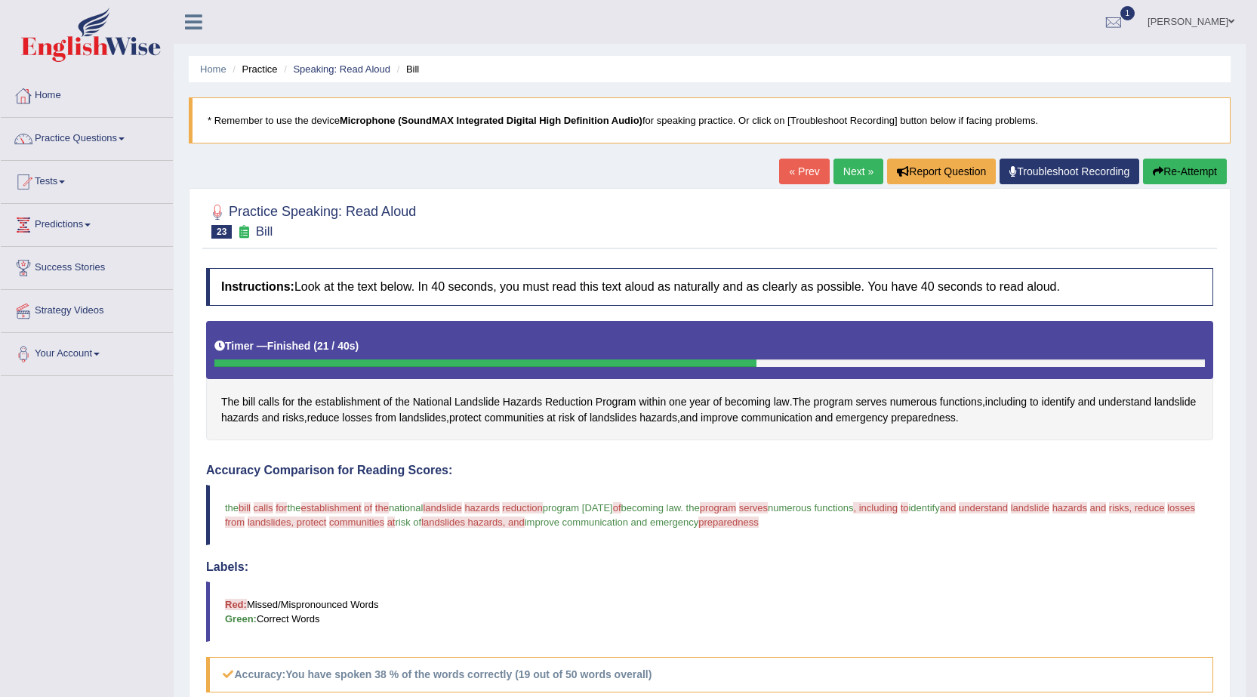
click at [864, 165] on link "Next »" at bounding box center [858, 172] width 50 height 26
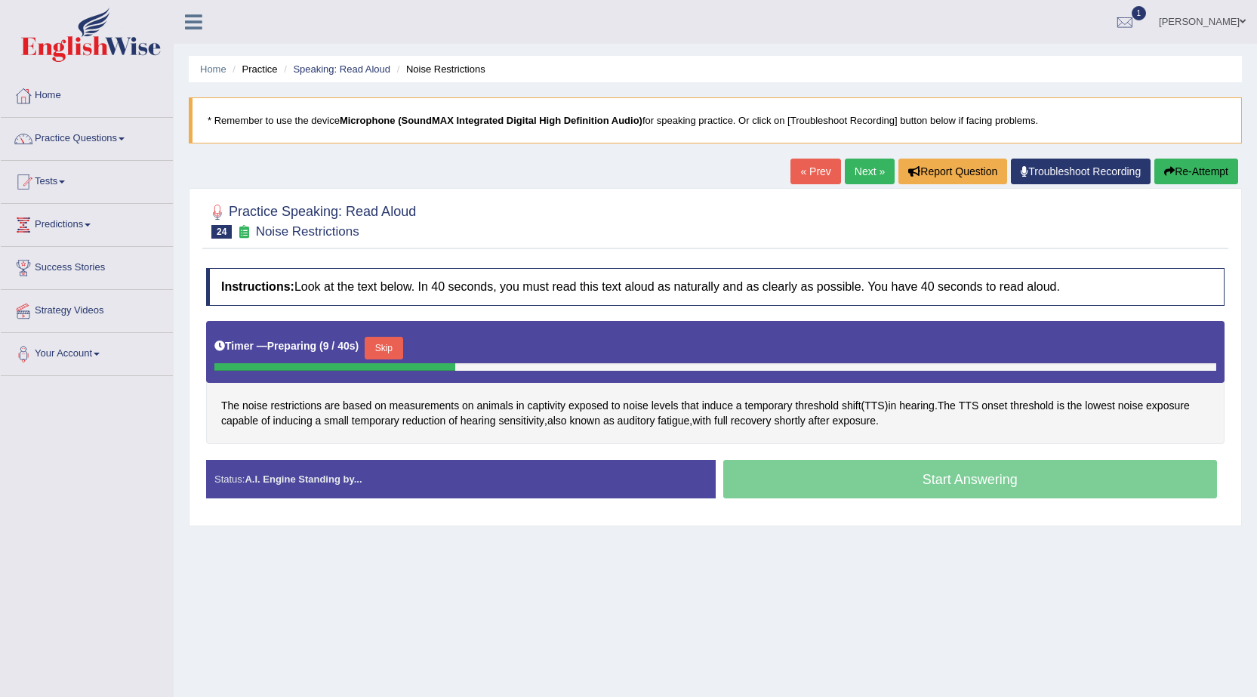
click at [855, 171] on link "Next »" at bounding box center [870, 172] width 50 height 26
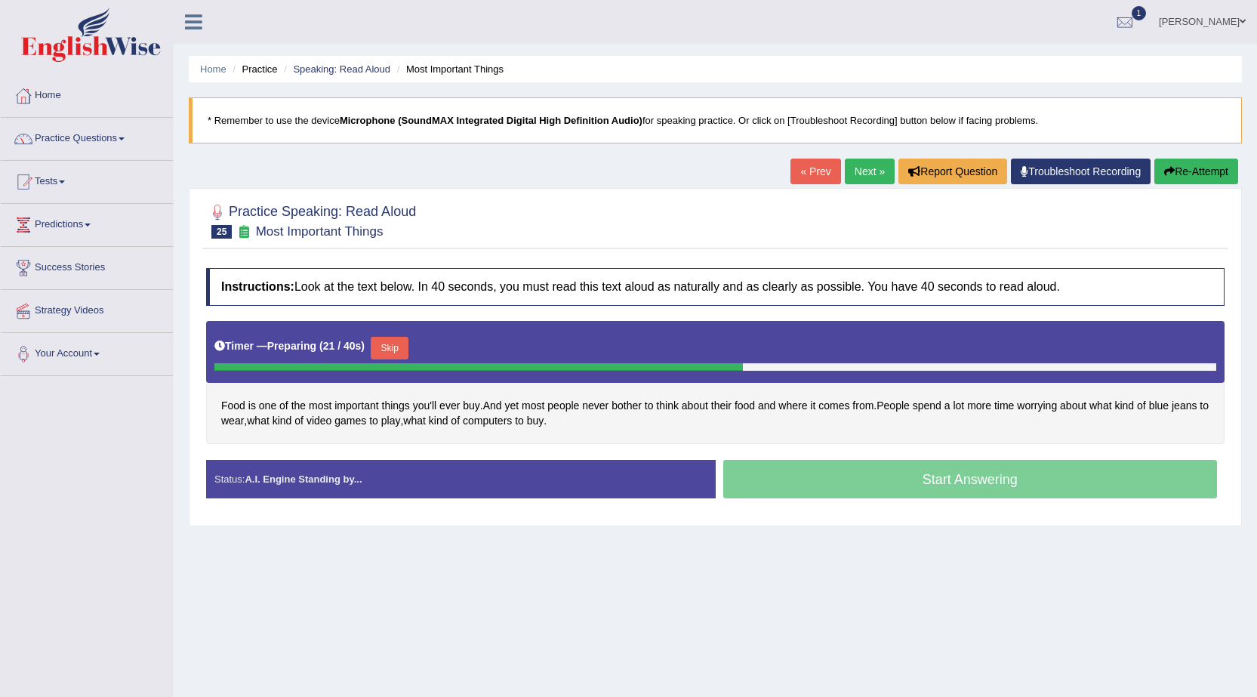
click at [408, 346] on button "Skip" at bounding box center [390, 348] width 38 height 23
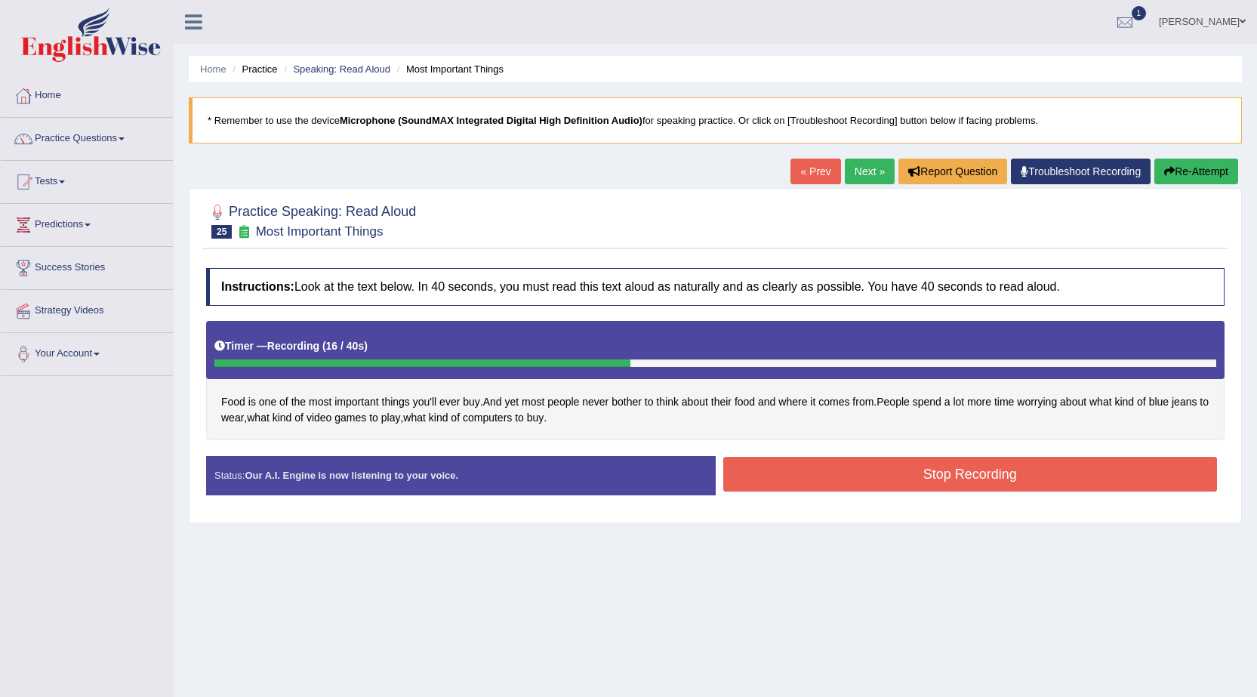
click at [762, 472] on button "Stop Recording" at bounding box center [970, 474] width 494 height 35
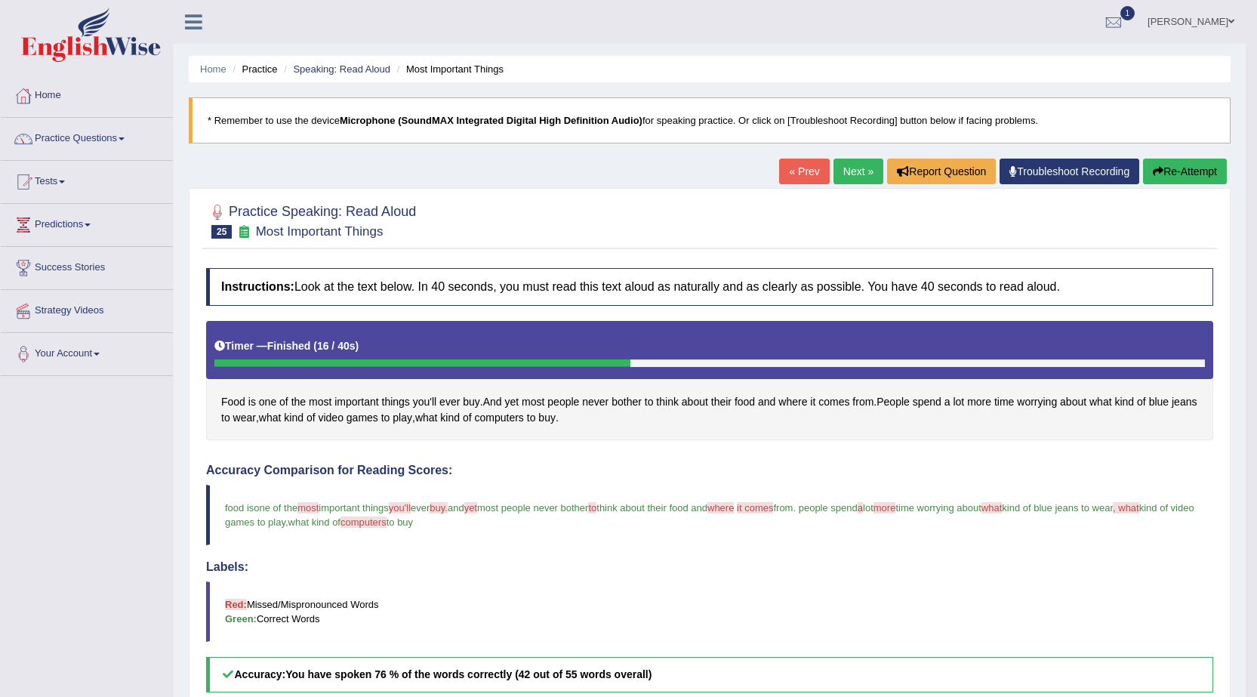
click at [852, 175] on link "Next »" at bounding box center [858, 172] width 50 height 26
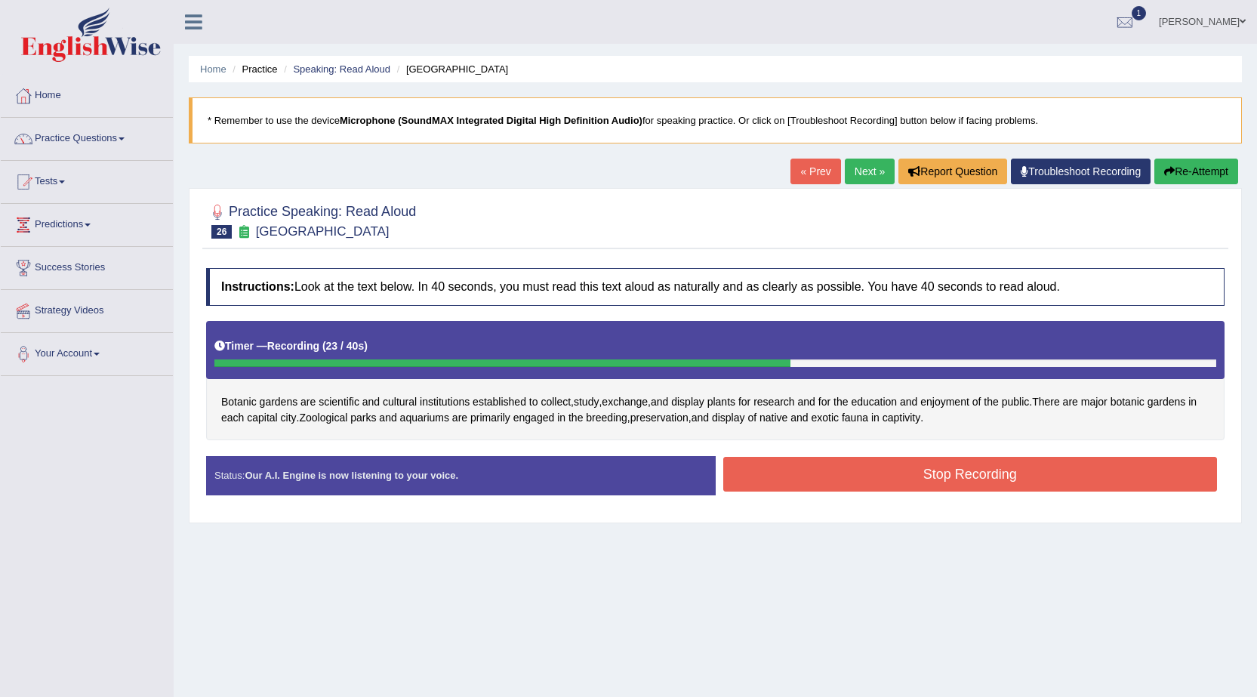
click at [1007, 482] on button "Stop Recording" at bounding box center [970, 474] width 494 height 35
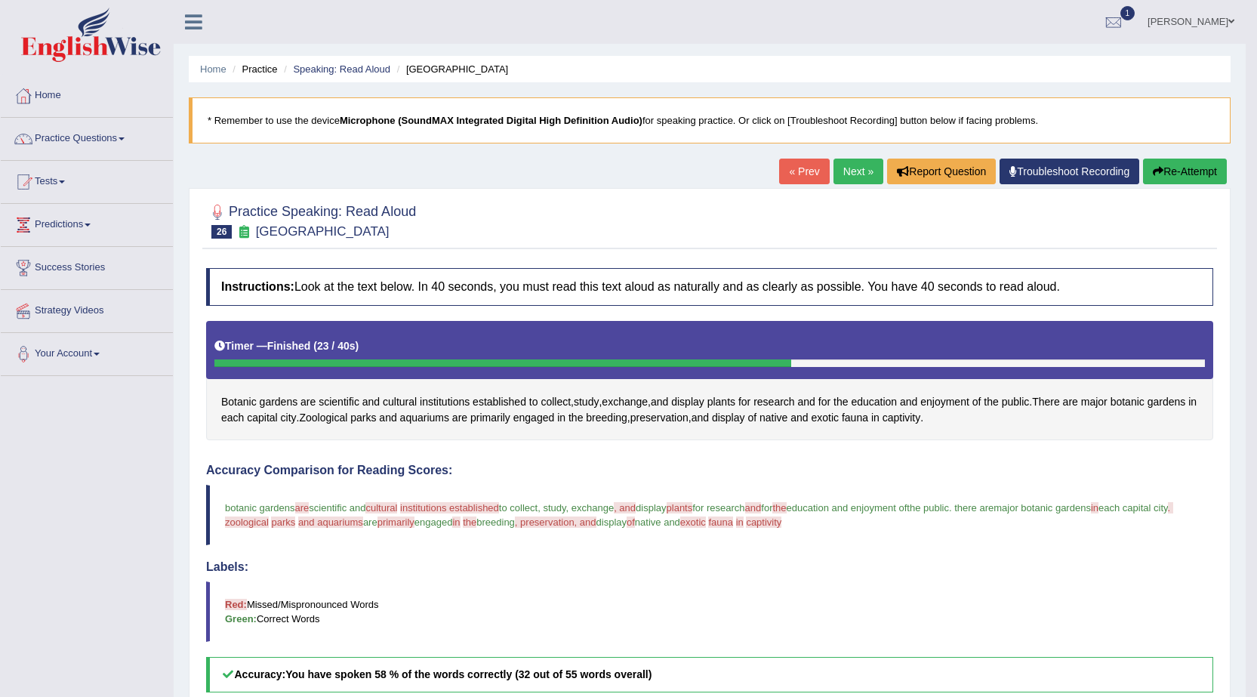
click at [857, 172] on link "Next »" at bounding box center [858, 172] width 50 height 26
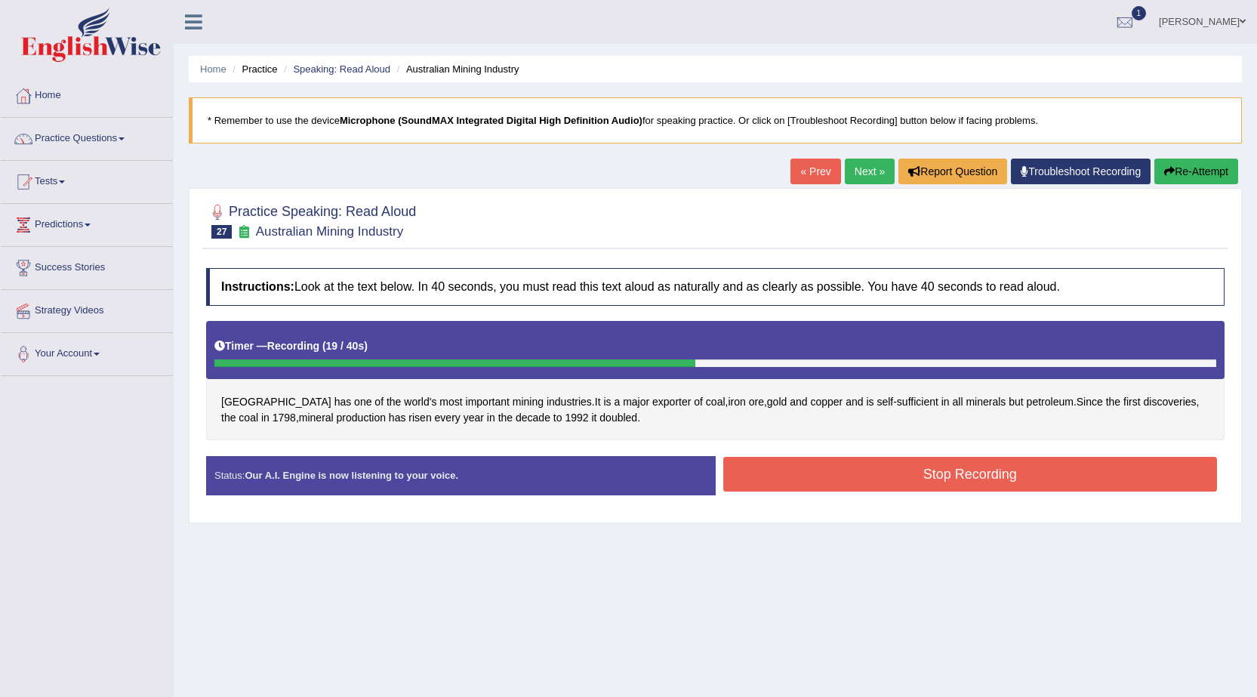
click at [799, 463] on button "Stop Recording" at bounding box center [970, 474] width 494 height 35
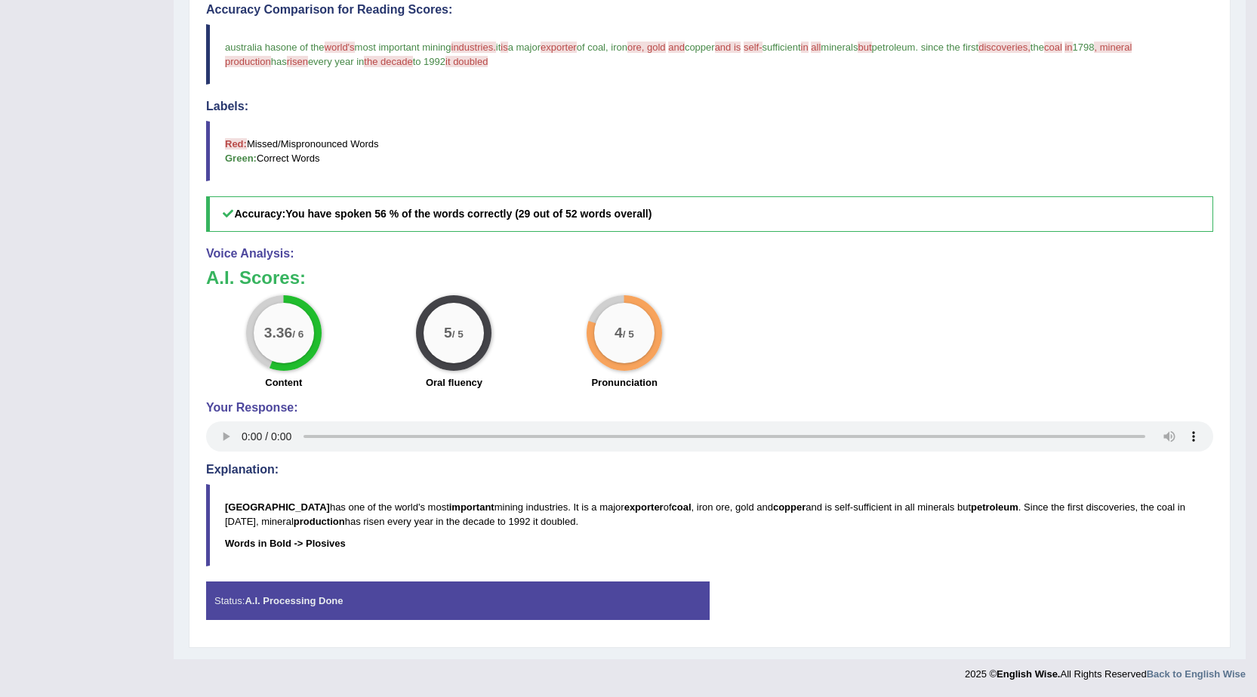
scroll to position [159, 0]
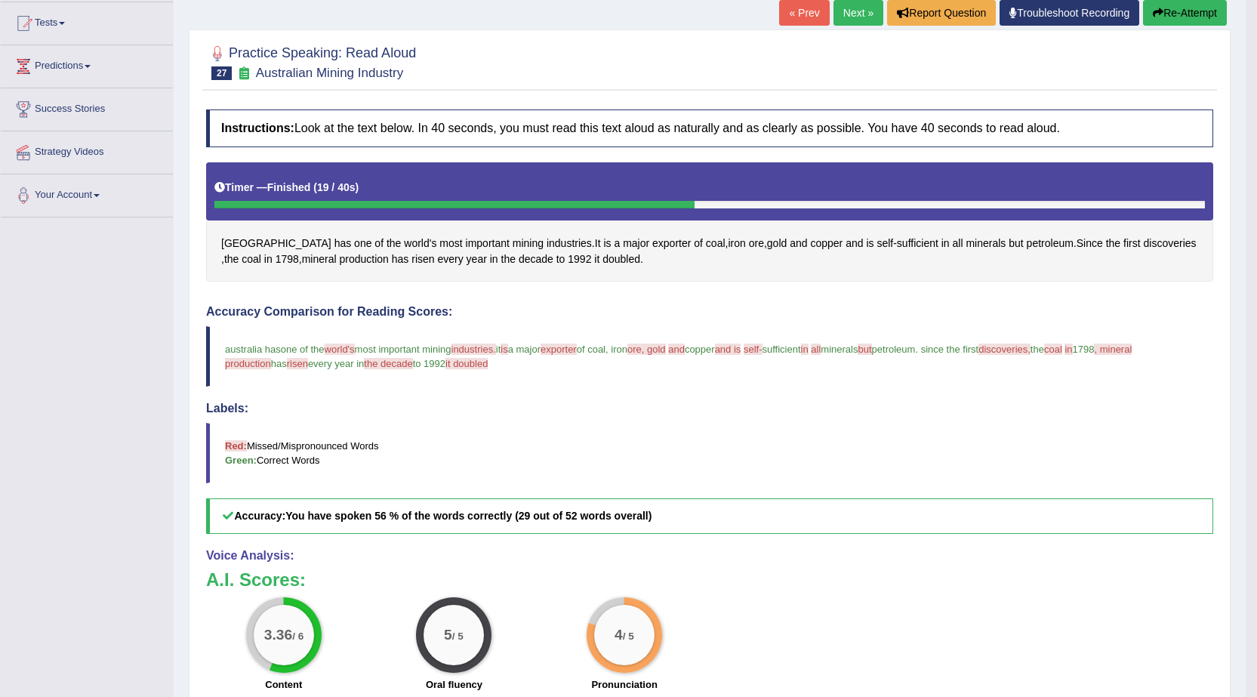
click at [851, 4] on link "Next »" at bounding box center [858, 13] width 50 height 26
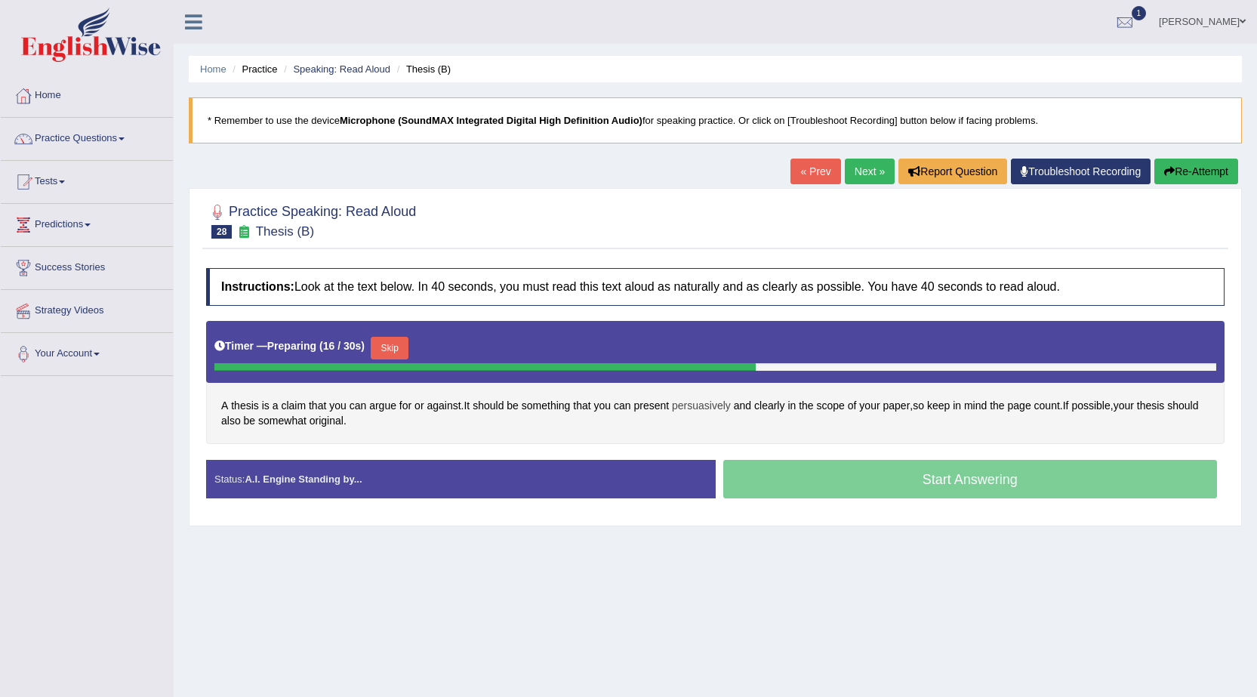
click at [700, 407] on span "persuasively" at bounding box center [701, 406] width 59 height 16
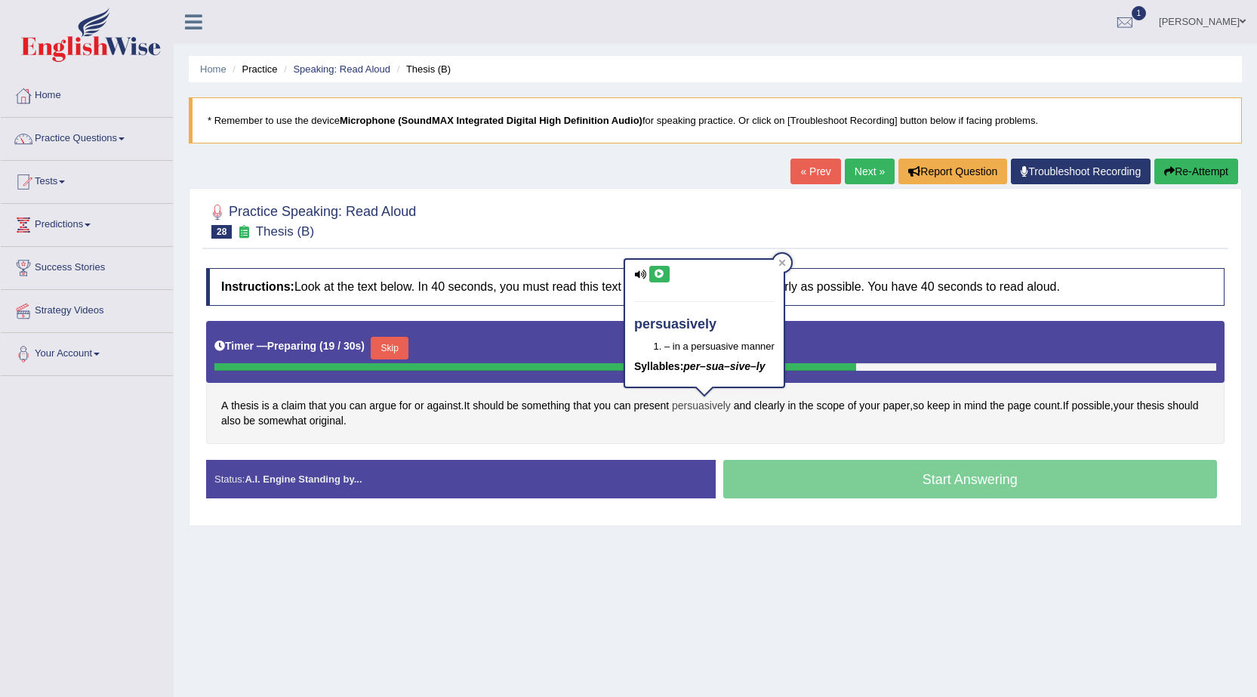
click at [700, 406] on span "persuasively" at bounding box center [701, 406] width 59 height 16
click at [686, 445] on div "Instructions: Look at the text below. In 40 seconds, you must read this text al…" at bounding box center [715, 388] width 1026 height 257
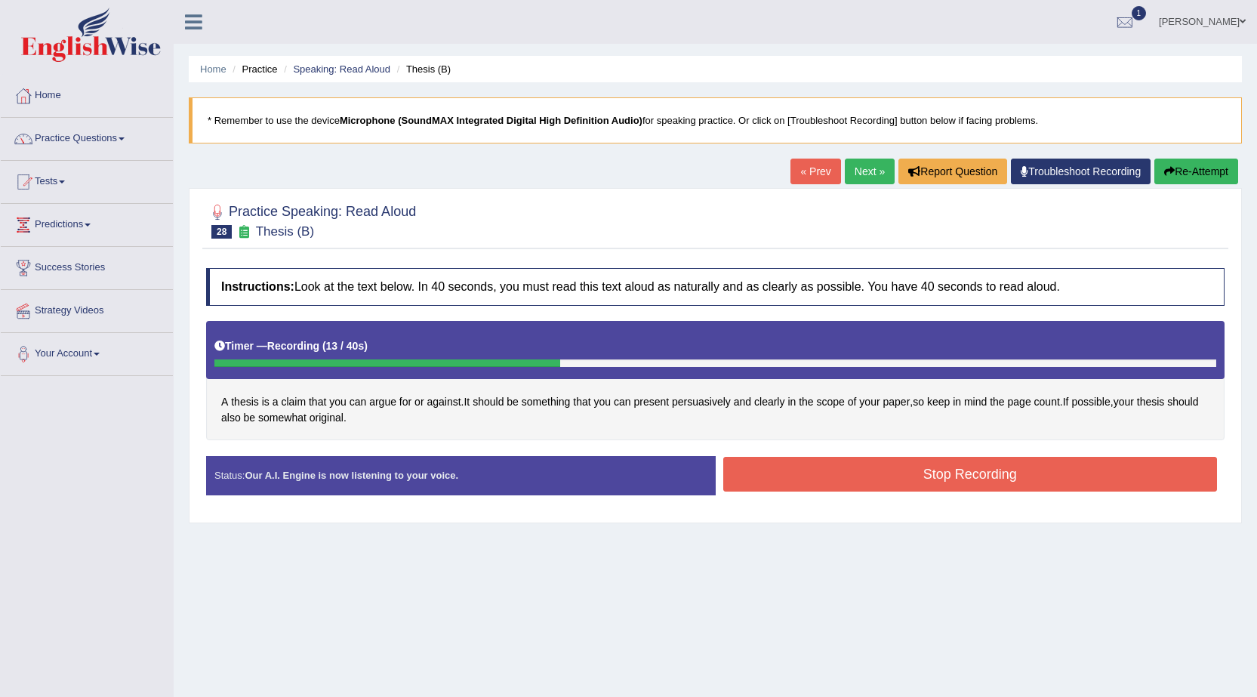
click at [811, 483] on button "Stop Recording" at bounding box center [970, 474] width 494 height 35
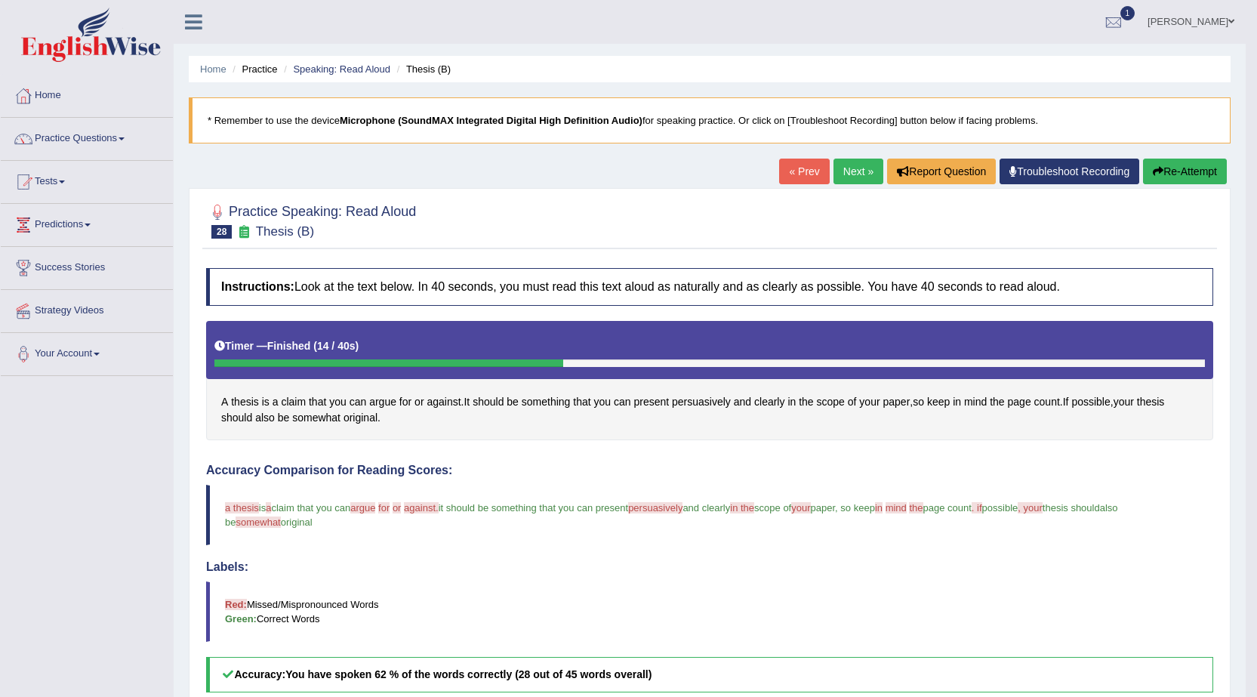
click at [850, 169] on link "Next »" at bounding box center [858, 172] width 50 height 26
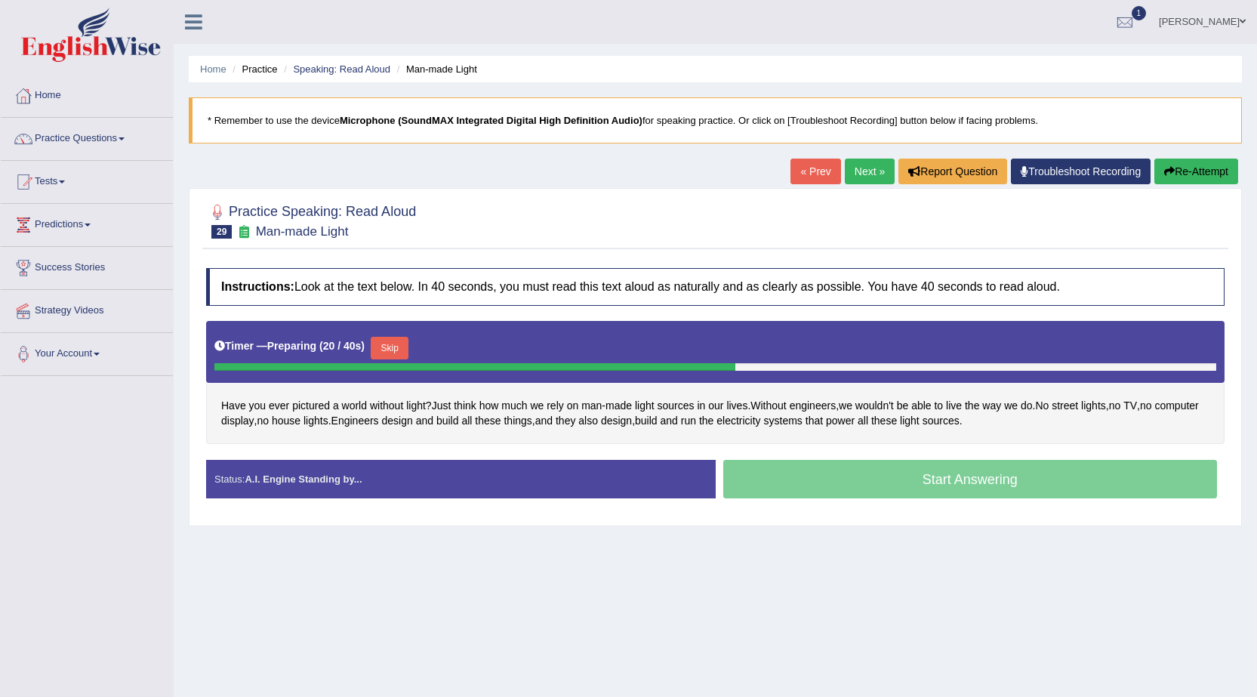
click at [1184, 165] on button "Re-Attempt" at bounding box center [1196, 172] width 84 height 26
click at [1194, 161] on button "Re-Attempt" at bounding box center [1196, 172] width 84 height 26
click at [415, 353] on div "Timer — Preparing ( 26 / 40s ) Skip" at bounding box center [715, 348] width 1002 height 30
click at [389, 352] on button "Skip" at bounding box center [390, 348] width 38 height 23
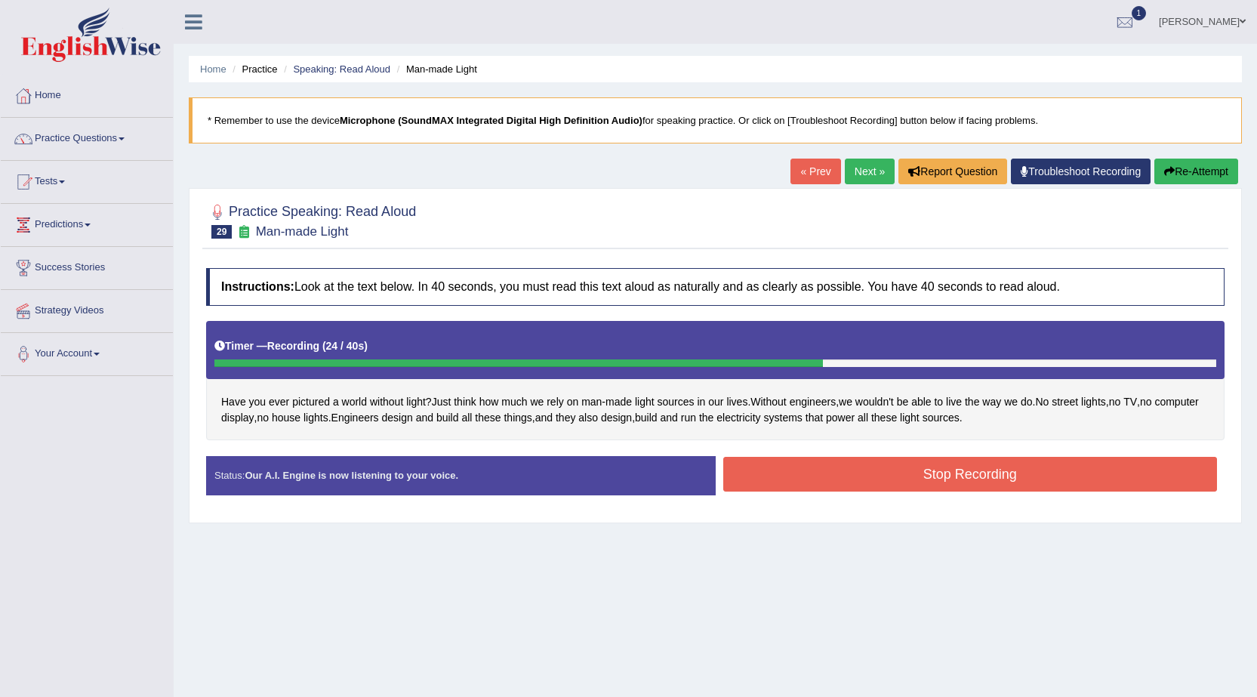
click at [842, 479] on button "Stop Recording" at bounding box center [970, 474] width 494 height 35
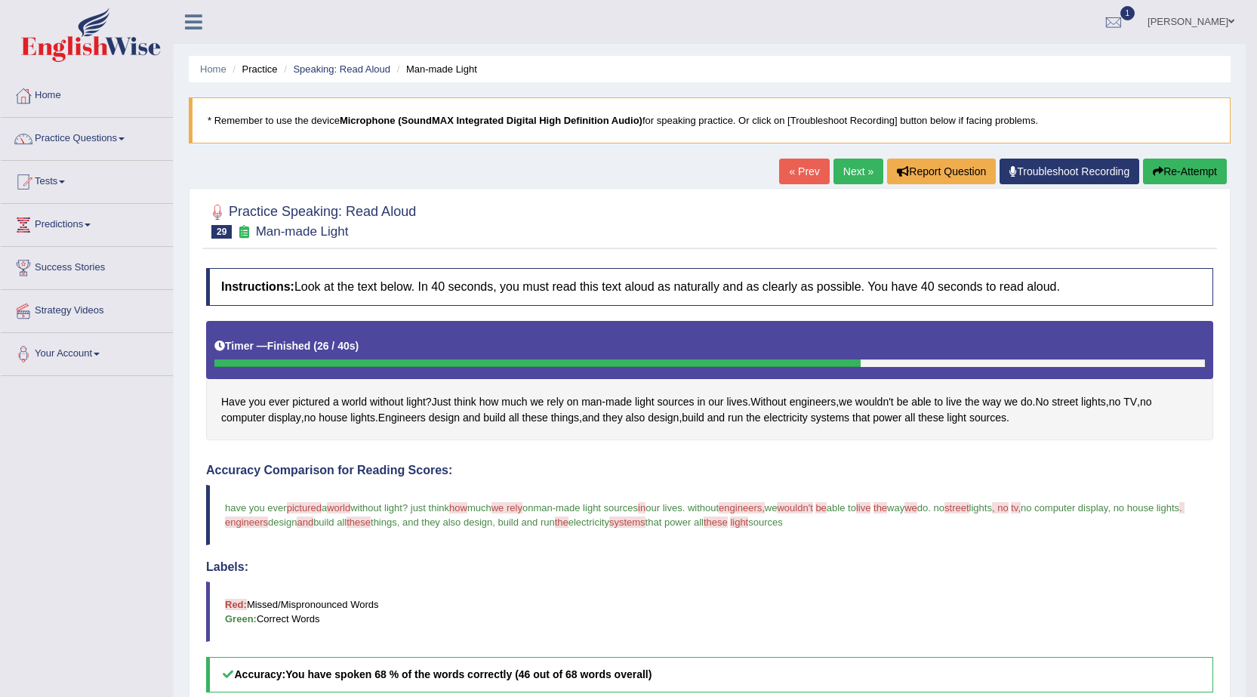
click at [853, 171] on link "Next »" at bounding box center [858, 172] width 50 height 26
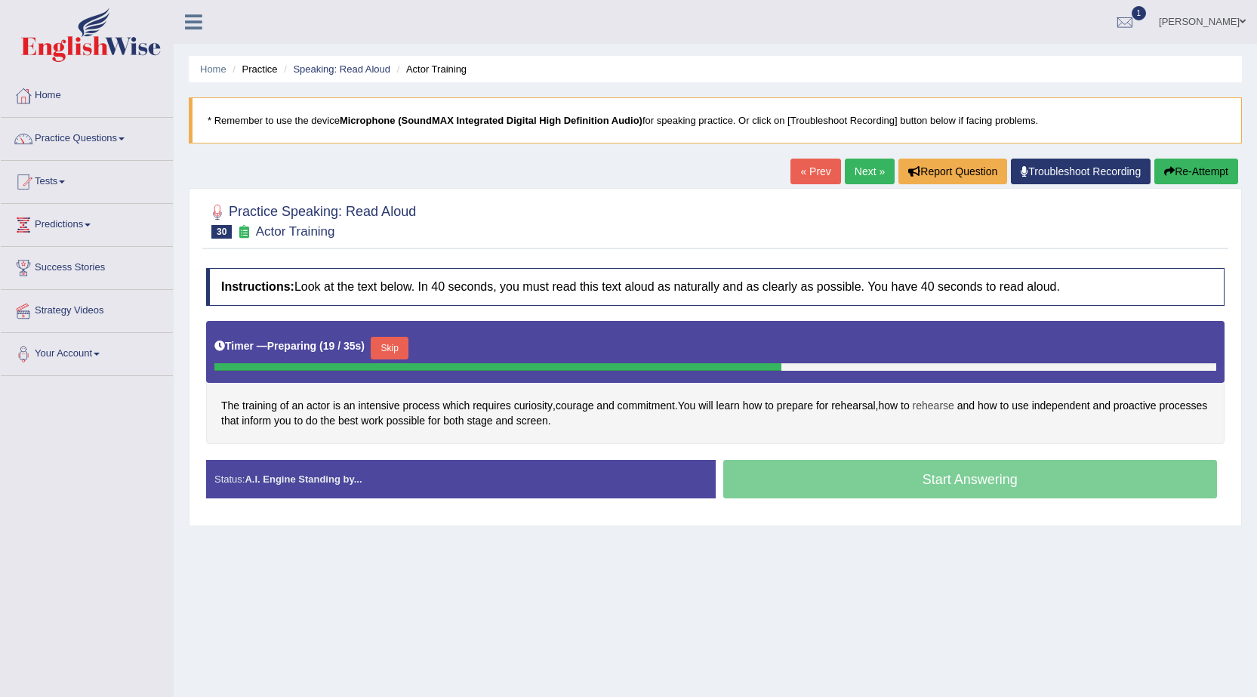
click at [934, 411] on span "rehearse" at bounding box center [934, 406] width 42 height 16
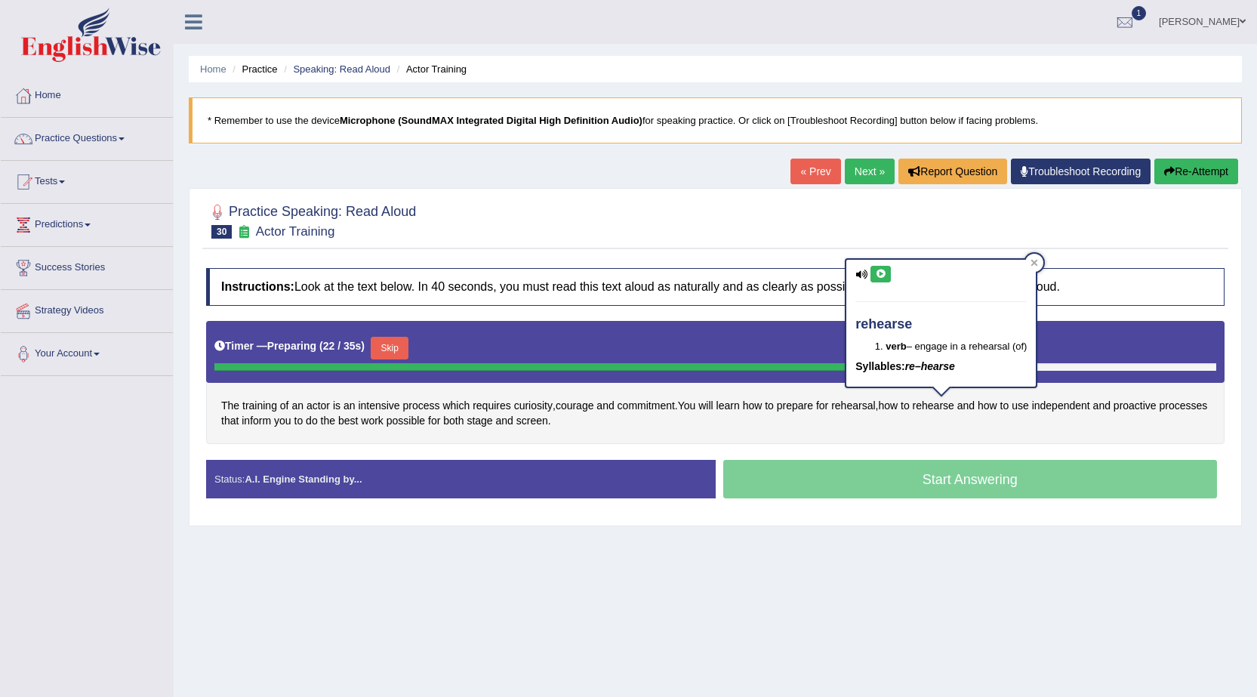
click at [1001, 423] on div "The training of an actor is an intensive process which requires curiosity , cou…" at bounding box center [715, 382] width 1018 height 123
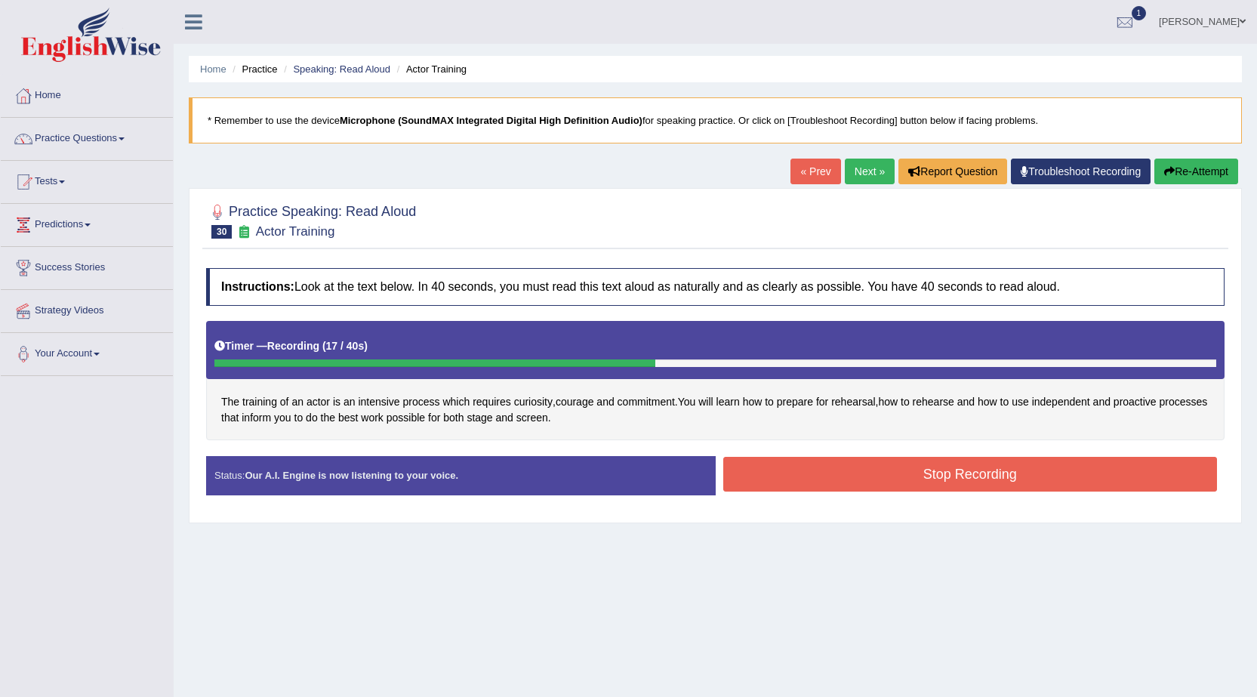
click at [913, 469] on button "Stop Recording" at bounding box center [970, 474] width 494 height 35
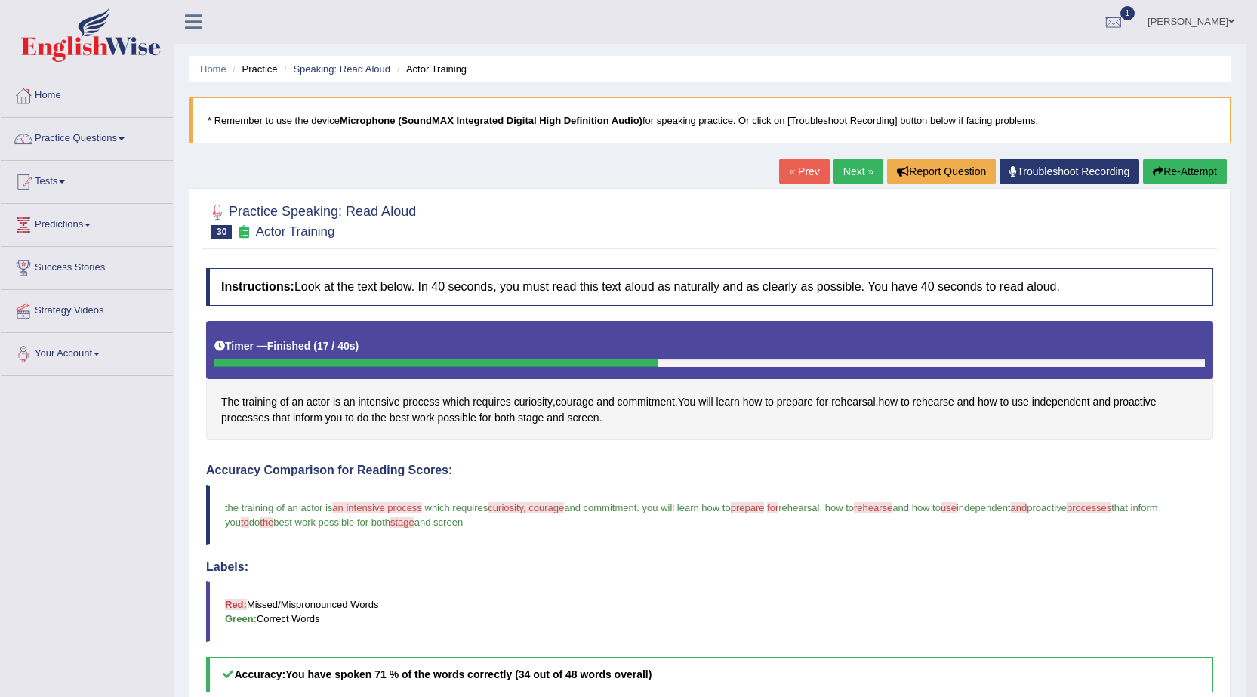
click at [837, 160] on link "Next »" at bounding box center [858, 172] width 50 height 26
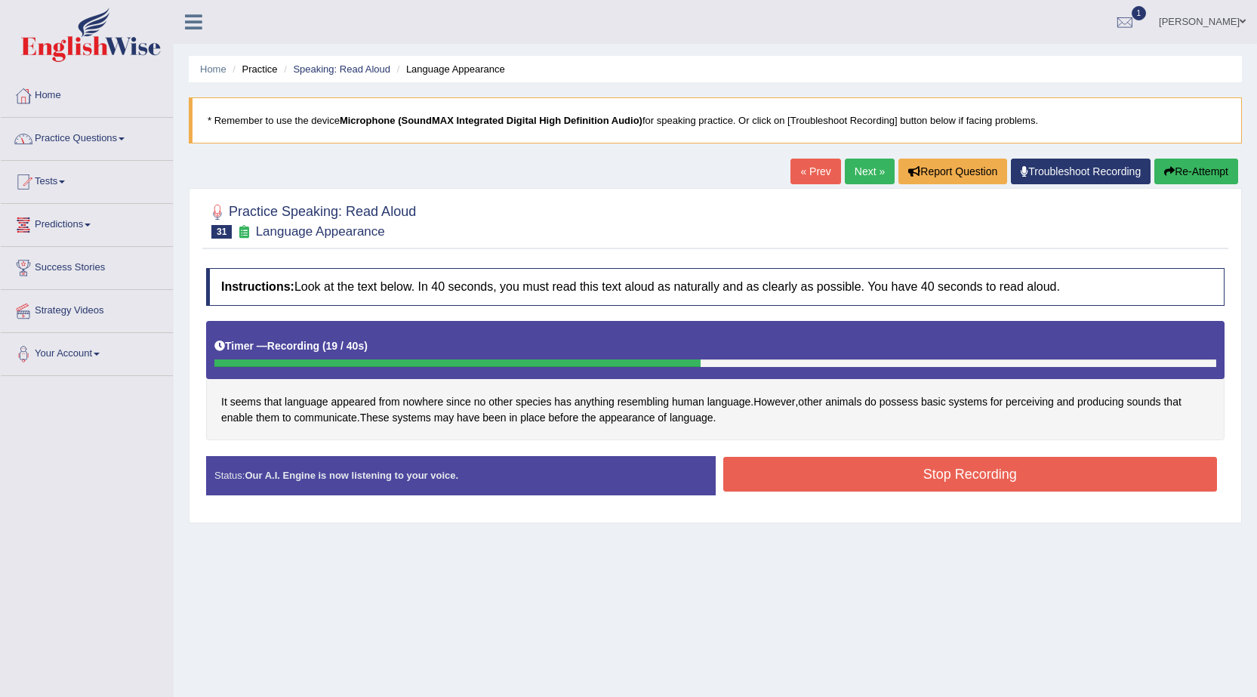
click at [1205, 165] on button "Re-Attempt" at bounding box center [1196, 172] width 84 height 26
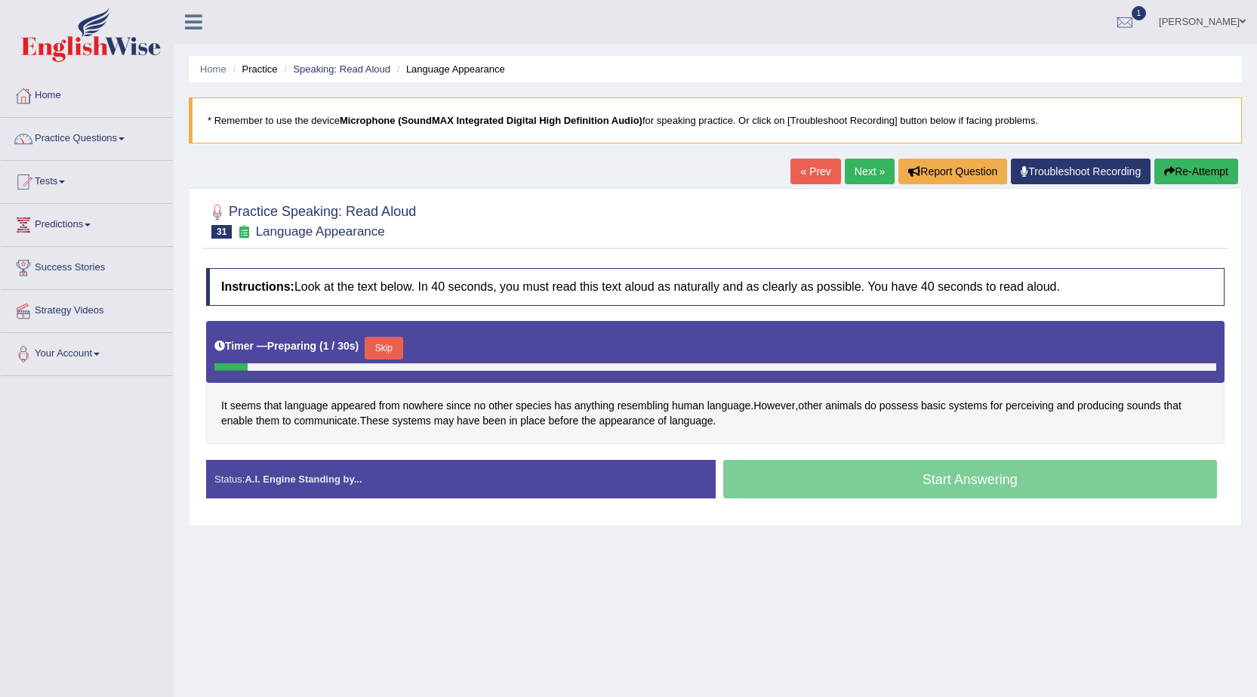
click at [392, 337] on button "Skip" at bounding box center [384, 348] width 38 height 23
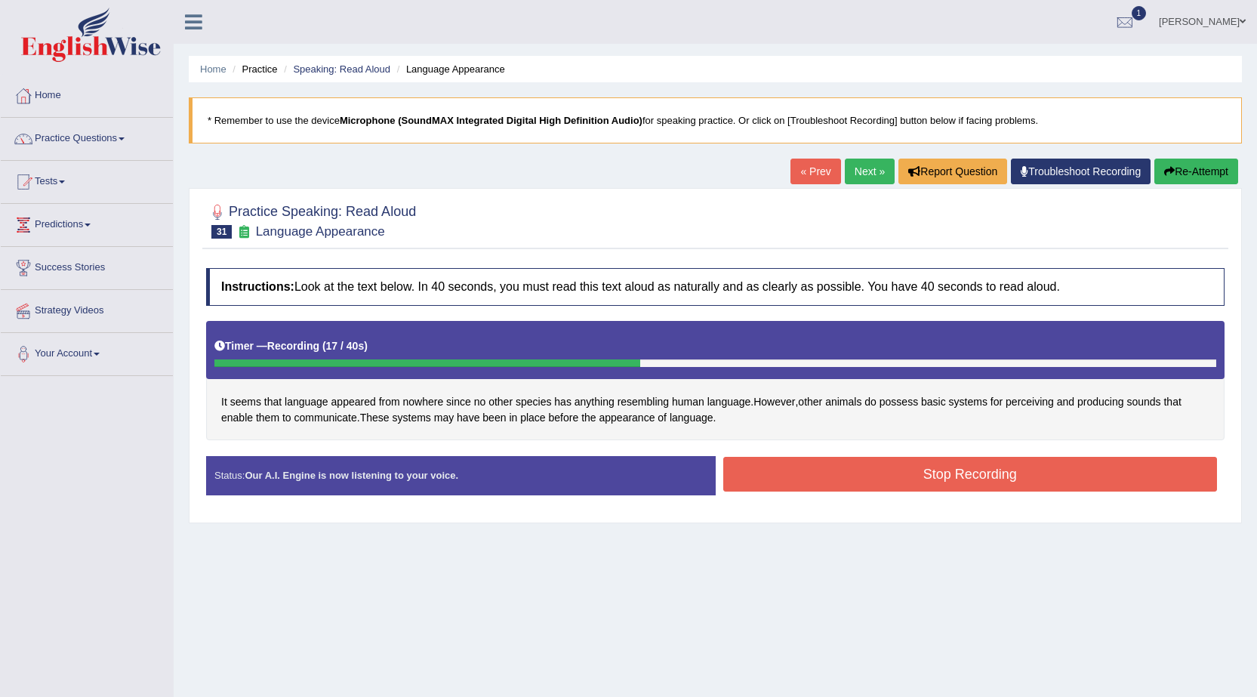
click at [745, 459] on button "Stop Recording" at bounding box center [970, 474] width 494 height 35
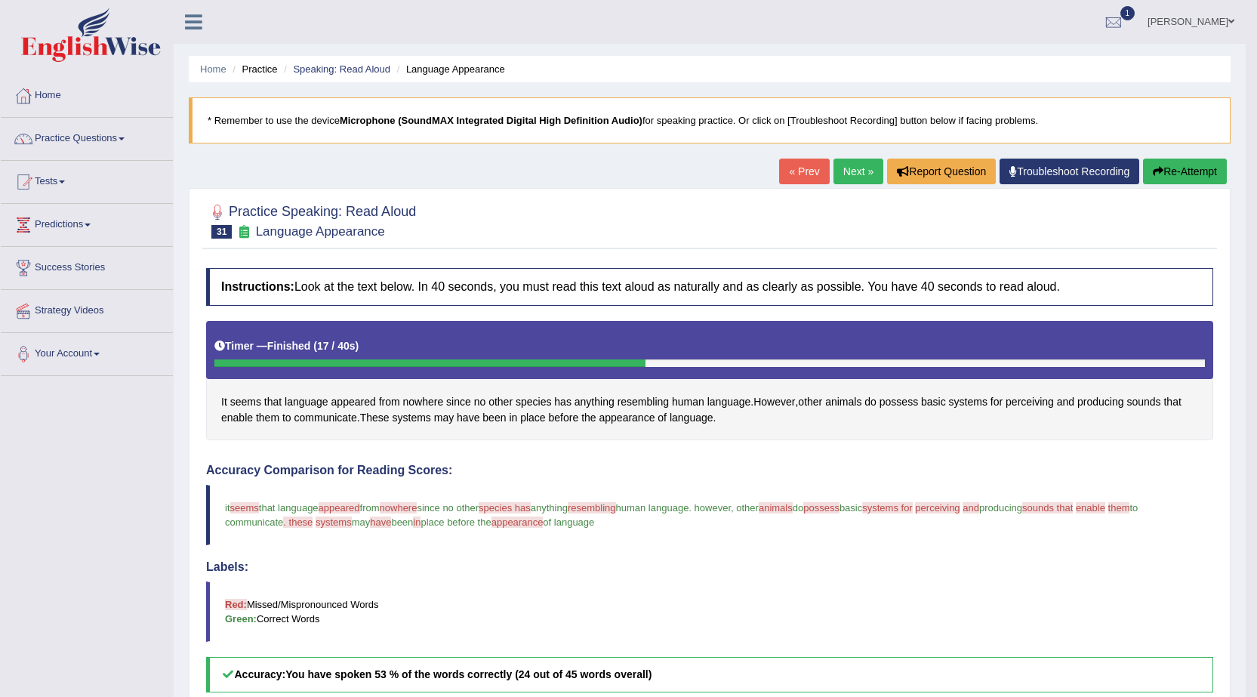
click at [844, 162] on link "Next »" at bounding box center [858, 172] width 50 height 26
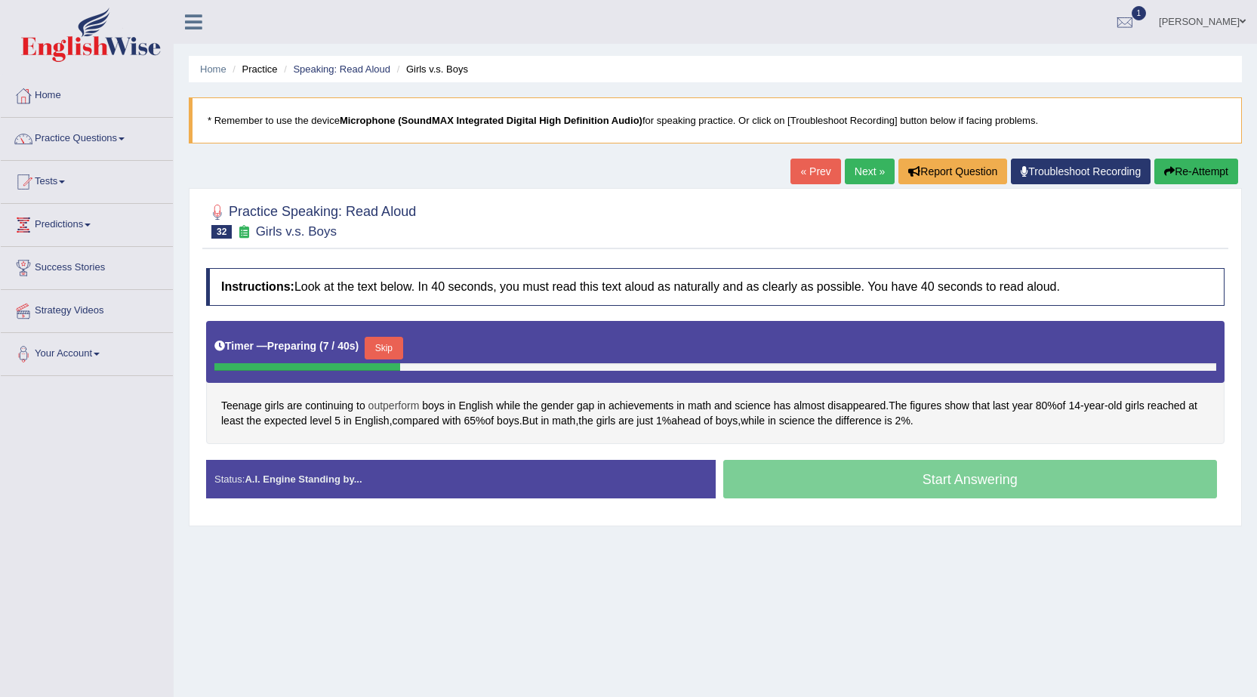
click at [414, 404] on span "outperform" at bounding box center [393, 406] width 51 height 16
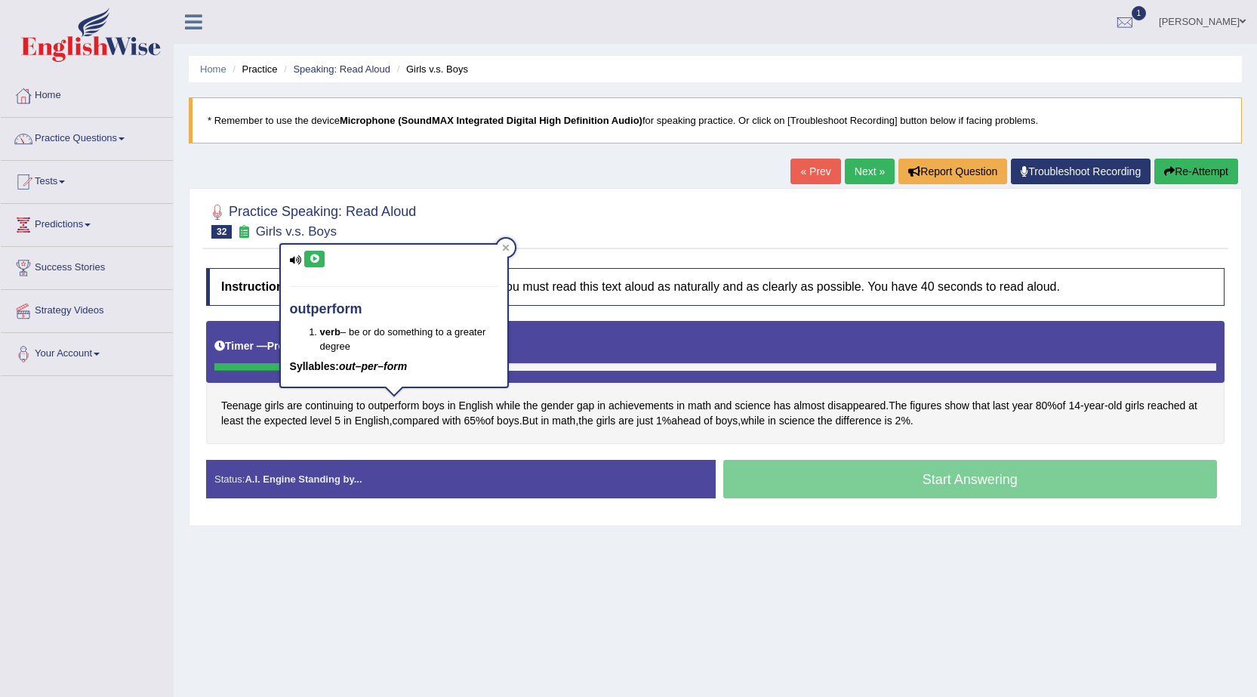
click at [413, 442] on div "Teenage girls are continuing to outperform boys in English while the gender gap…" at bounding box center [715, 382] width 1018 height 123
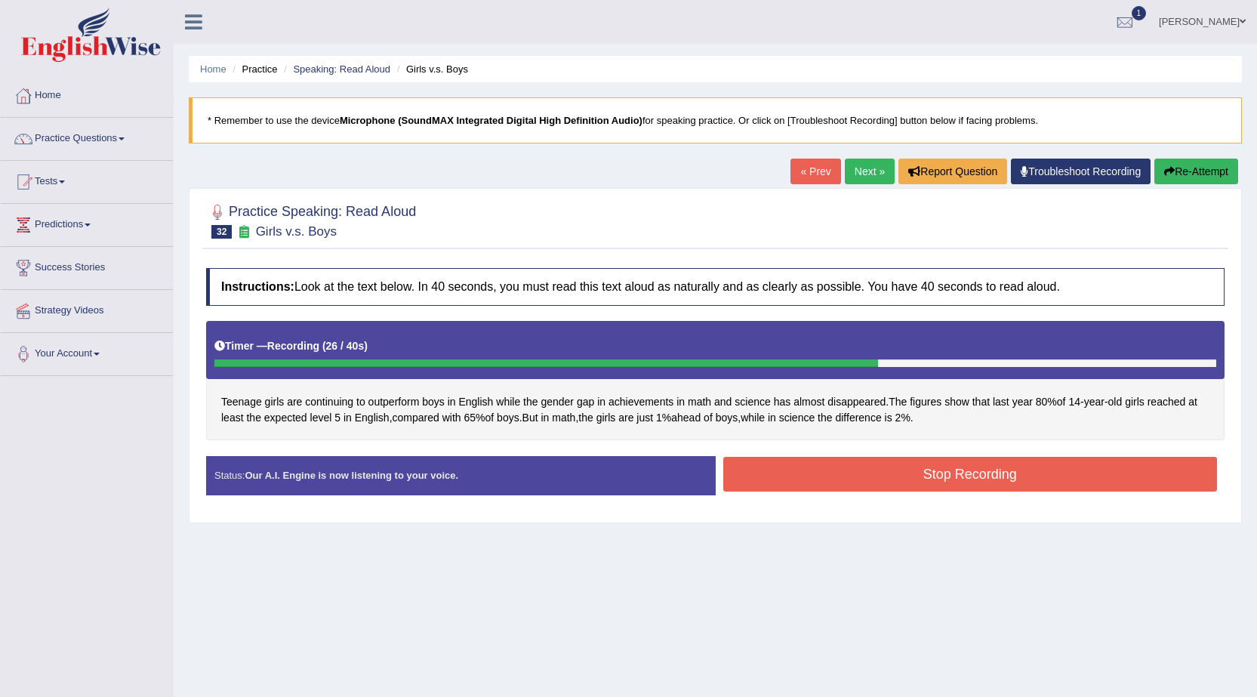
click at [941, 473] on button "Stop Recording" at bounding box center [970, 474] width 494 height 35
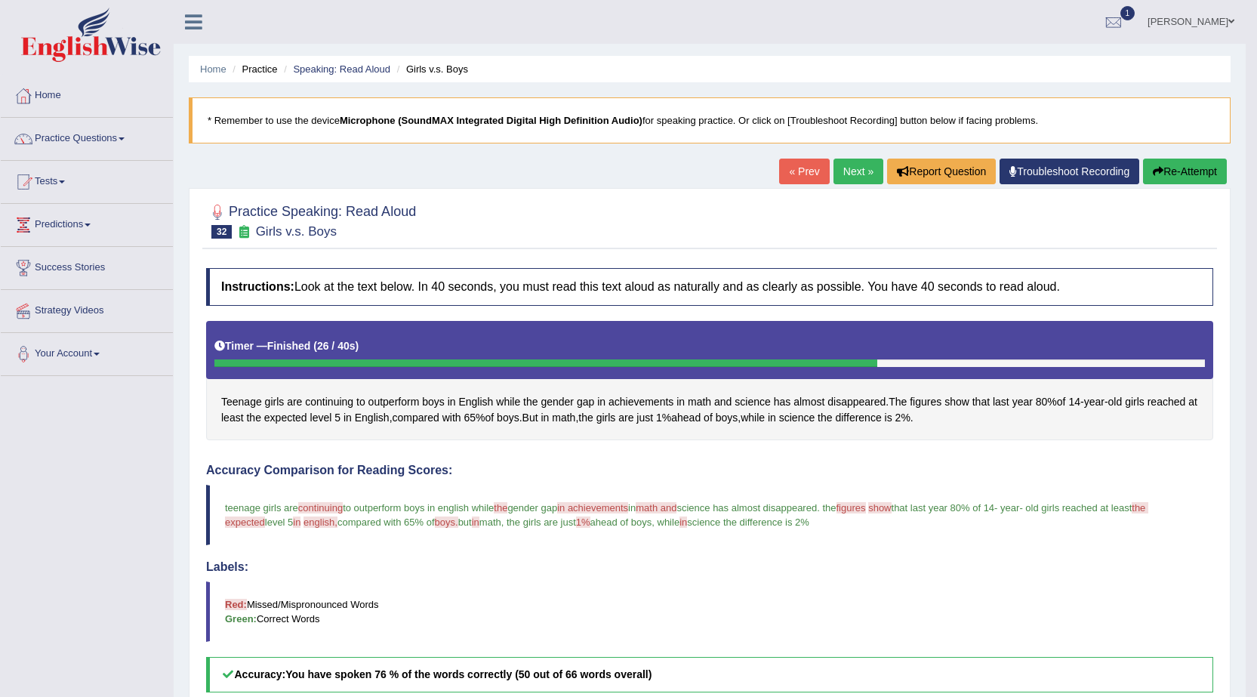
click at [843, 160] on link "Next »" at bounding box center [858, 172] width 50 height 26
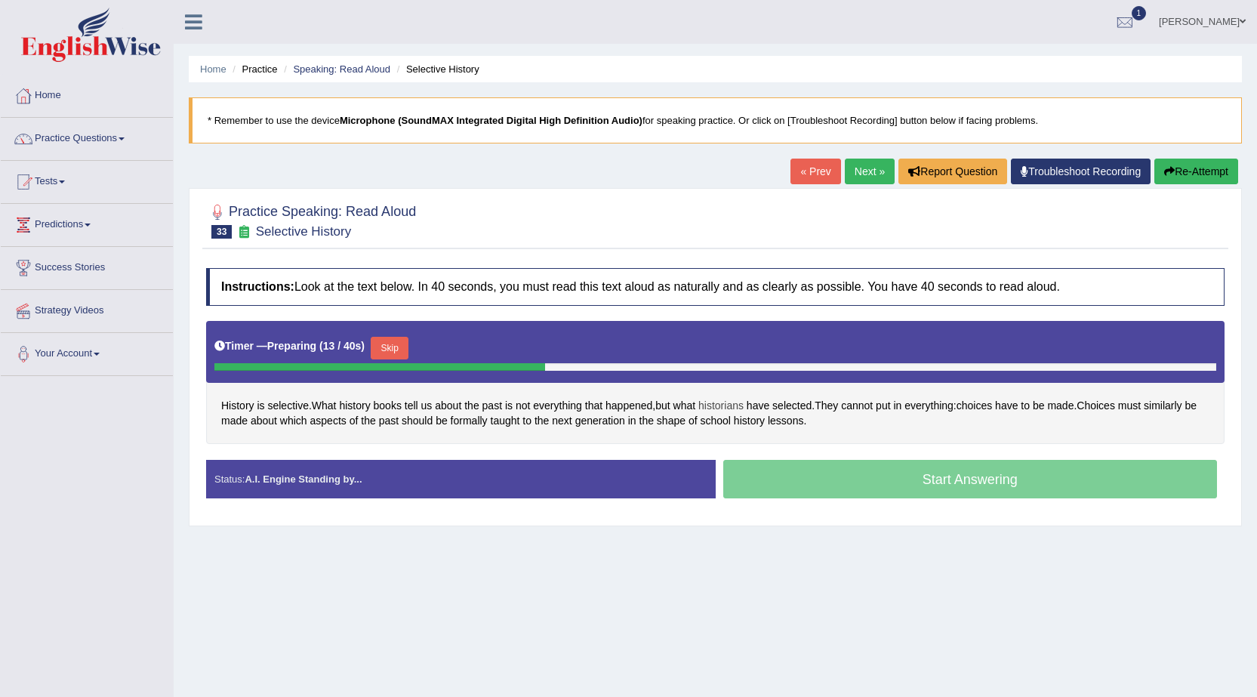
click at [713, 399] on span "historians" at bounding box center [720, 406] width 45 height 16
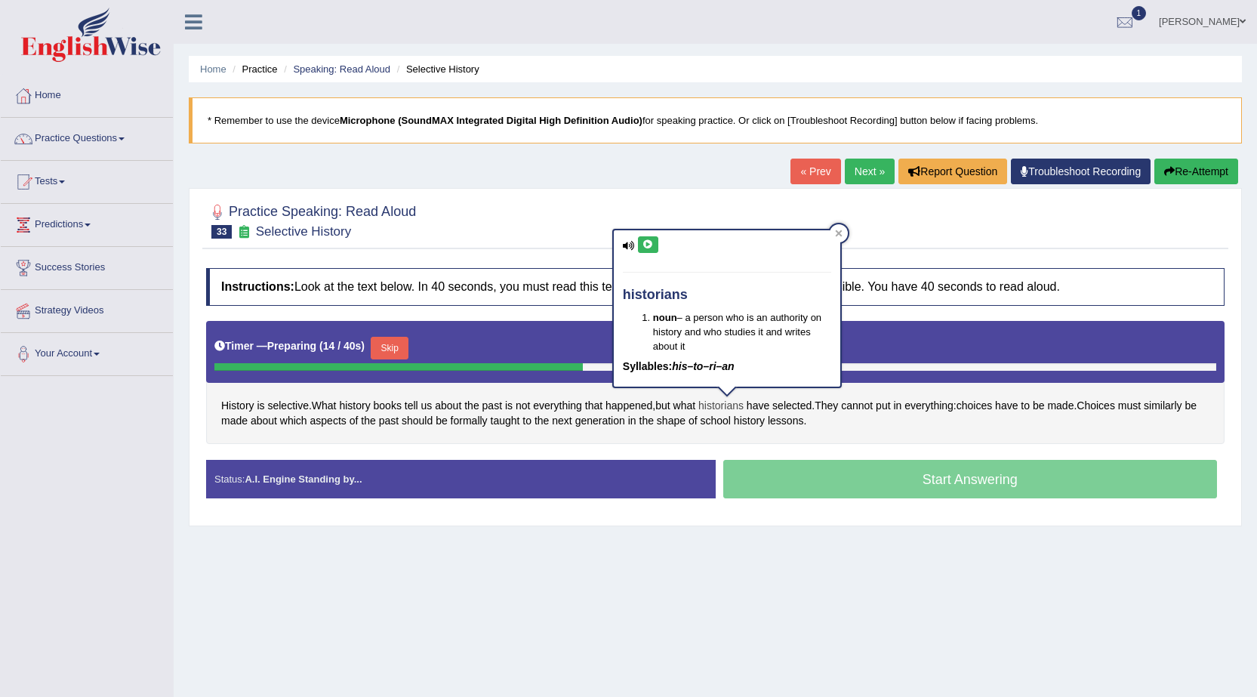
click at [716, 399] on span "historians" at bounding box center [720, 406] width 45 height 16
click at [926, 426] on div "History is selective . What history books tell us about the past is not everyth…" at bounding box center [715, 382] width 1018 height 123
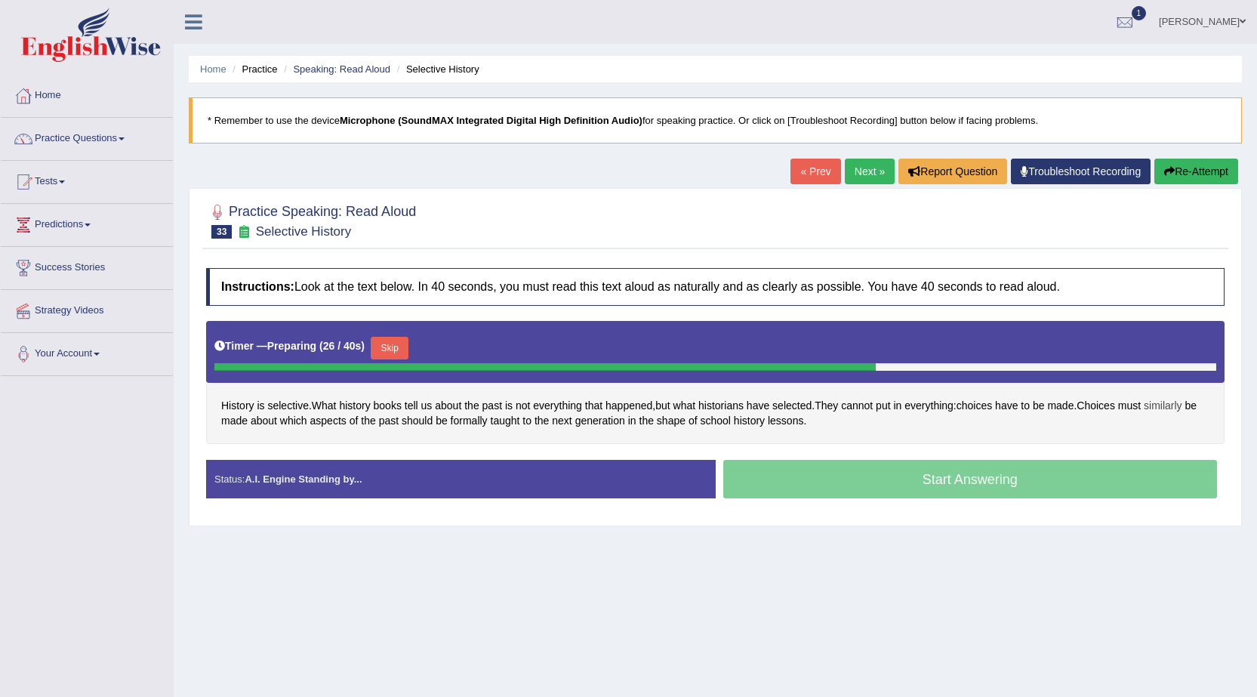
click at [1177, 405] on span "similarly" at bounding box center [1163, 406] width 38 height 16
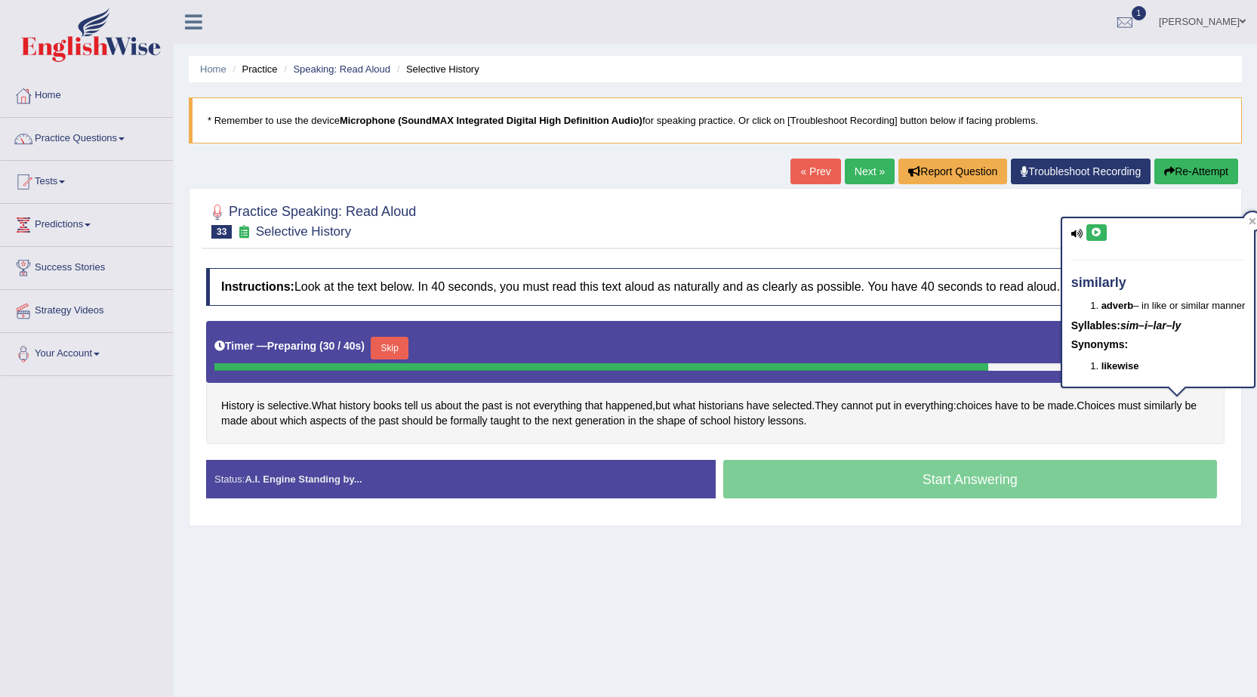
click at [1159, 429] on div "History is selective . What history books tell us about the past is not everyth…" at bounding box center [715, 382] width 1018 height 123
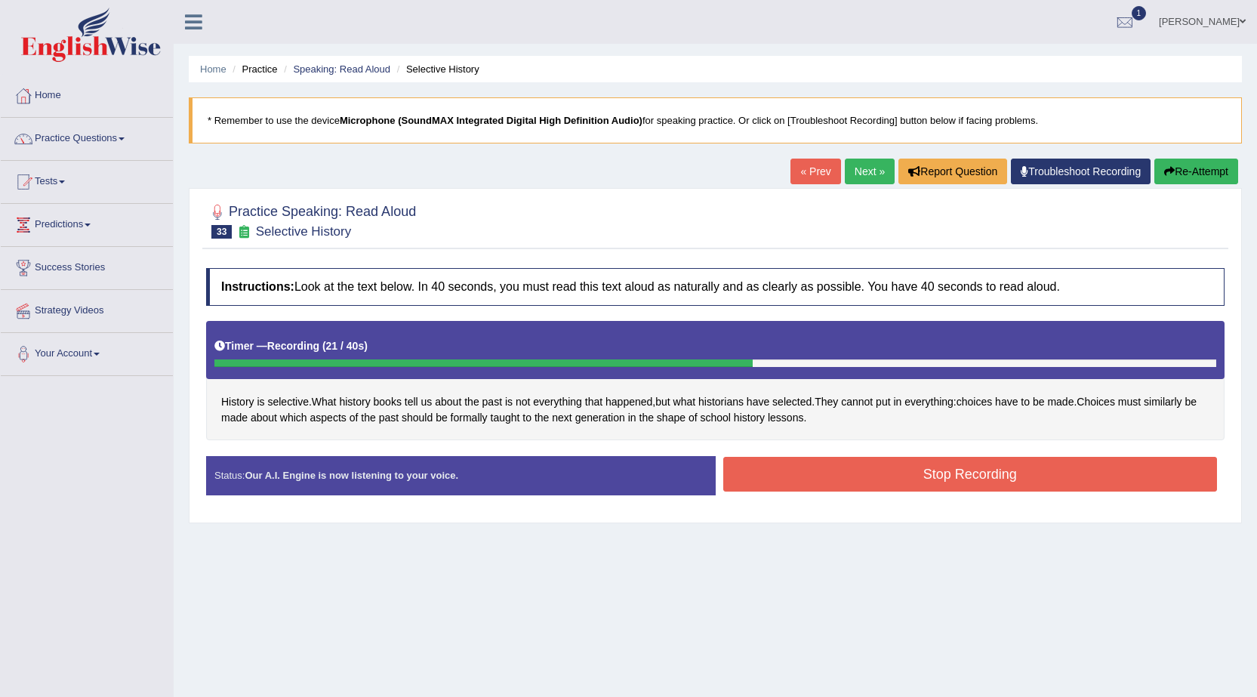
click at [1059, 486] on button "Stop Recording" at bounding box center [970, 474] width 494 height 35
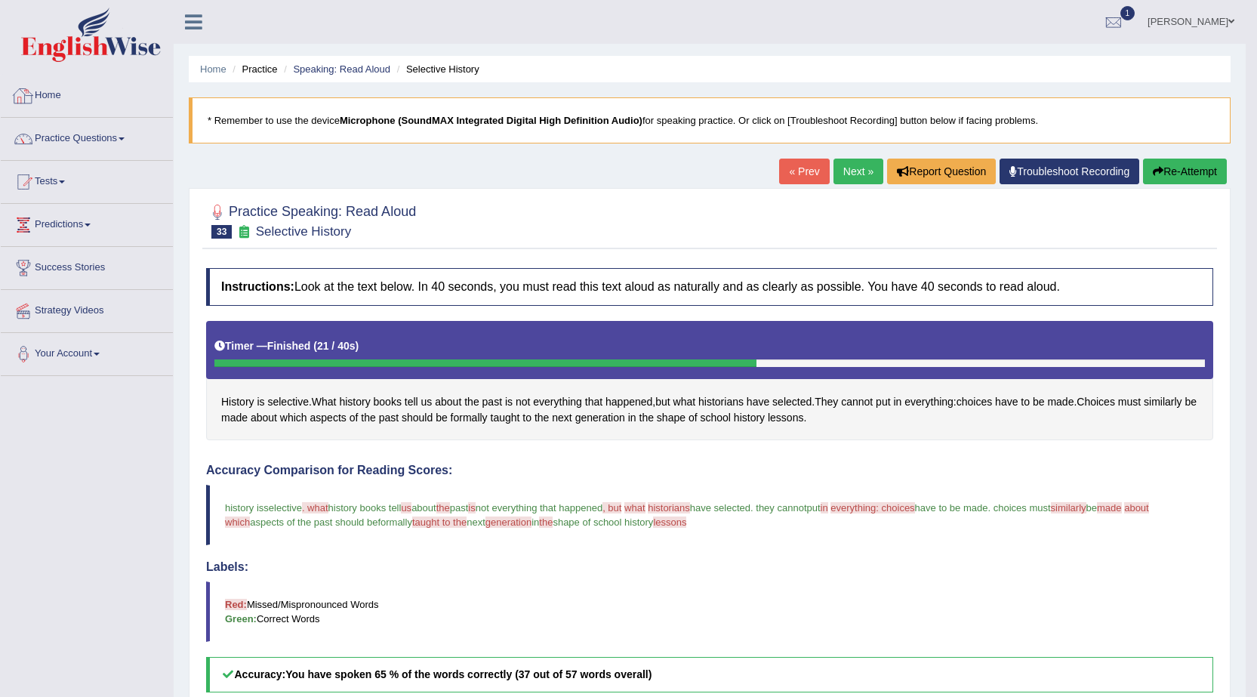
click at [54, 88] on link "Home" at bounding box center [87, 94] width 172 height 38
